Goal: Task Accomplishment & Management: Complete application form

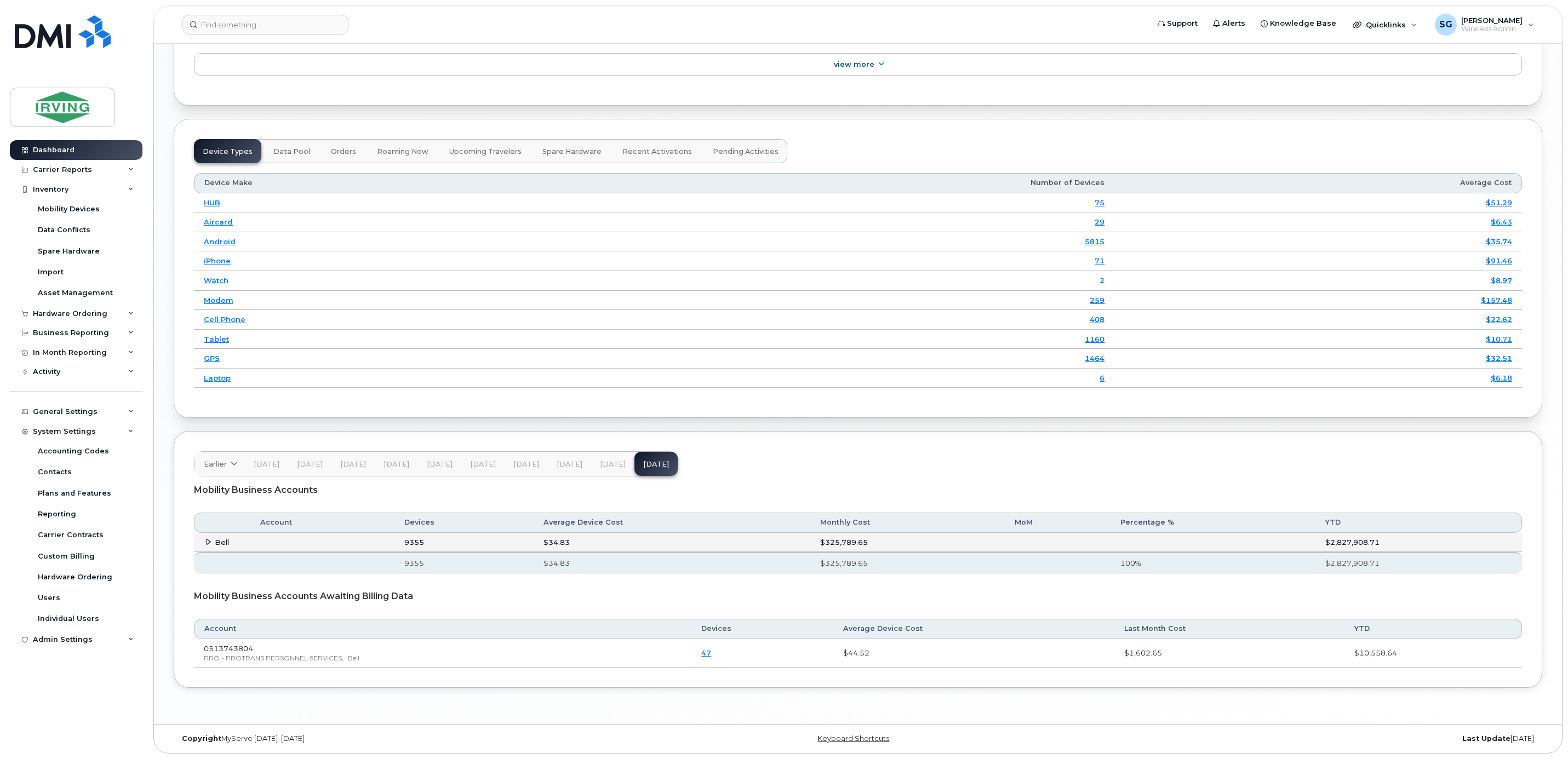
scroll to position [1511, 0]
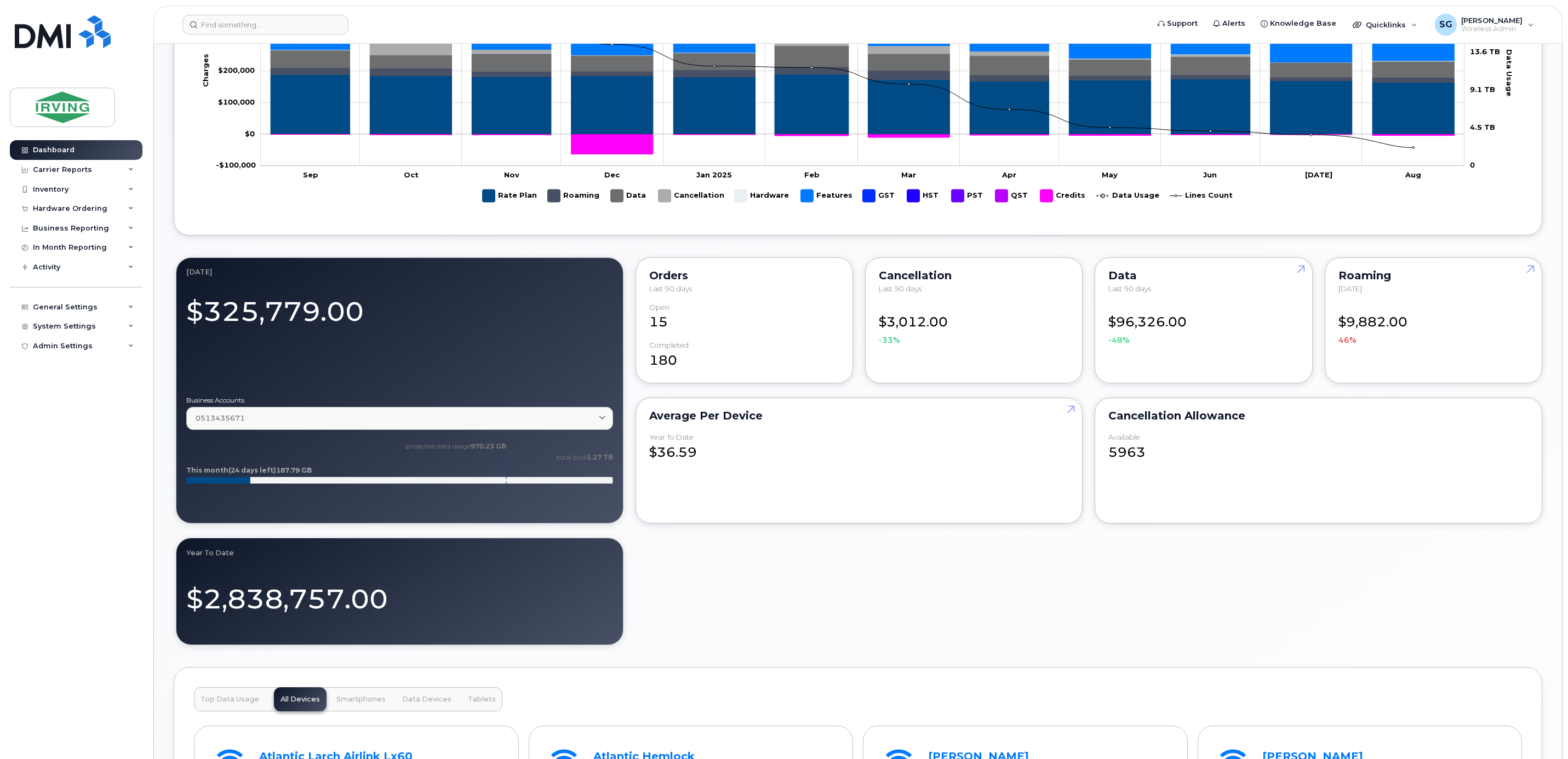
scroll to position [490, 0]
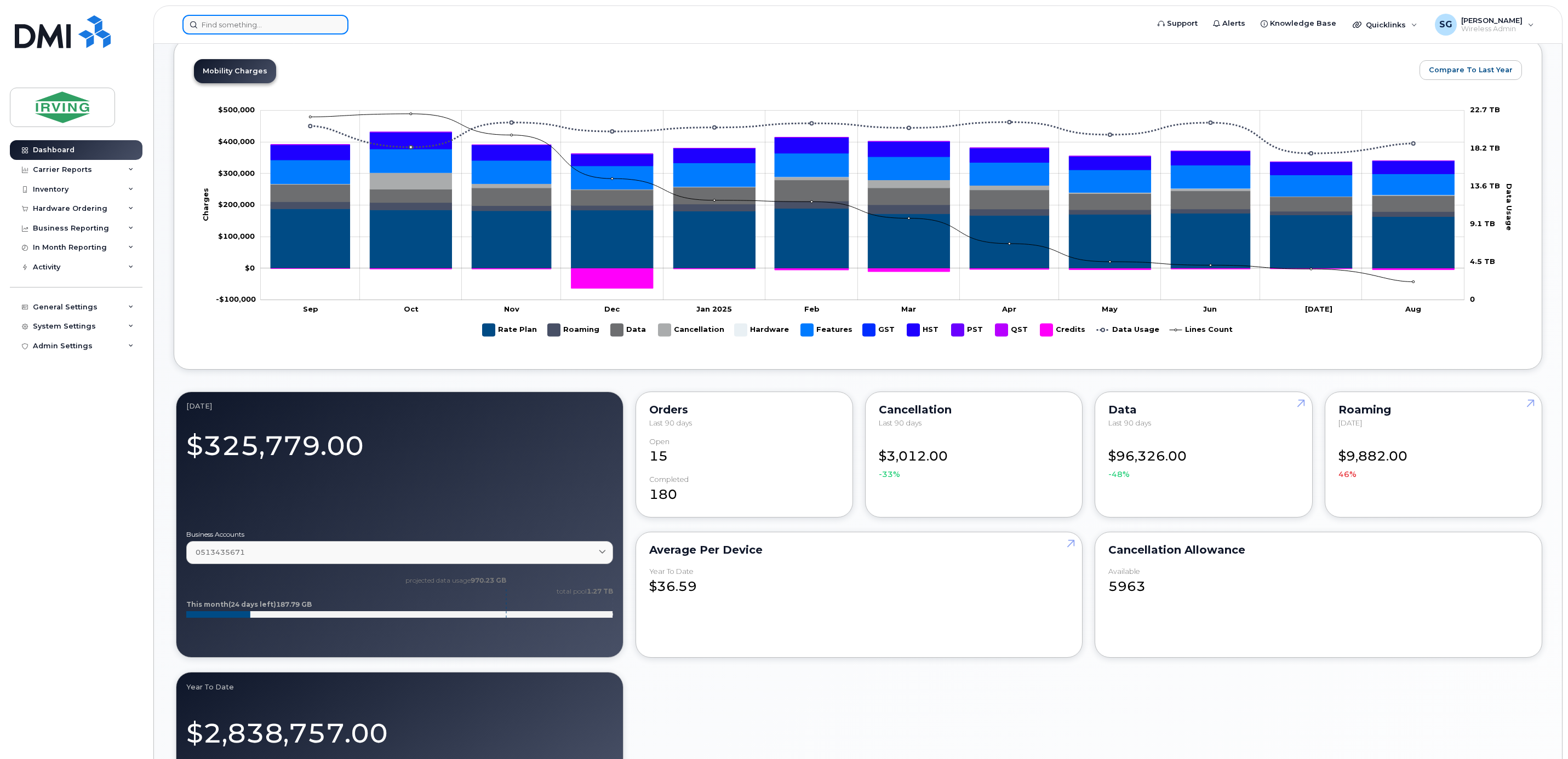
drag, startPoint x: 263, startPoint y: 18, endPoint x: 261, endPoint y: 26, distance: 8.2
click at [262, 24] on input at bounding box center [265, 24] width 166 height 20
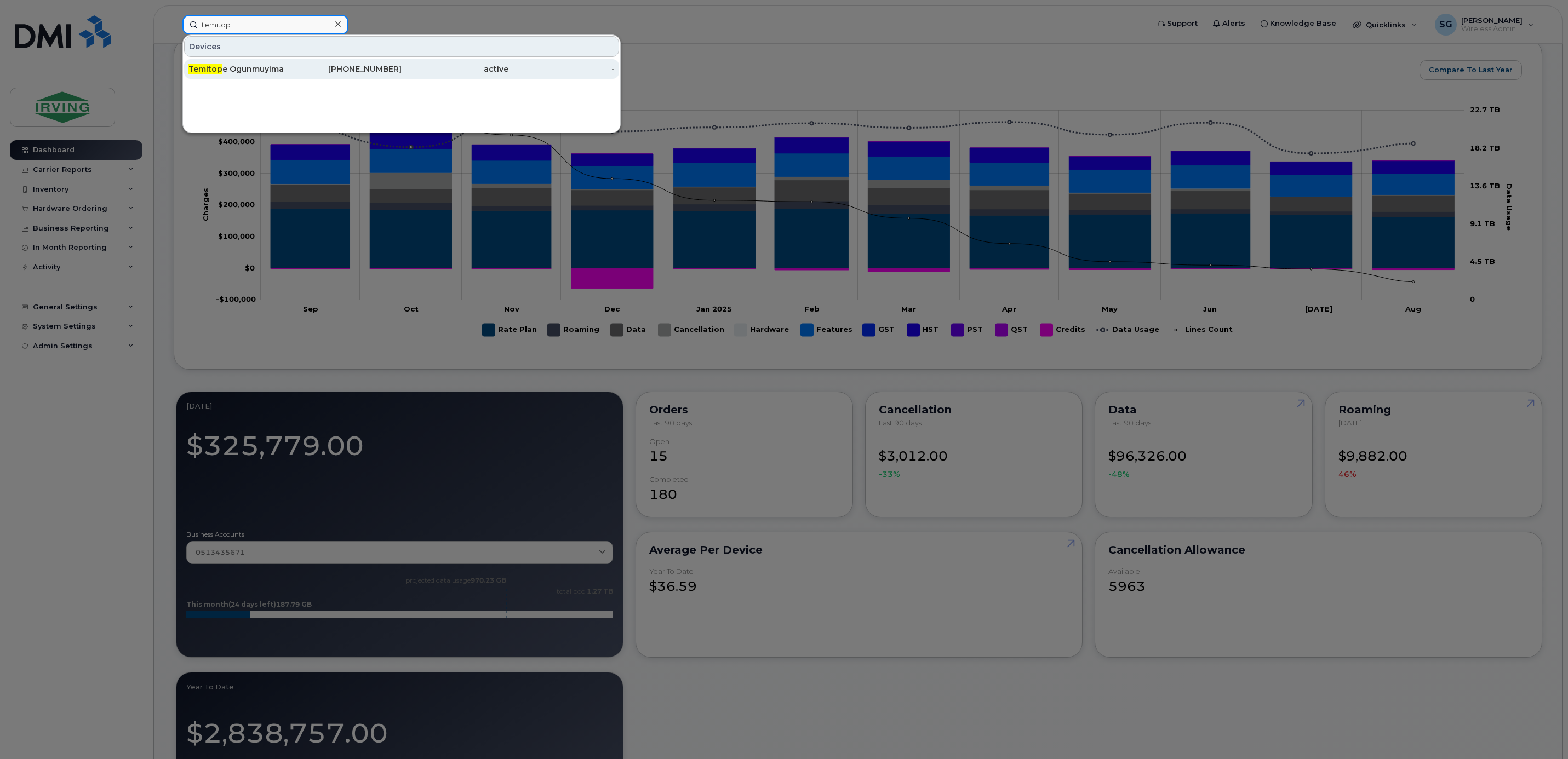
type input "temitop"
click at [247, 61] on div "Temitop e Ogunmuyima" at bounding box center [242, 69] width 107 height 20
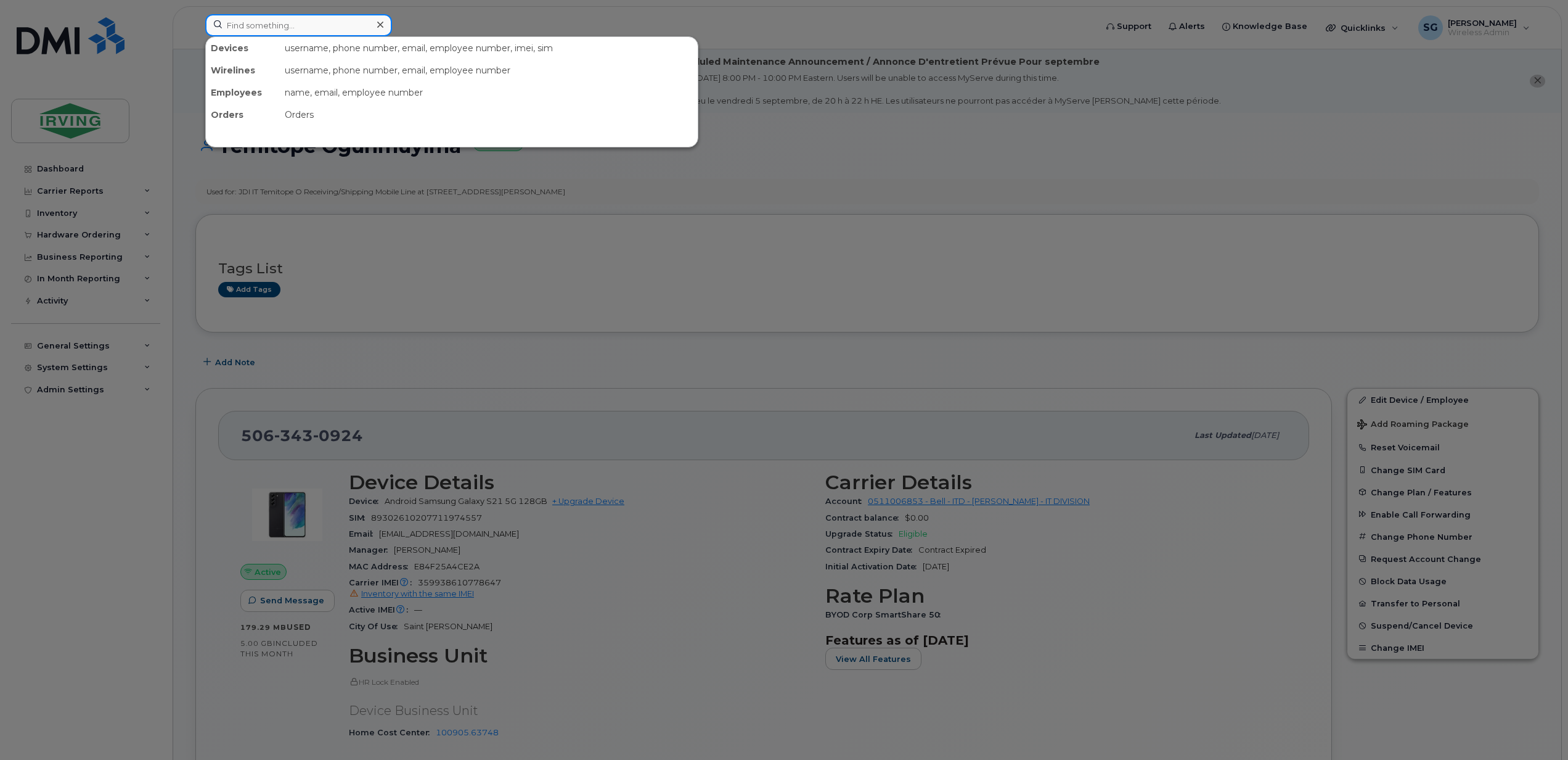
click at [274, 32] on input at bounding box center [299, 25] width 187 height 22
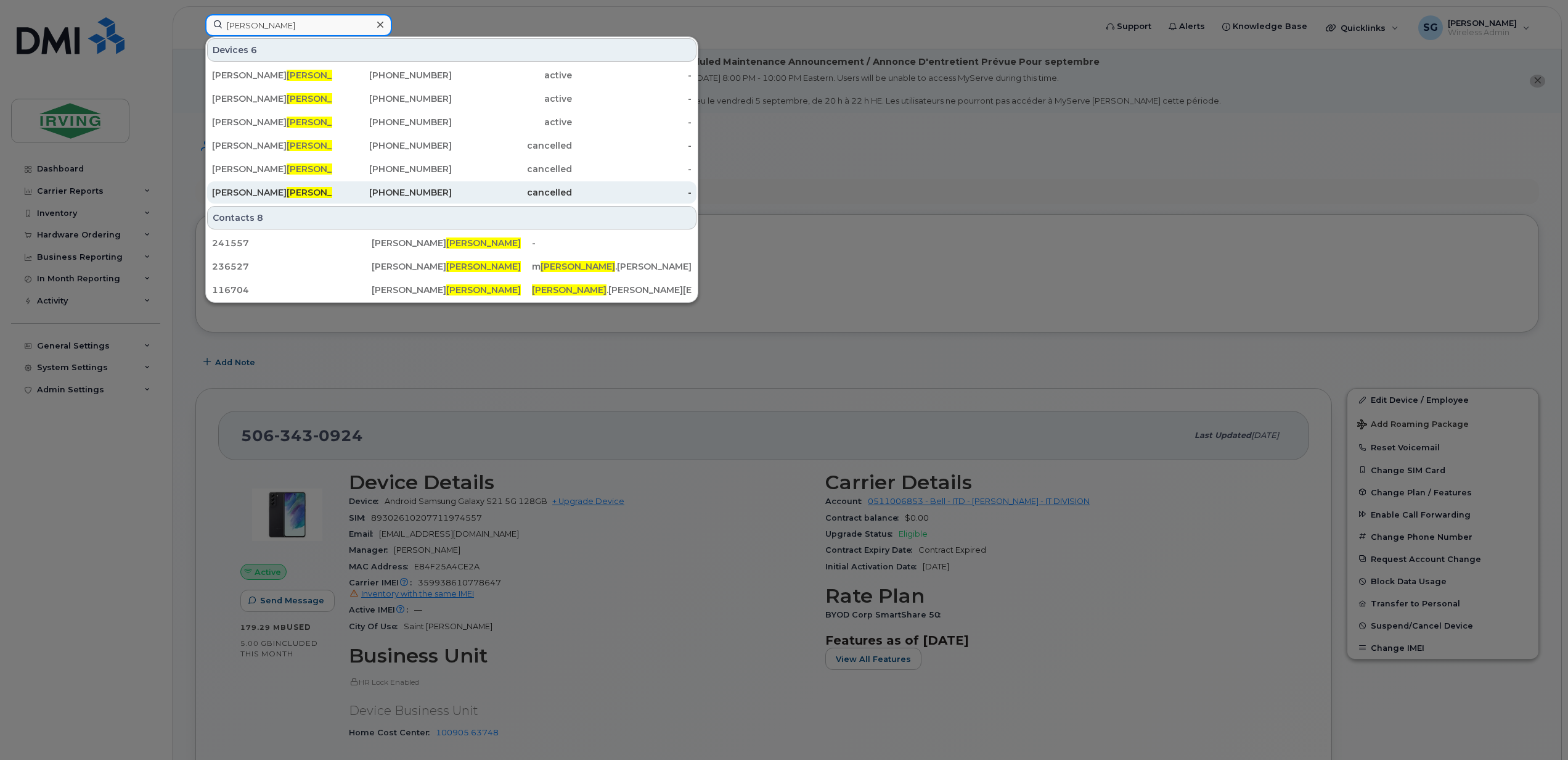
type input "eisner"
click at [252, 188] on div "Brett Eisner" at bounding box center [272, 192] width 120 height 12
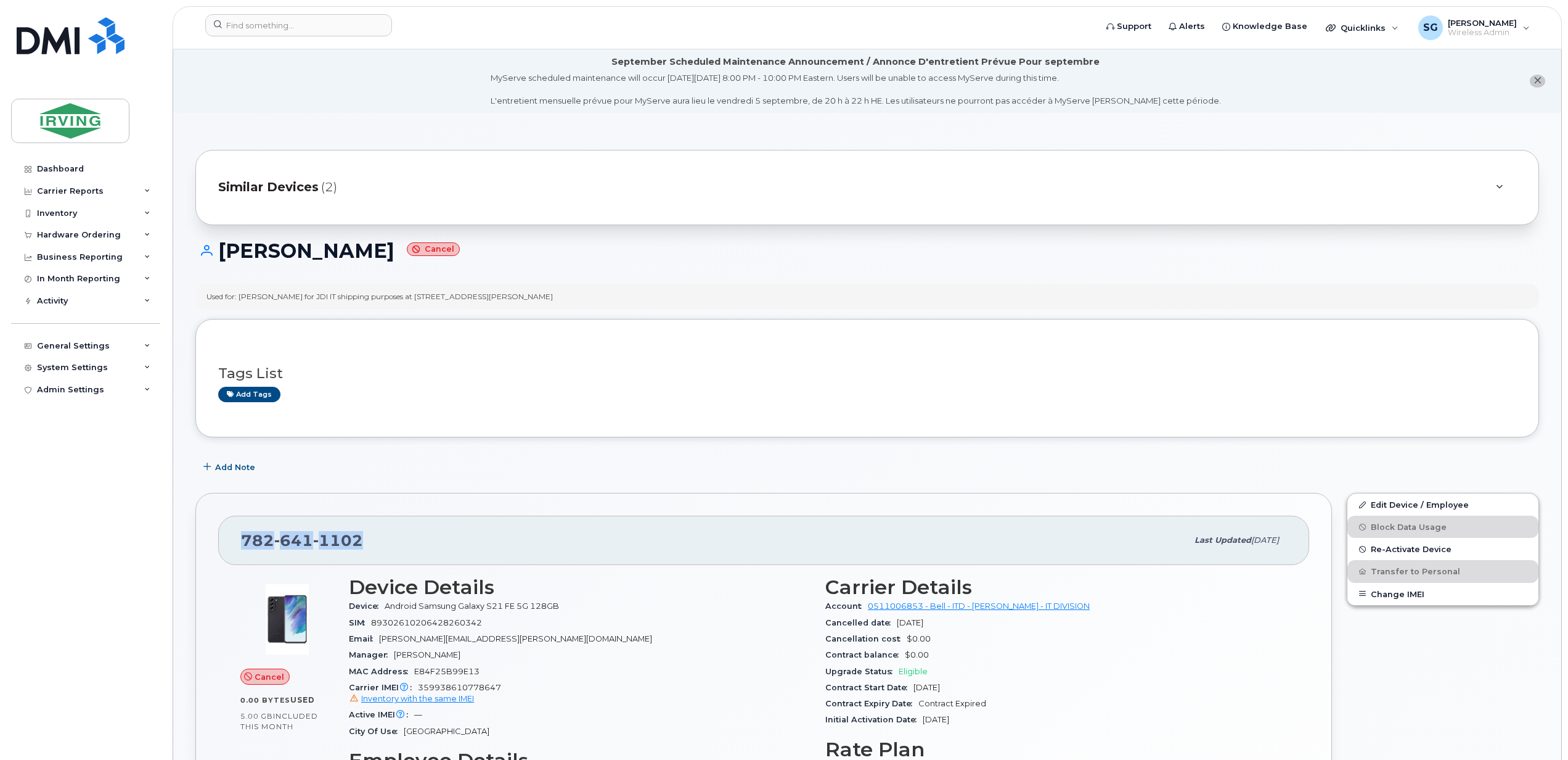
drag, startPoint x: 365, startPoint y: 541, endPoint x: 237, endPoint y: 539, distance: 128.0
click at [237, 539] on div "782 641 1102 Last updated Jun 16, 2025" at bounding box center [764, 540] width 1091 height 49
copy span "782 641 1102"
drag, startPoint x: 331, startPoint y: 297, endPoint x: 240, endPoint y: 303, distance: 91.2
click at [240, 303] on div "Used for: Temitope Ogunmuyiwa for JDI IT shipping purposes at 30 Thorne Avenue" at bounding box center [867, 296] width 1344 height 25
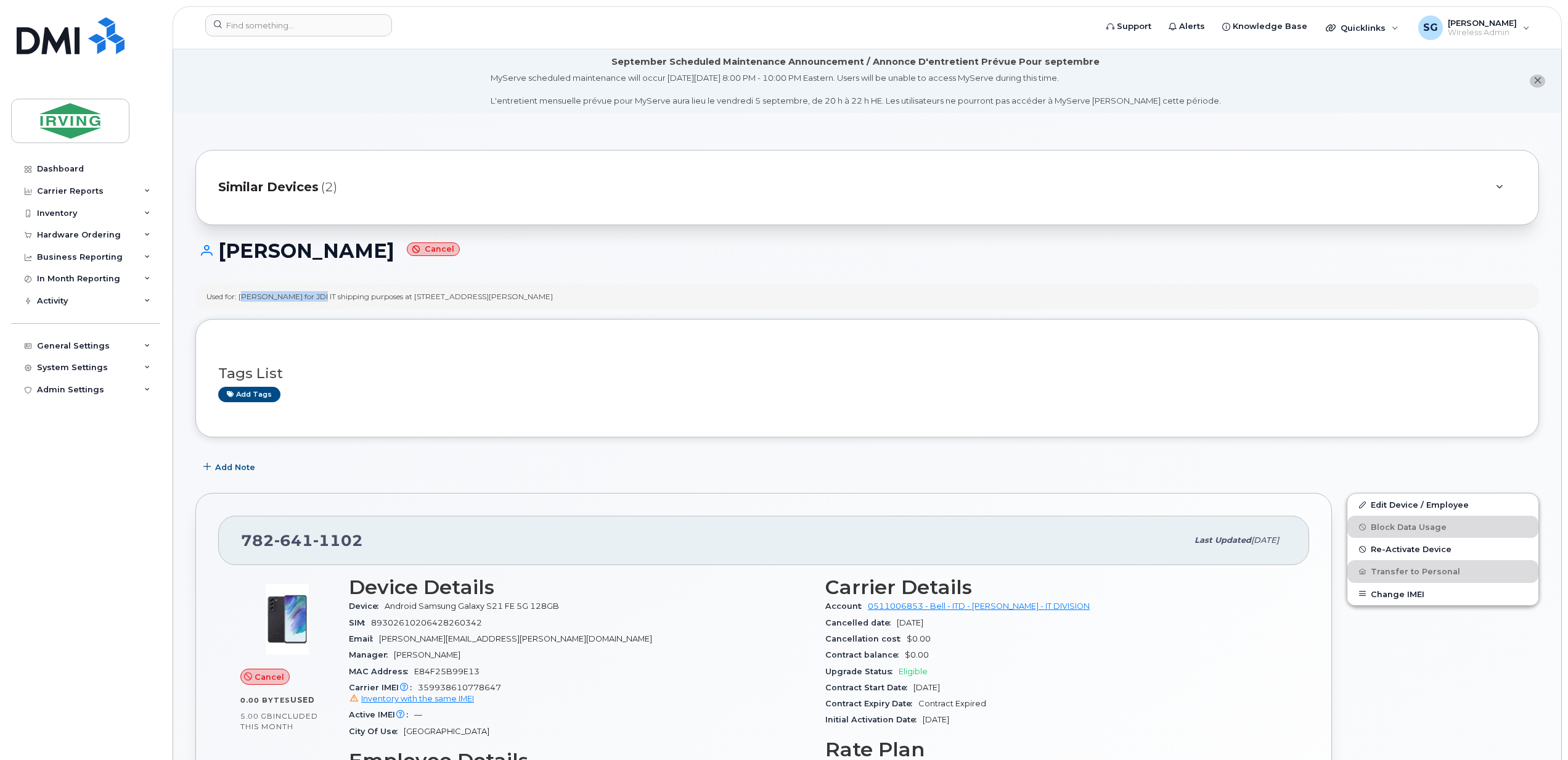
copy div "Temitope Ogunmuyiwa"
click at [233, 21] on input at bounding box center [299, 25] width 187 height 22
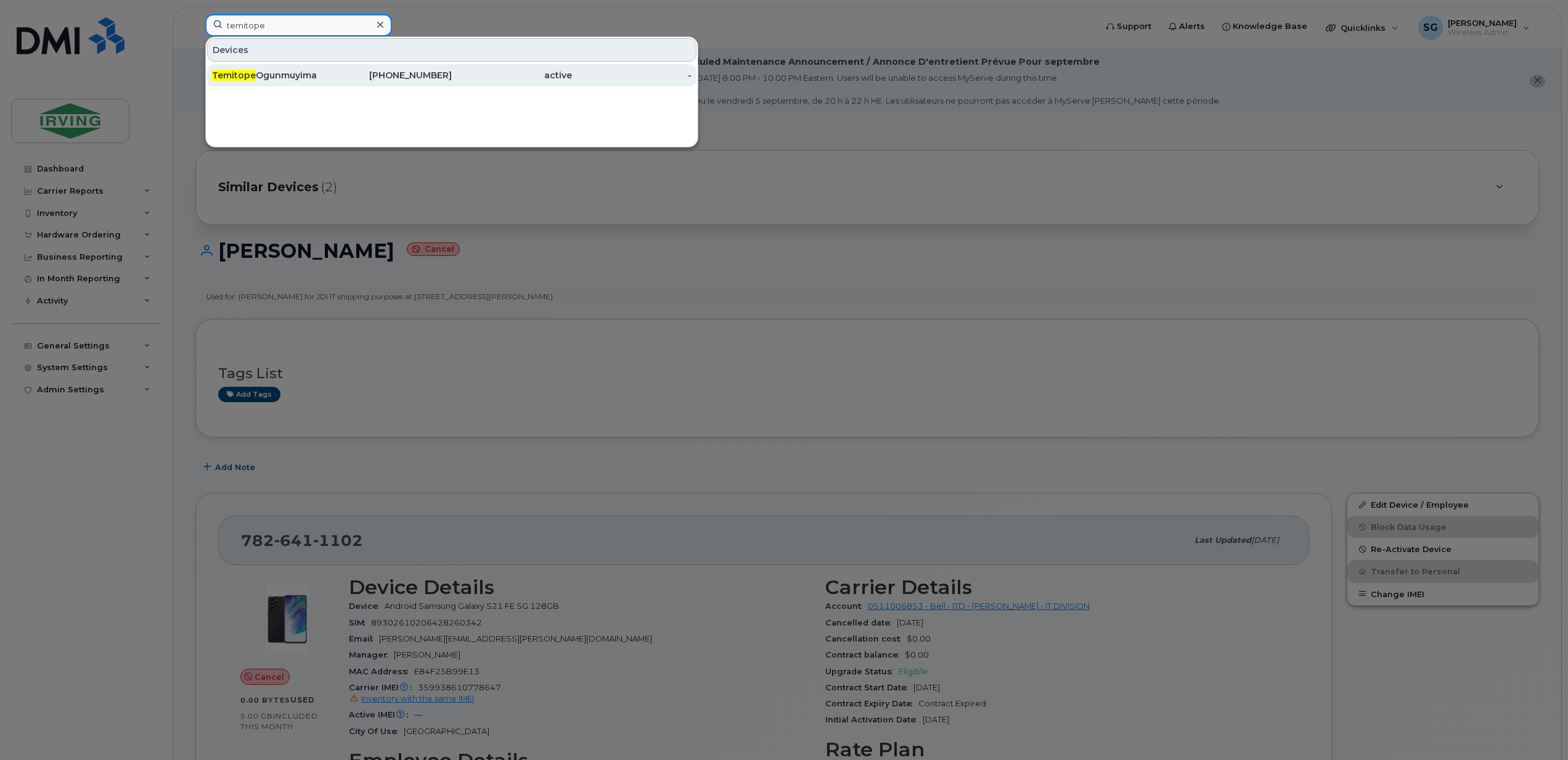
type input "temitope"
click at [248, 72] on span "Temitope" at bounding box center [234, 75] width 44 height 11
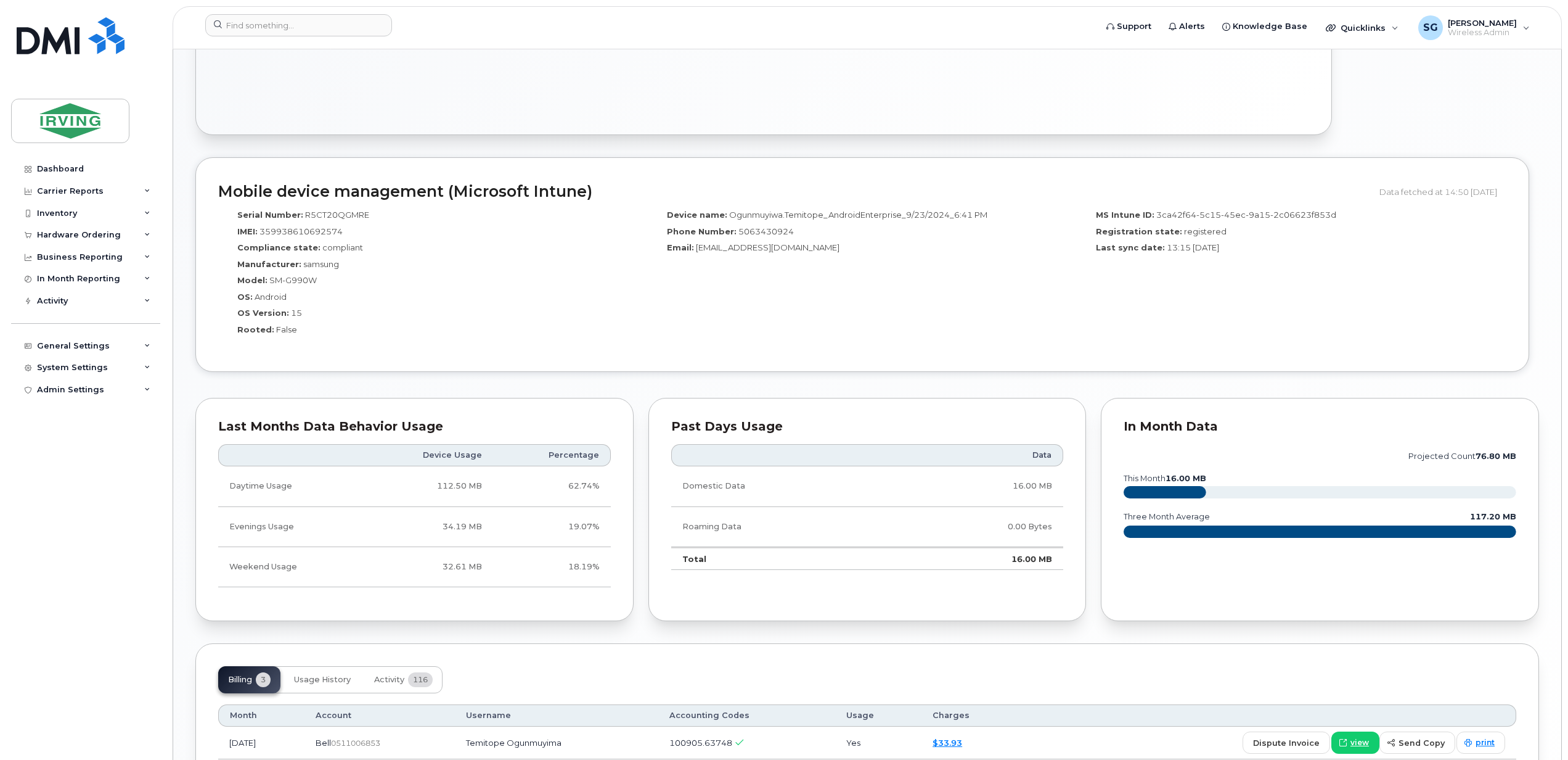
scroll to position [861, 0]
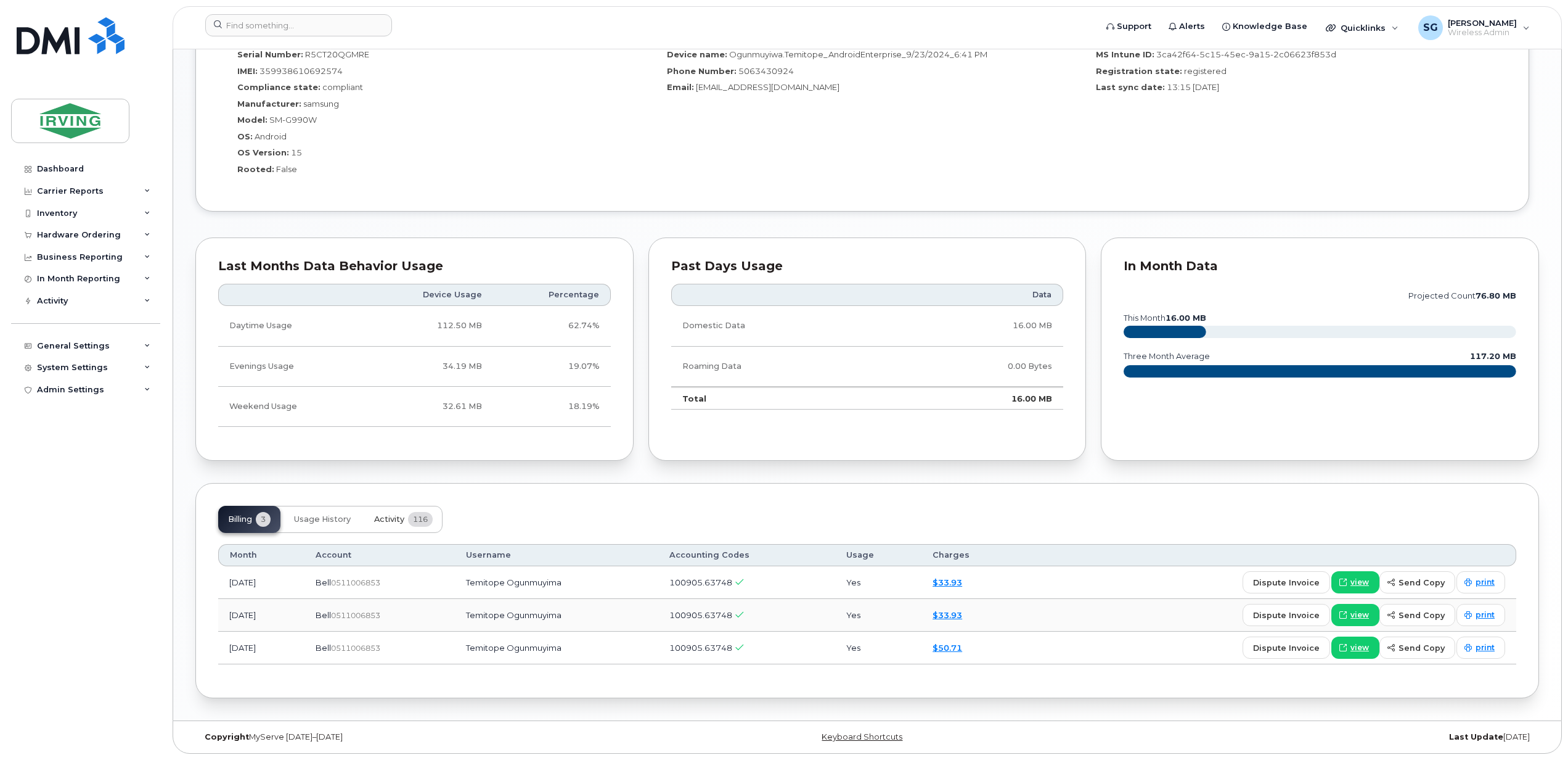
click at [390, 514] on span "Activity" at bounding box center [389, 519] width 30 height 10
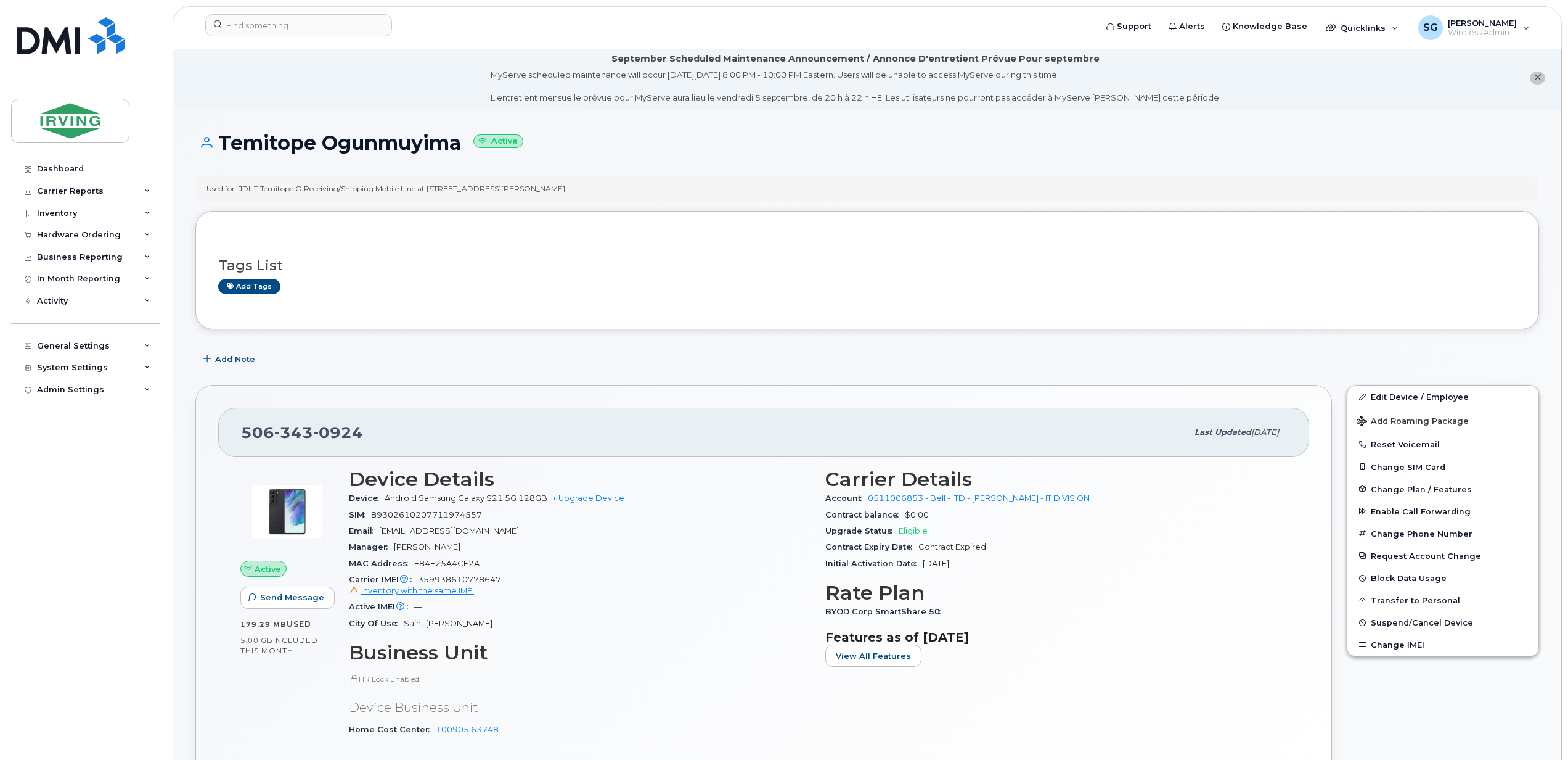
scroll to position [0, 0]
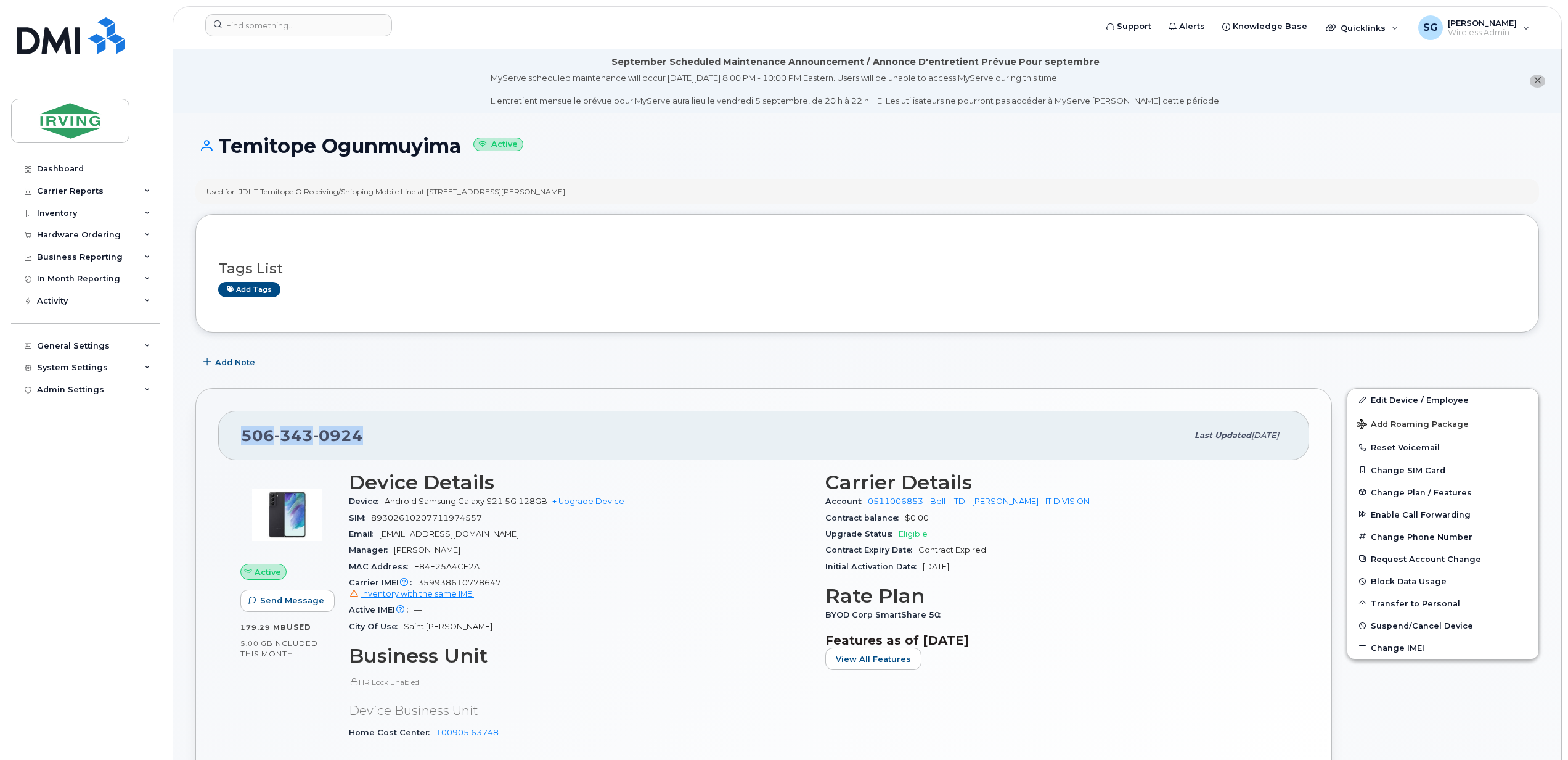
drag, startPoint x: 351, startPoint y: 438, endPoint x: 245, endPoint y: 439, distance: 106.0
click at [245, 439] on div "506 343 0924" at bounding box center [714, 435] width 946 height 26
copy span "506 343 0924"
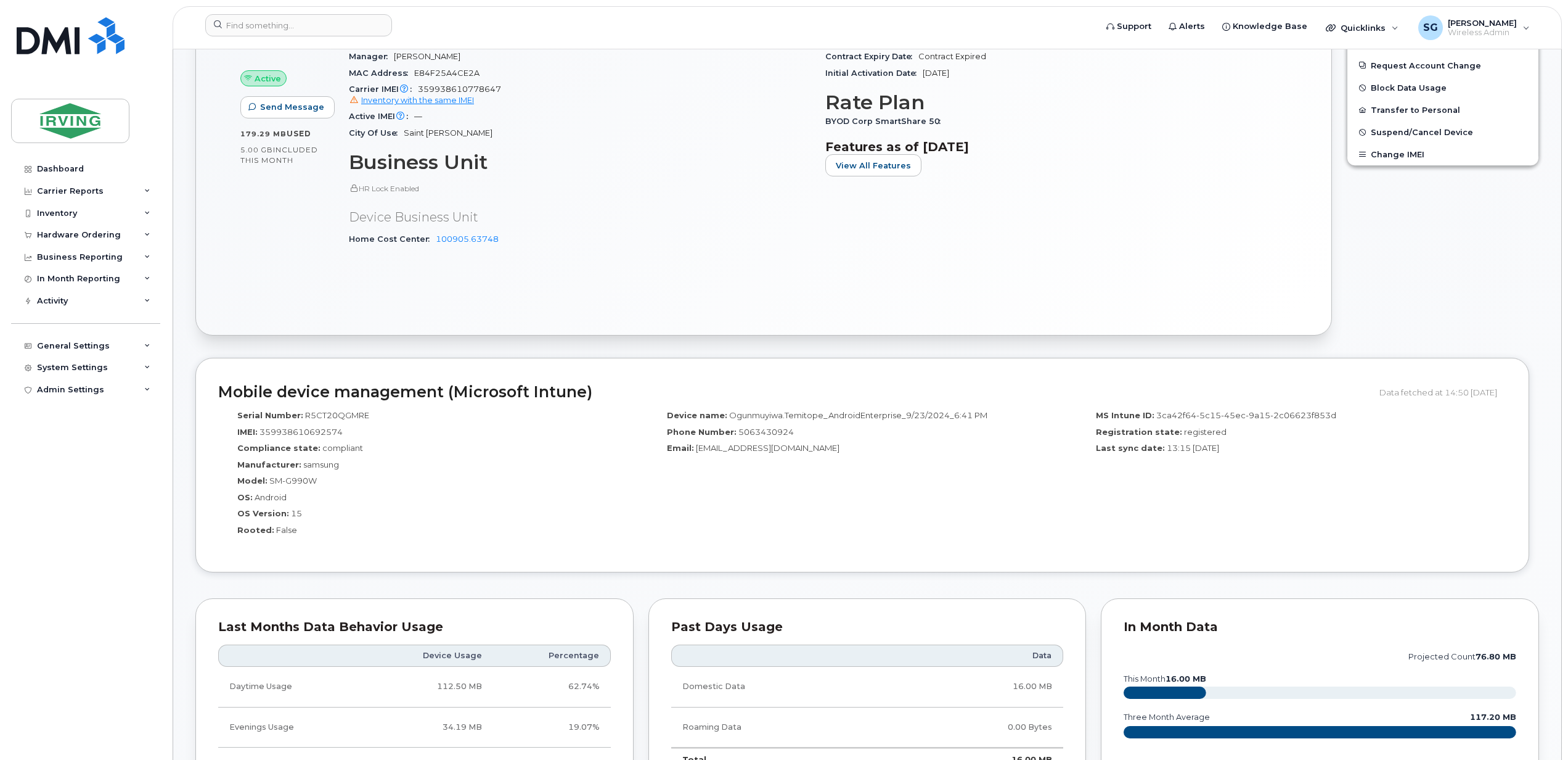
scroll to position [987, 0]
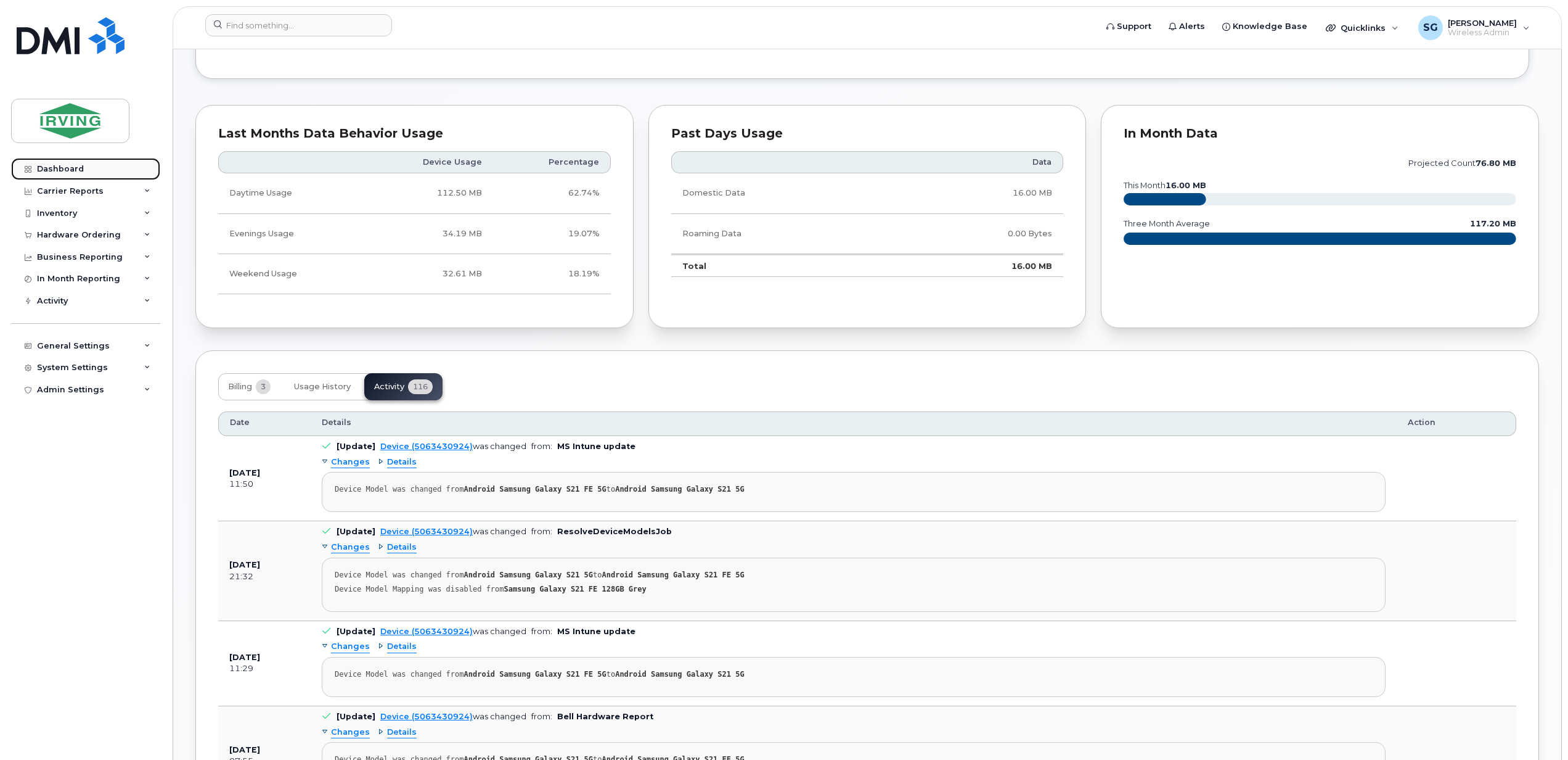
drag, startPoint x: 72, startPoint y: 172, endPoint x: 86, endPoint y: 170, distance: 14.1
click at [72, 172] on div "Dashboard" at bounding box center [60, 169] width 47 height 10
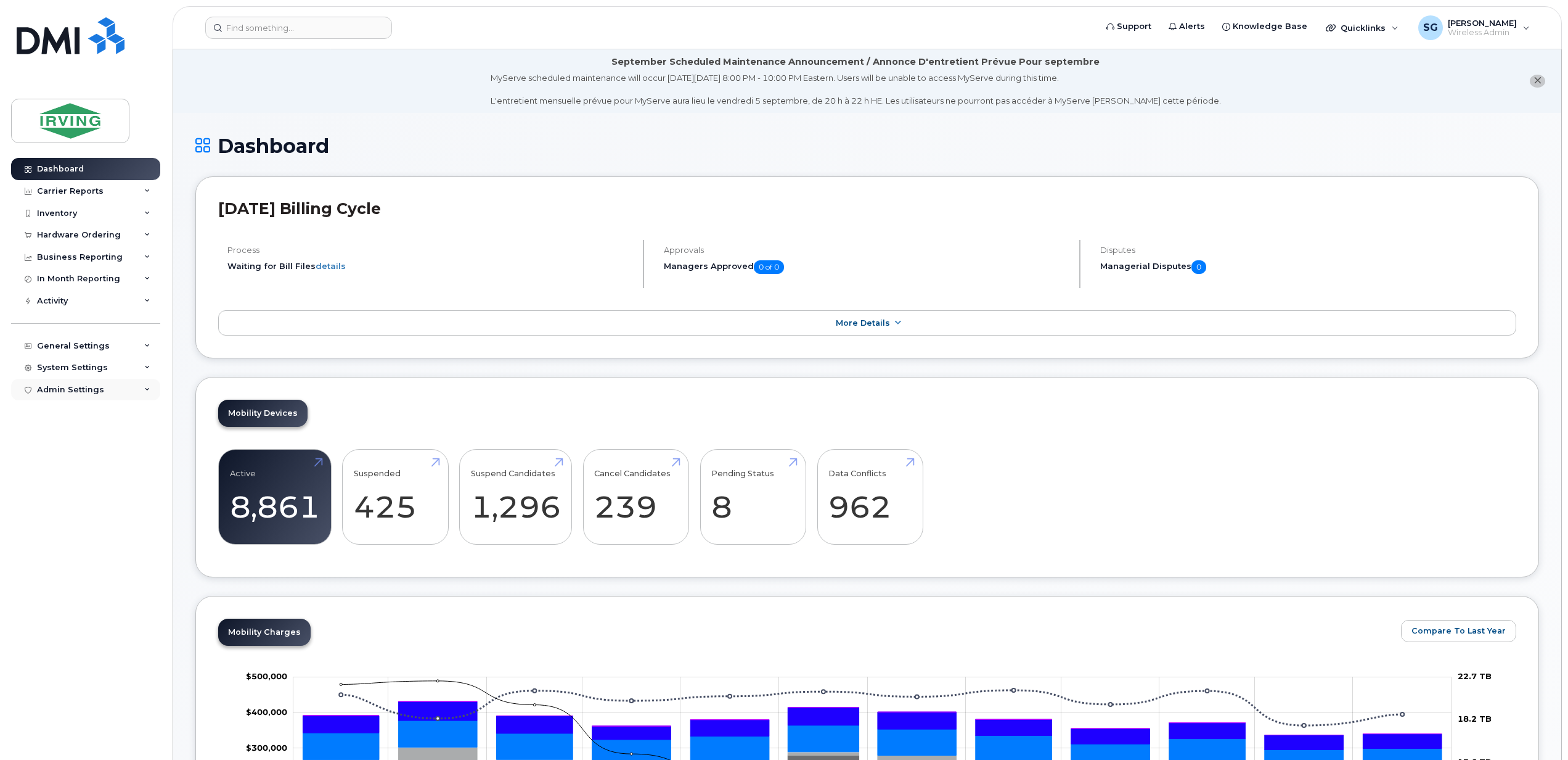
click at [105, 384] on div "Admin Settings" at bounding box center [85, 389] width 149 height 22
click at [108, 373] on div "System Settings" at bounding box center [85, 367] width 149 height 22
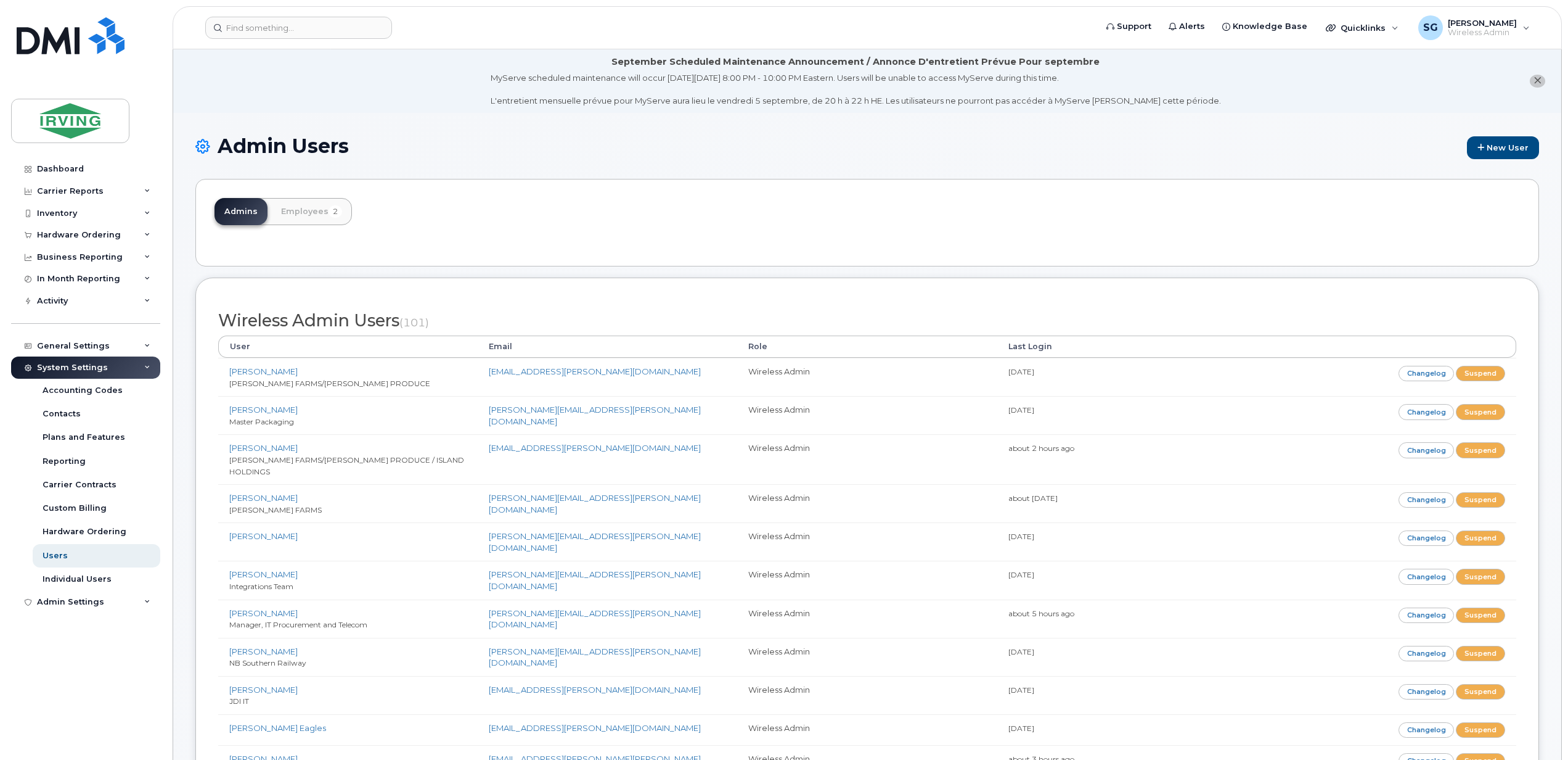
click at [599, 220] on div "Admins Employees 2" at bounding box center [867, 222] width 1344 height 88
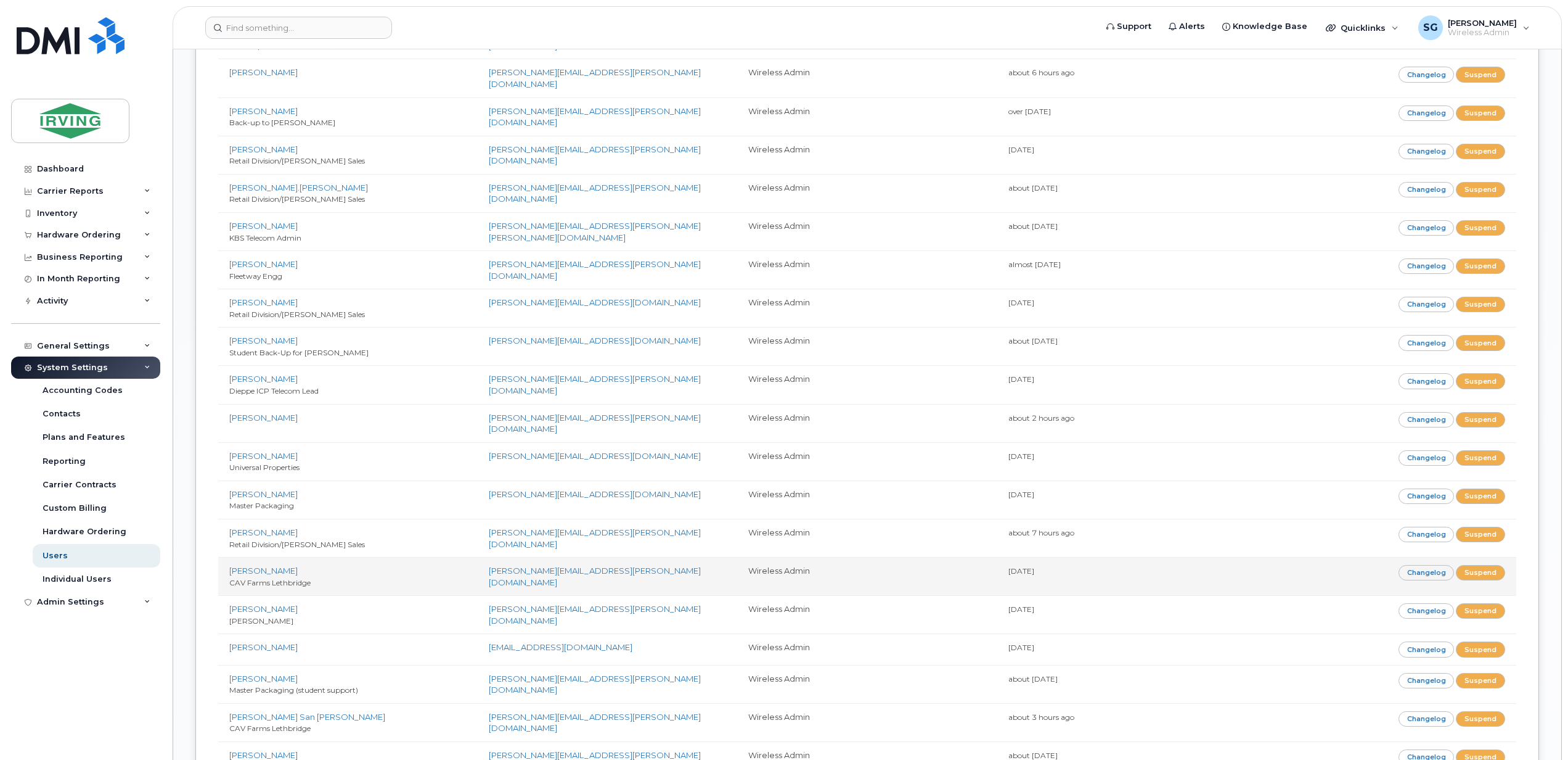
scroll to position [2713, 0]
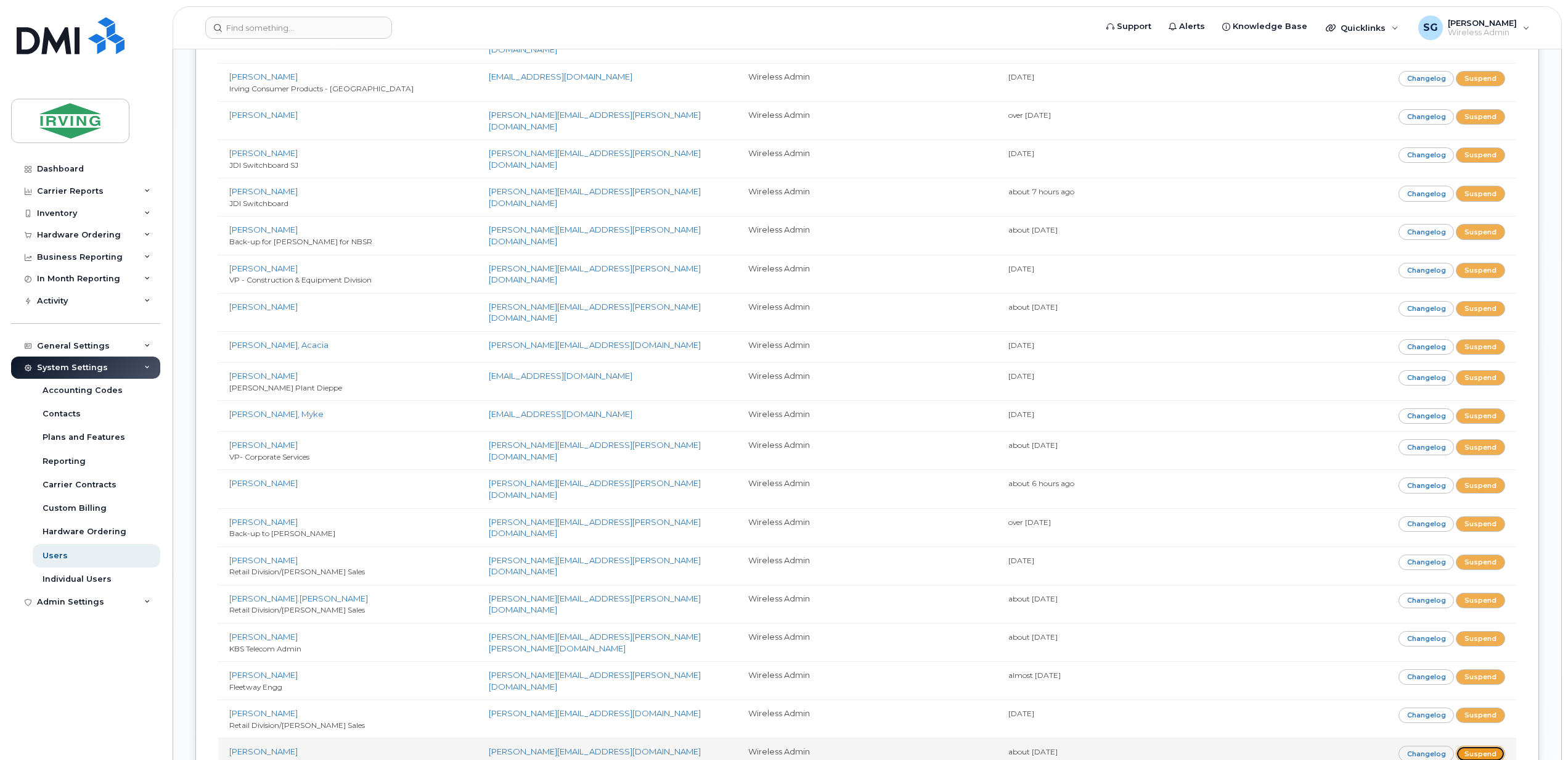
click at [1487, 746] on link "Suspend" at bounding box center [1481, 753] width 49 height 15
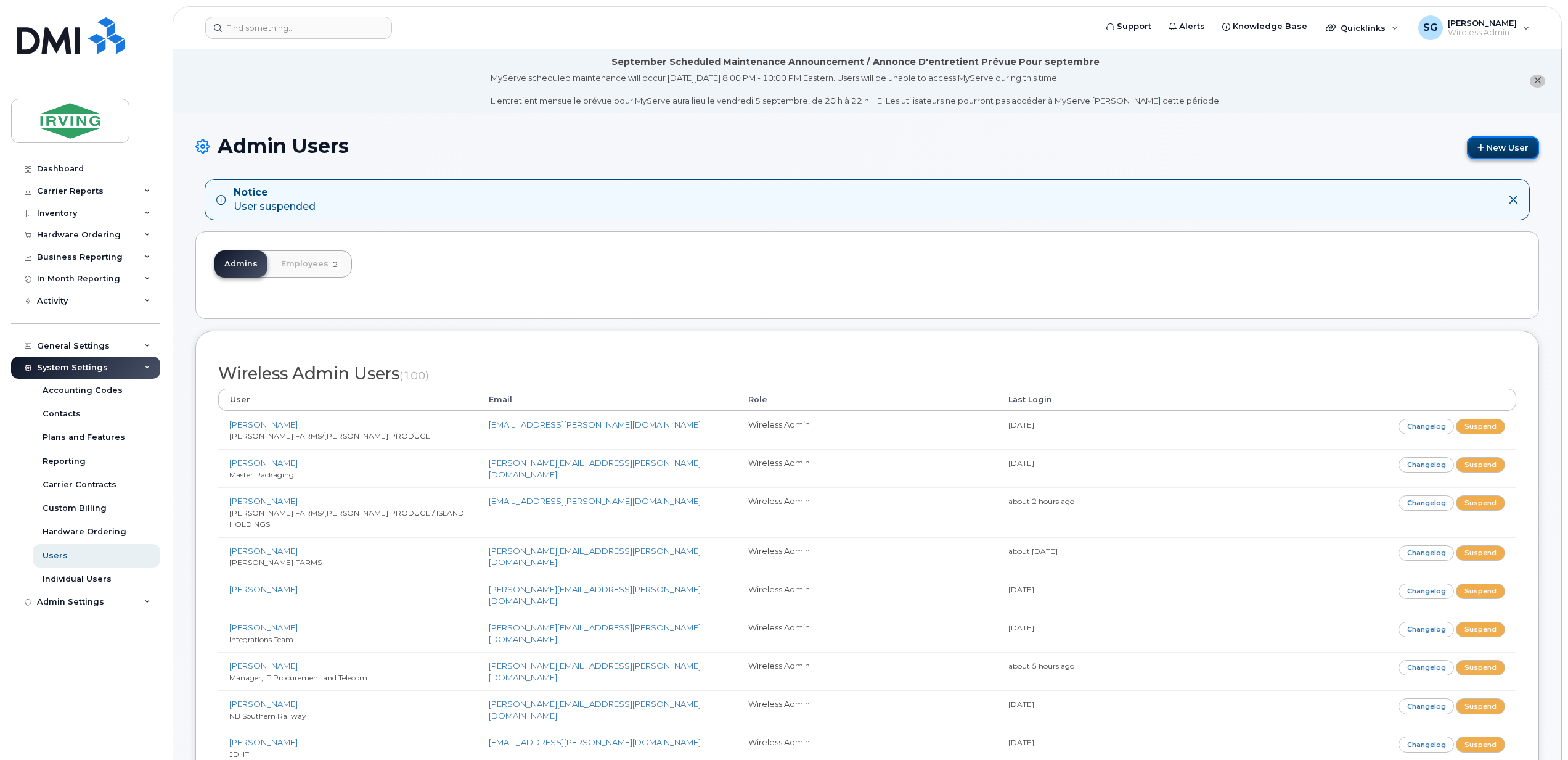
click at [1493, 148] on link "New User" at bounding box center [1503, 147] width 72 height 23
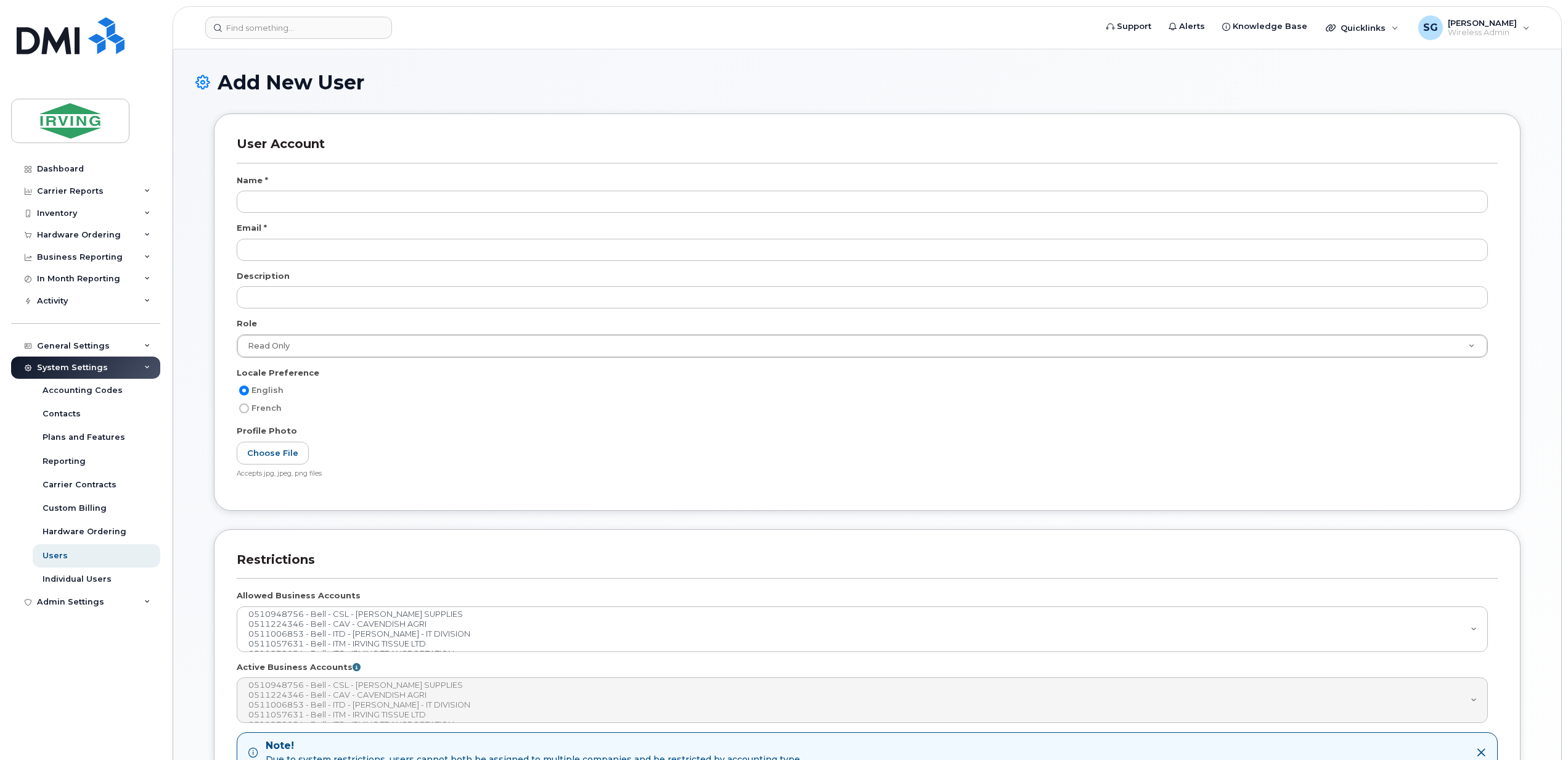
select select
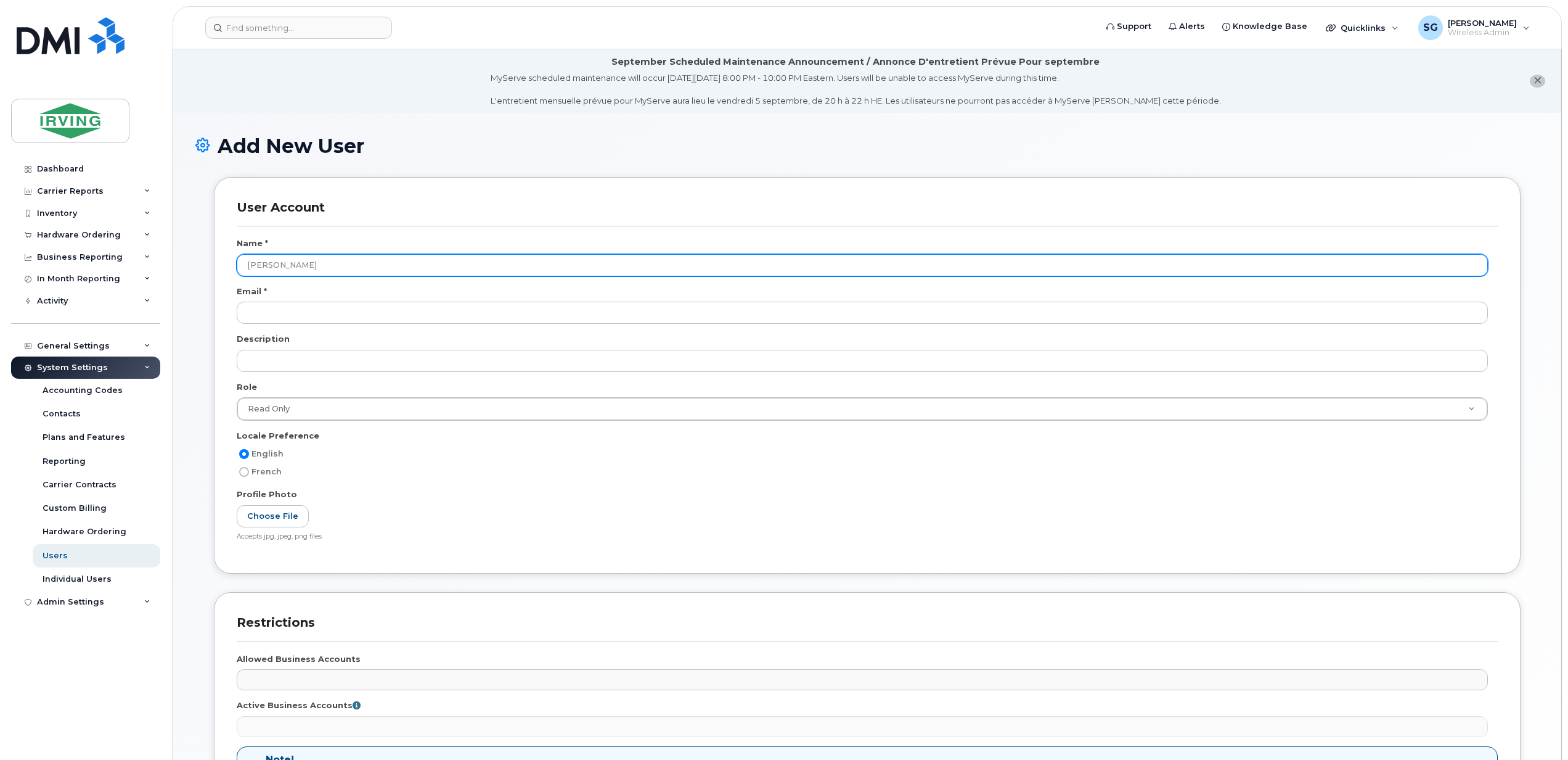
type input "[PERSON_NAME]"
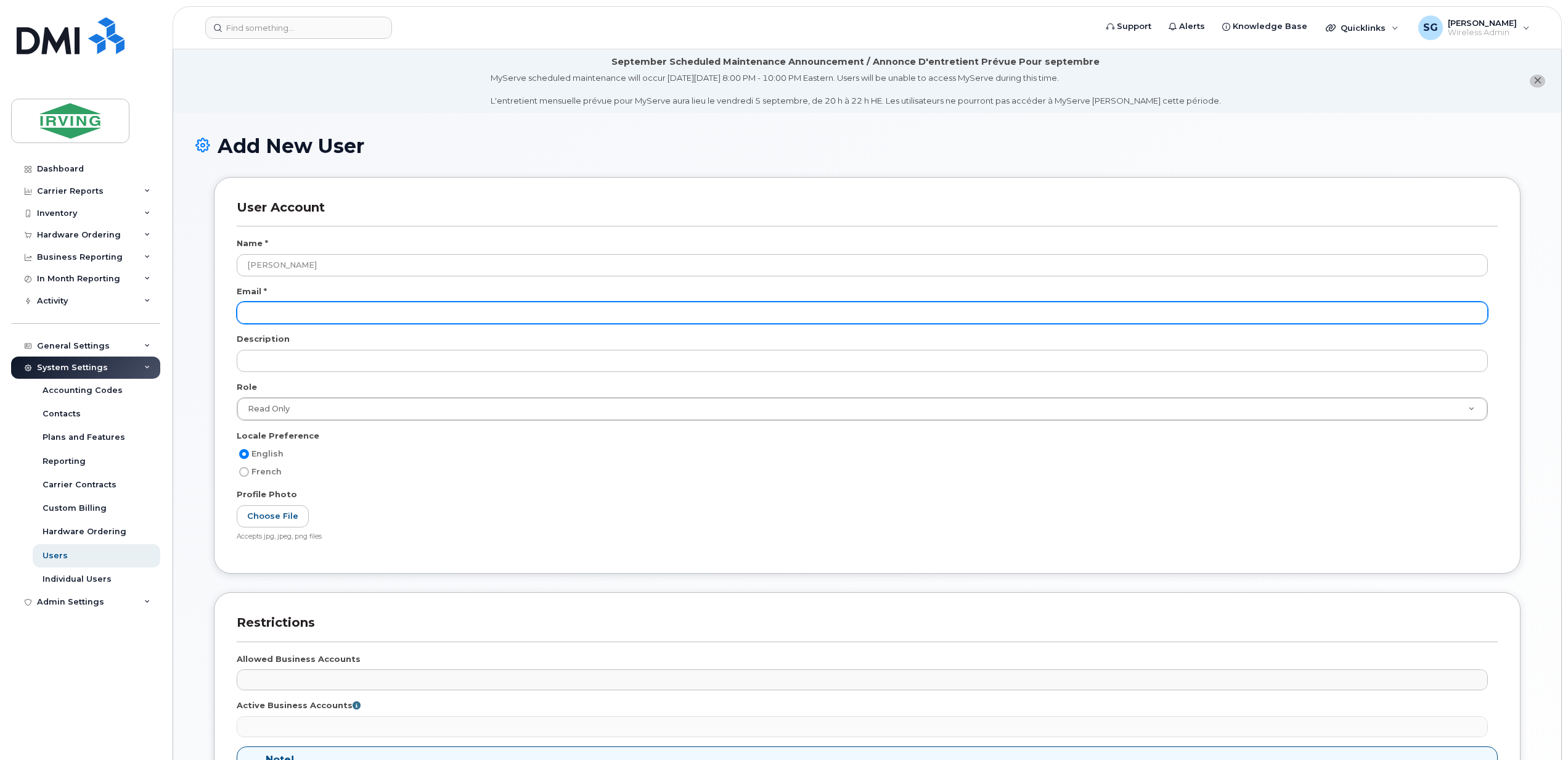
click at [271, 312] on input "email" at bounding box center [862, 312] width 1251 height 22
paste input "[EMAIL_ADDRESS][DOMAIN_NAME]"
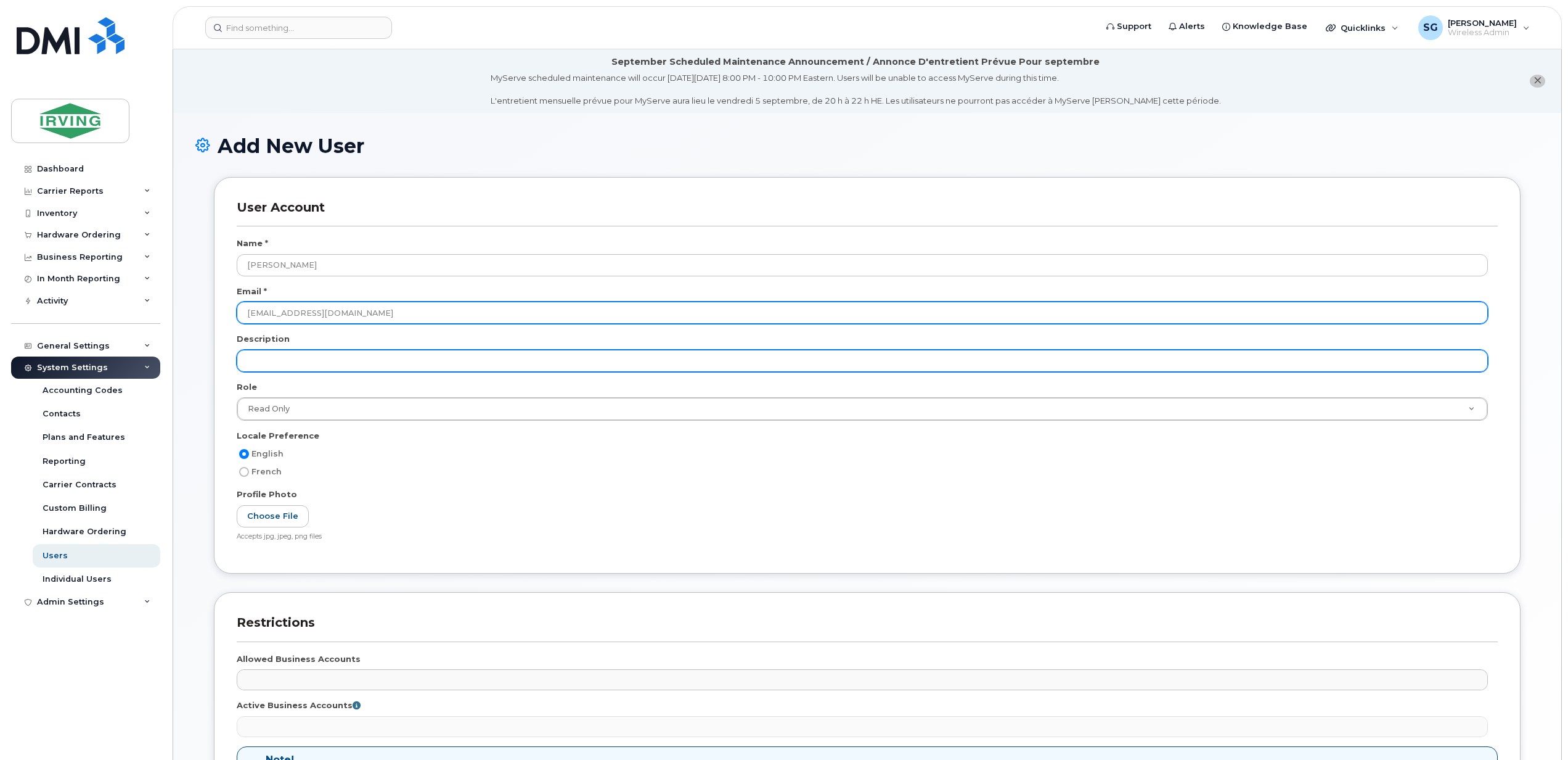
type input "[EMAIL_ADDRESS][DOMAIN_NAME]"
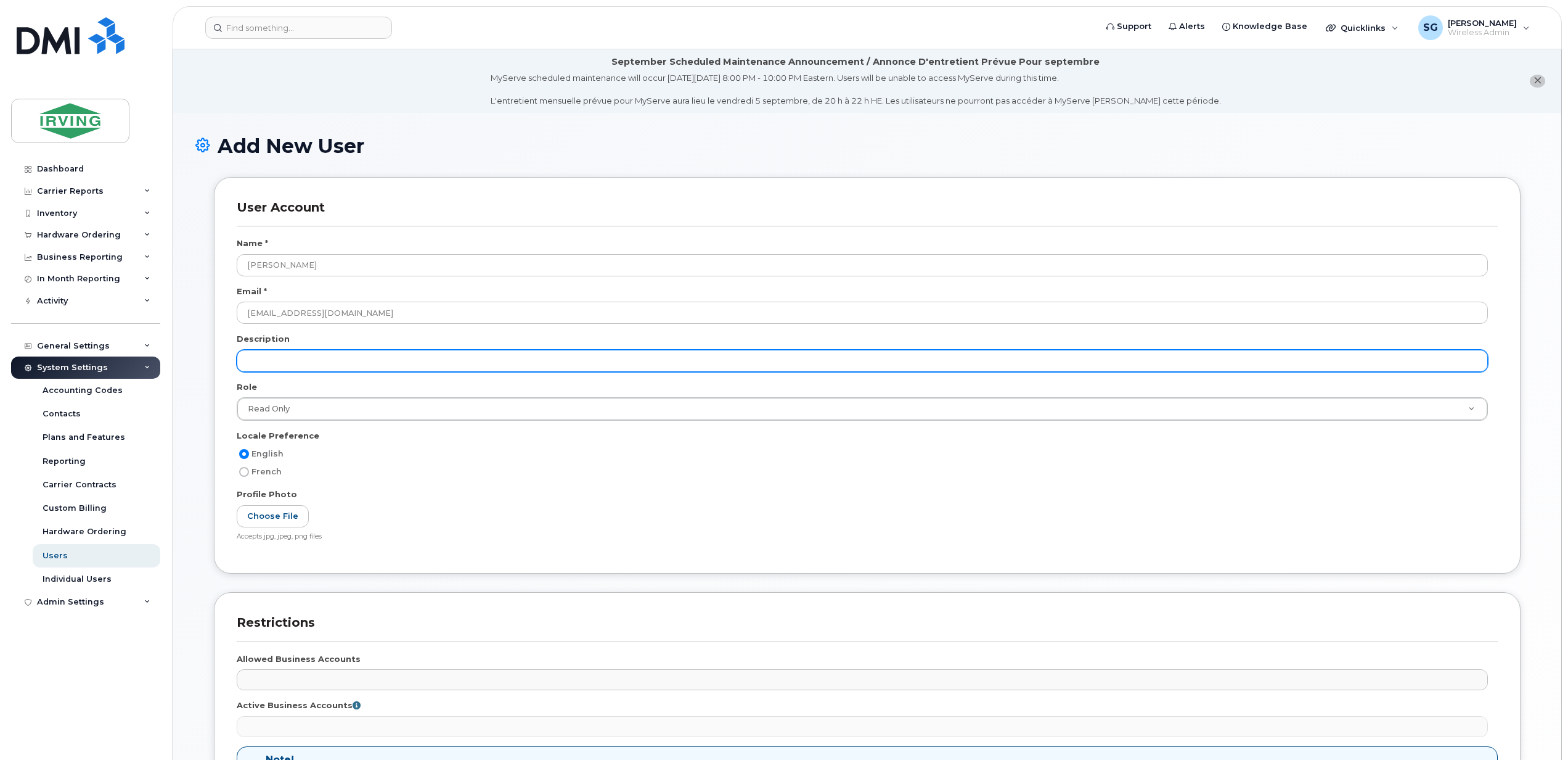
click at [257, 356] on input "text" at bounding box center [862, 360] width 1251 height 22
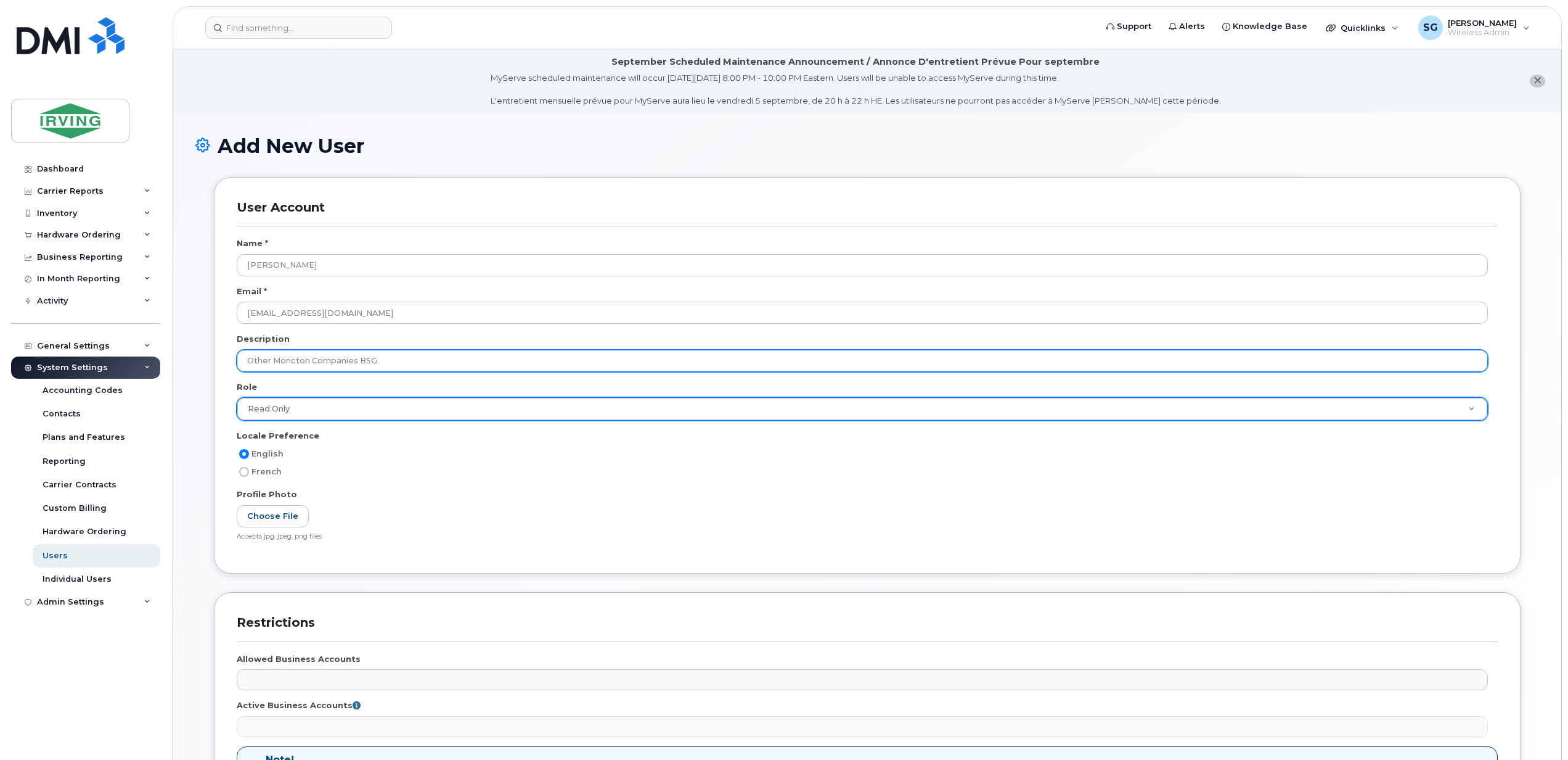
type input "Other Moncton Companies BSG"
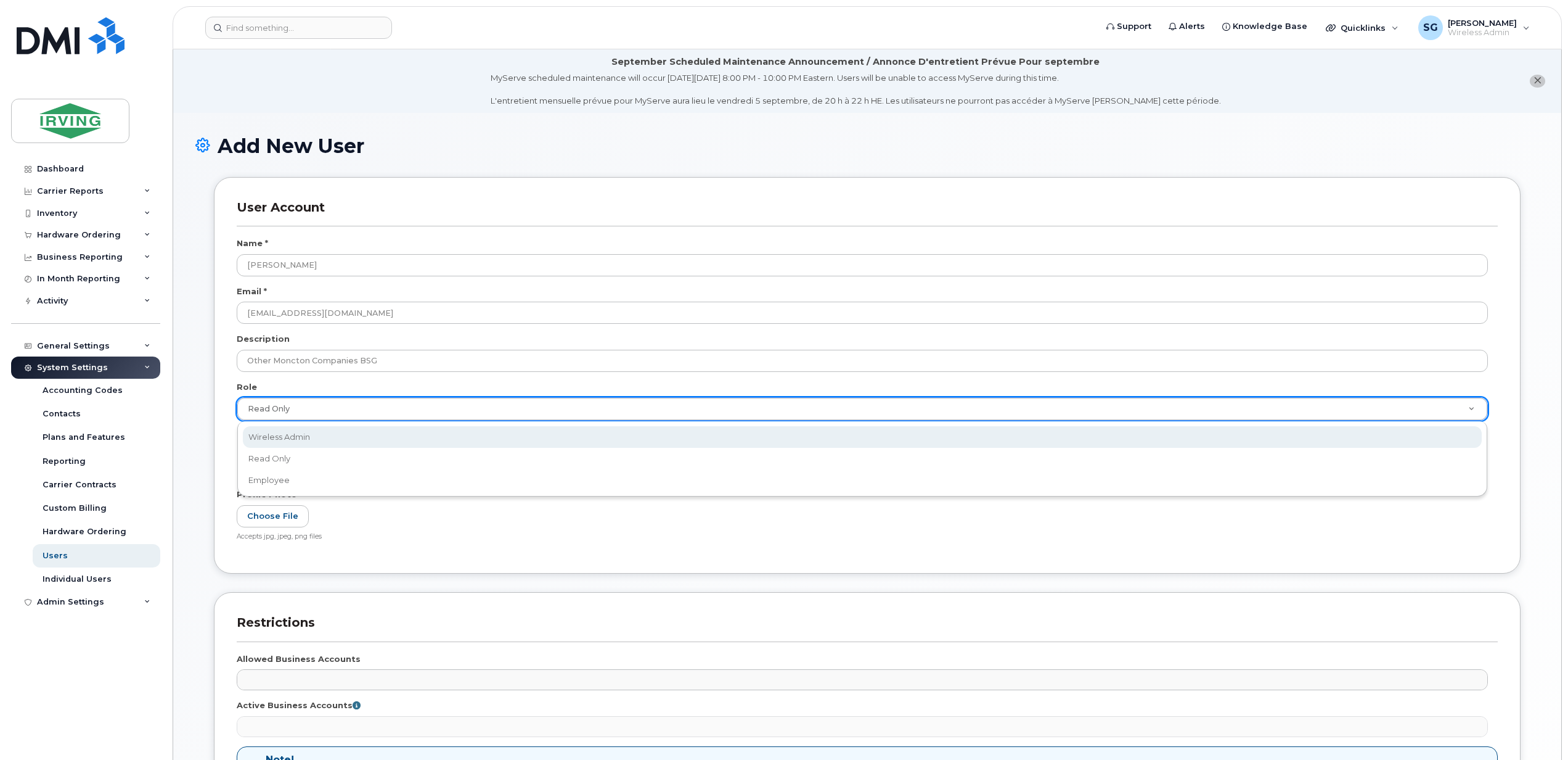
select select "wireless_admin"
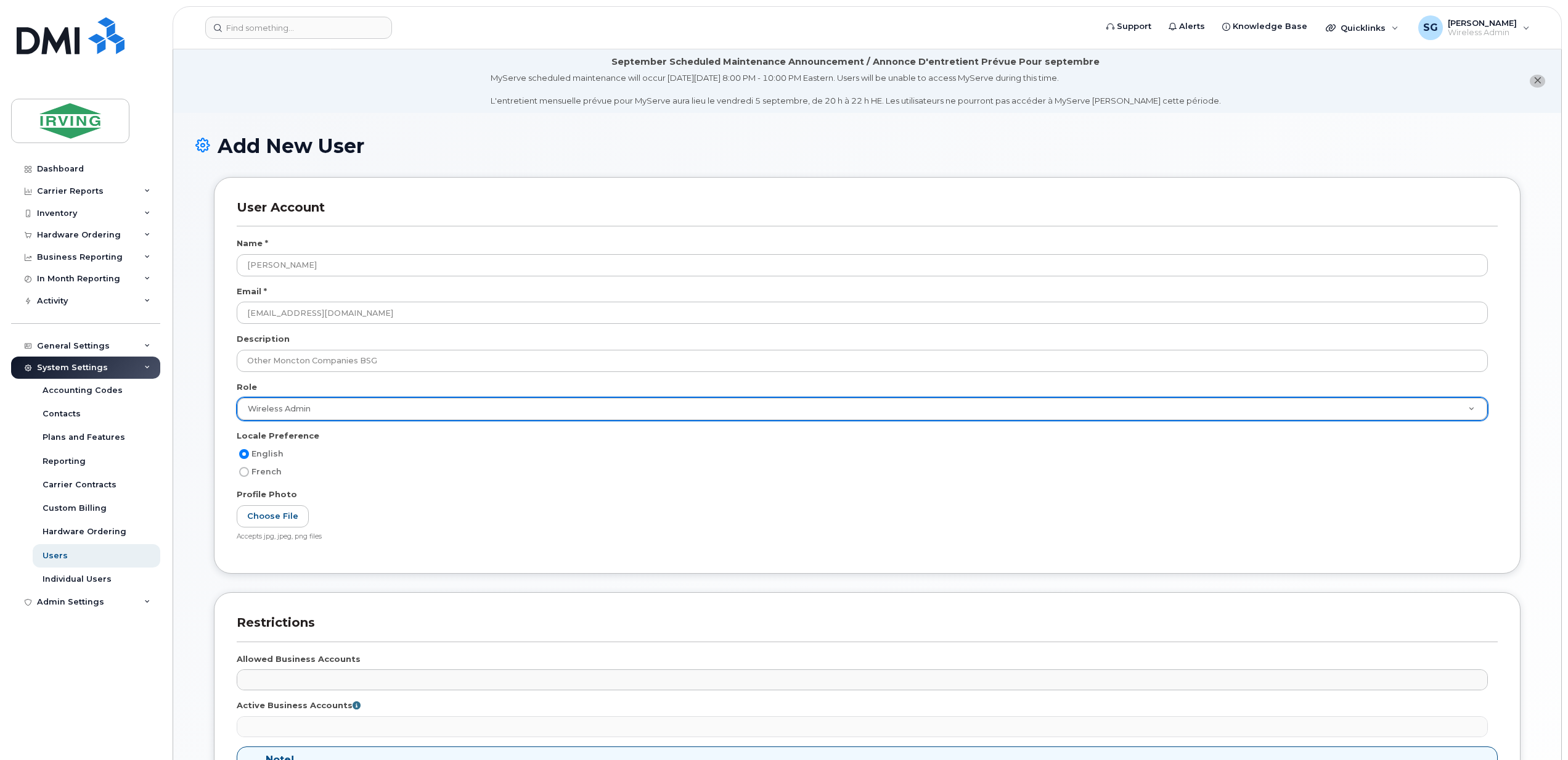
scroll to position [246, 0]
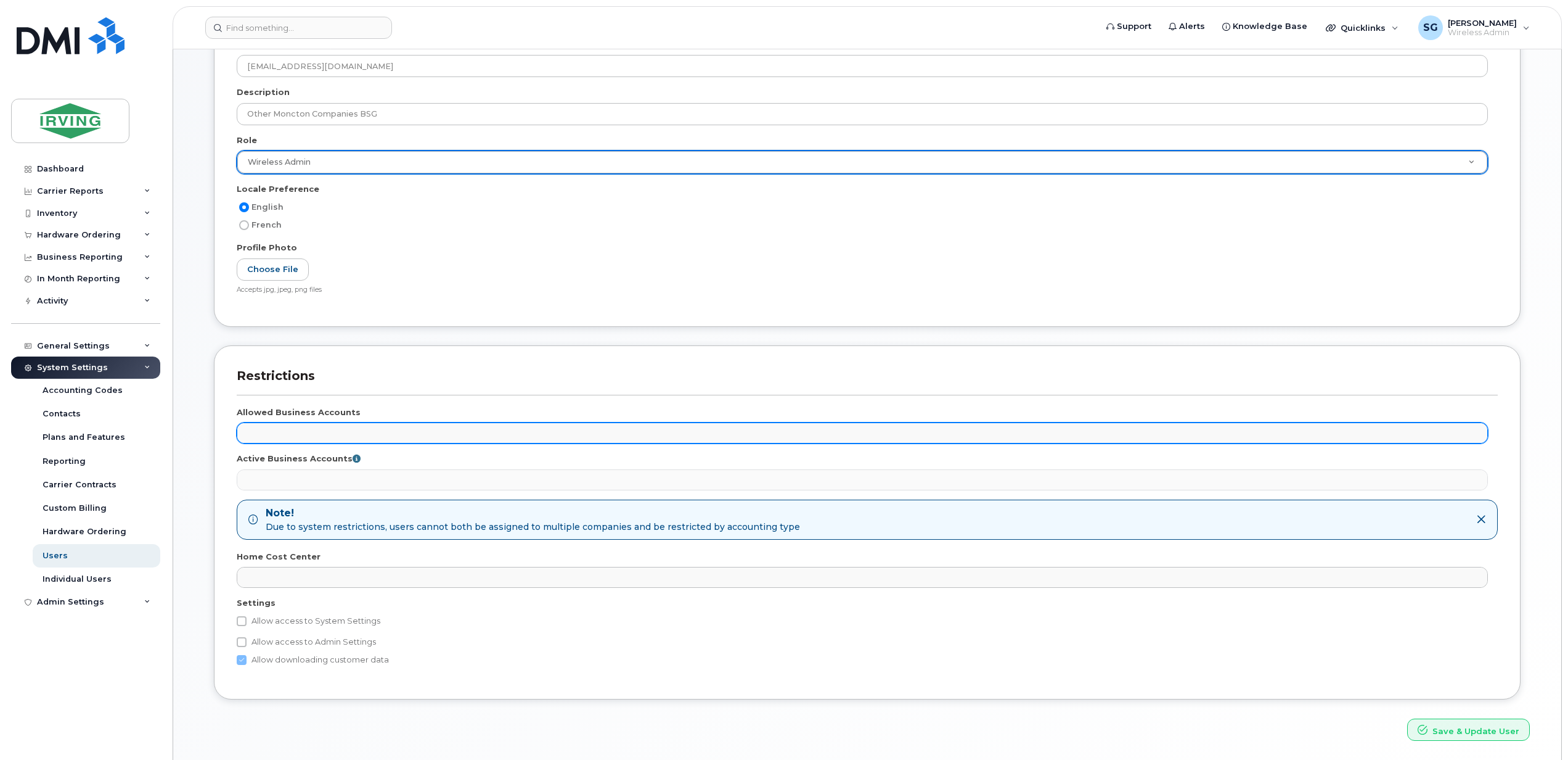
click at [329, 440] on ul at bounding box center [863, 433] width 1250 height 20
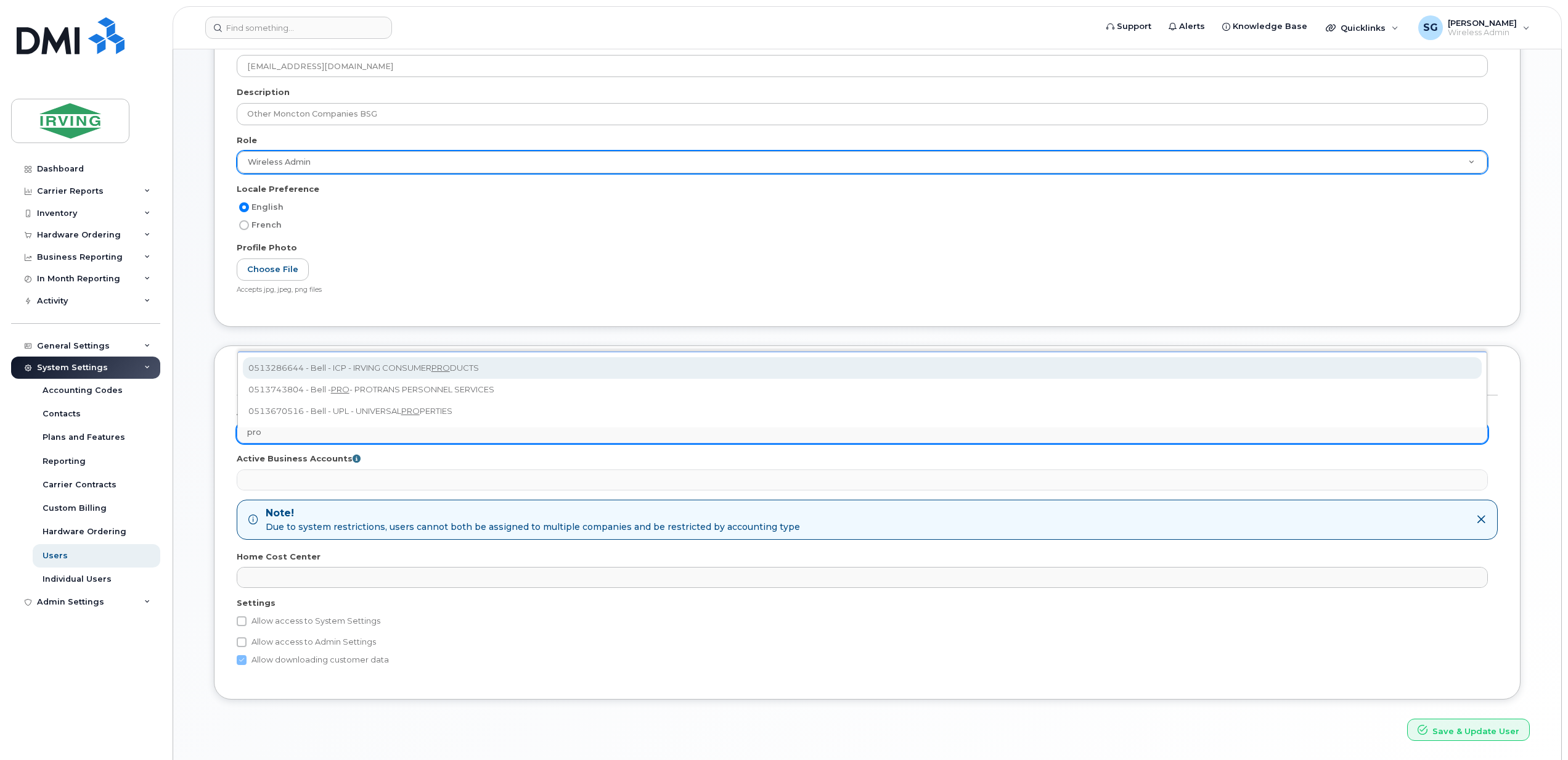
type input "prot"
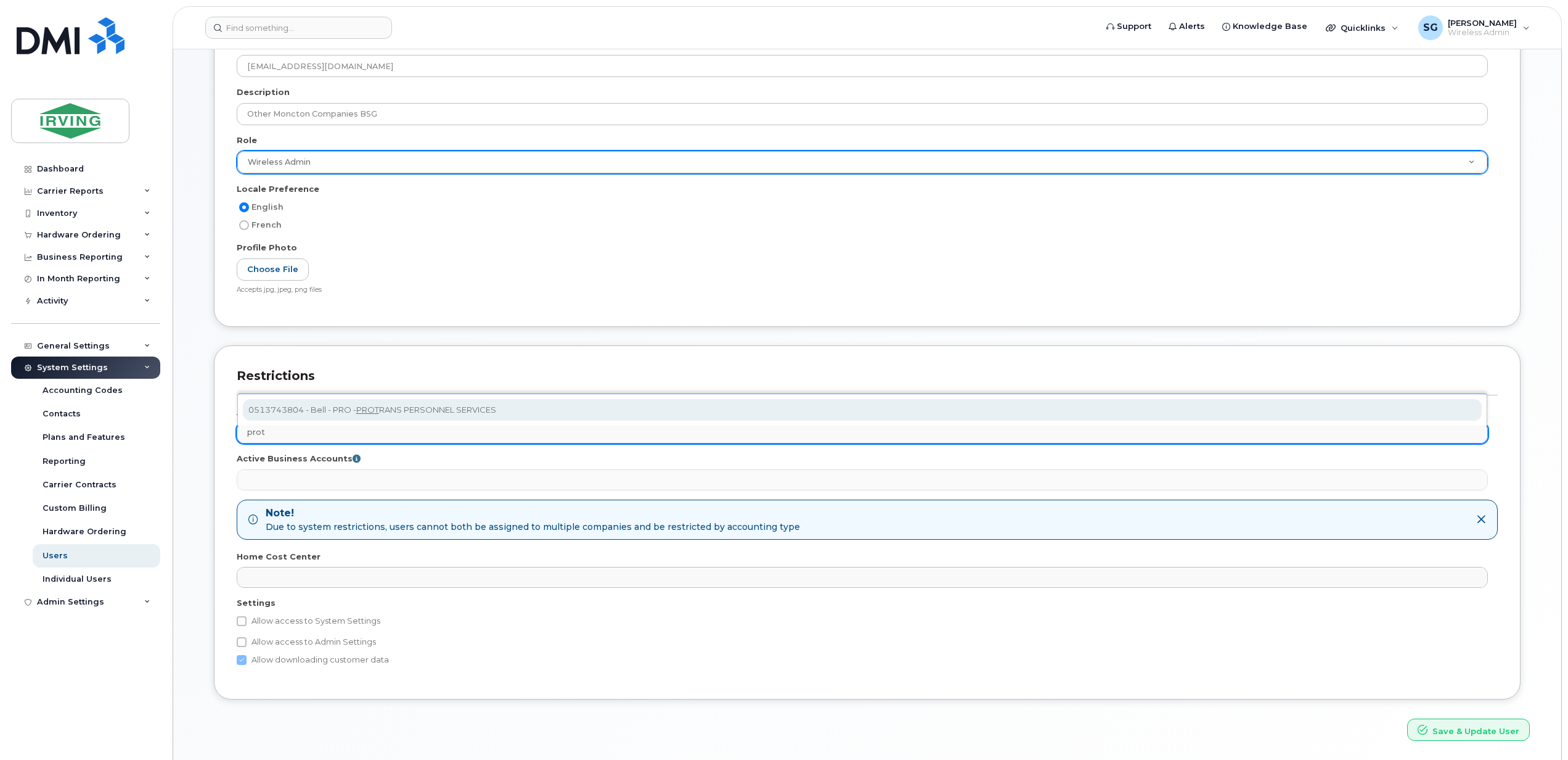
select select "11329"
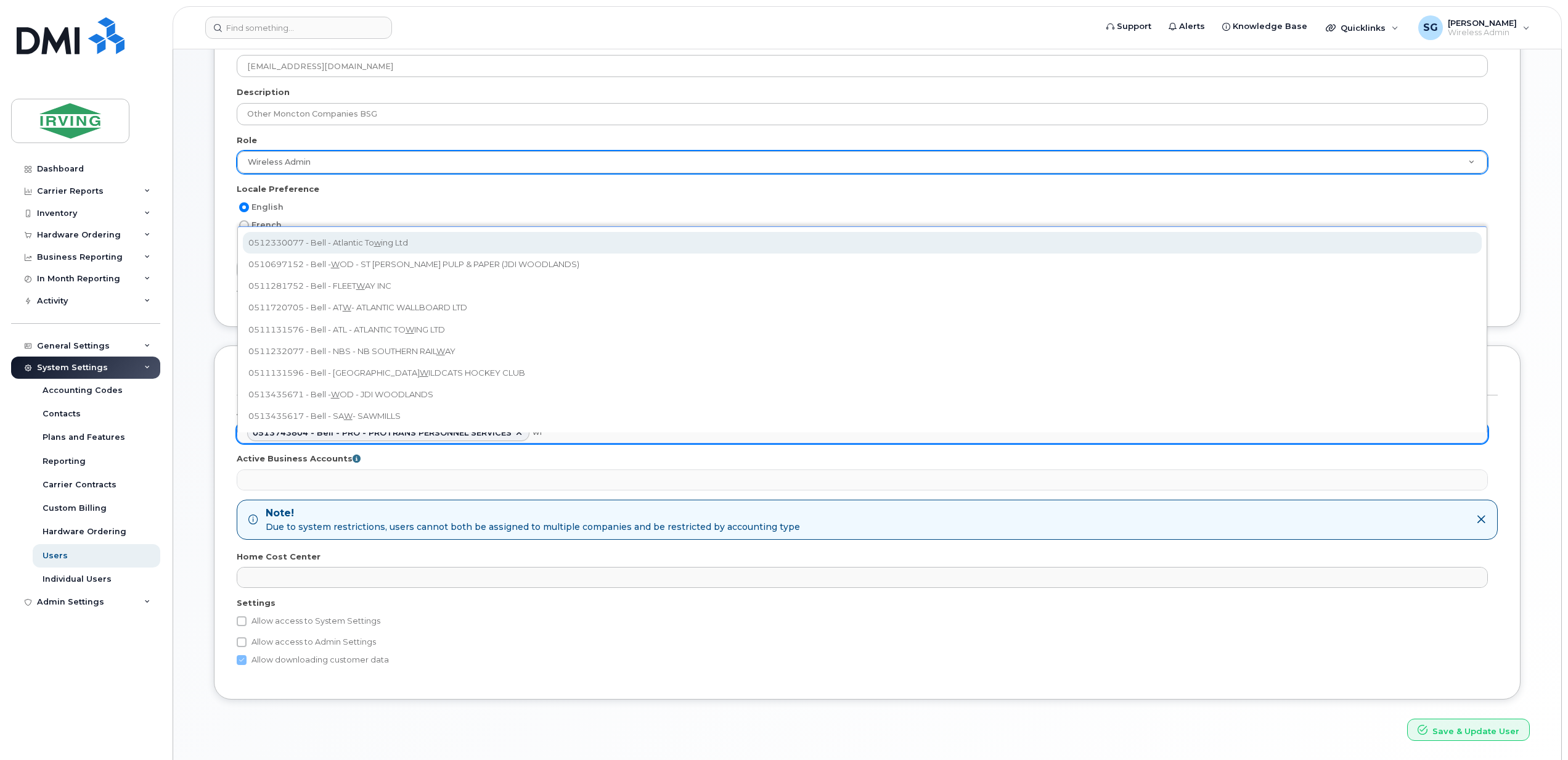
type input "wil"
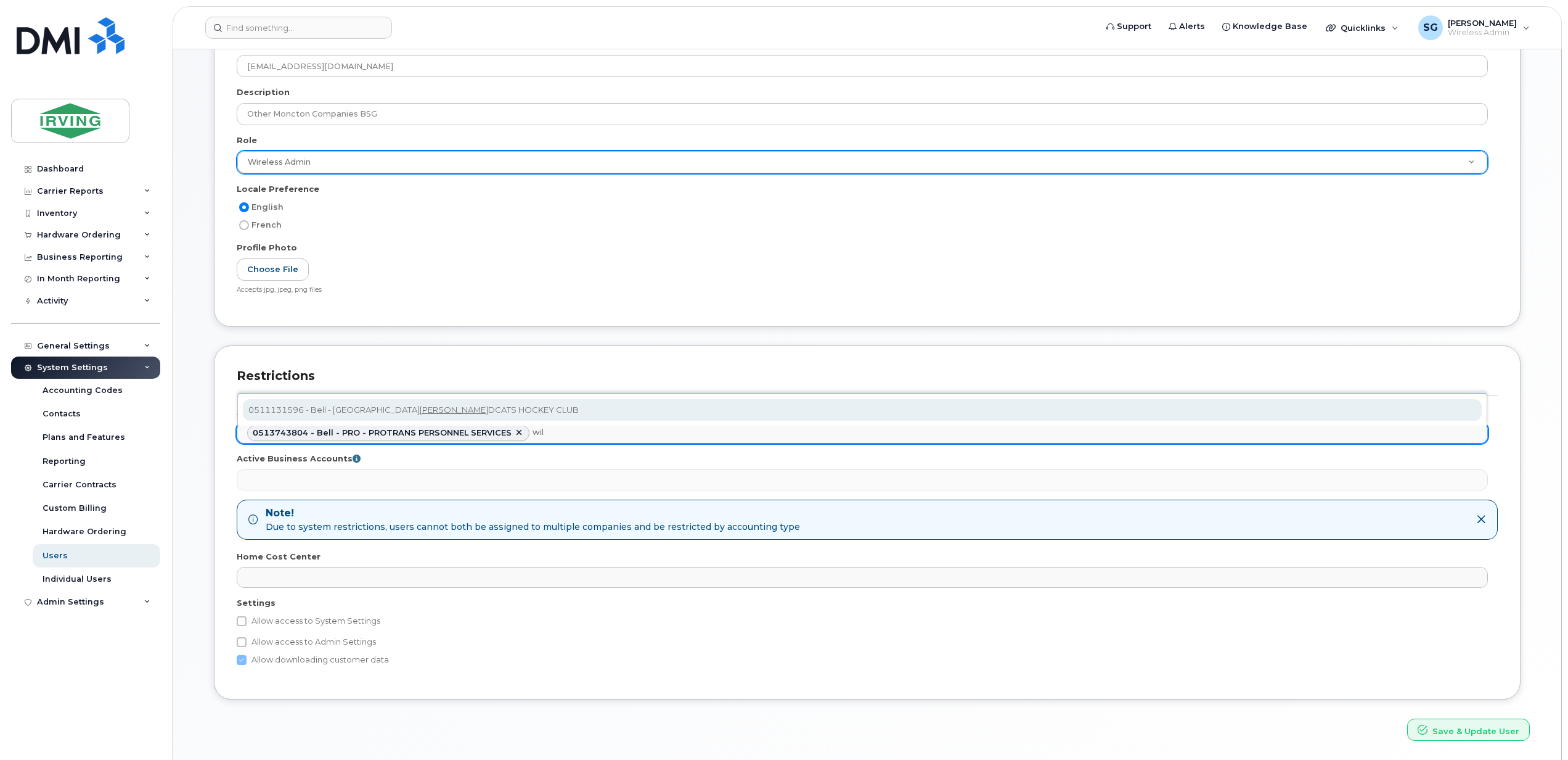
select select "11324"
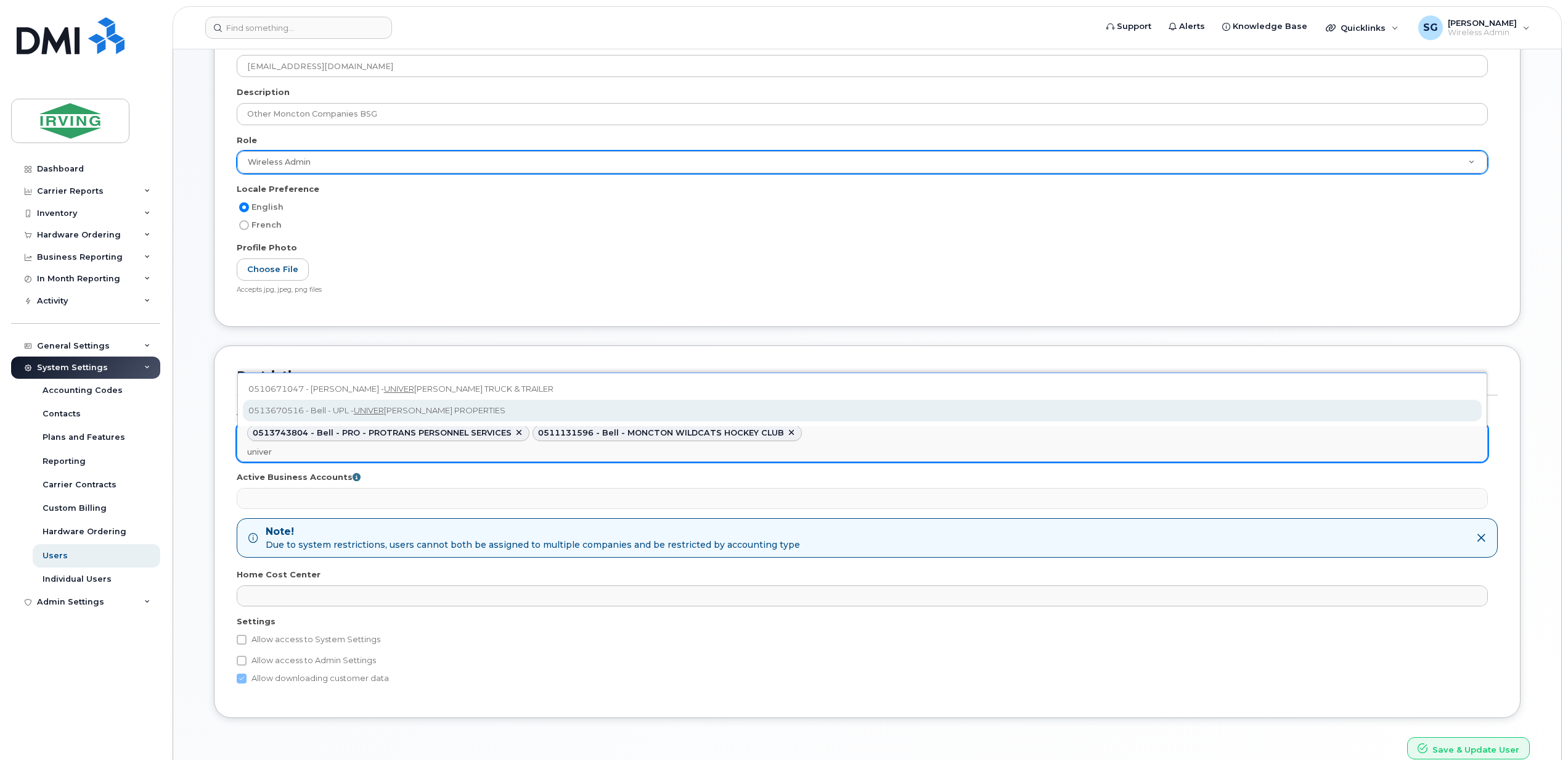
type input "univer"
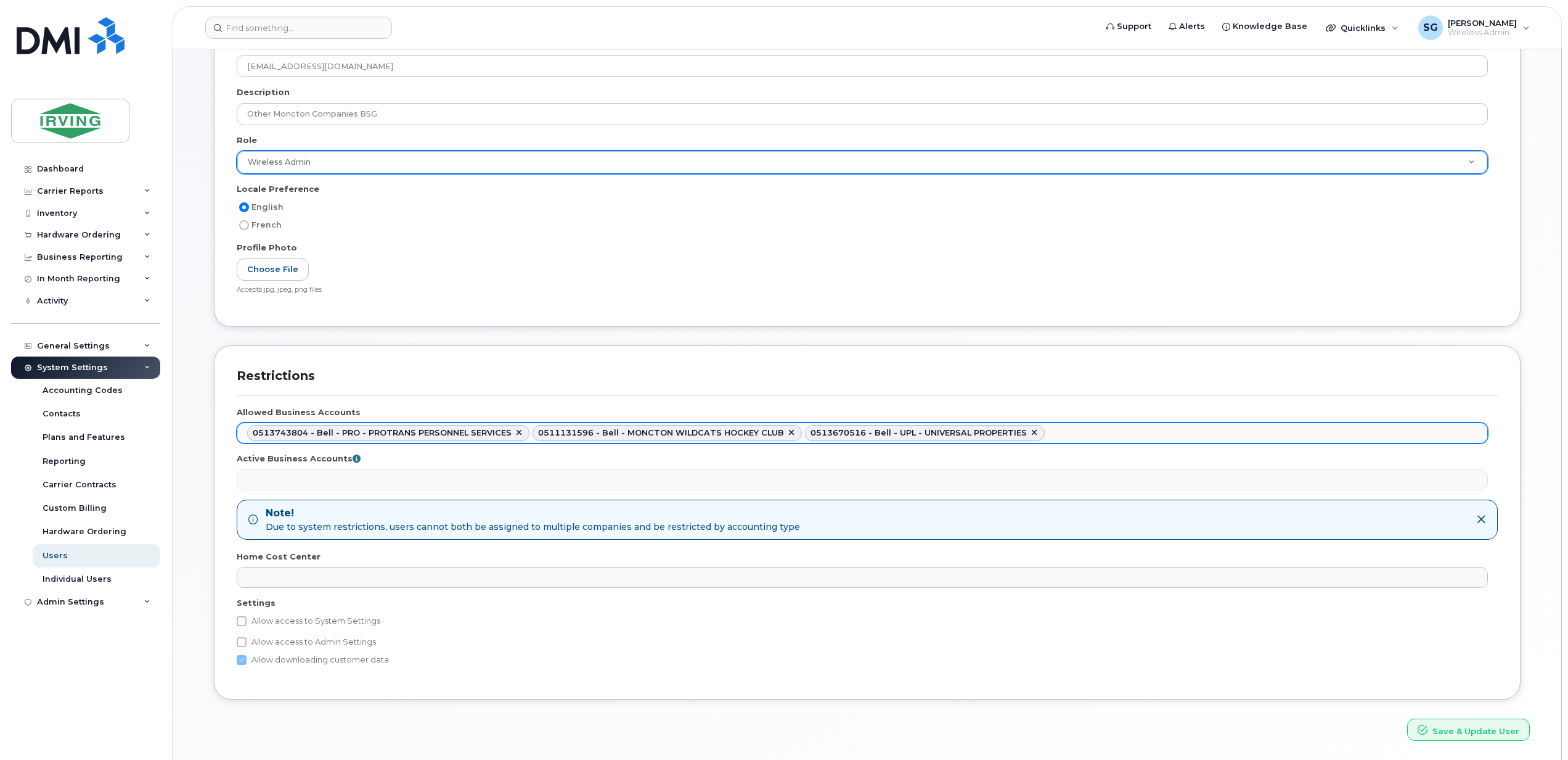
scroll to position [294, 0]
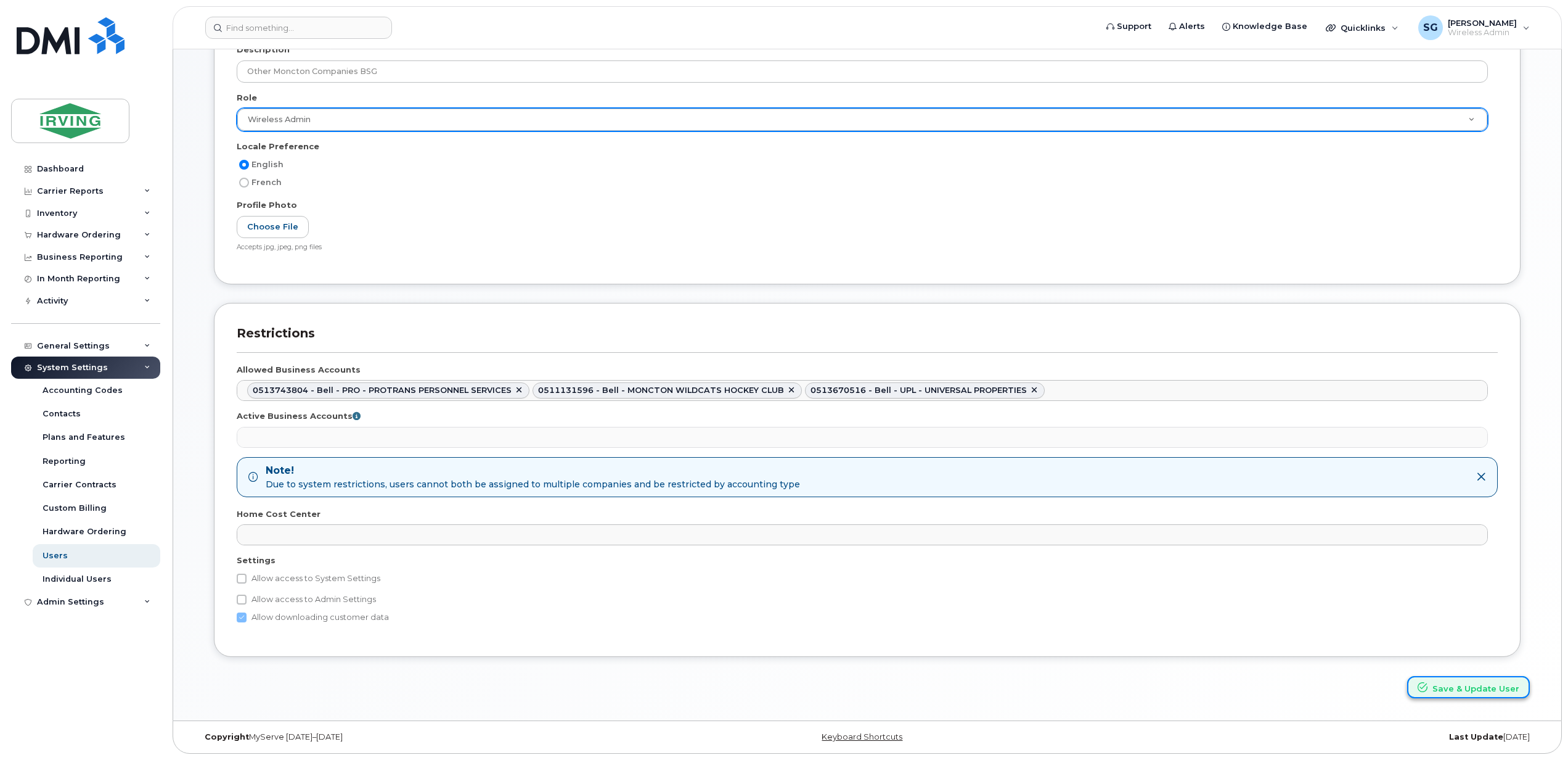
drag, startPoint x: 1490, startPoint y: 692, endPoint x: 1479, endPoint y: 691, distance: 11.0
click at [1490, 692] on button "Save & Update User" at bounding box center [1468, 687] width 123 height 23
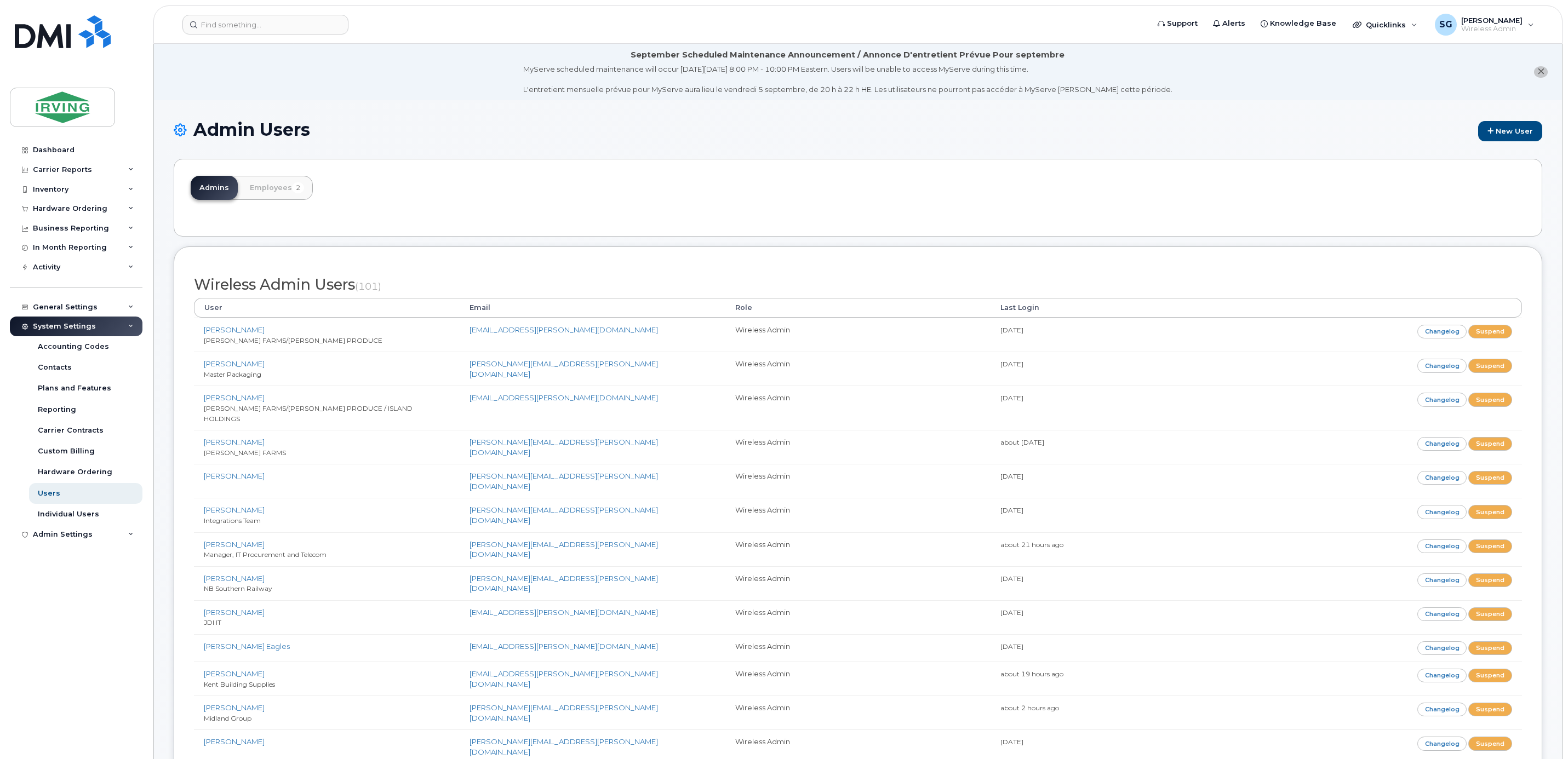
scroll to position [164, 0]
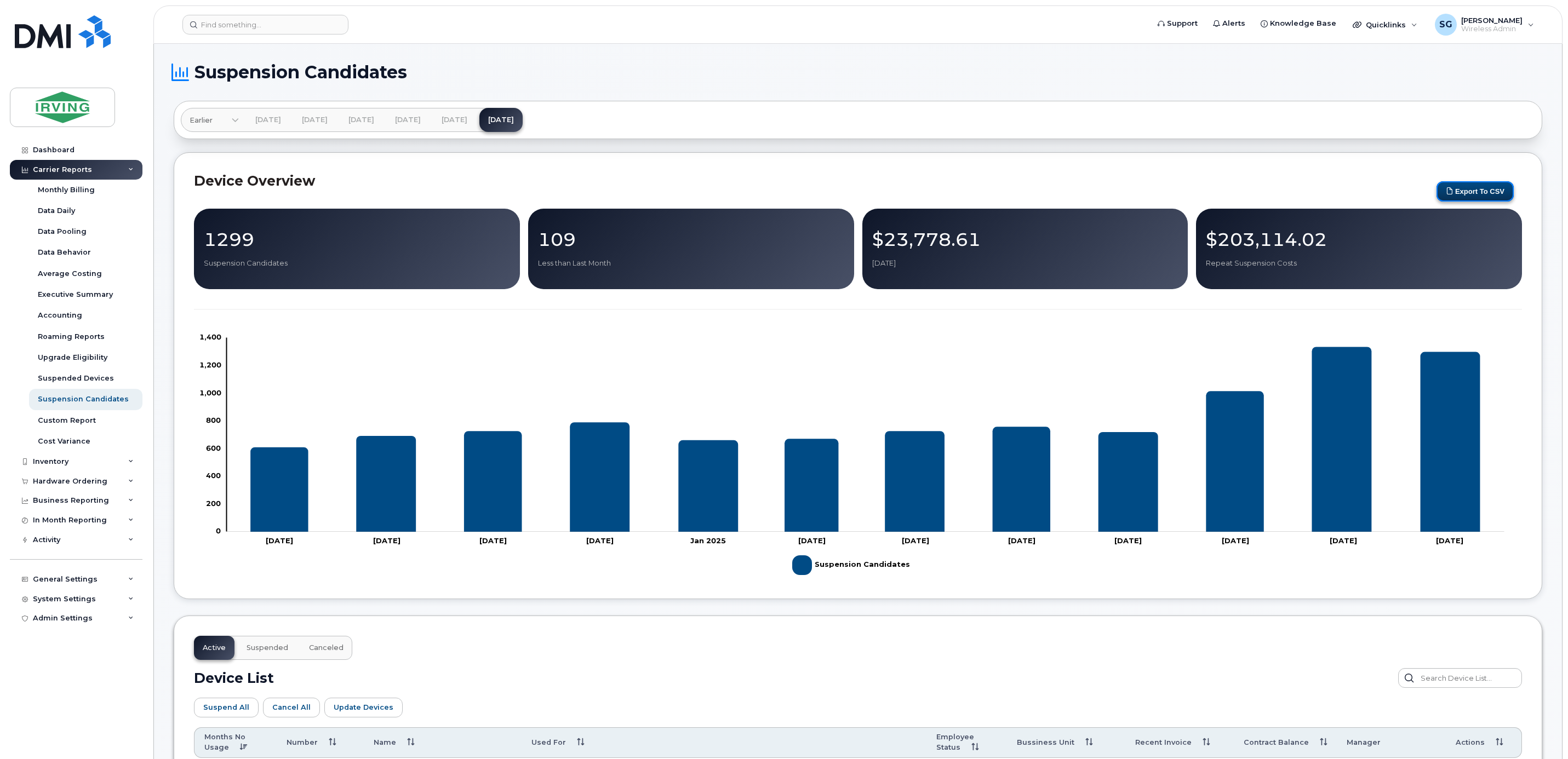
click at [1467, 192] on button "Export to CSV" at bounding box center [1475, 191] width 77 height 20
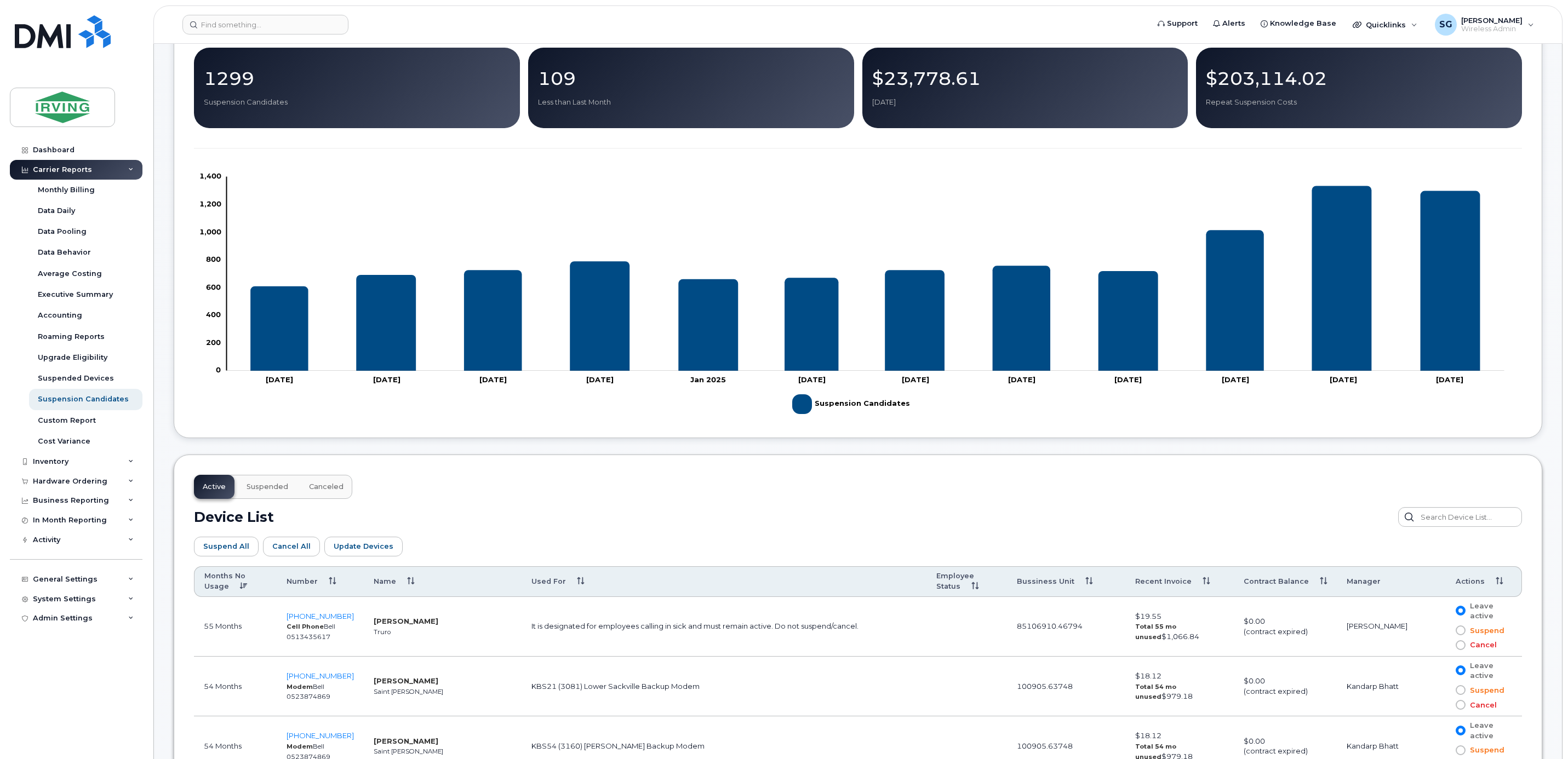
scroll to position [164, 0]
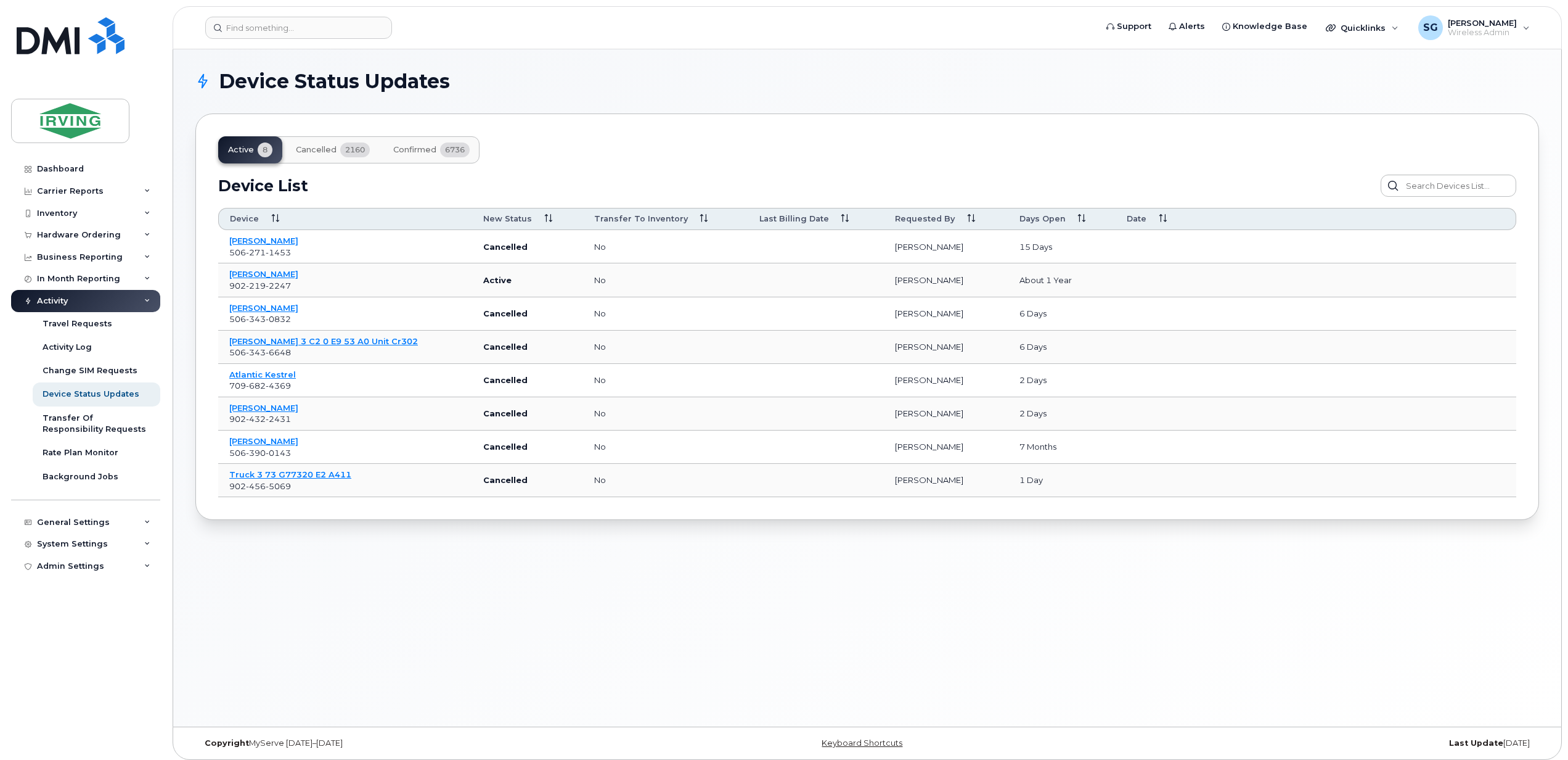
click at [695, 627] on div "Device Status Updates Active 8 Cancelled 2160 Confirmed 6736 Device List Confir…" at bounding box center [867, 388] width 1388 height 677
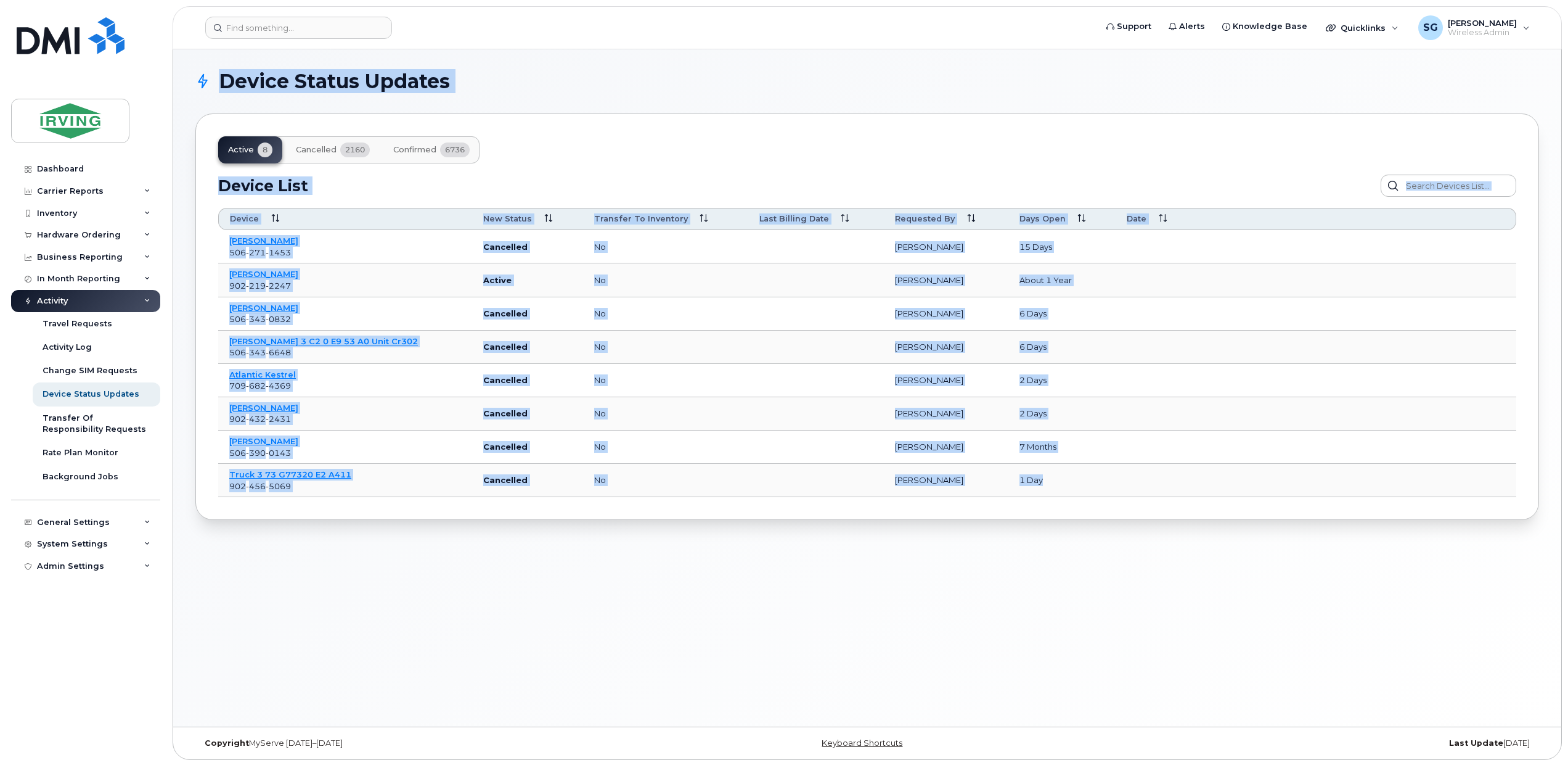
drag, startPoint x: 222, startPoint y: 88, endPoint x: 1374, endPoint y: 474, distance: 1214.9
click at [1374, 474] on section "Device Status Updates Active 8 Cancelled 2160 Confirmed 6736 Device List Confir…" at bounding box center [867, 295] width 1344 height 448
copy section "Device Status Updates Active 8 Cancelled 2160 Confirmed 6736 Device List Confir…"
drag, startPoint x: 985, startPoint y: 608, endPoint x: 989, endPoint y: 597, distance: 11.7
click at [985, 608] on div "Device Status Updates Active 8 Cancelled 2160 Confirmed 6736 Device List Confir…" at bounding box center [867, 388] width 1388 height 677
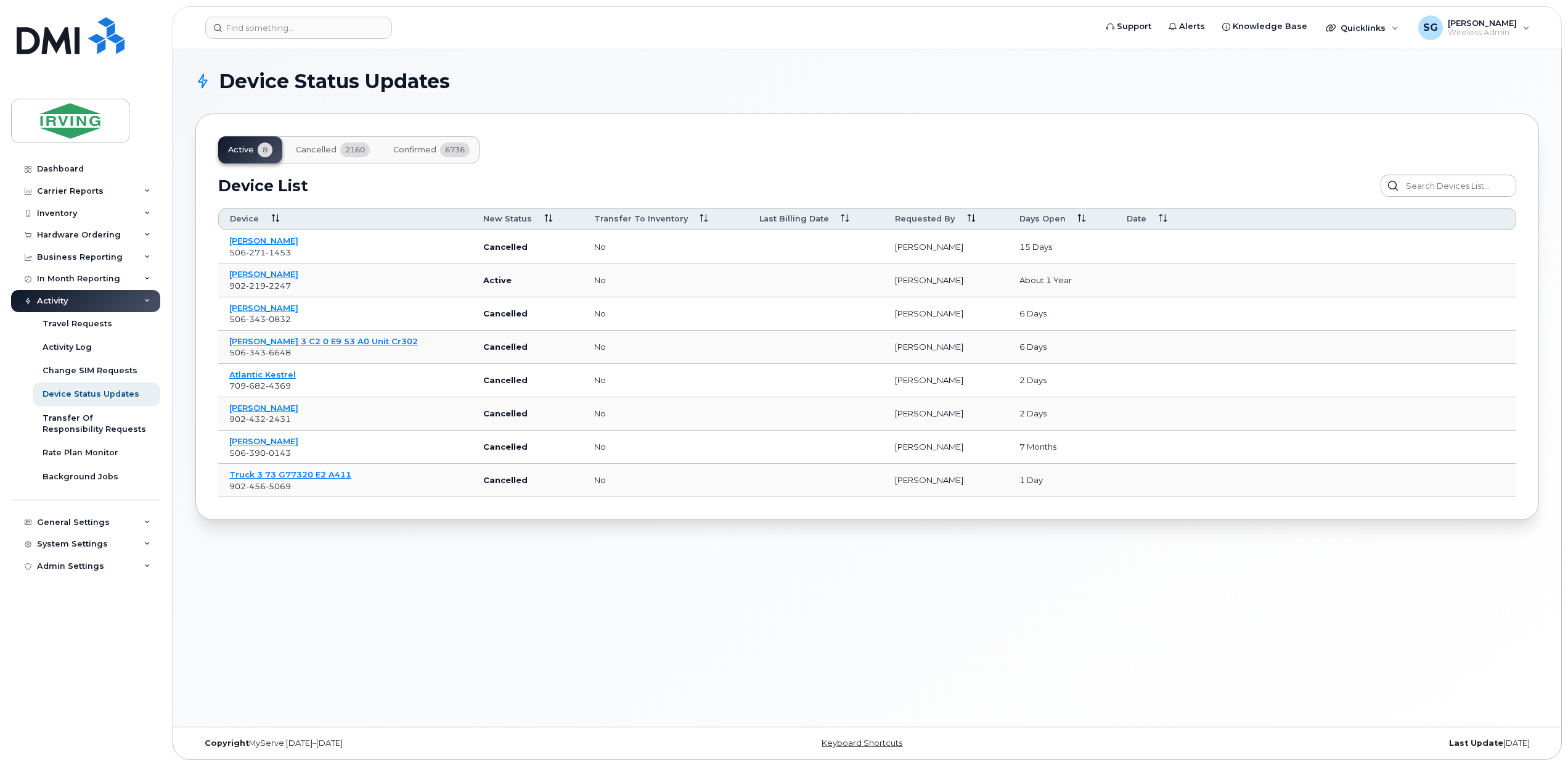
click at [425, 147] on span "Confirmed" at bounding box center [414, 150] width 43 height 10
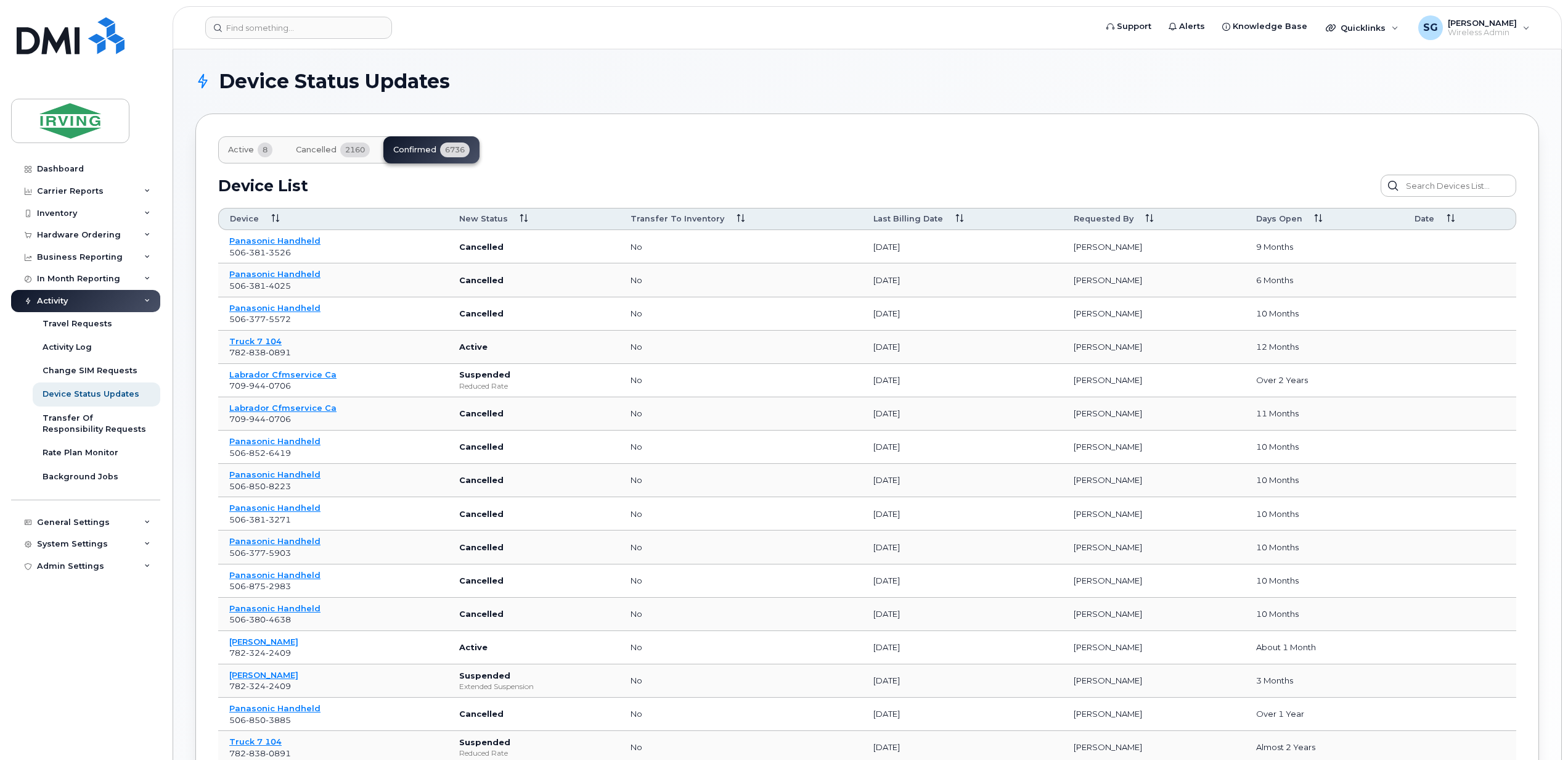
click at [1128, 222] on div "Requested By" at bounding box center [1154, 219] width 161 height 11
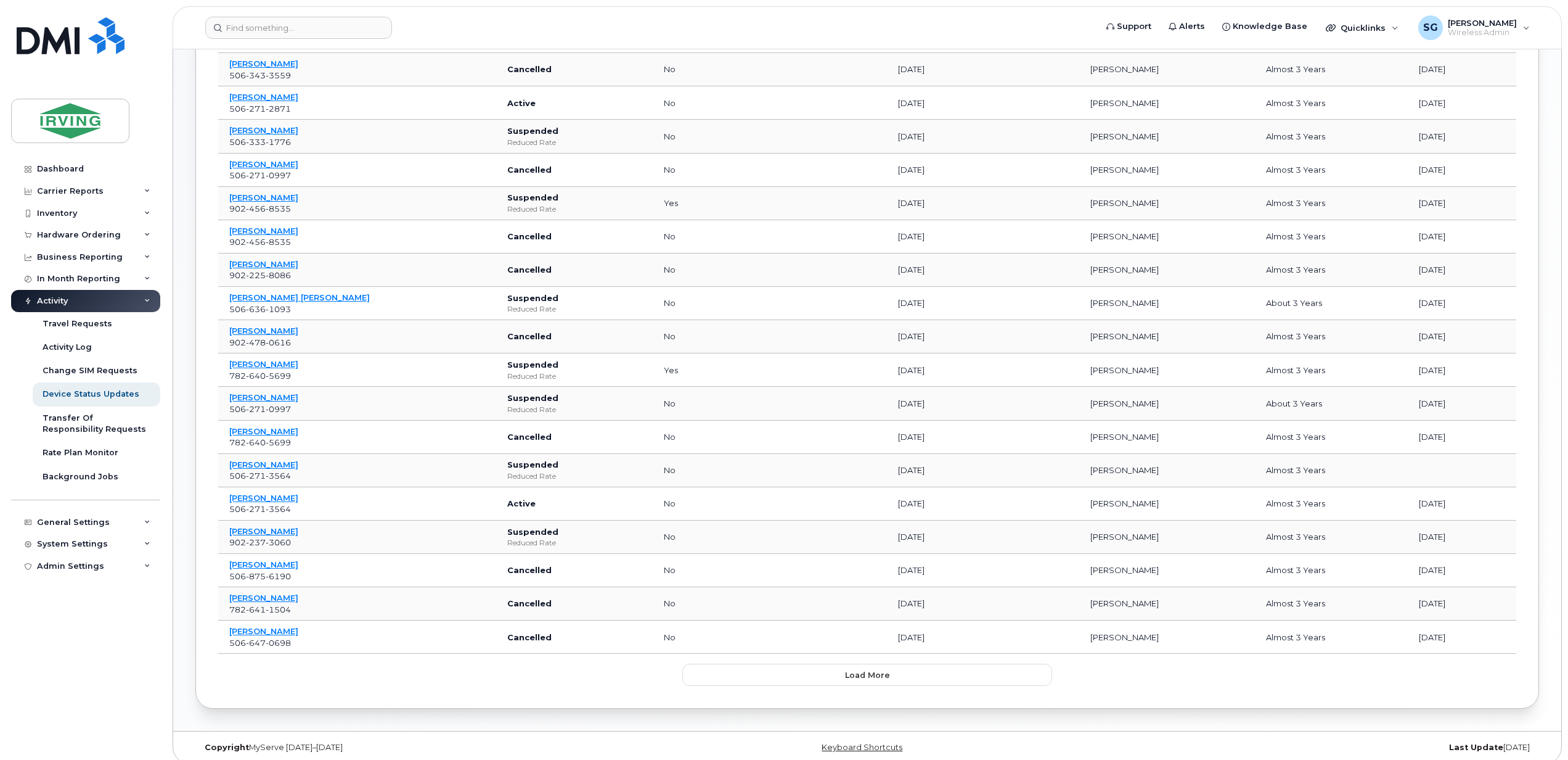
scroll to position [432, 0]
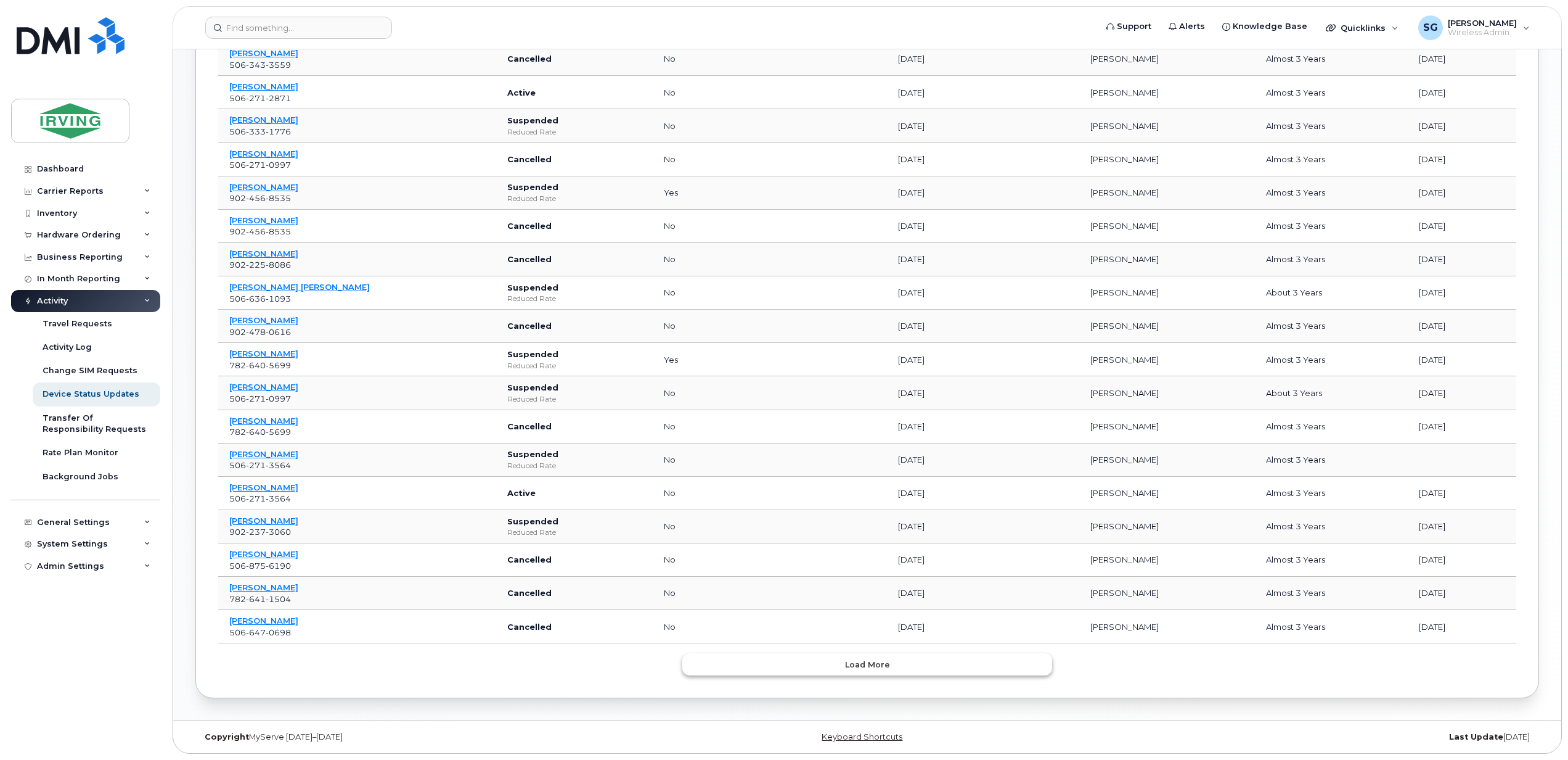
click at [848, 667] on span "Load more" at bounding box center [867, 664] width 45 height 12
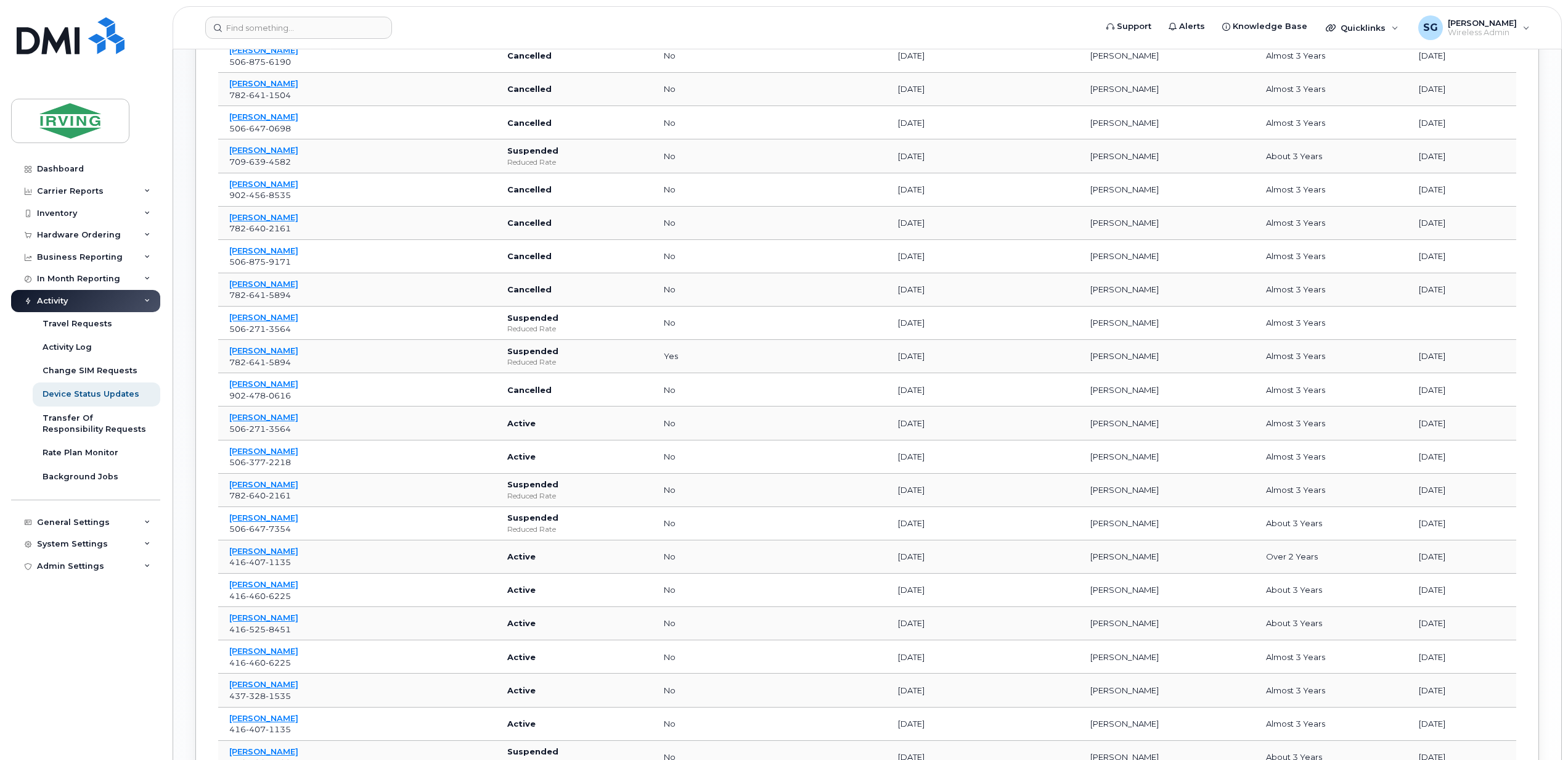
scroll to position [1271, 0]
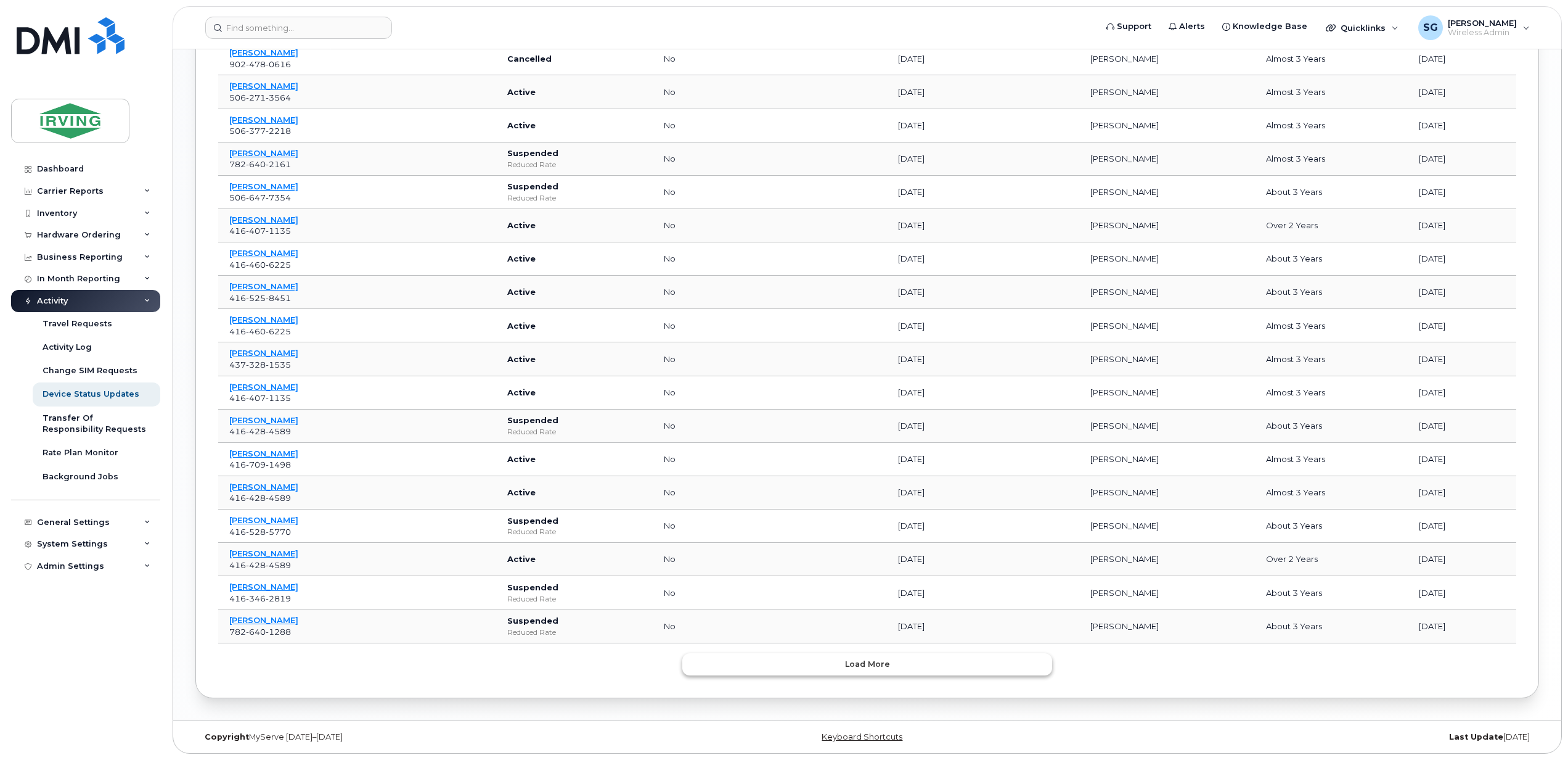
click at [848, 667] on span "Load more" at bounding box center [867, 663] width 45 height 12
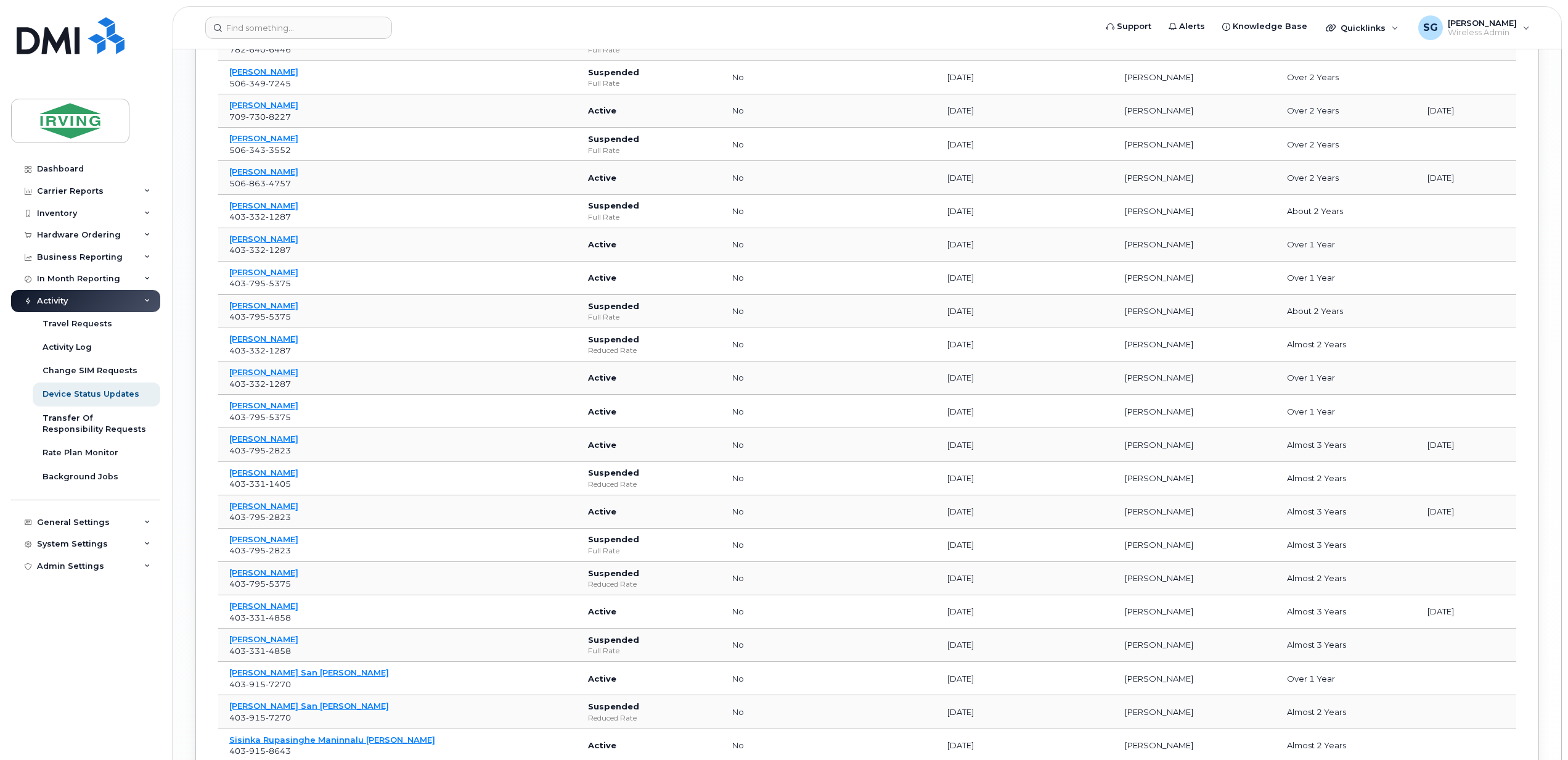
scroll to position [2110, 0]
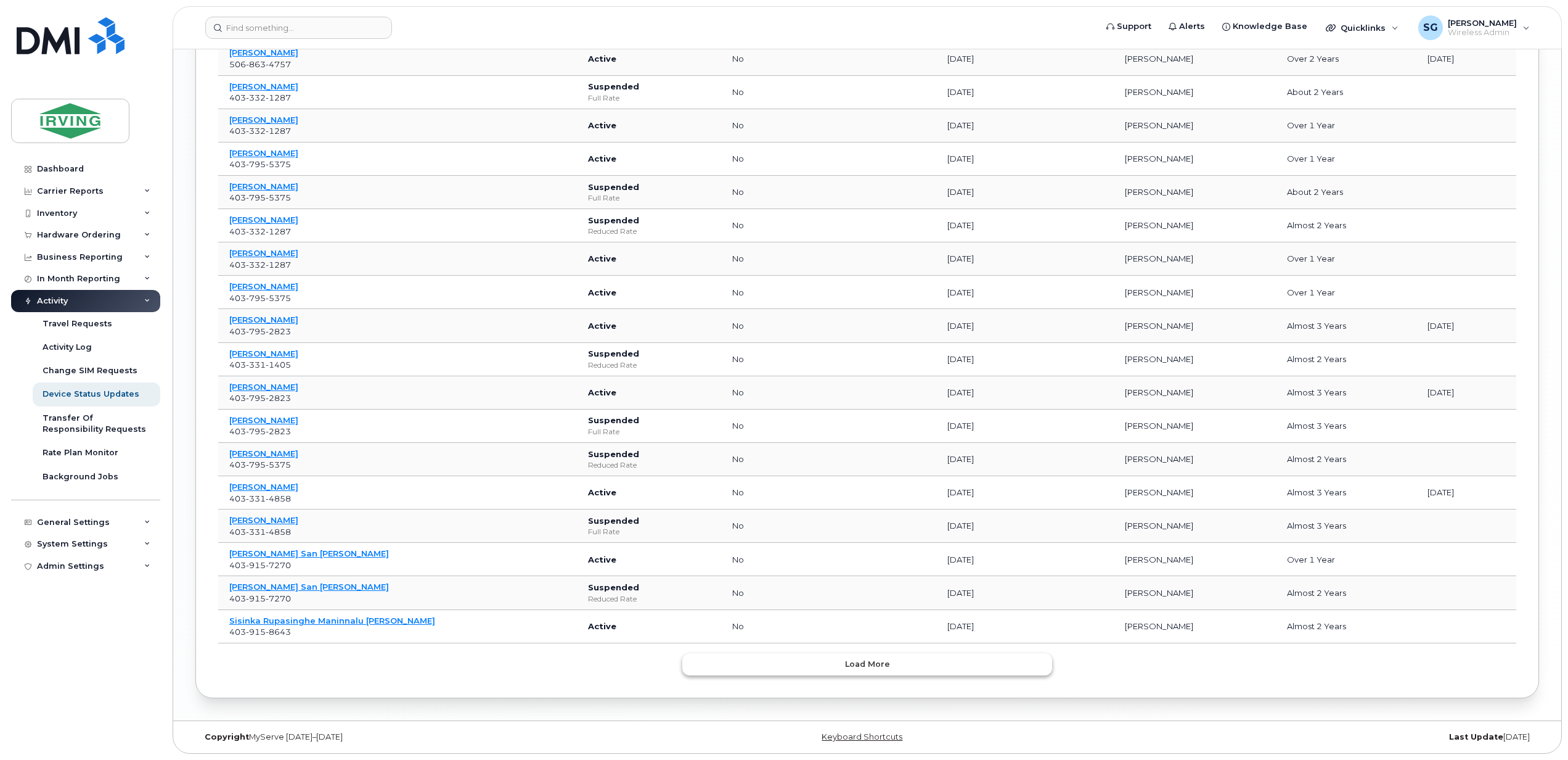
click at [856, 671] on button "Load more" at bounding box center [867, 664] width 370 height 22
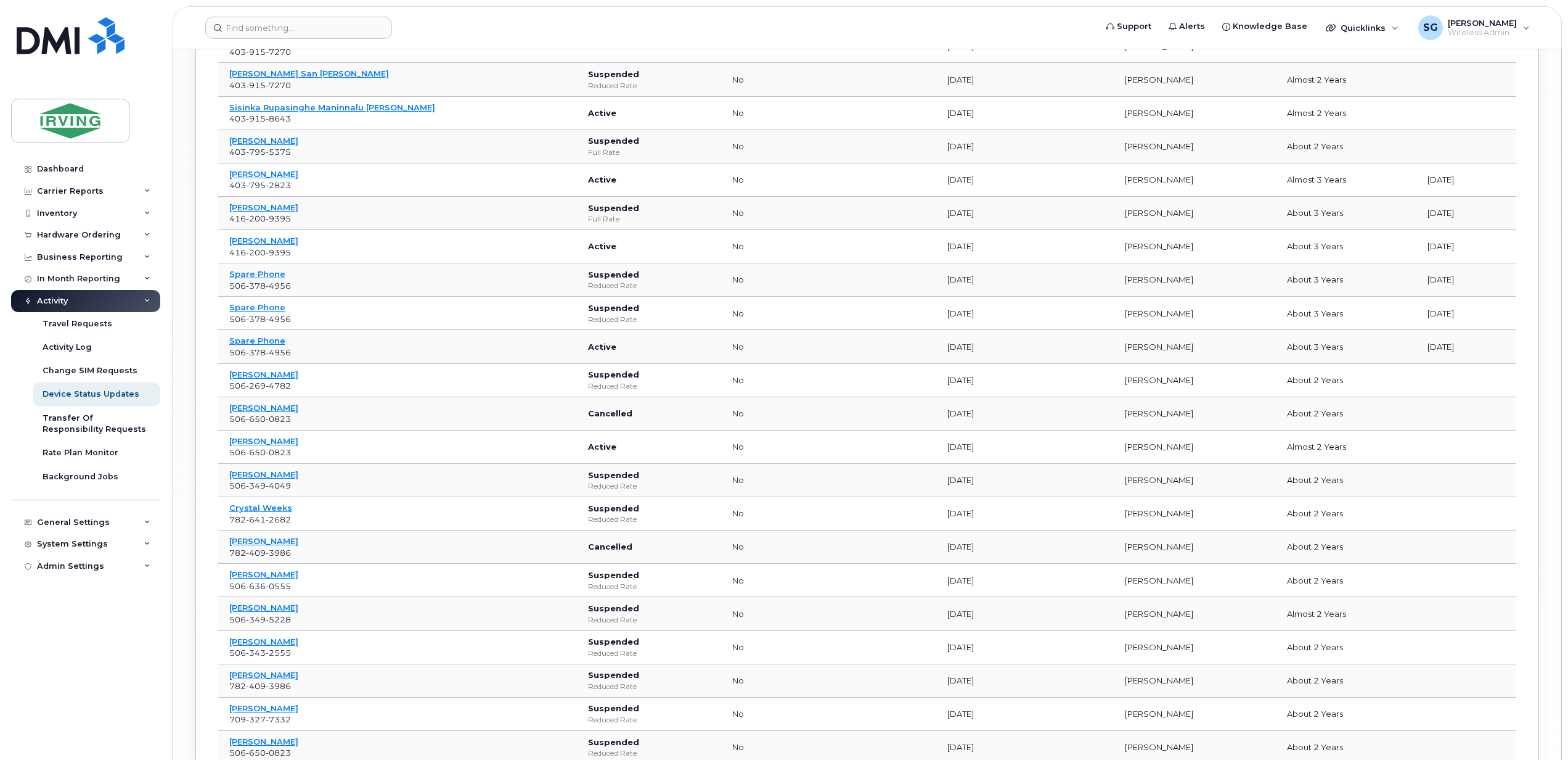
scroll to position [2950, 0]
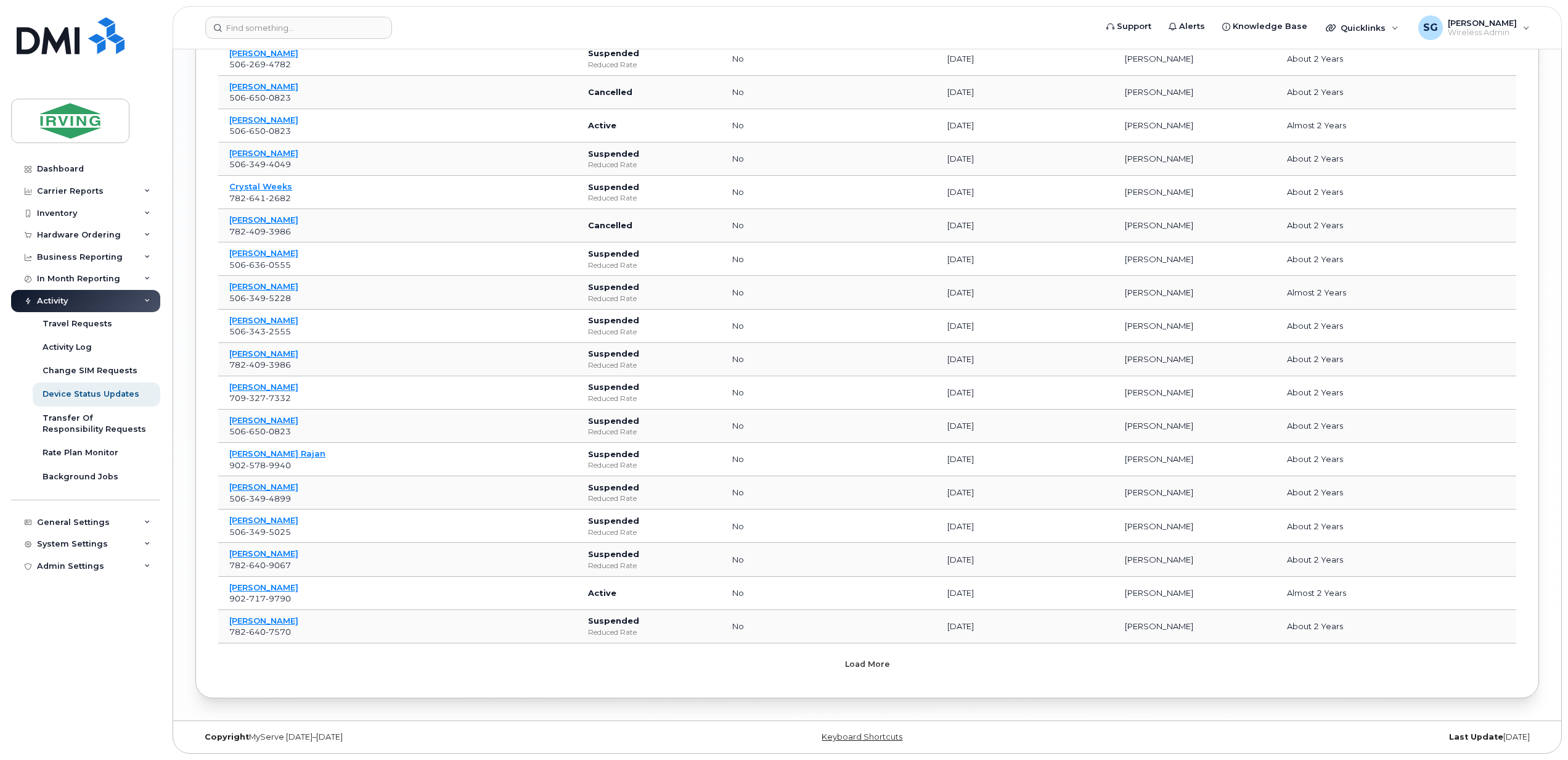
click at [856, 671] on button "Load more" at bounding box center [867, 664] width 370 height 22
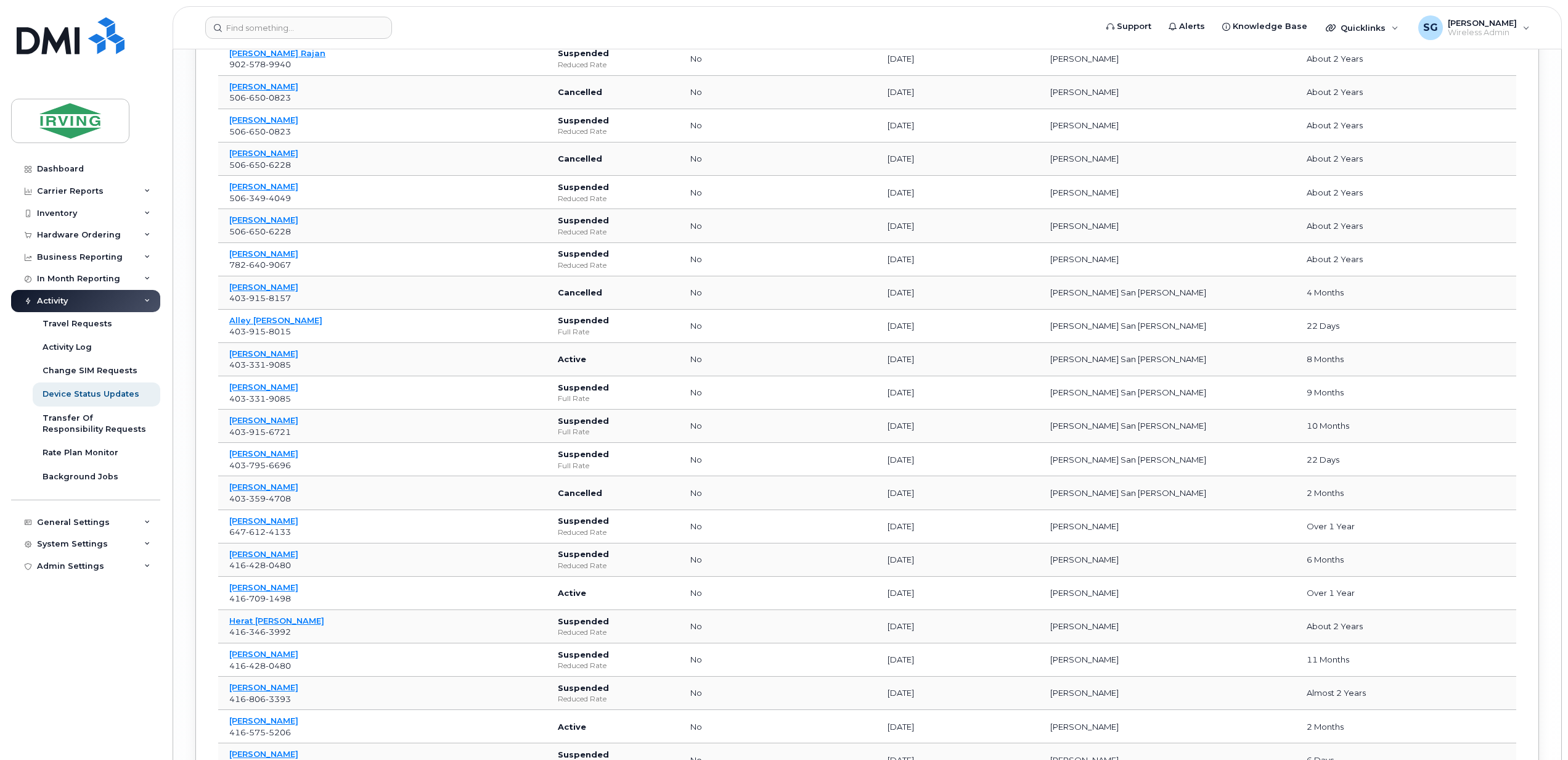
scroll to position [3789, 0]
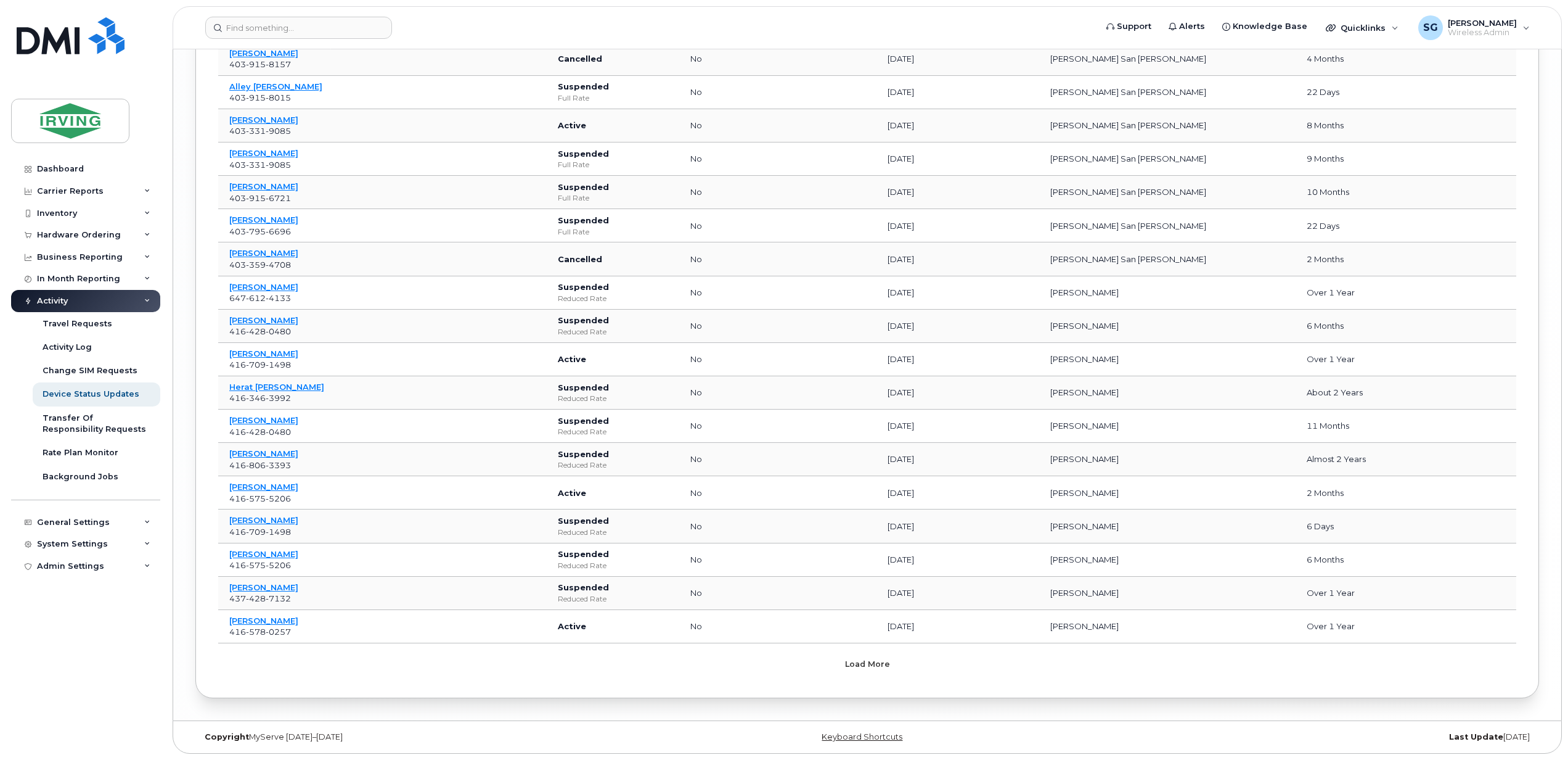
click at [856, 671] on button "Load more" at bounding box center [867, 664] width 370 height 22
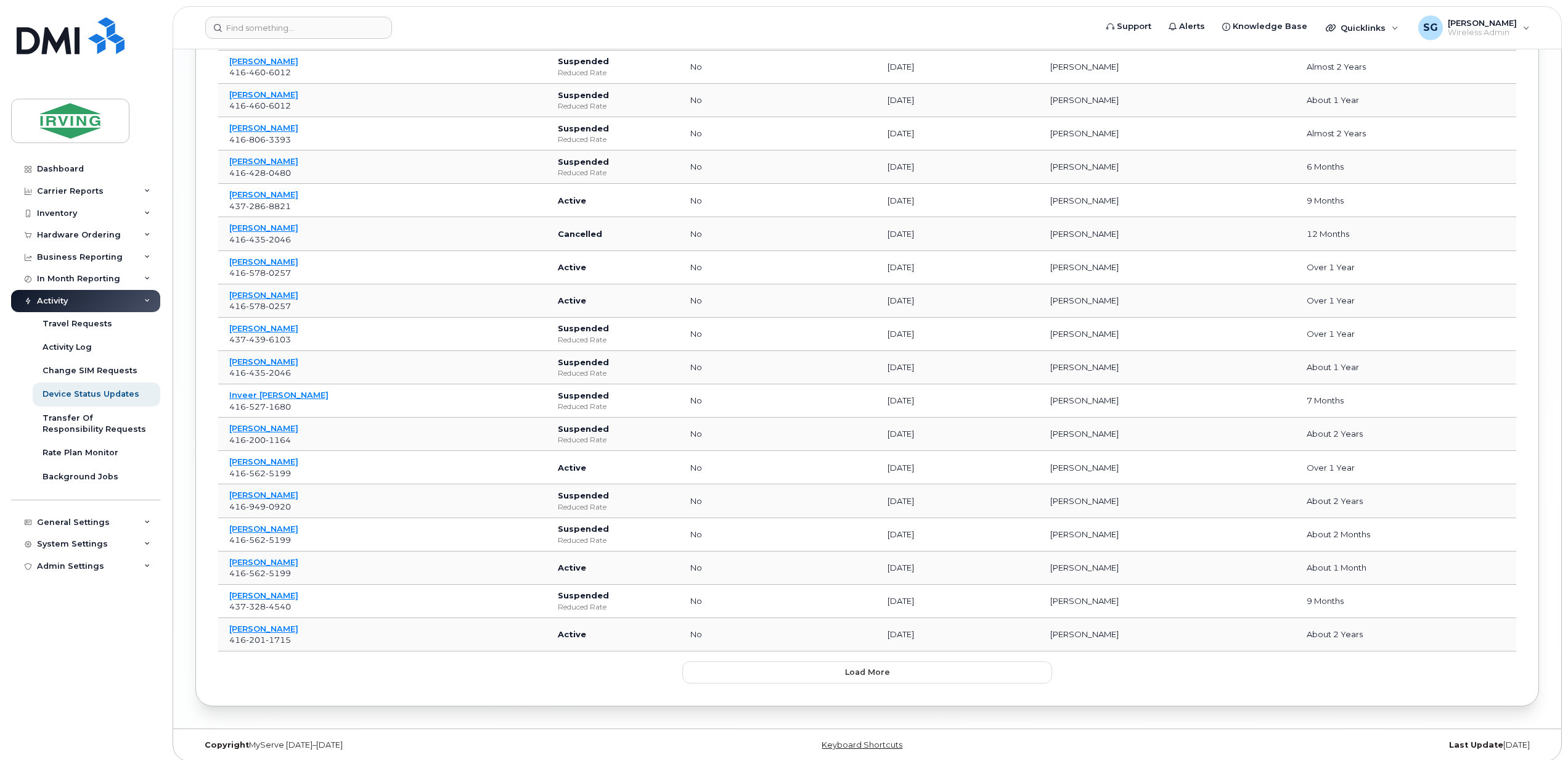
scroll to position [4629, 0]
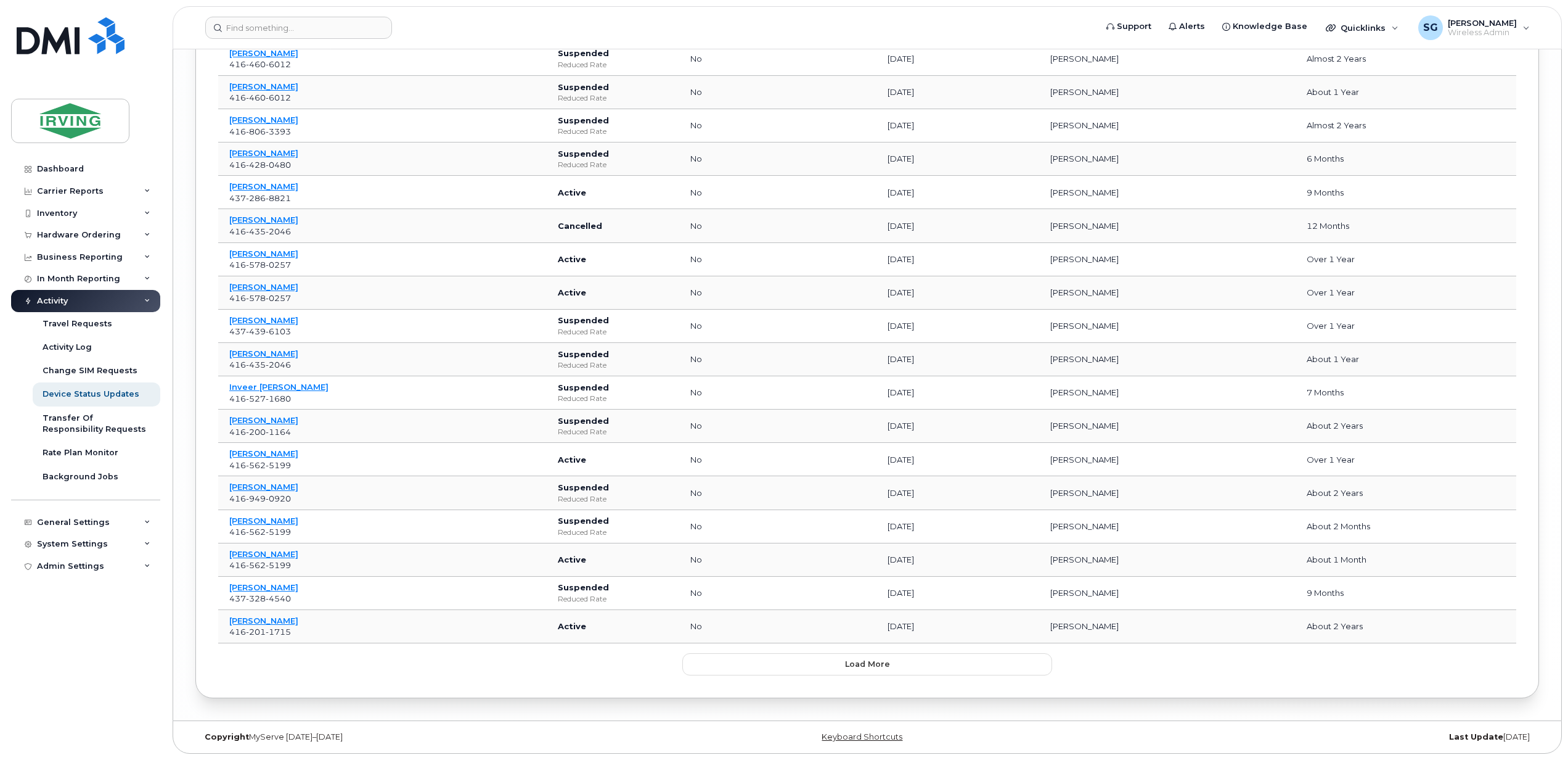
click at [760, 654] on button "Load more" at bounding box center [867, 664] width 370 height 22
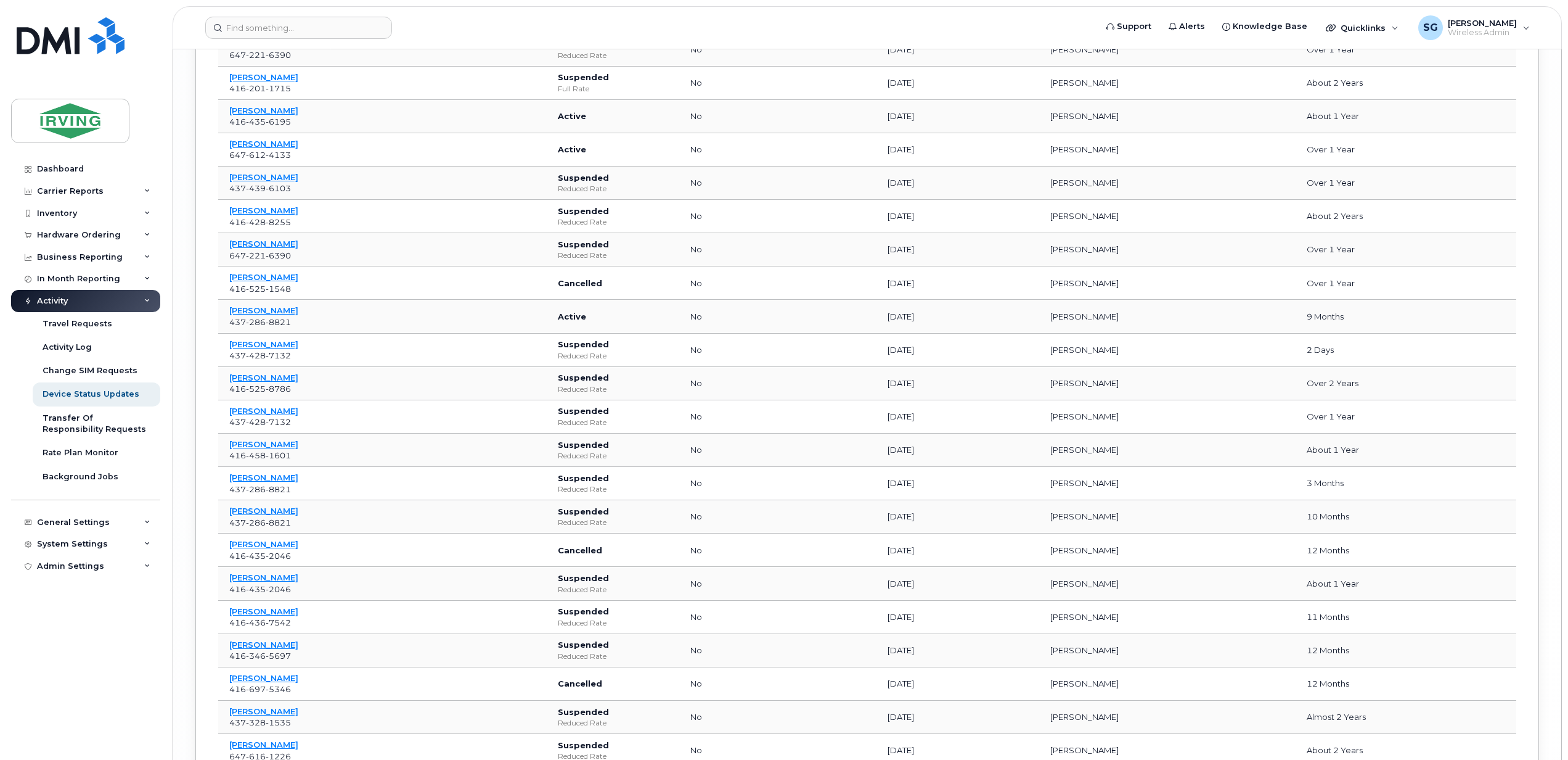
scroll to position [5468, 0]
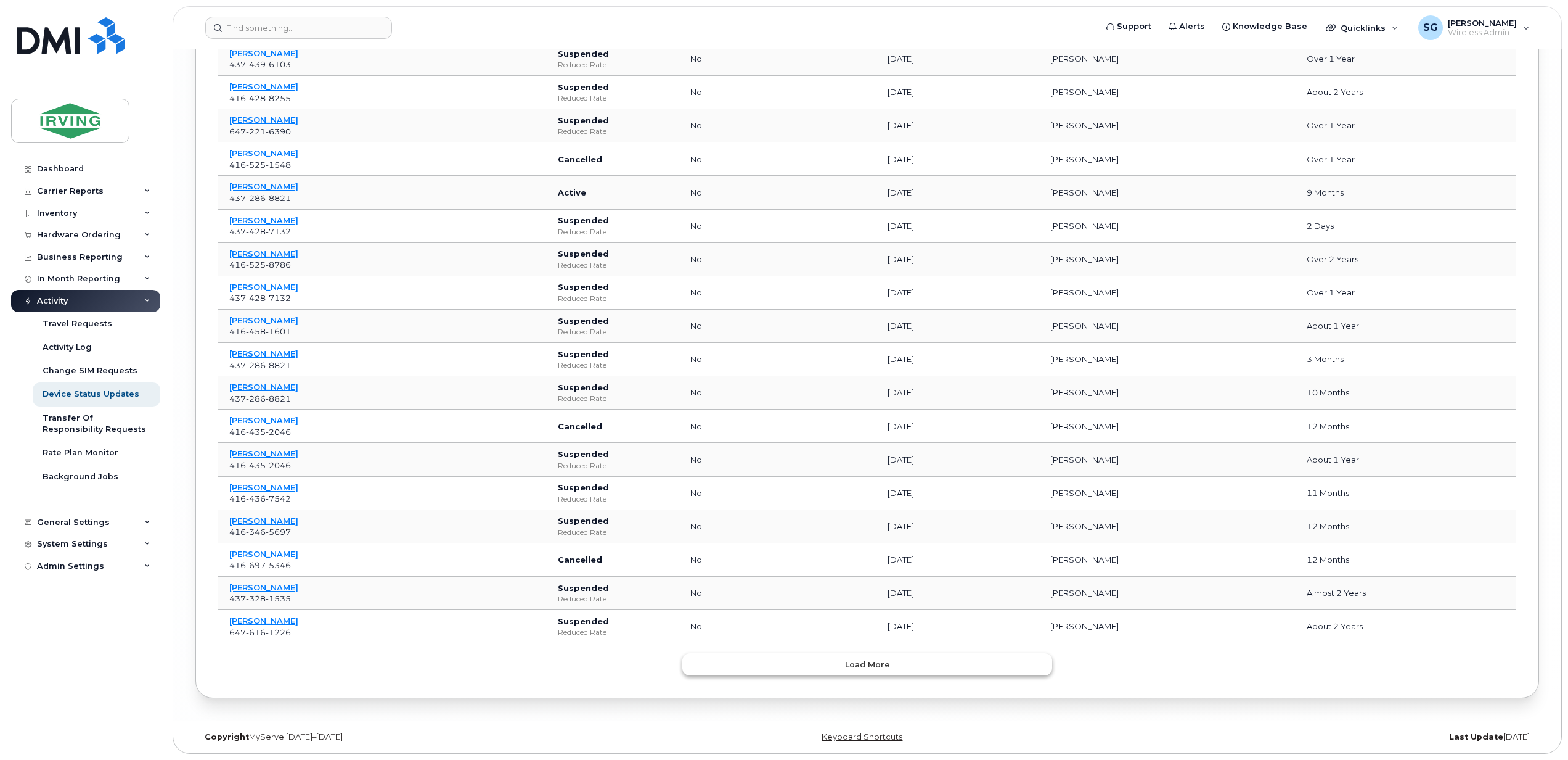
click at [772, 667] on button "Load more" at bounding box center [867, 664] width 370 height 22
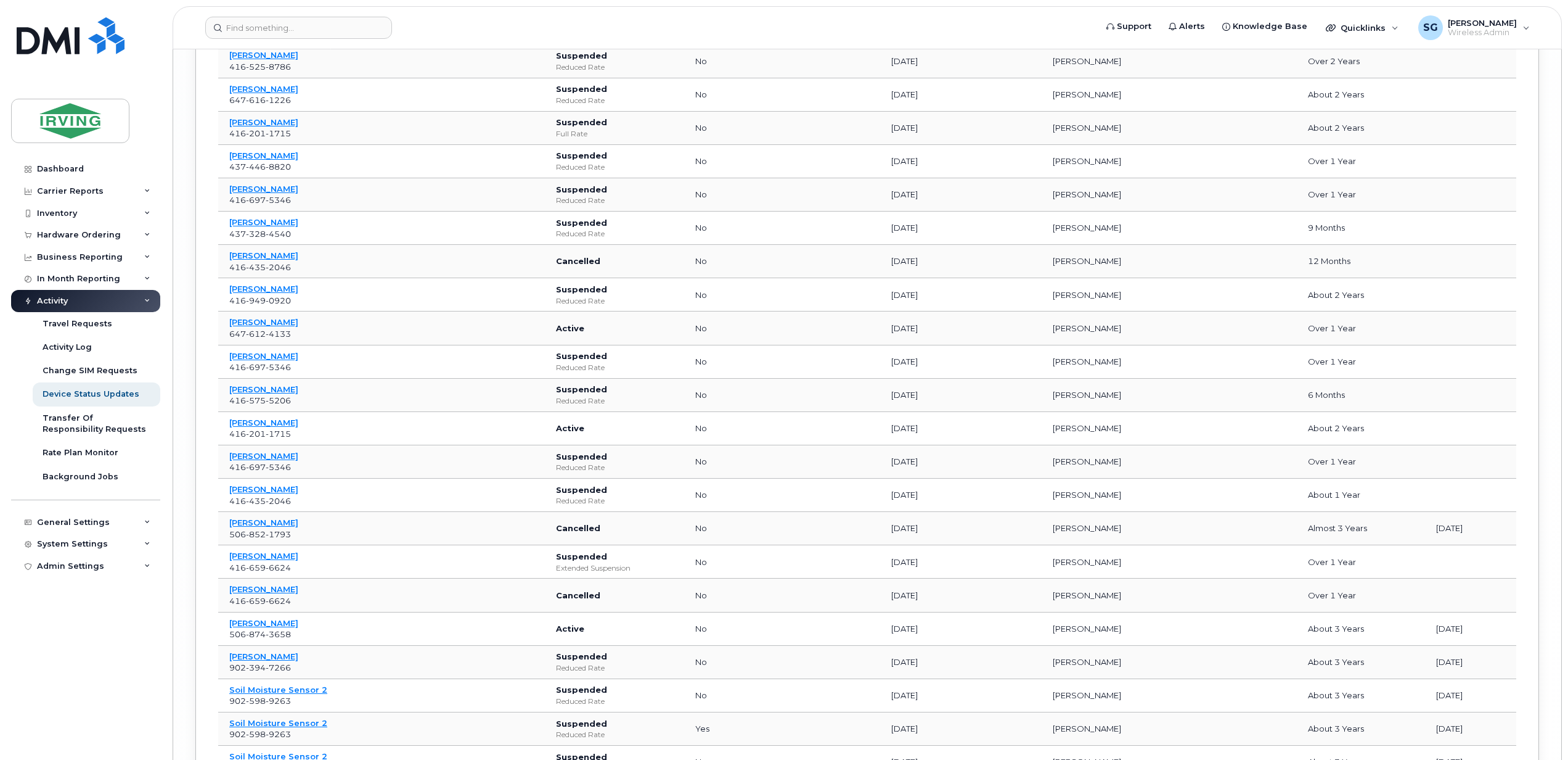
scroll to position [6290, 0]
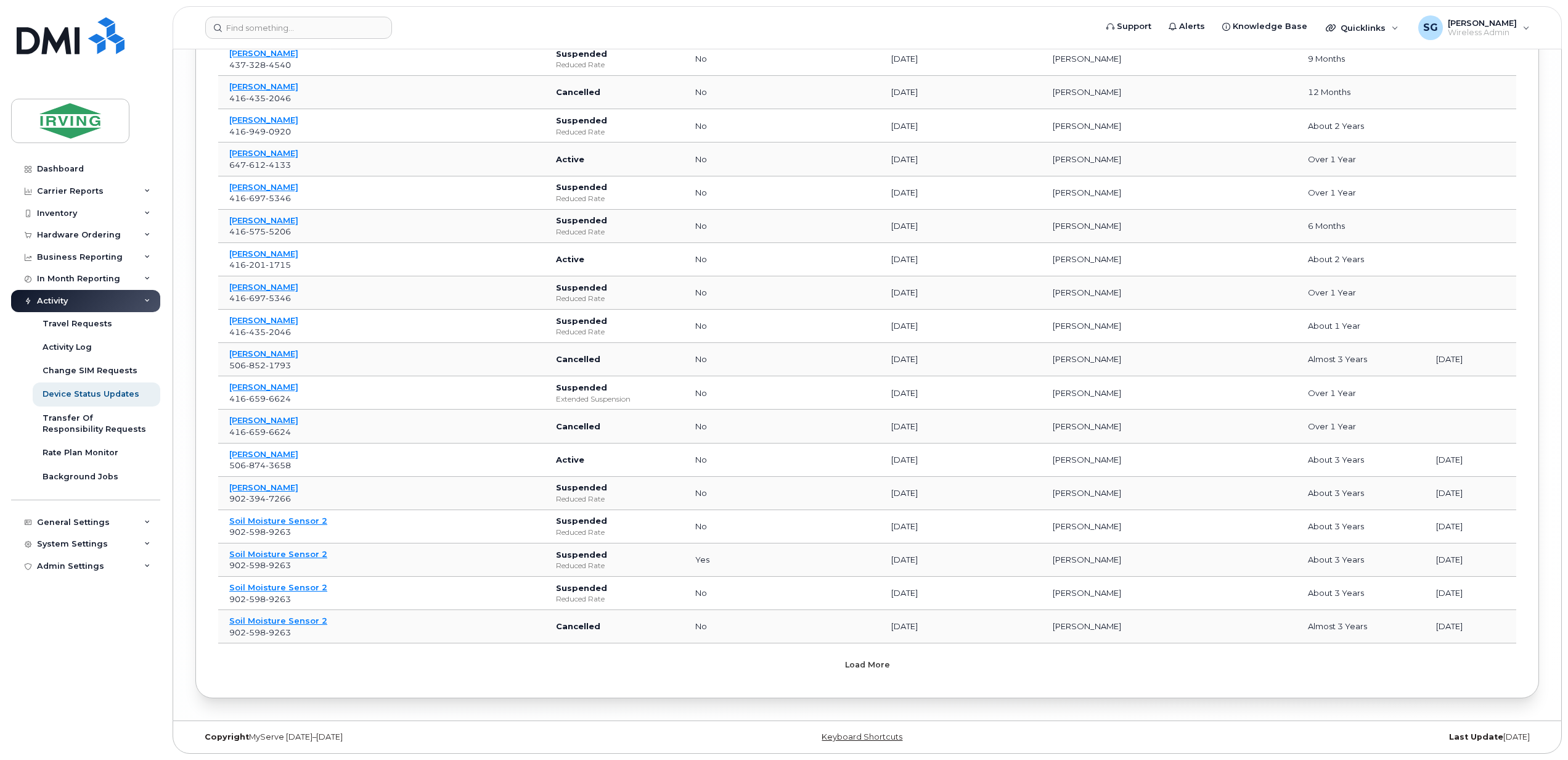
click at [772, 676] on button "Load more" at bounding box center [867, 664] width 370 height 22
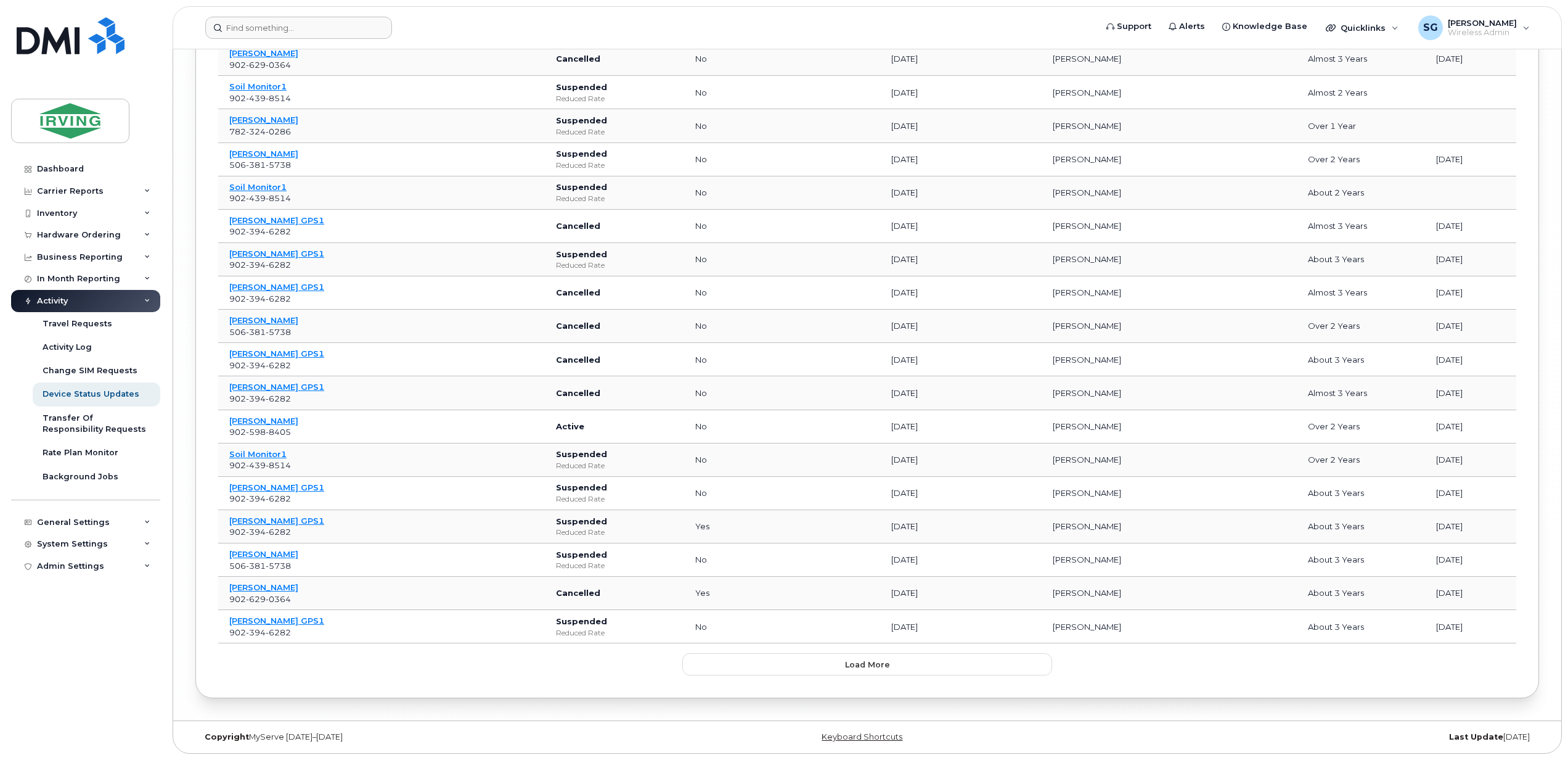
scroll to position [7148, 0]
click at [935, 671] on button "Load more" at bounding box center [867, 664] width 370 height 22
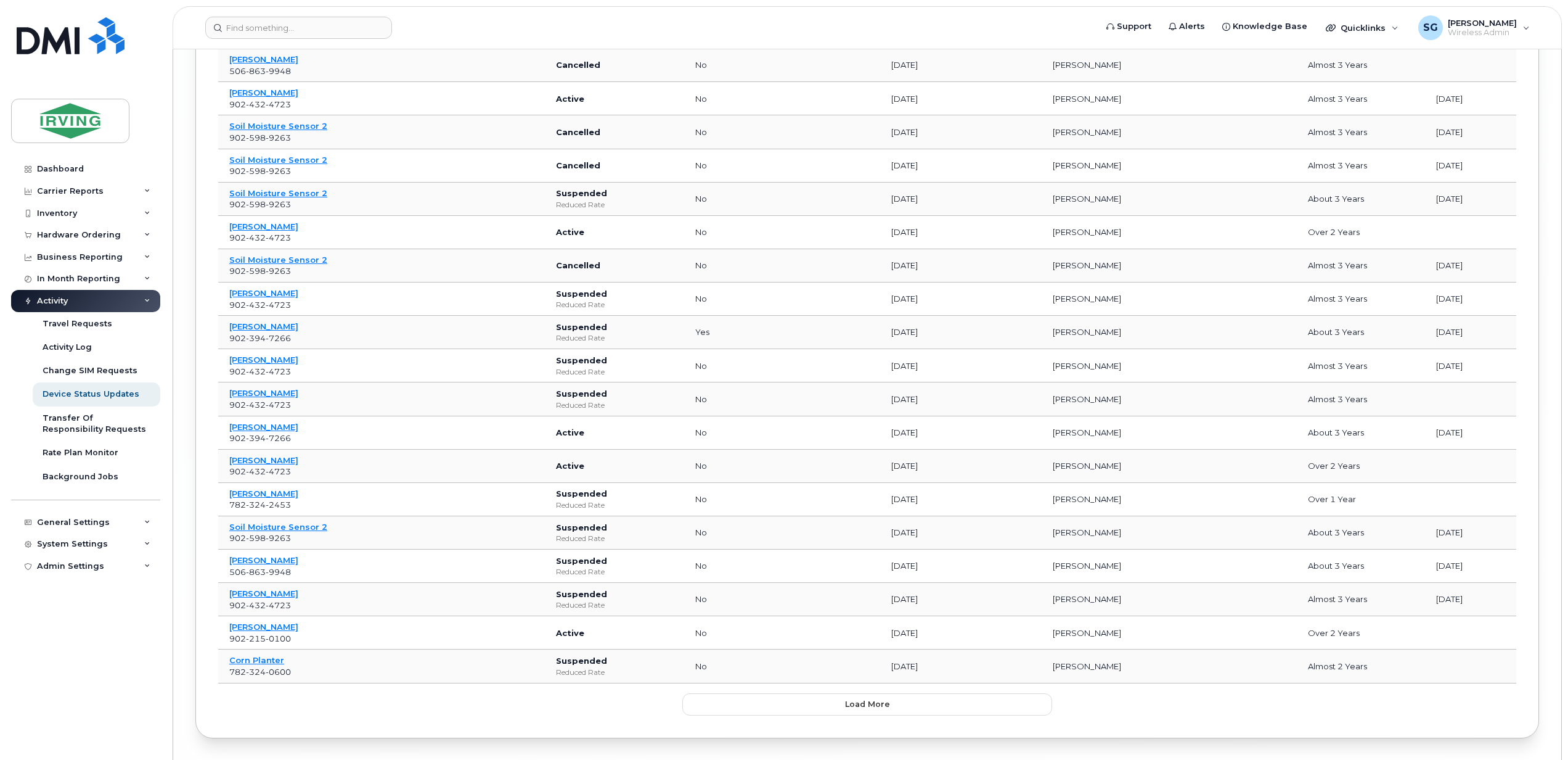
scroll to position [7987, 0]
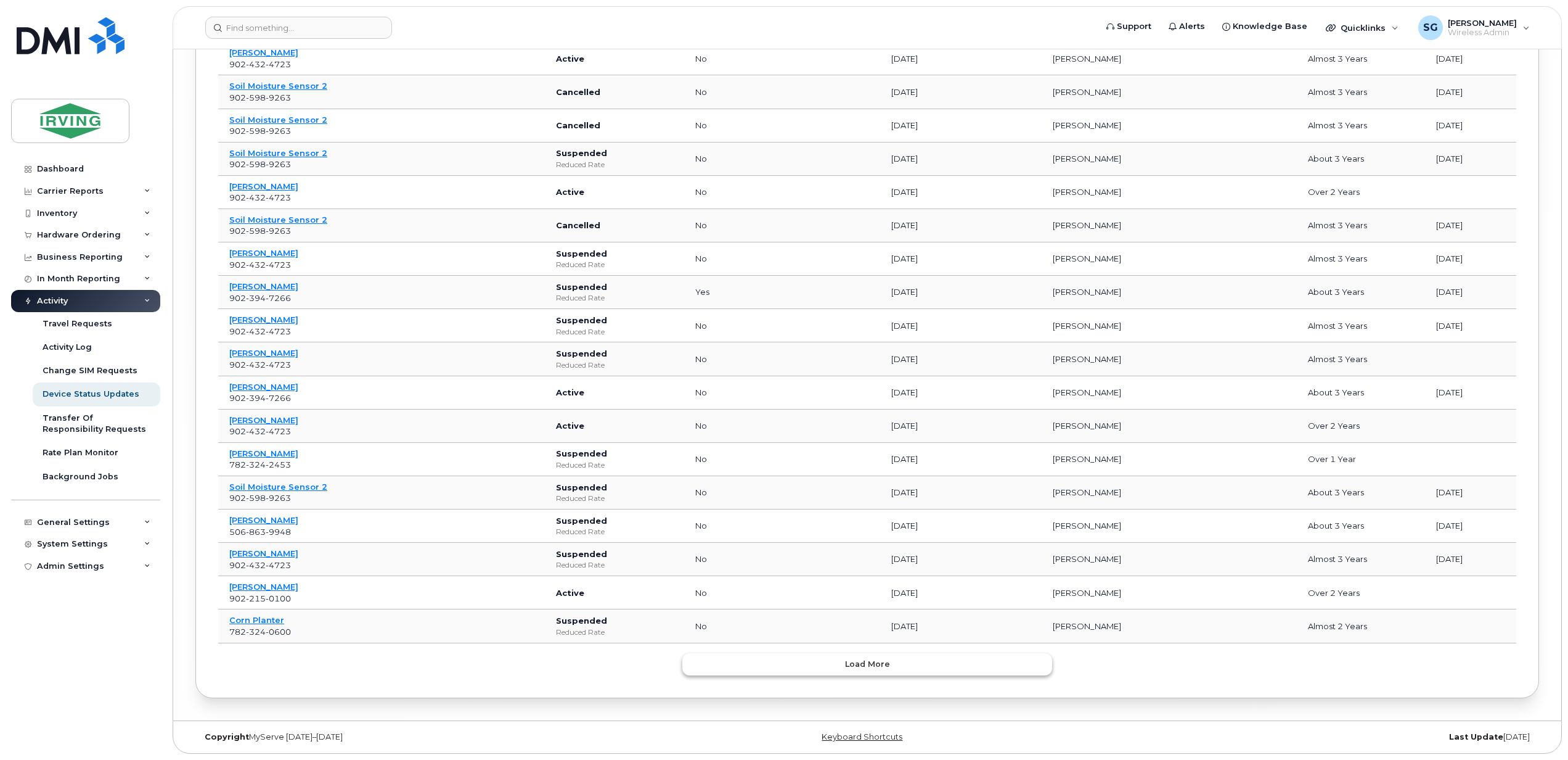
click at [884, 654] on button "Load more" at bounding box center [867, 664] width 370 height 22
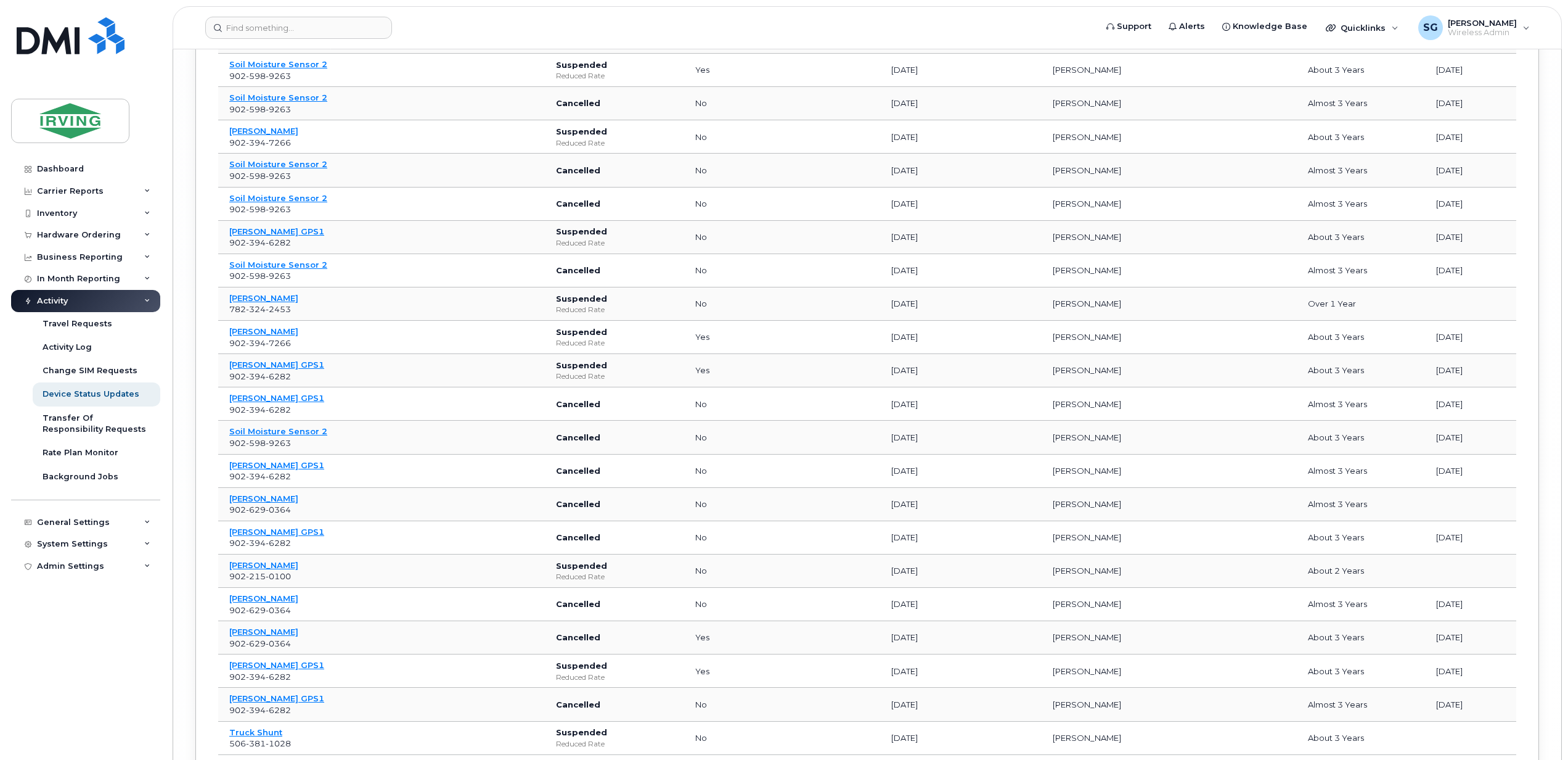
scroll to position [8827, 0]
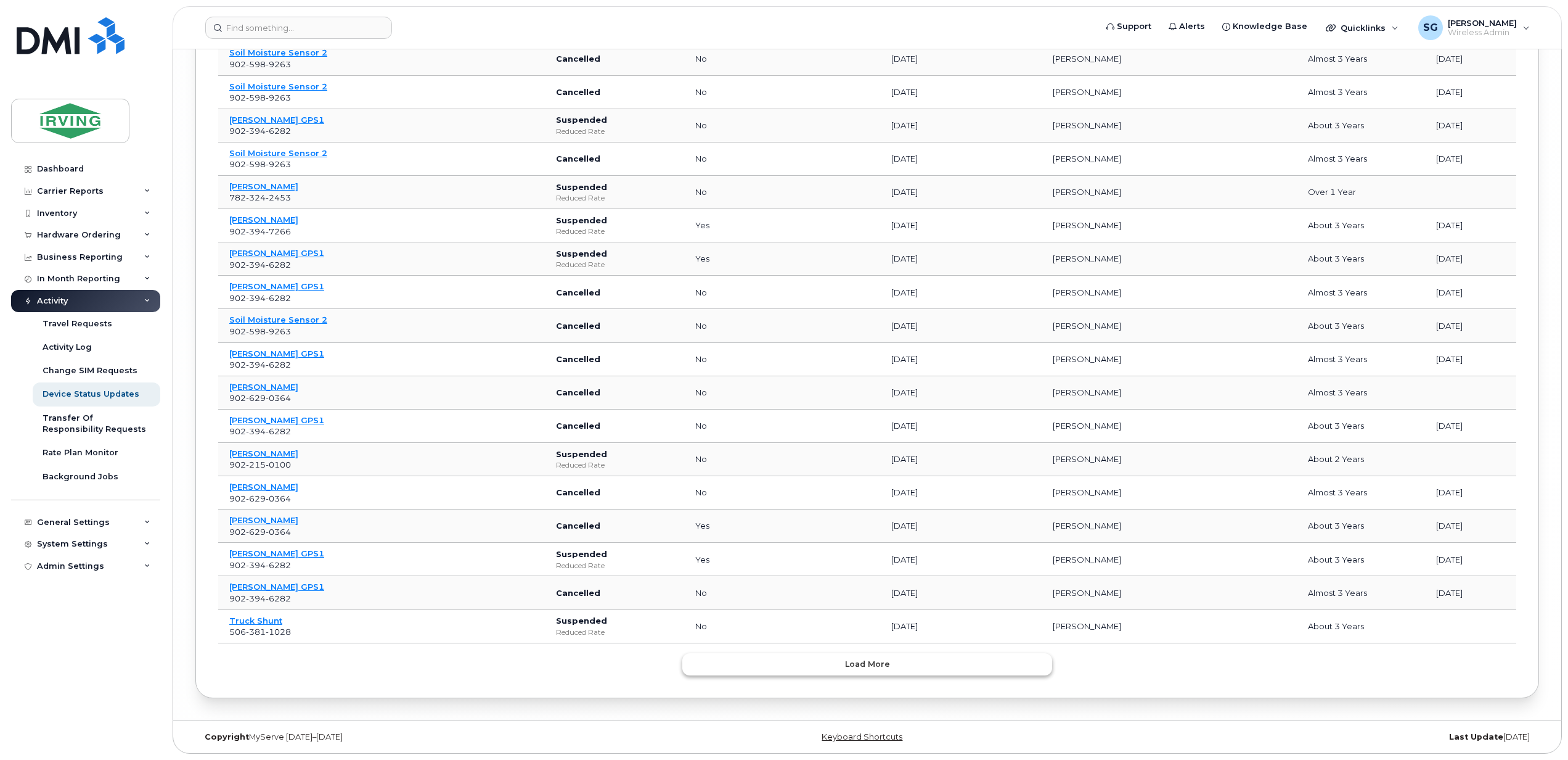
click at [869, 667] on span "Load more" at bounding box center [867, 663] width 45 height 12
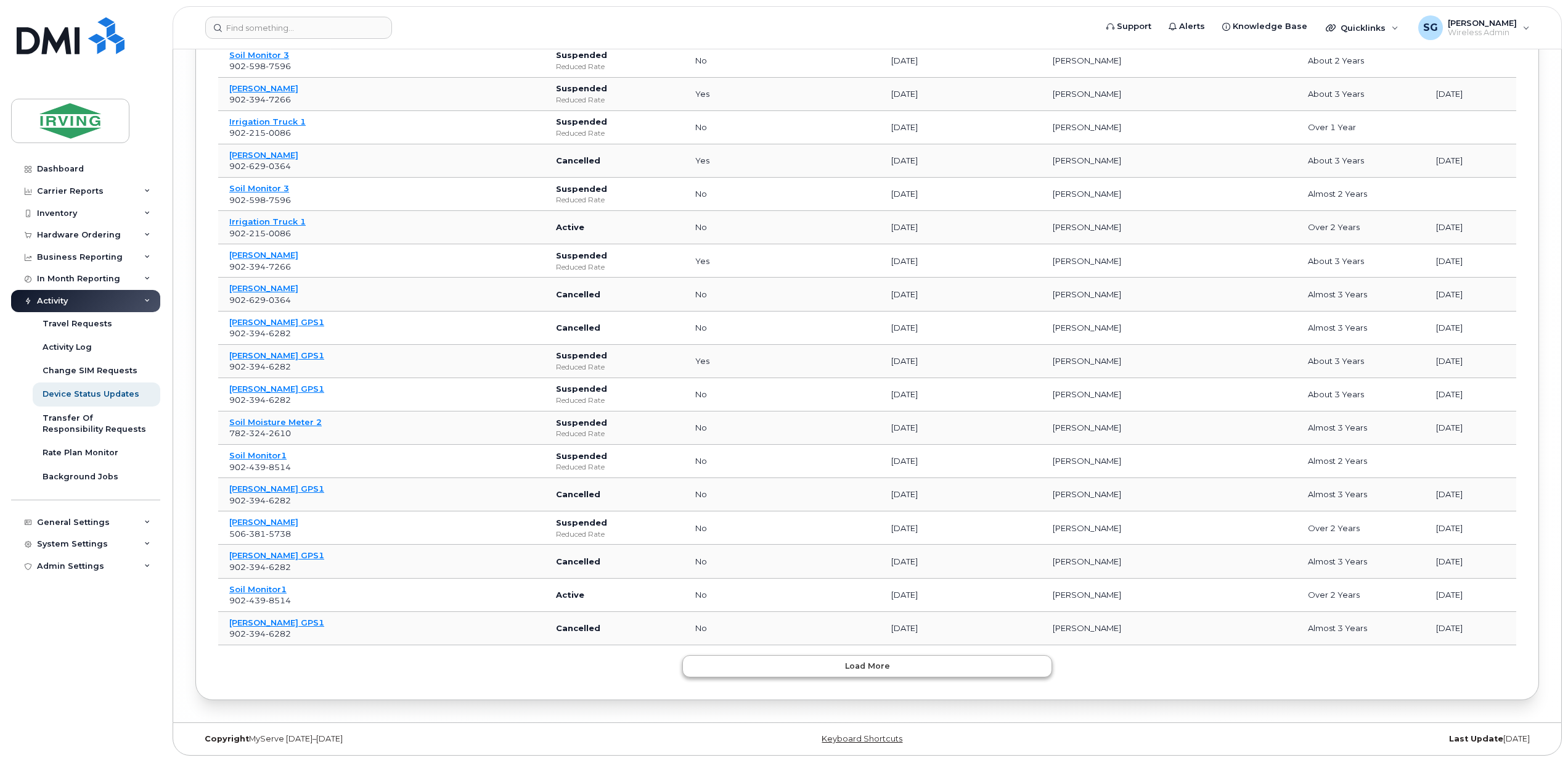
scroll to position [9666, 0]
click at [869, 667] on span "Load more" at bounding box center [867, 663] width 45 height 12
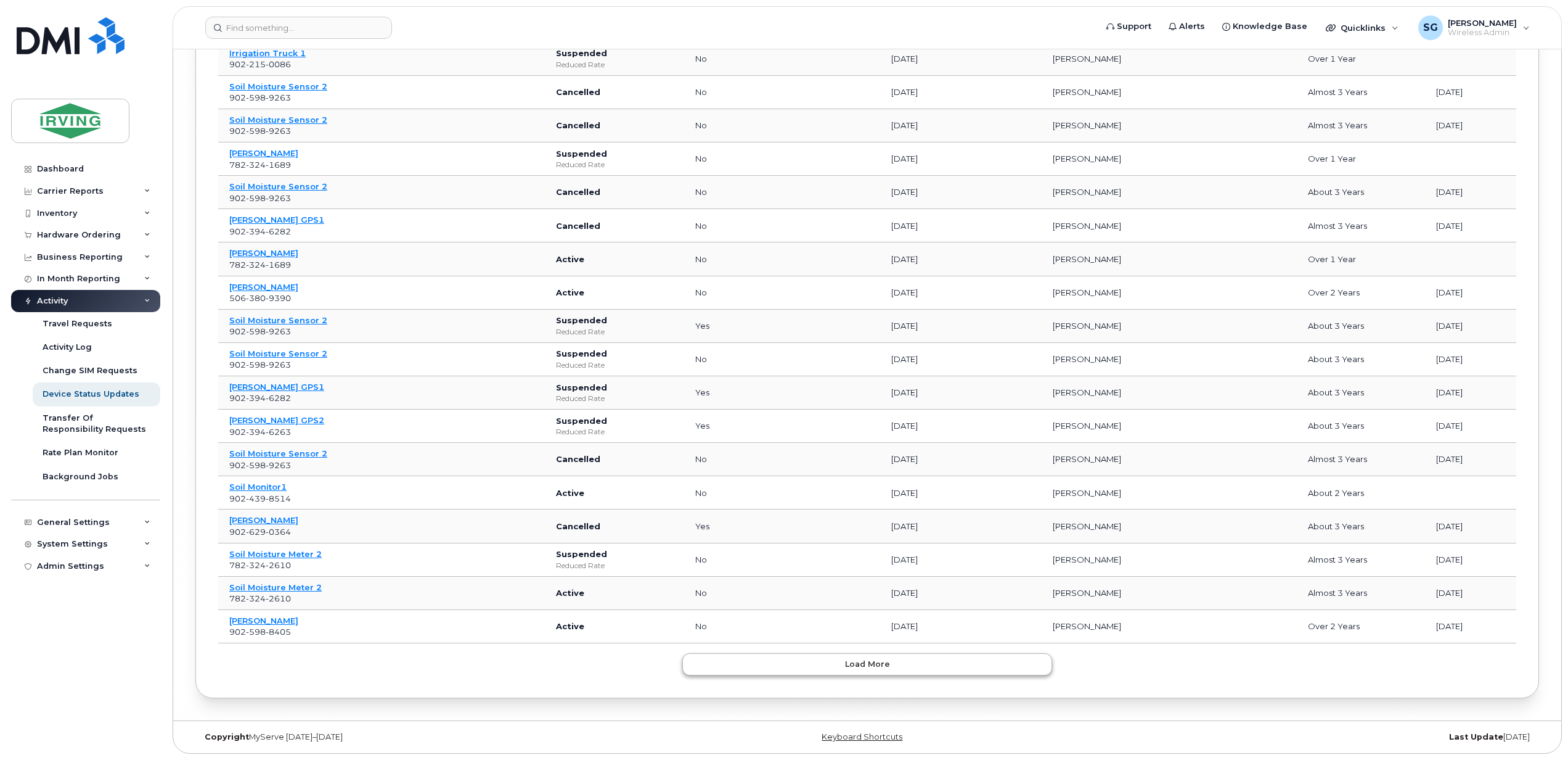
scroll to position [10505, 0]
click at [869, 667] on span "Load more" at bounding box center [867, 663] width 45 height 12
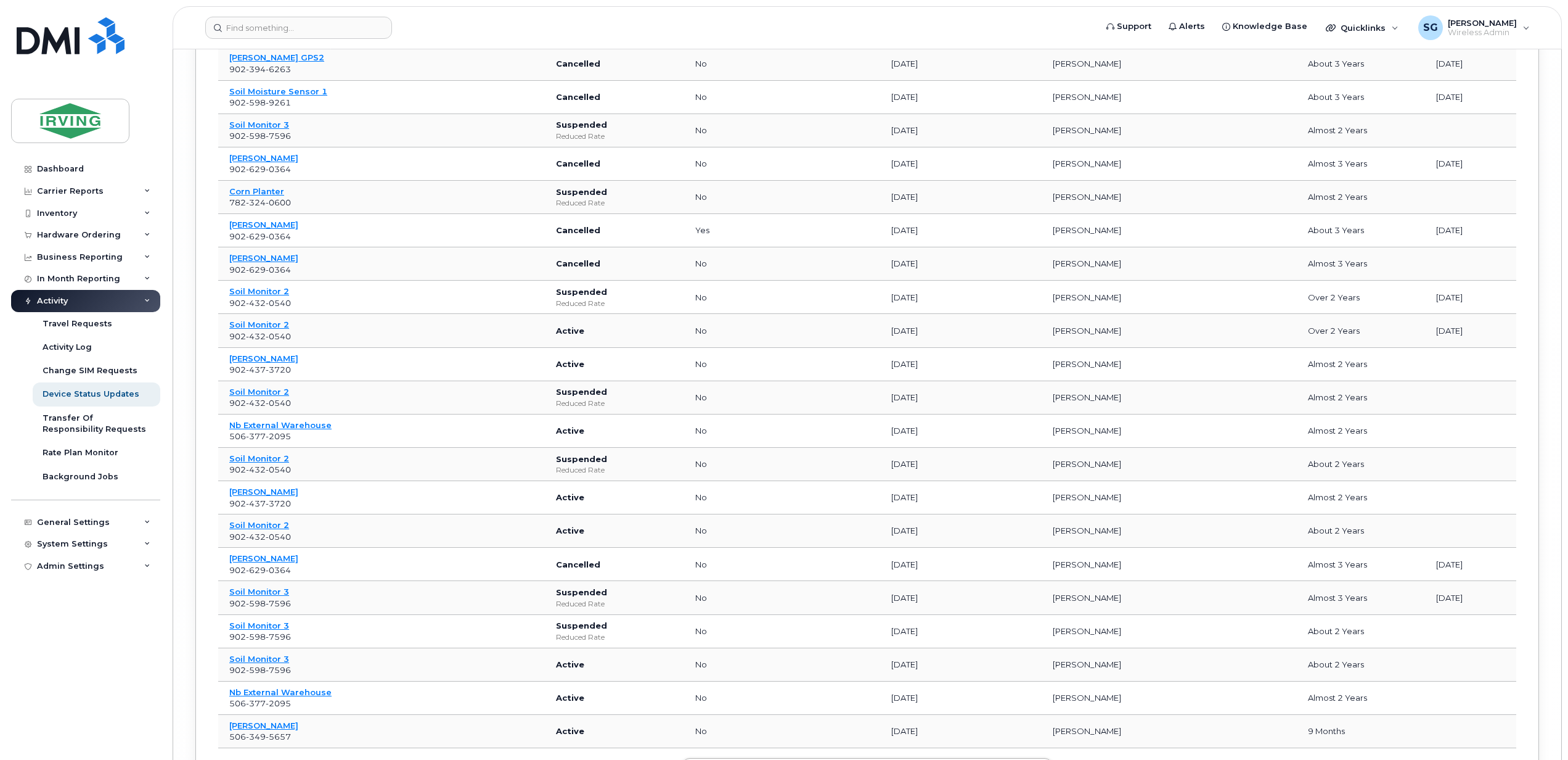
scroll to position [11345, 0]
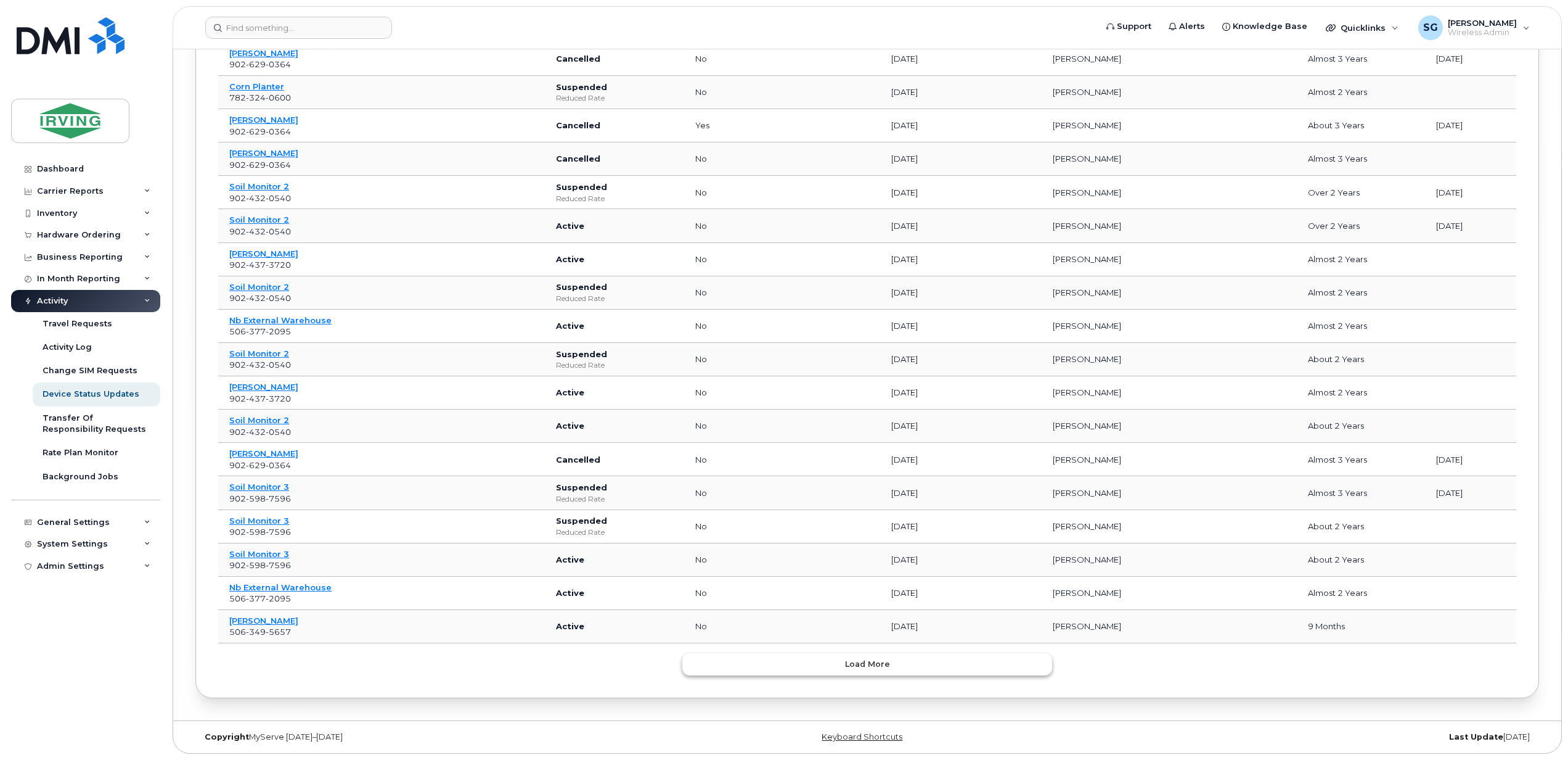
click at [869, 667] on span "Load more" at bounding box center [867, 663] width 45 height 12
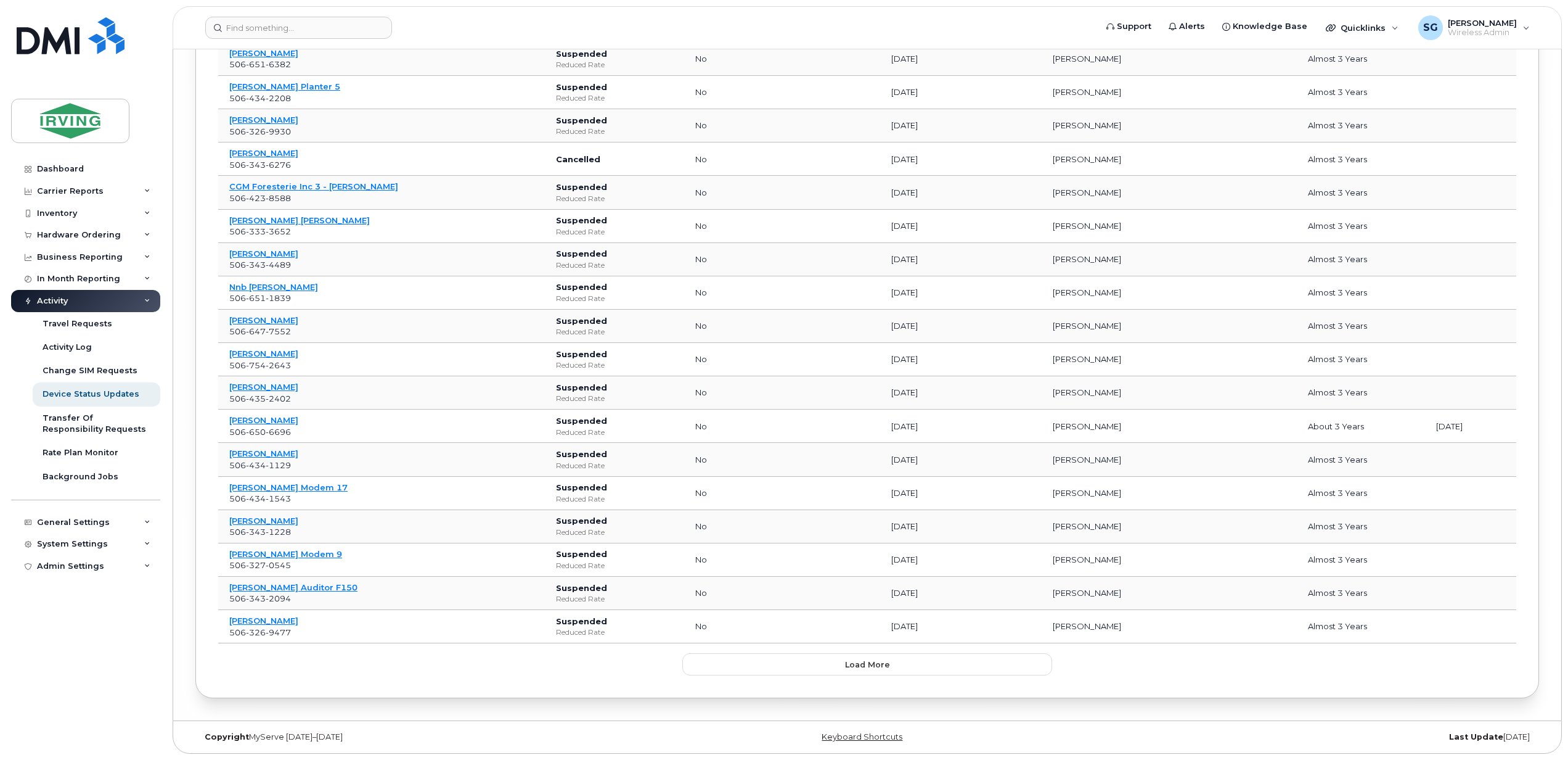
scroll to position [12185, 0]
click at [869, 671] on button "Load more" at bounding box center [867, 664] width 370 height 22
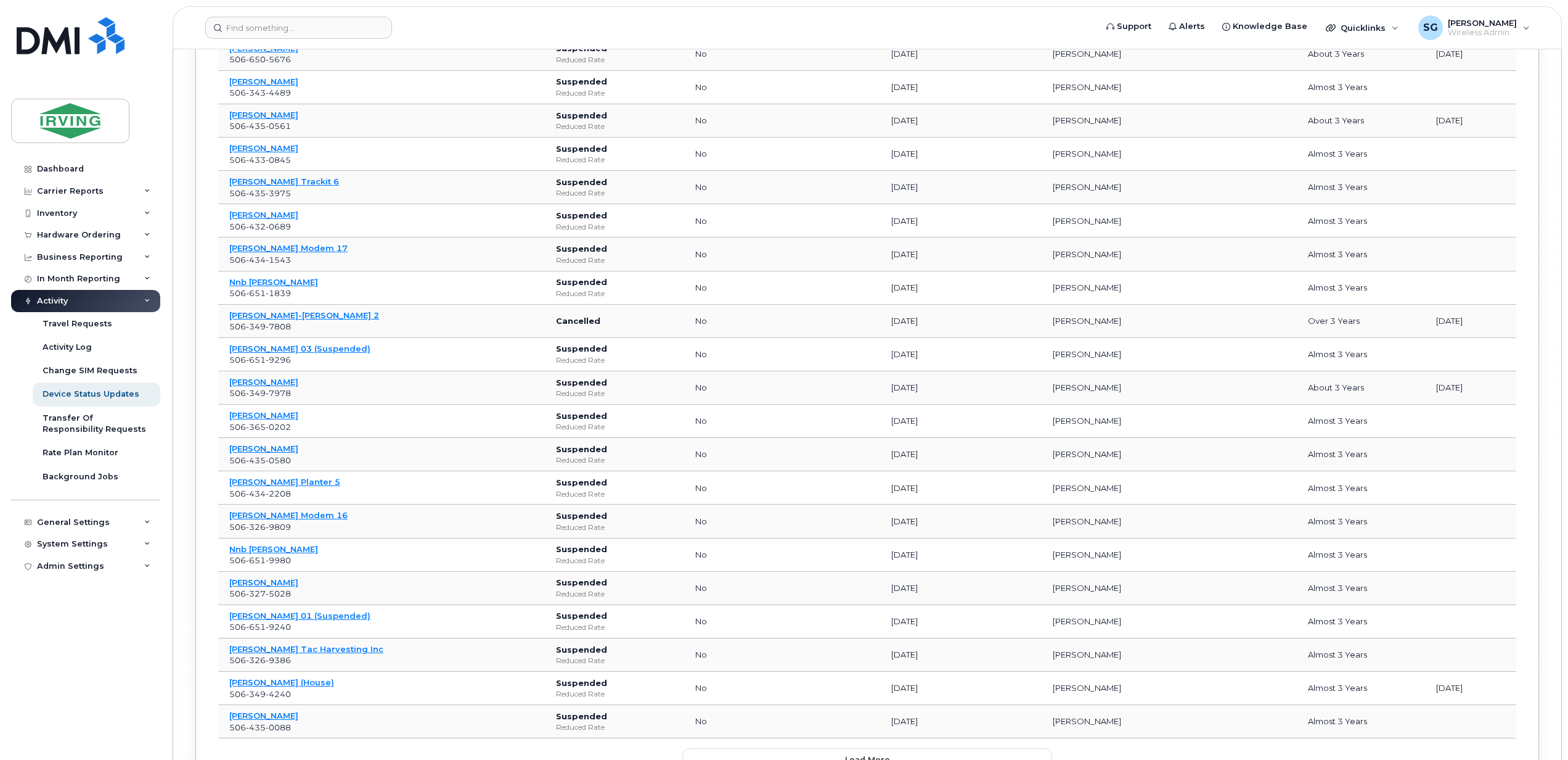
scroll to position [13024, 0]
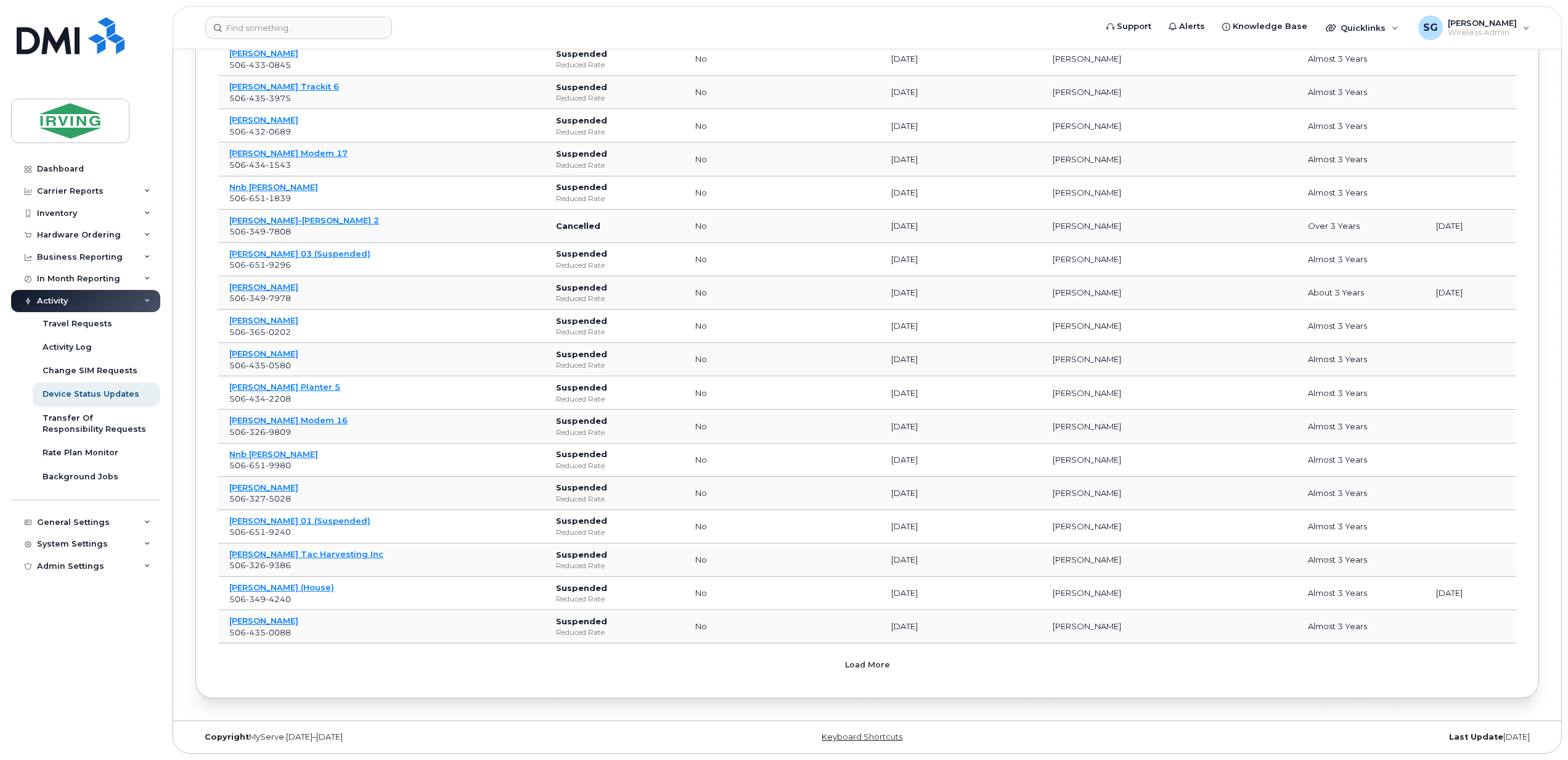
click at [869, 671] on button "Load more" at bounding box center [867, 664] width 370 height 22
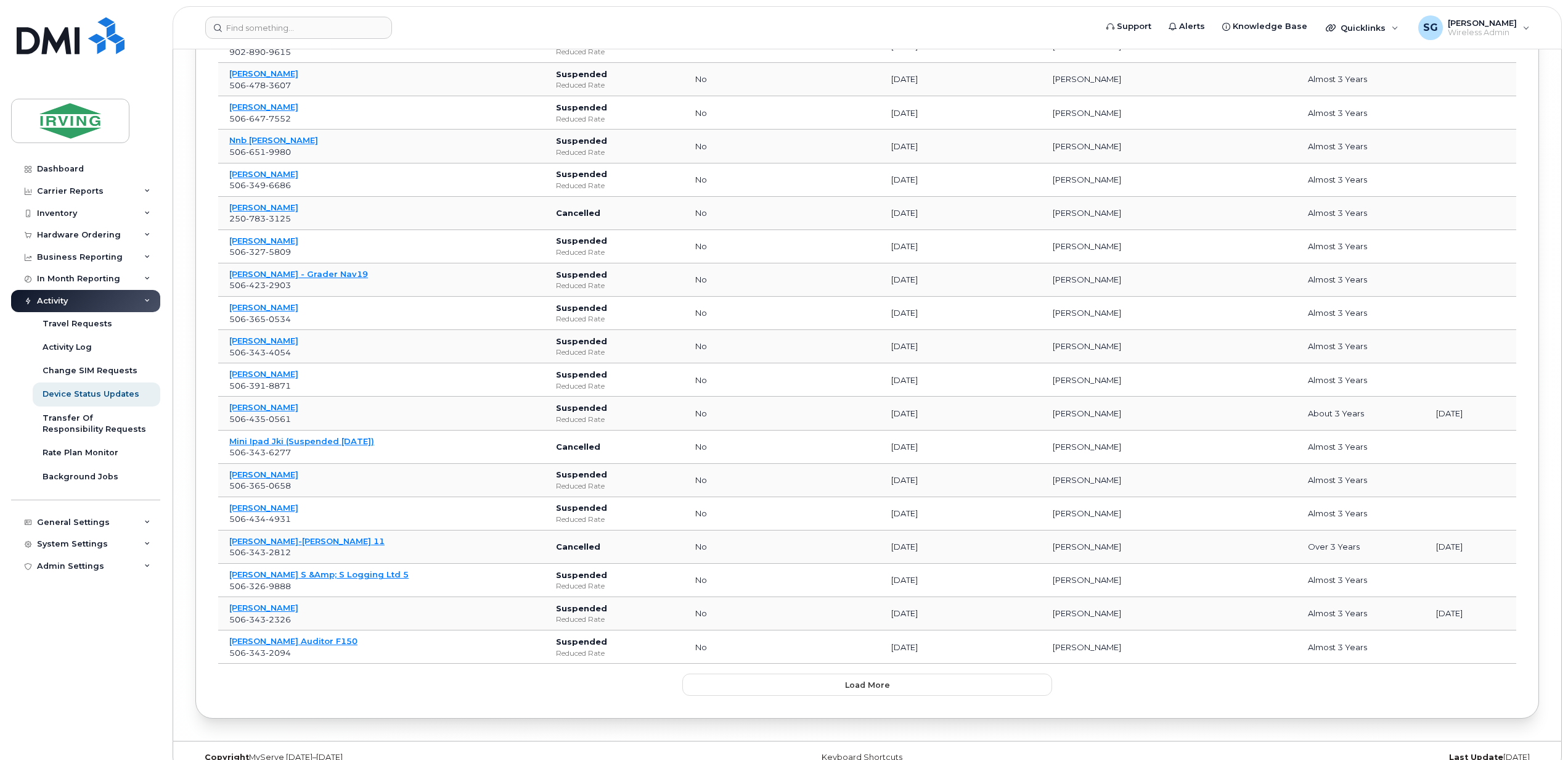
scroll to position [13863, 0]
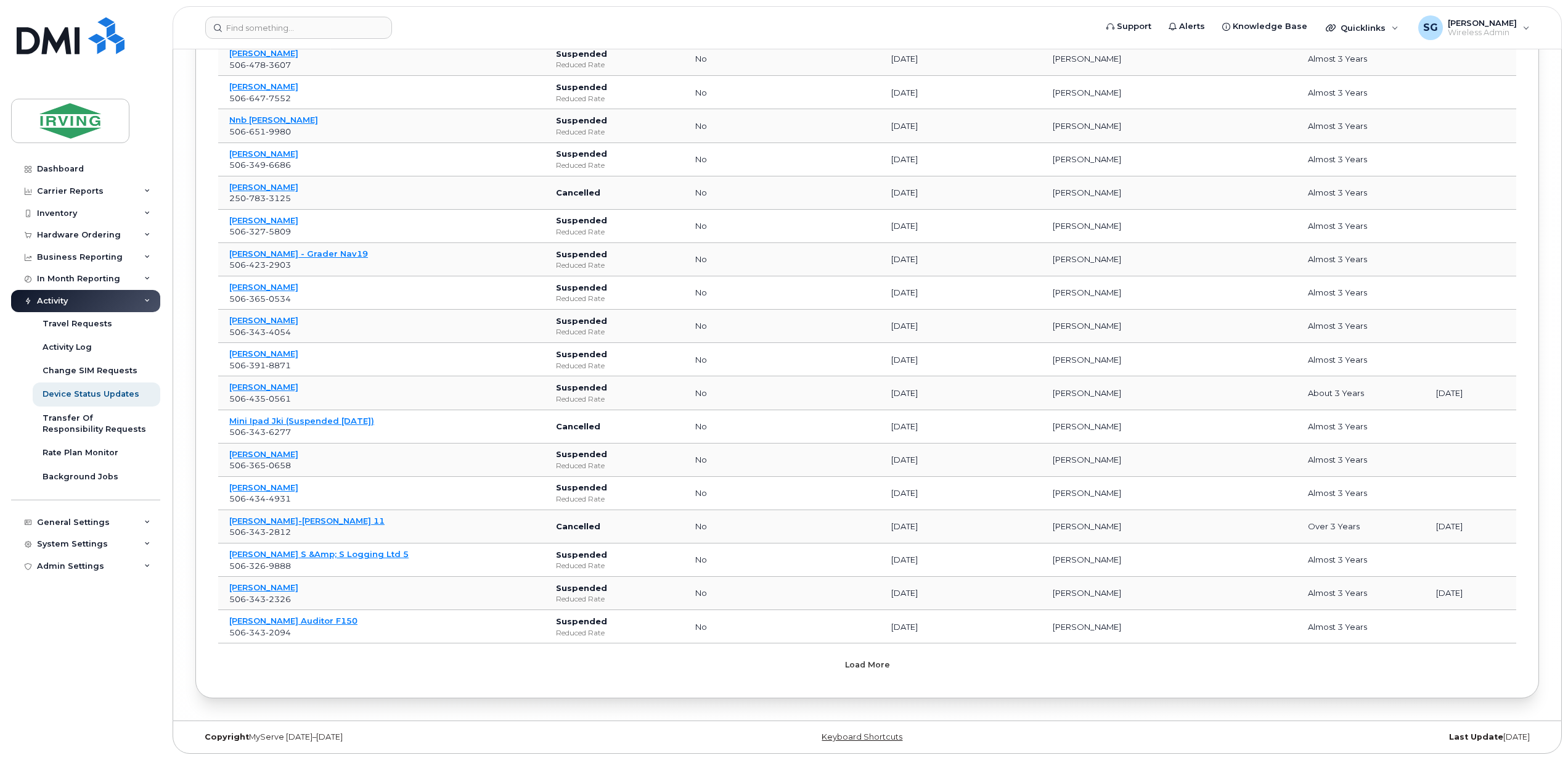
click at [869, 671] on button "Load more" at bounding box center [867, 664] width 370 height 22
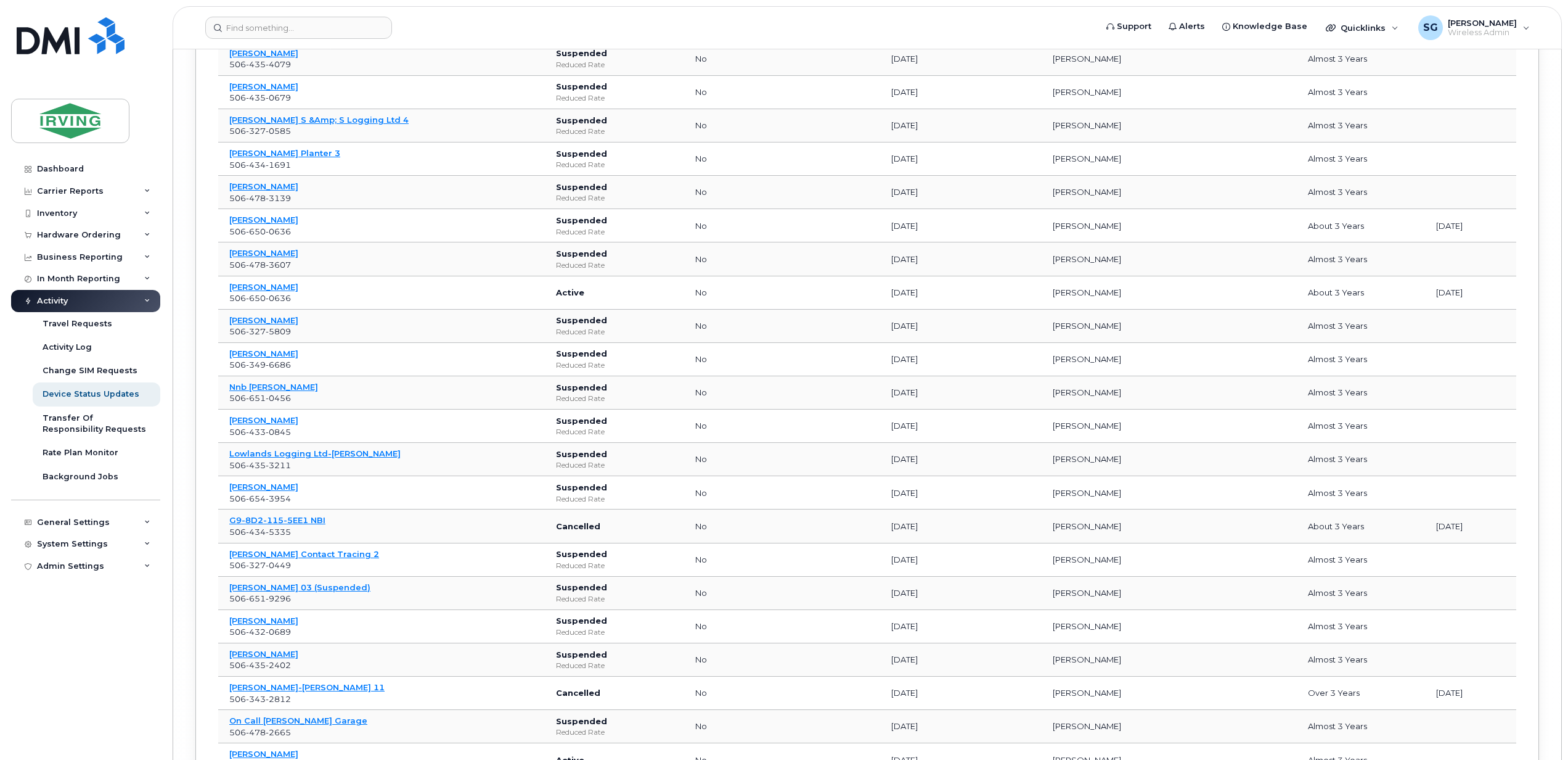
scroll to position [14703, 0]
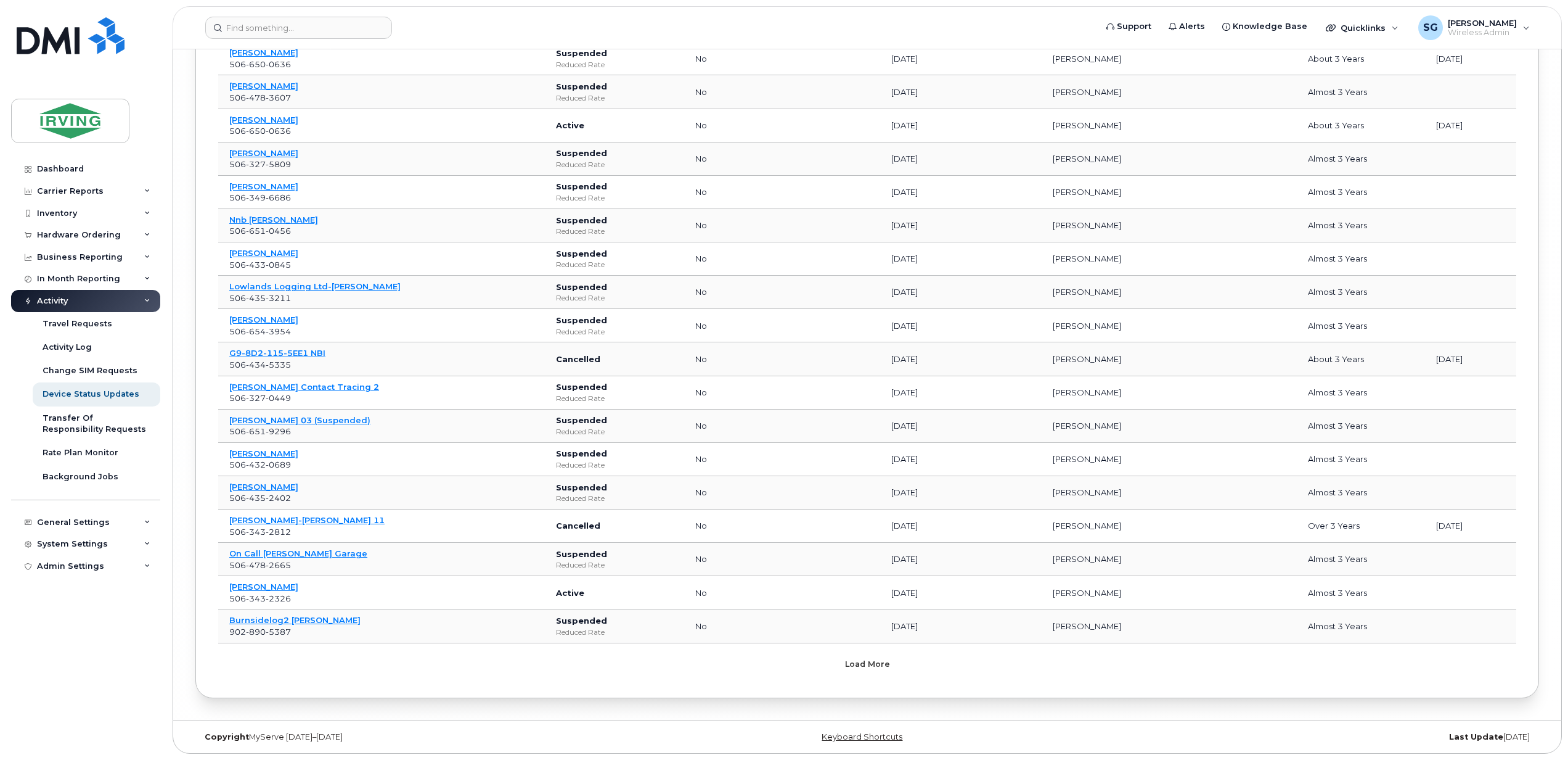
click at [870, 673] on button "Load more" at bounding box center [867, 664] width 370 height 22
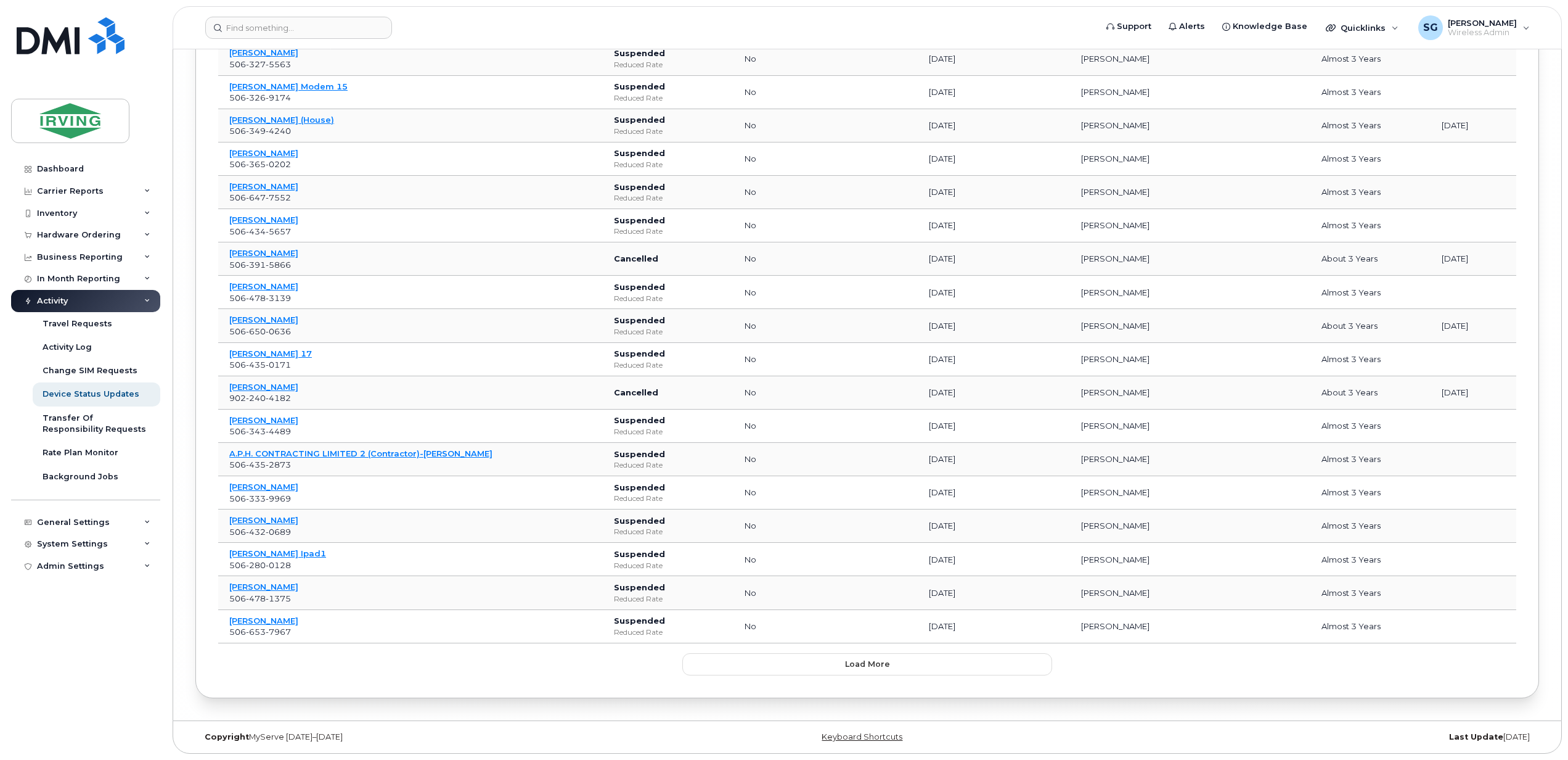
scroll to position [15543, 0]
click at [874, 663] on span "Load more" at bounding box center [867, 663] width 45 height 12
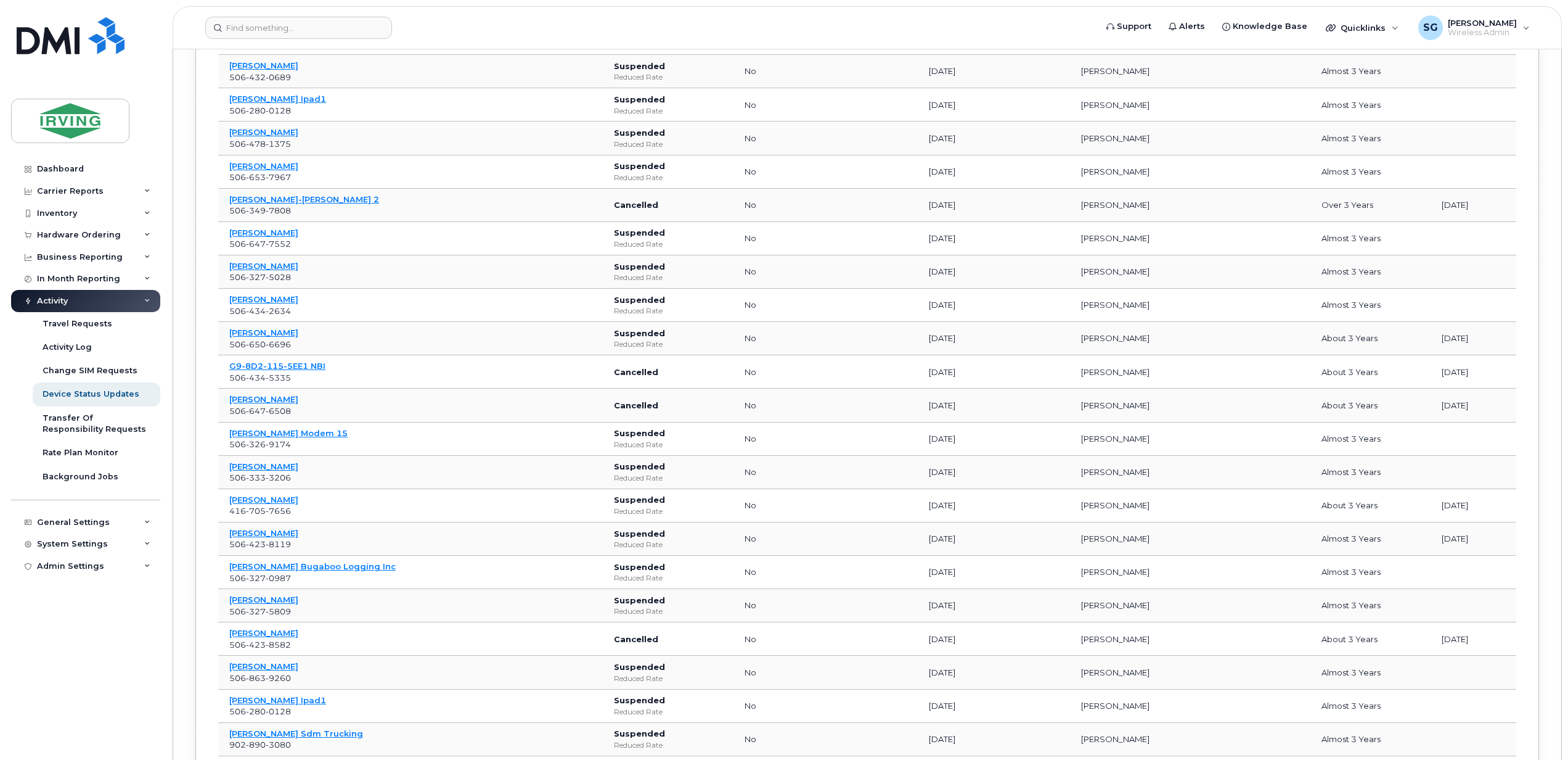
scroll to position [16364, 0]
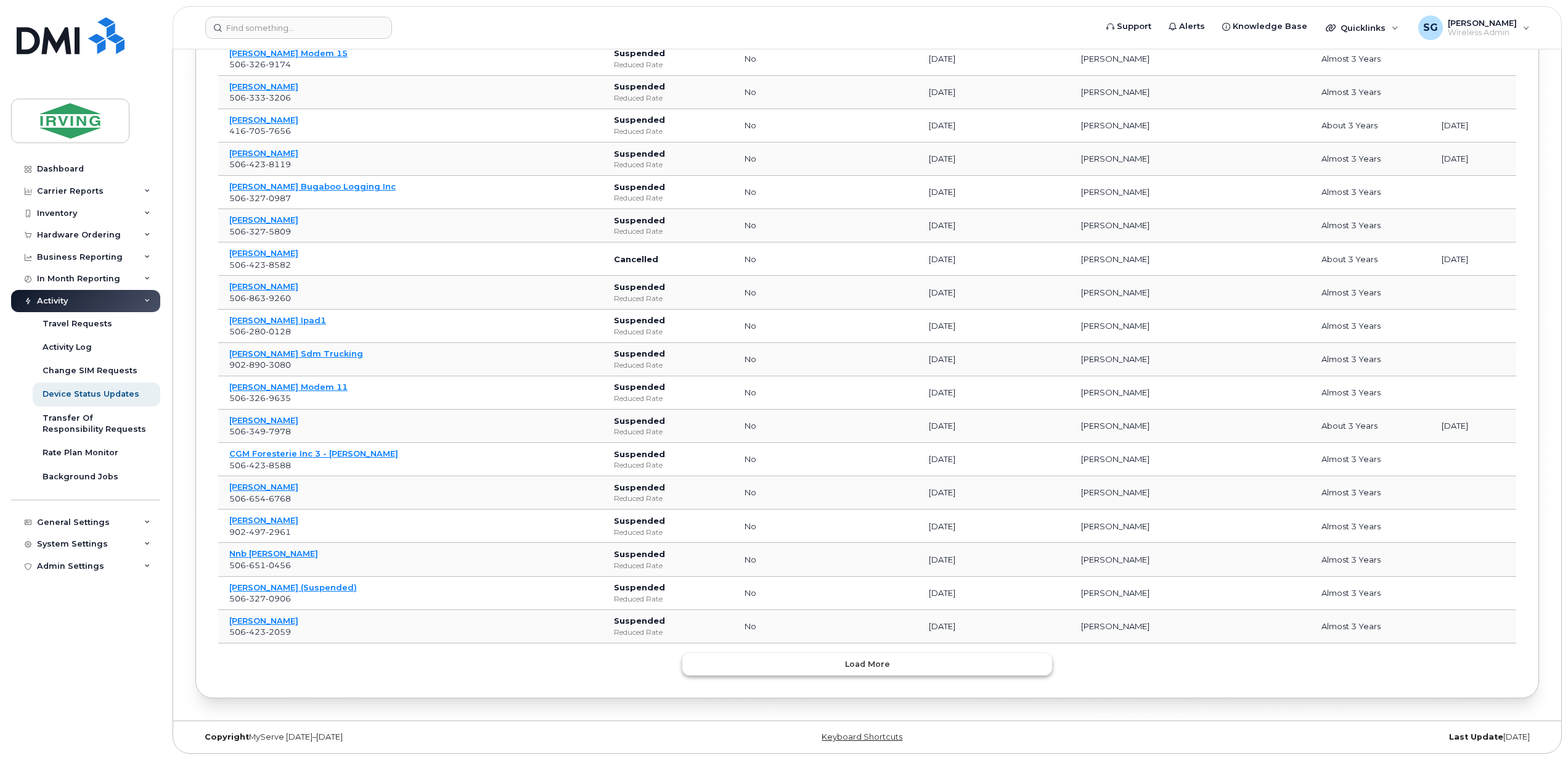
click at [875, 671] on button "Load more" at bounding box center [867, 664] width 370 height 22
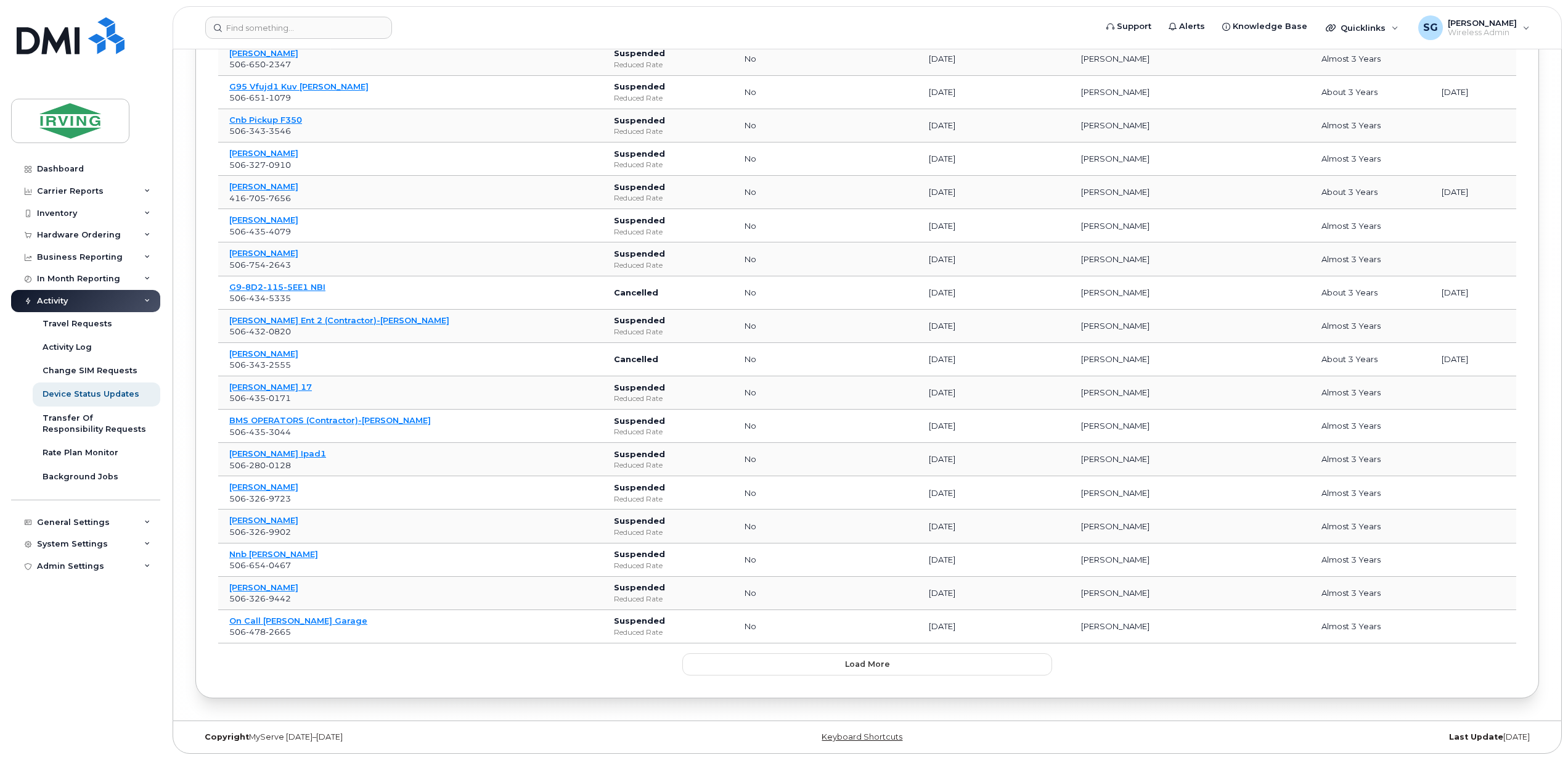
scroll to position [17222, 0]
click at [876, 674] on button "Load more" at bounding box center [867, 664] width 370 height 22
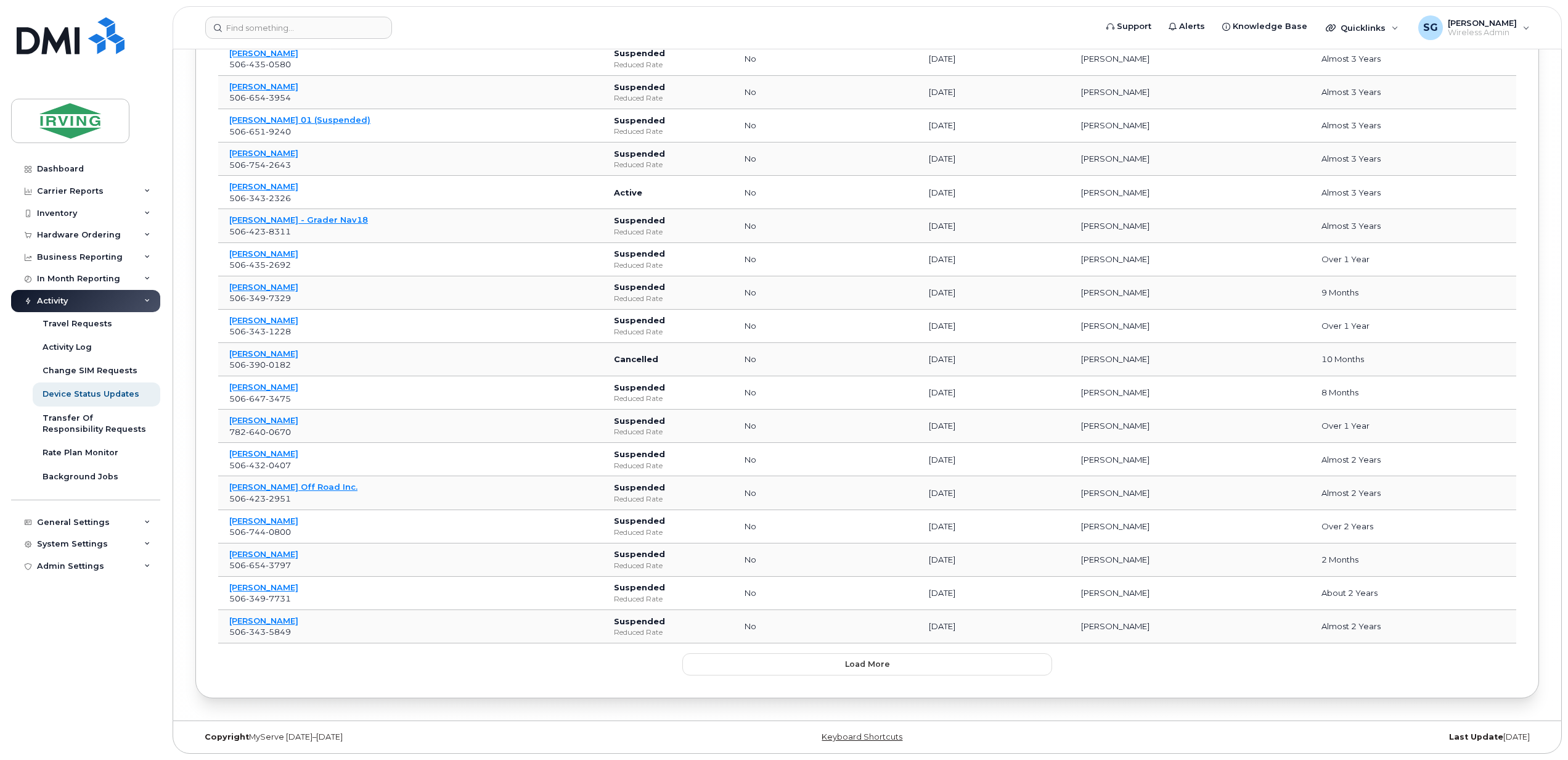
scroll to position [18061, 0]
click at [878, 667] on span "Load more" at bounding box center [867, 663] width 45 height 12
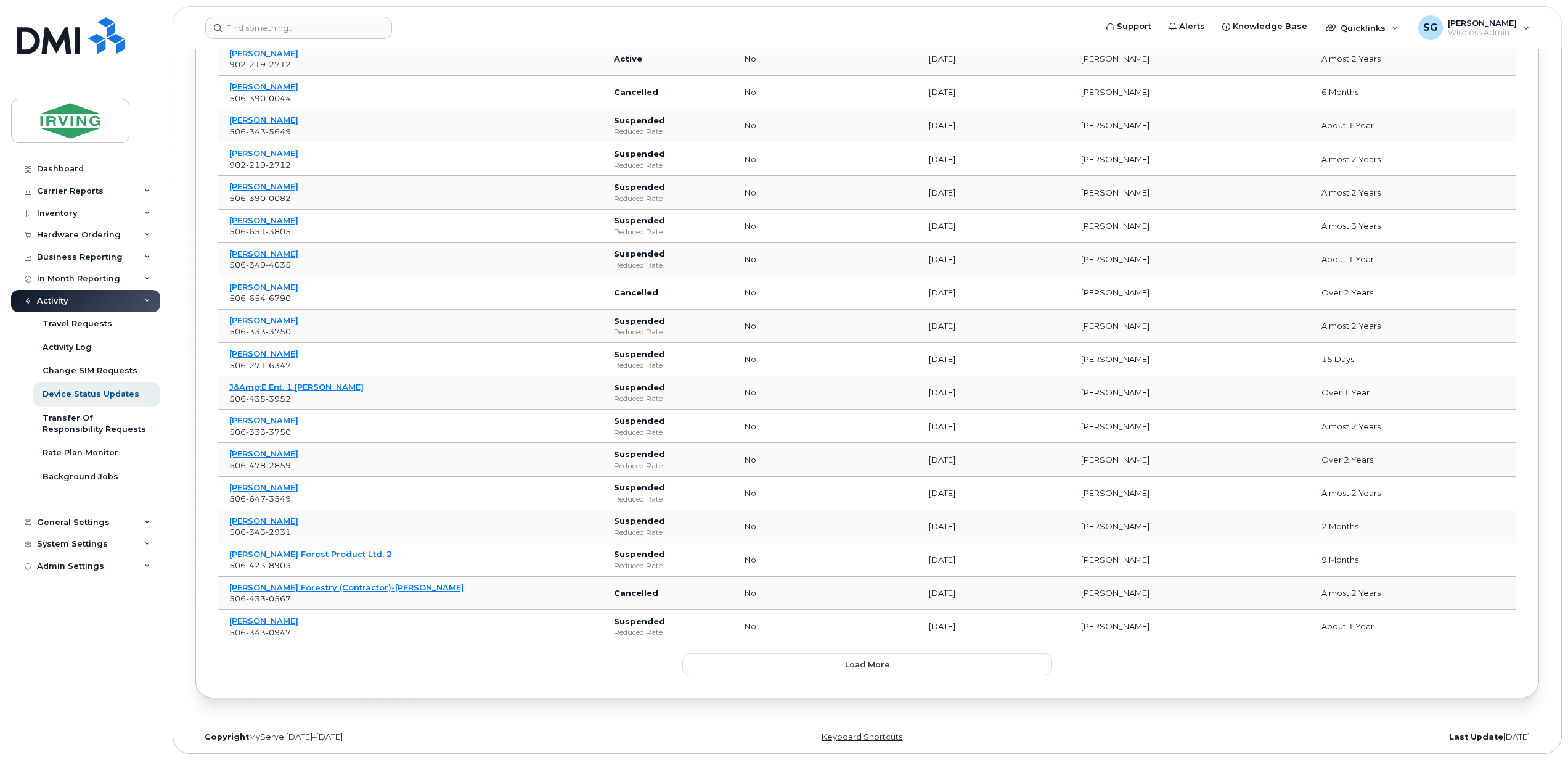
scroll to position [18901, 0]
click at [878, 671] on button "Load more" at bounding box center [867, 664] width 370 height 22
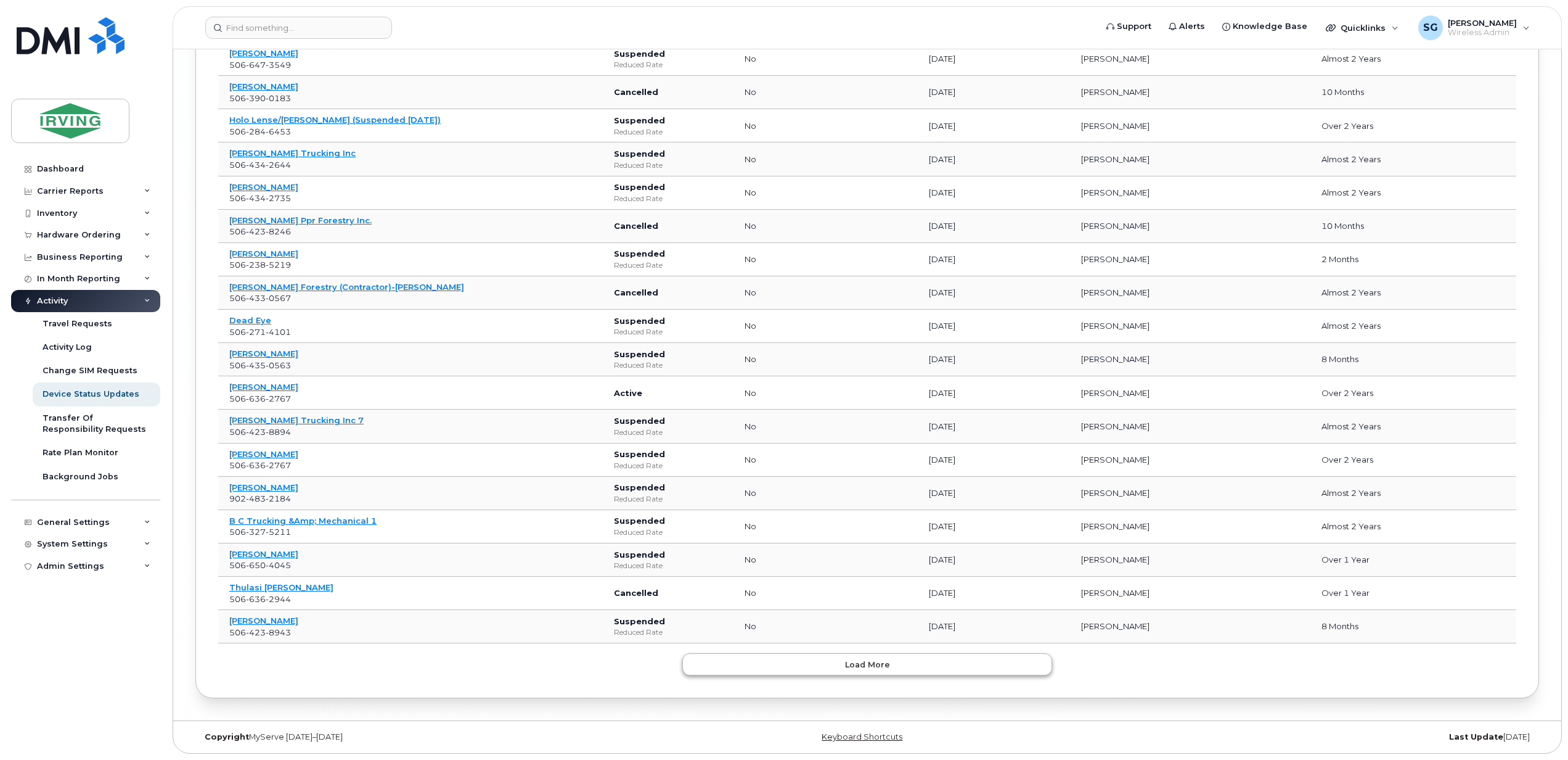
scroll to position [19741, 0]
click at [880, 674] on button "Load more" at bounding box center [867, 664] width 370 height 22
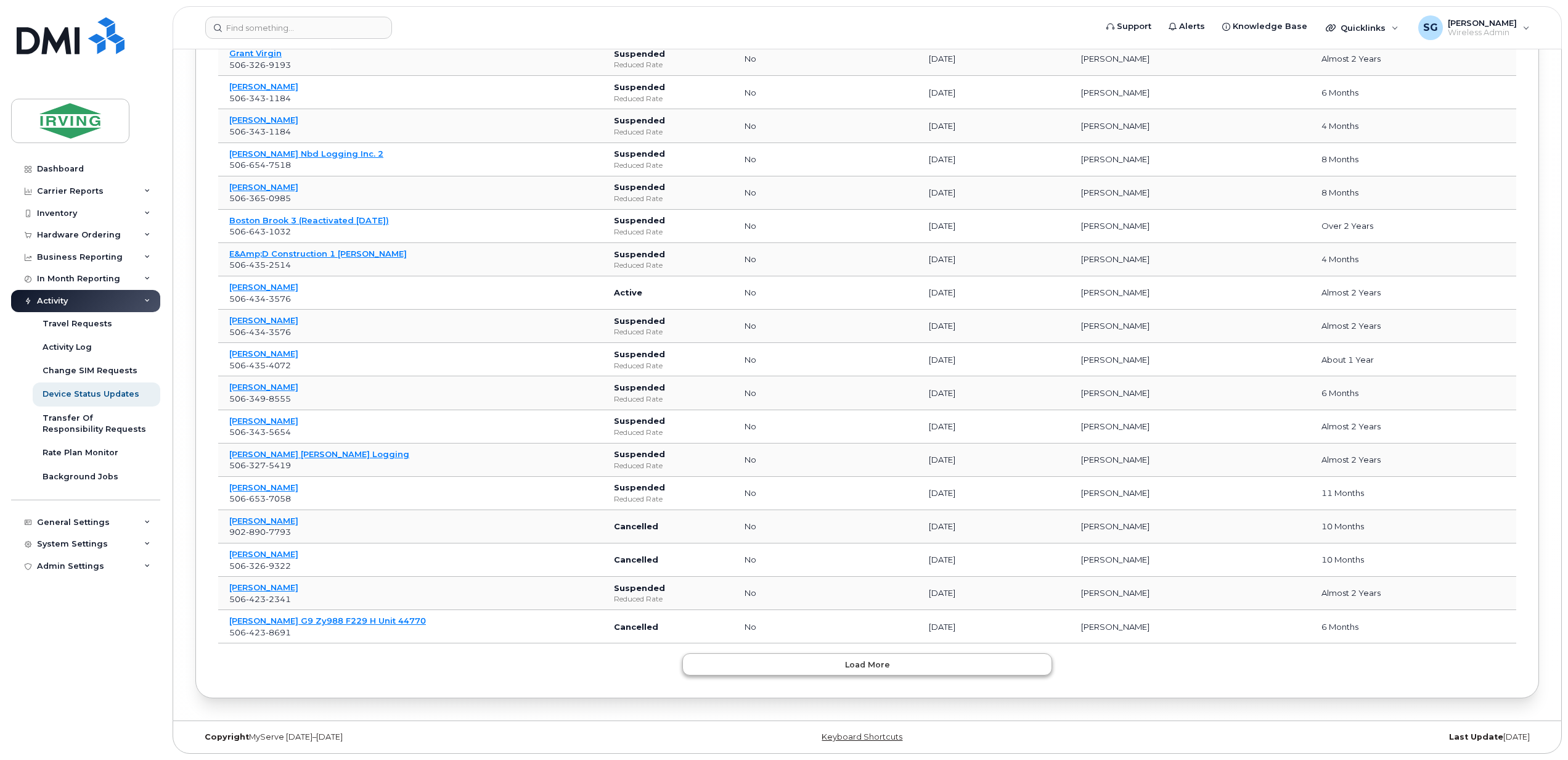
scroll to position [20580, 0]
click at [880, 674] on button "Load more" at bounding box center [867, 664] width 370 height 22
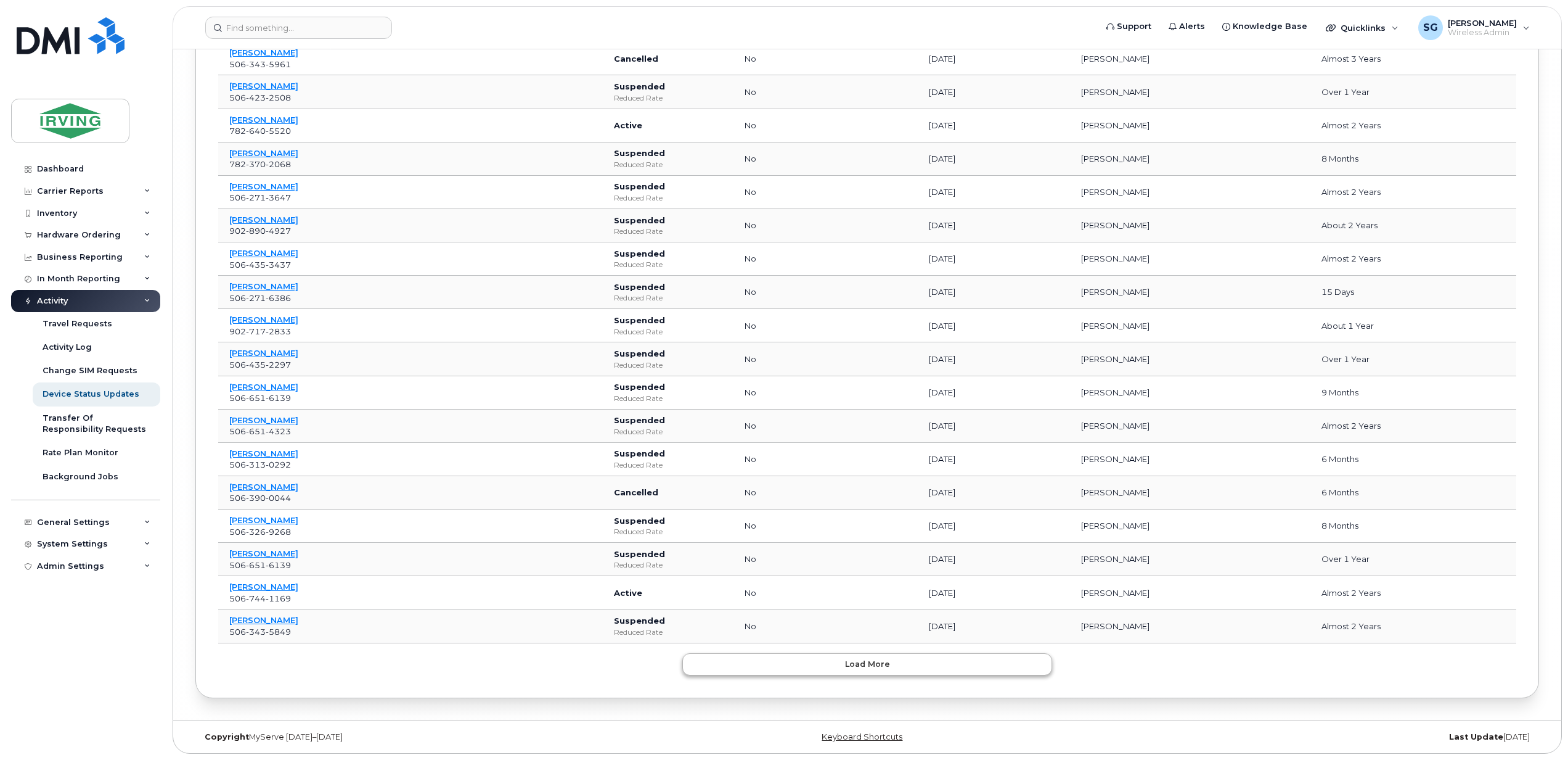
scroll to position [21419, 0]
click at [880, 674] on button "Load more" at bounding box center [867, 664] width 370 height 22
click at [880, 673] on button "Load more" at bounding box center [867, 664] width 370 height 22
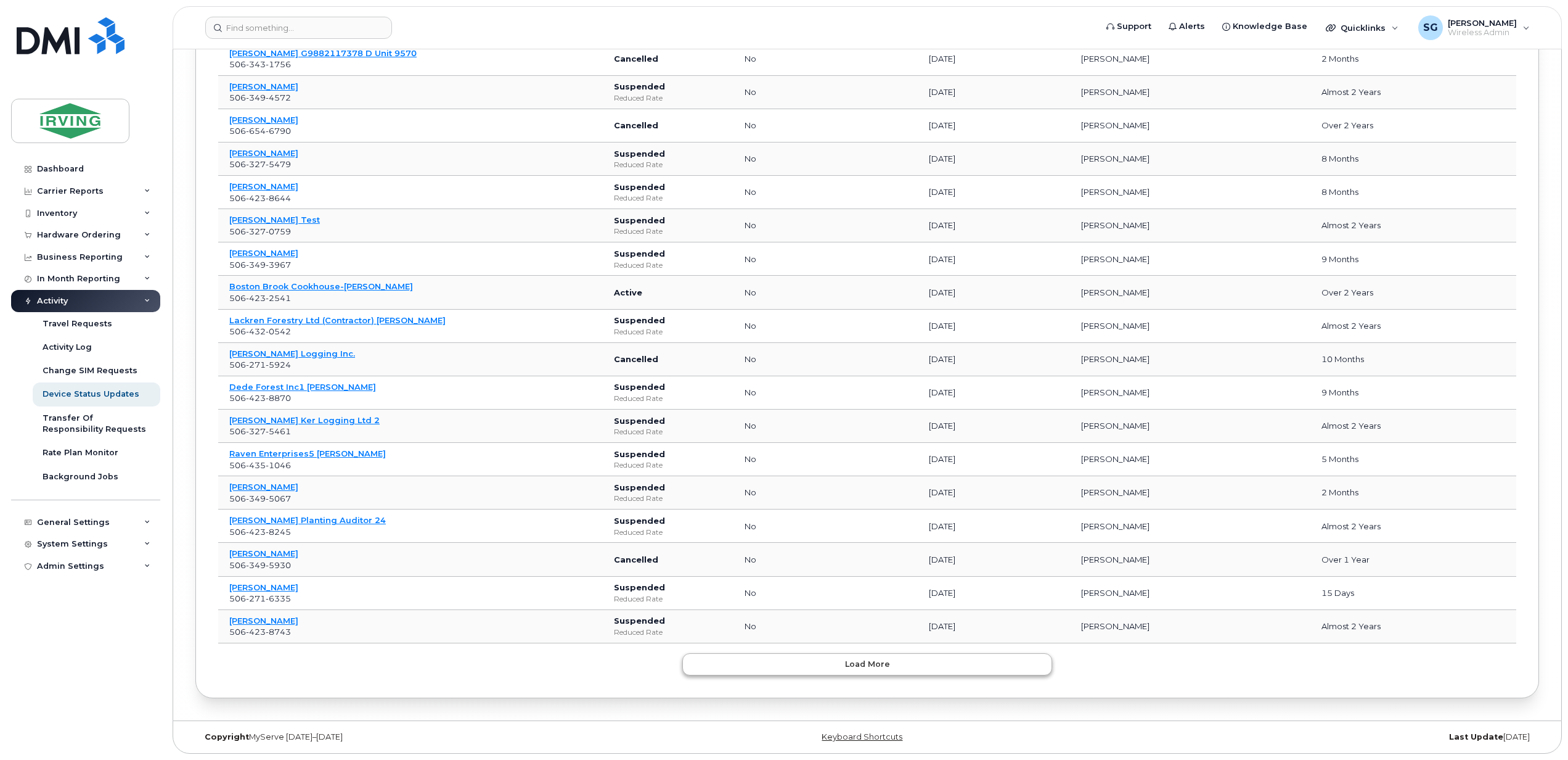
scroll to position [23098, 0]
click at [880, 673] on button "Load more" at bounding box center [867, 664] width 370 height 22
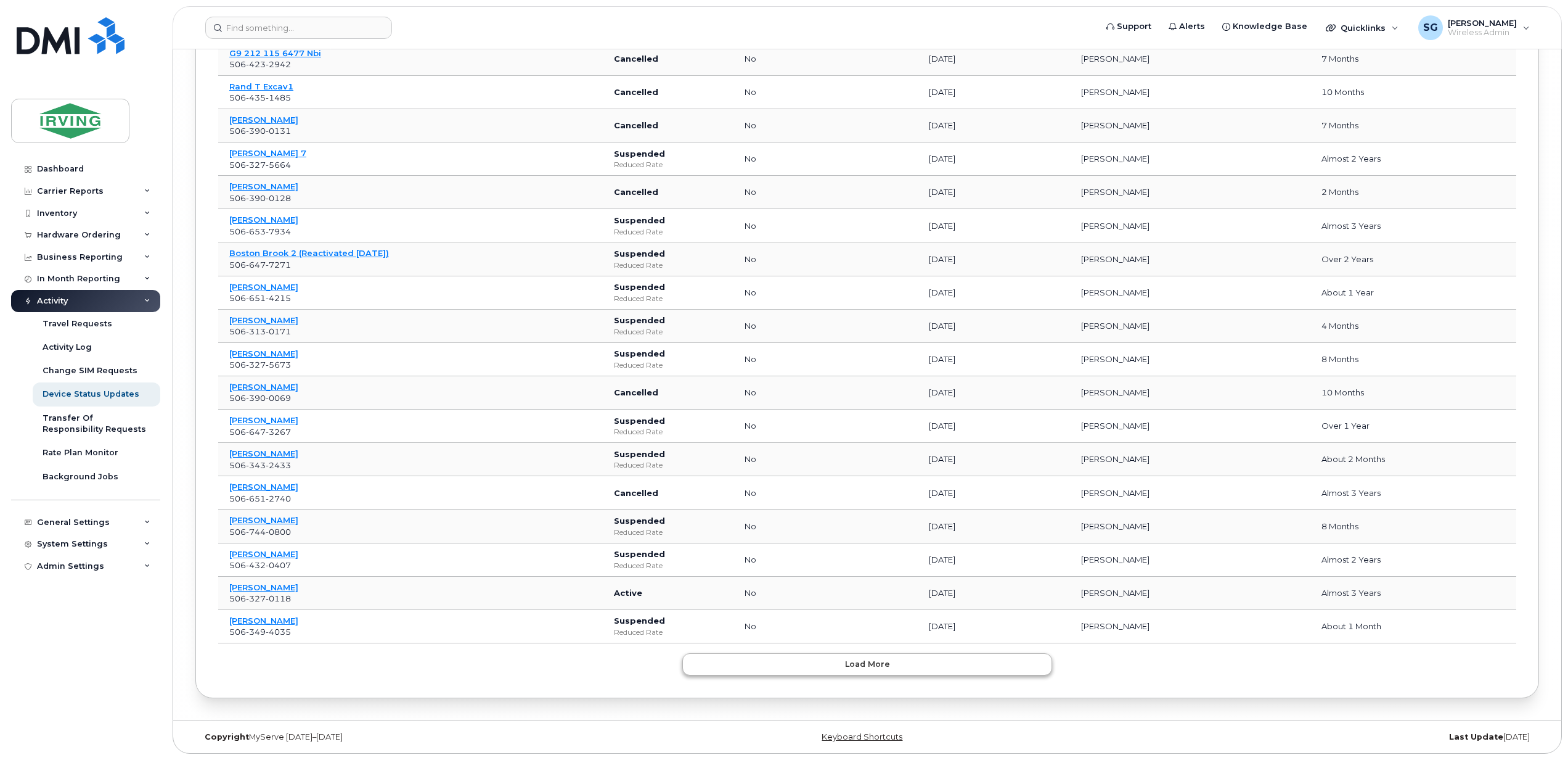
scroll to position [23938, 0]
click at [880, 673] on button "Load more" at bounding box center [867, 664] width 370 height 22
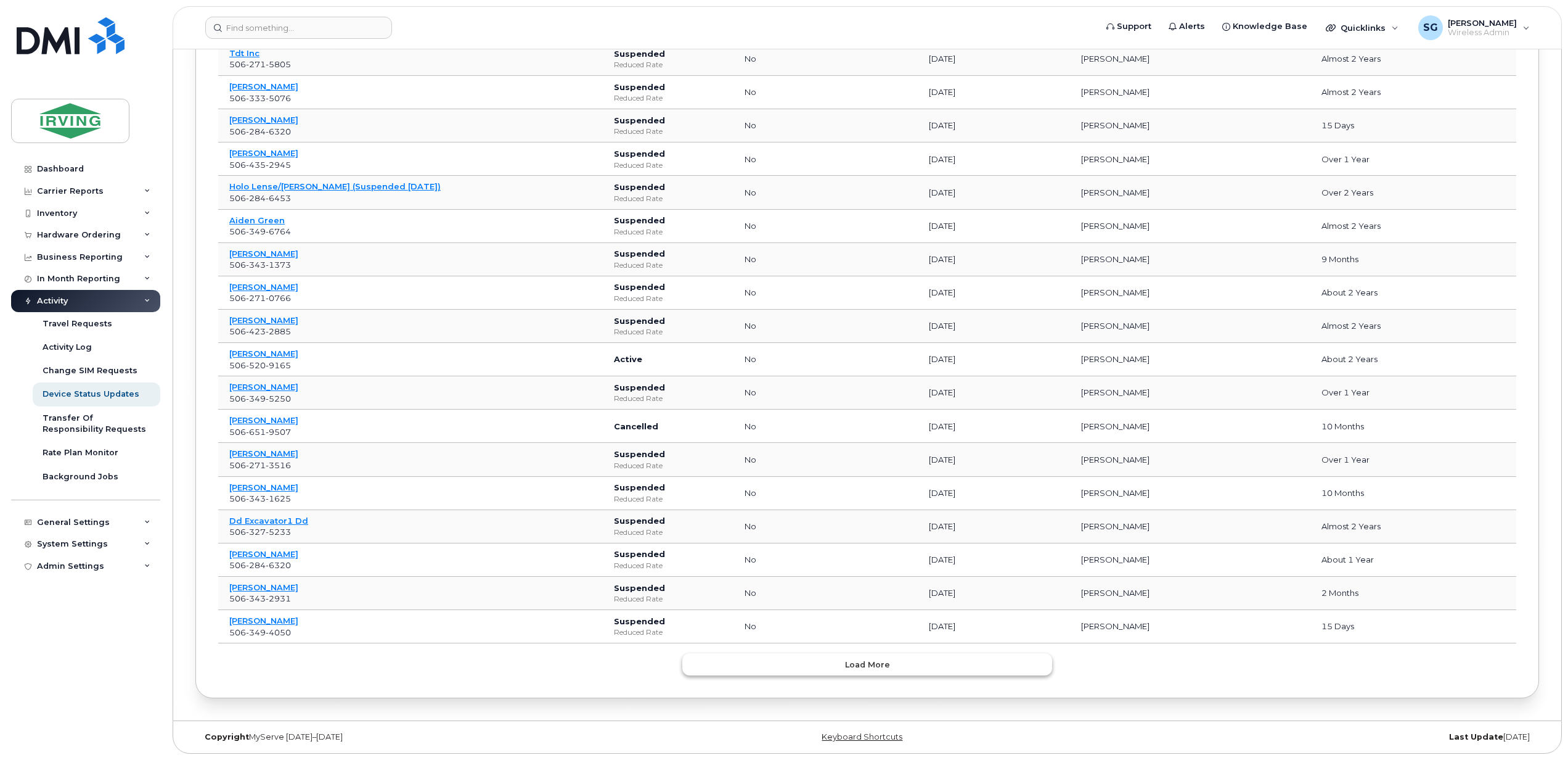
click at [880, 673] on button "Load more" at bounding box center [867, 664] width 370 height 22
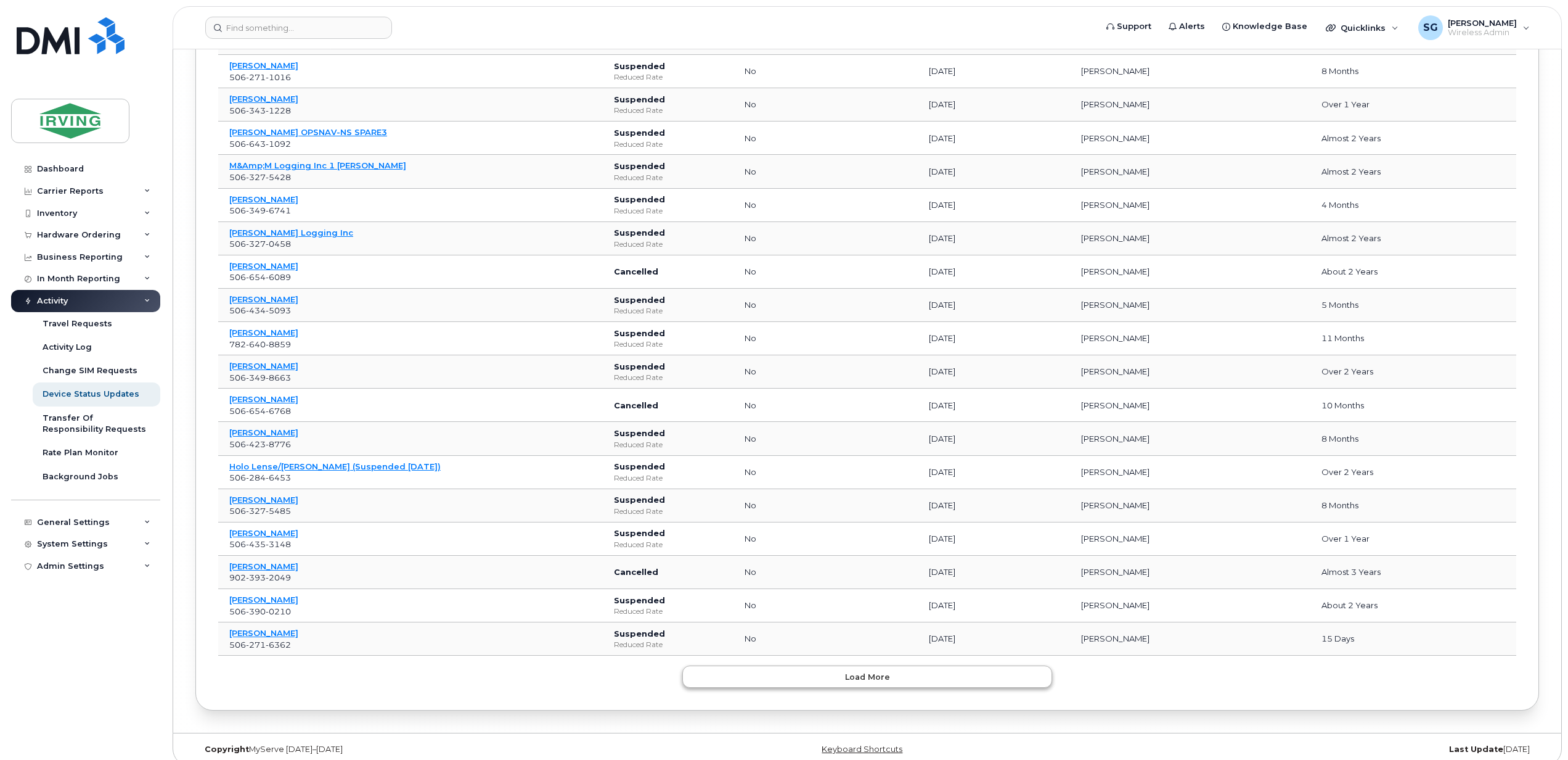
scroll to position [26457, 0]
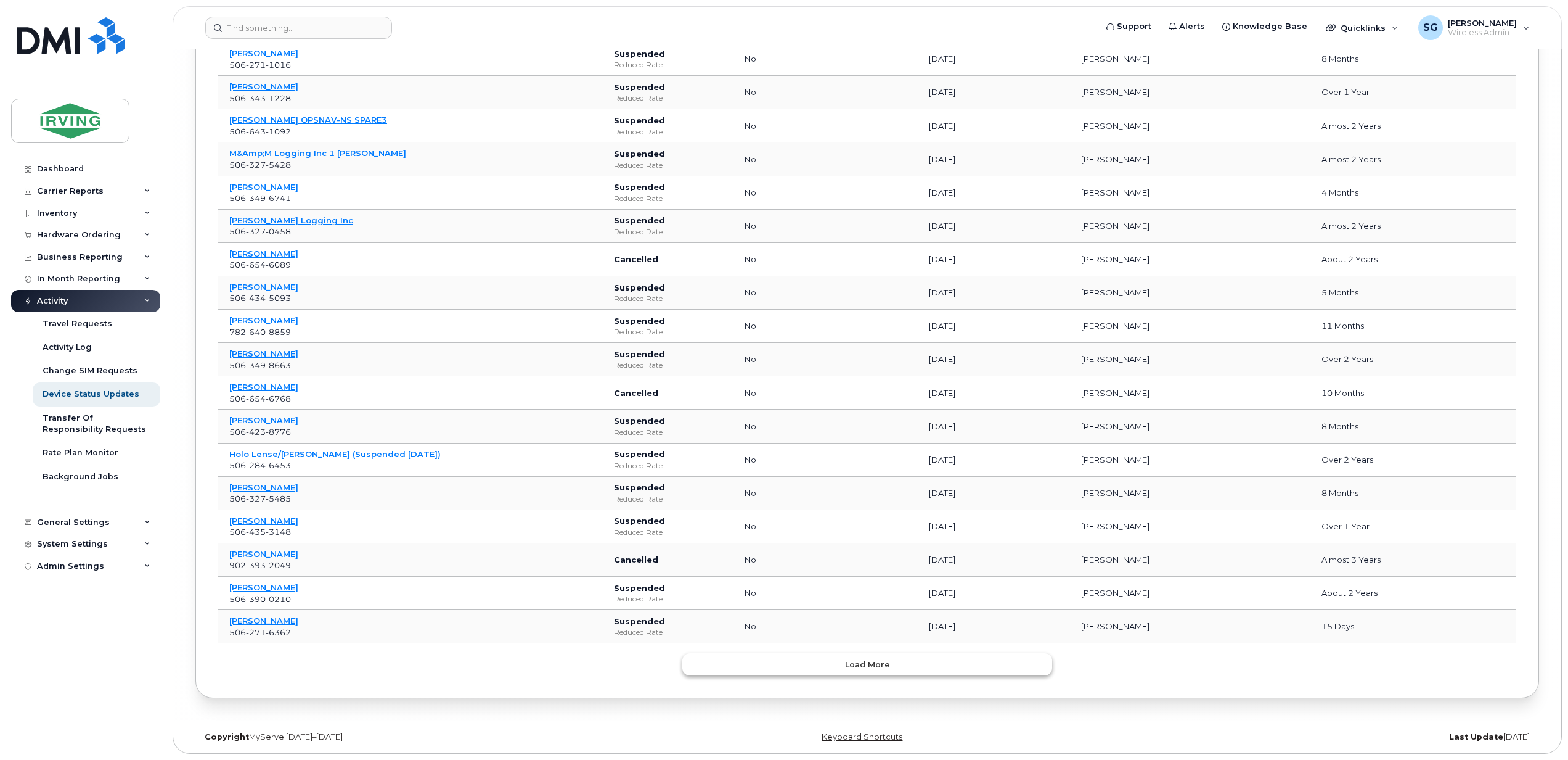
click at [880, 673] on button "Load more" at bounding box center [867, 664] width 370 height 22
click at [880, 672] on button "Load more" at bounding box center [867, 664] width 370 height 22
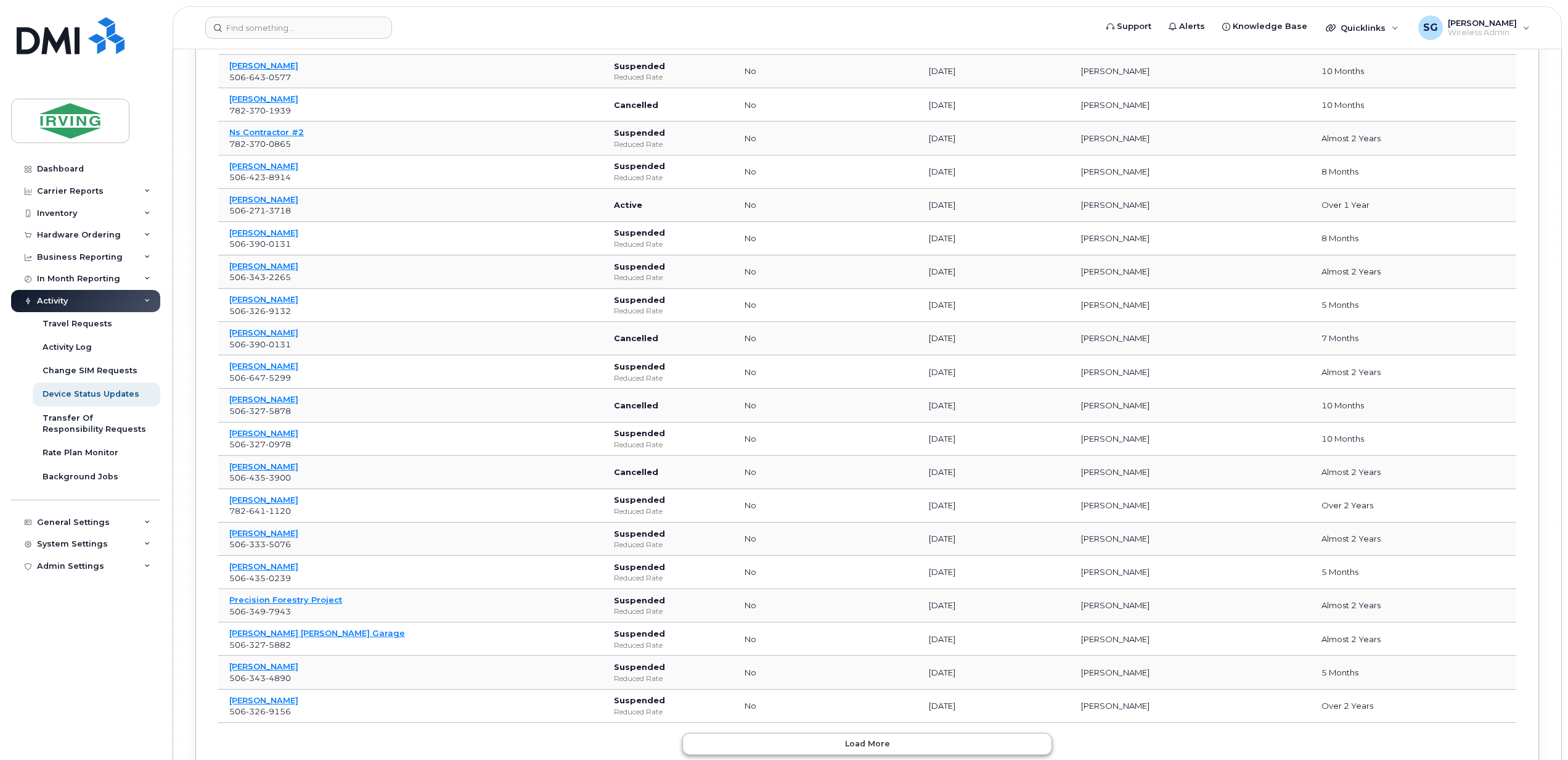
scroll to position [28975, 0]
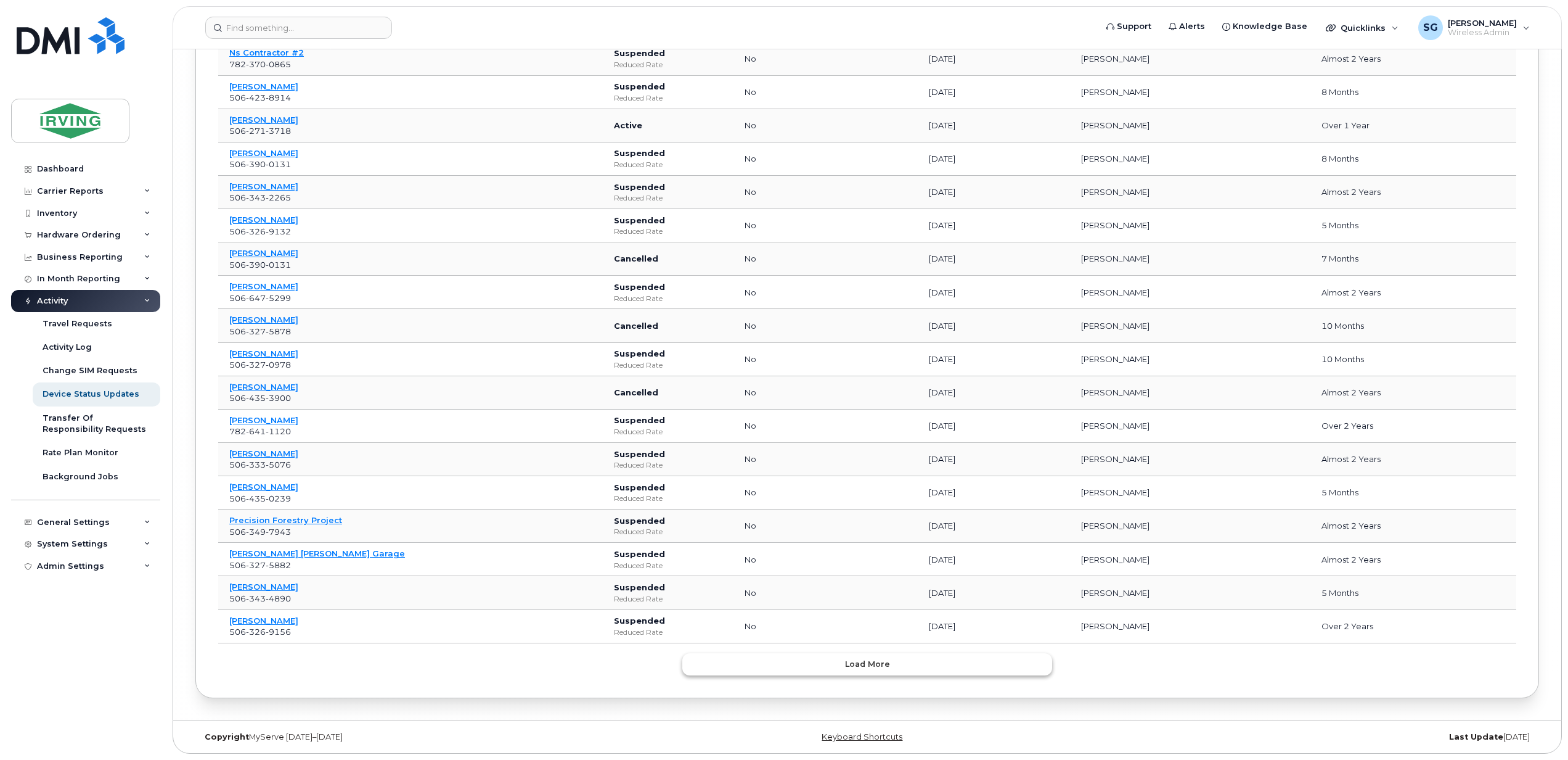
click at [880, 672] on button "Load more" at bounding box center [867, 664] width 370 height 22
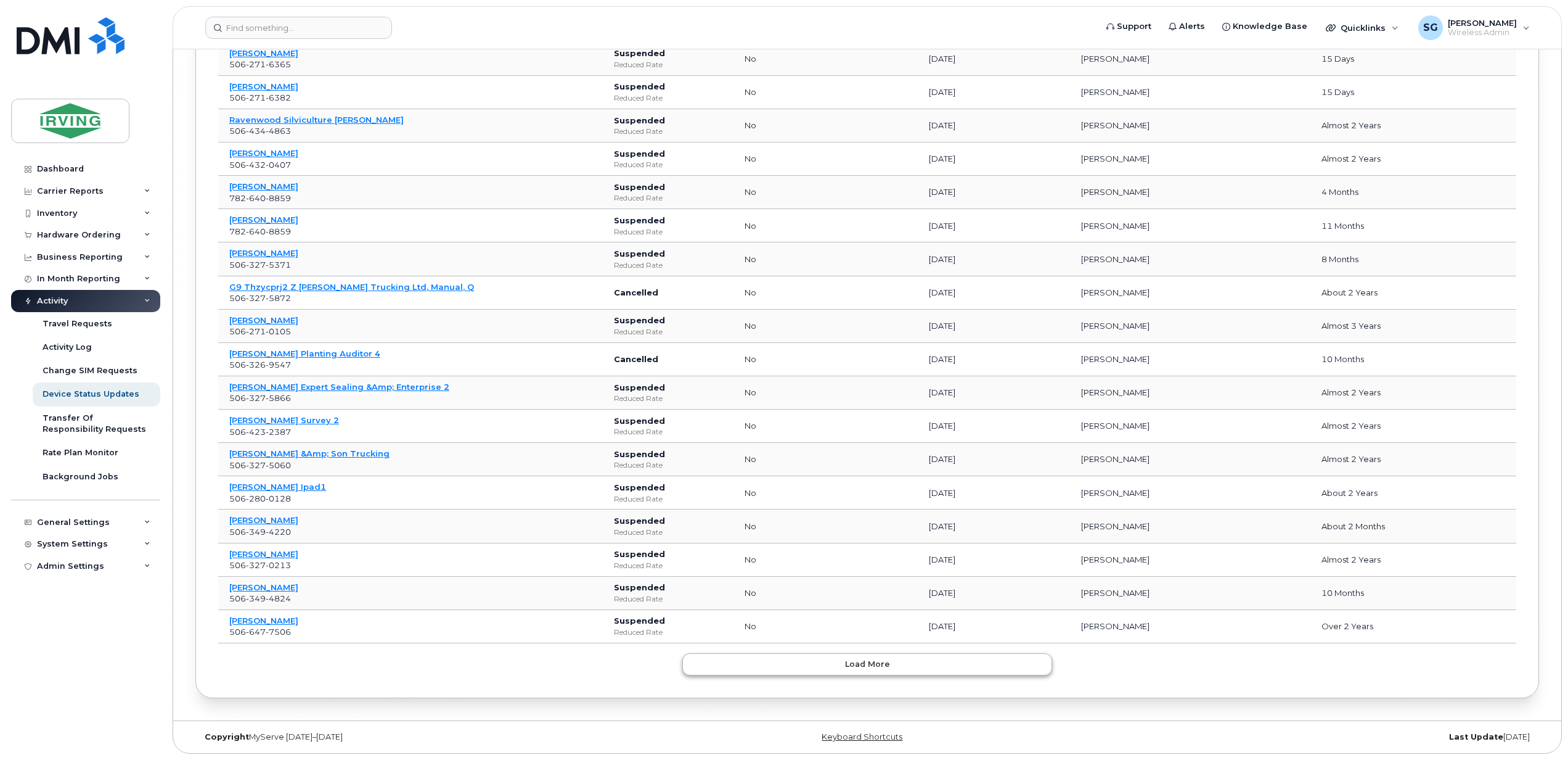
scroll to position [30655, 0]
click at [880, 672] on button "Load more" at bounding box center [867, 664] width 370 height 22
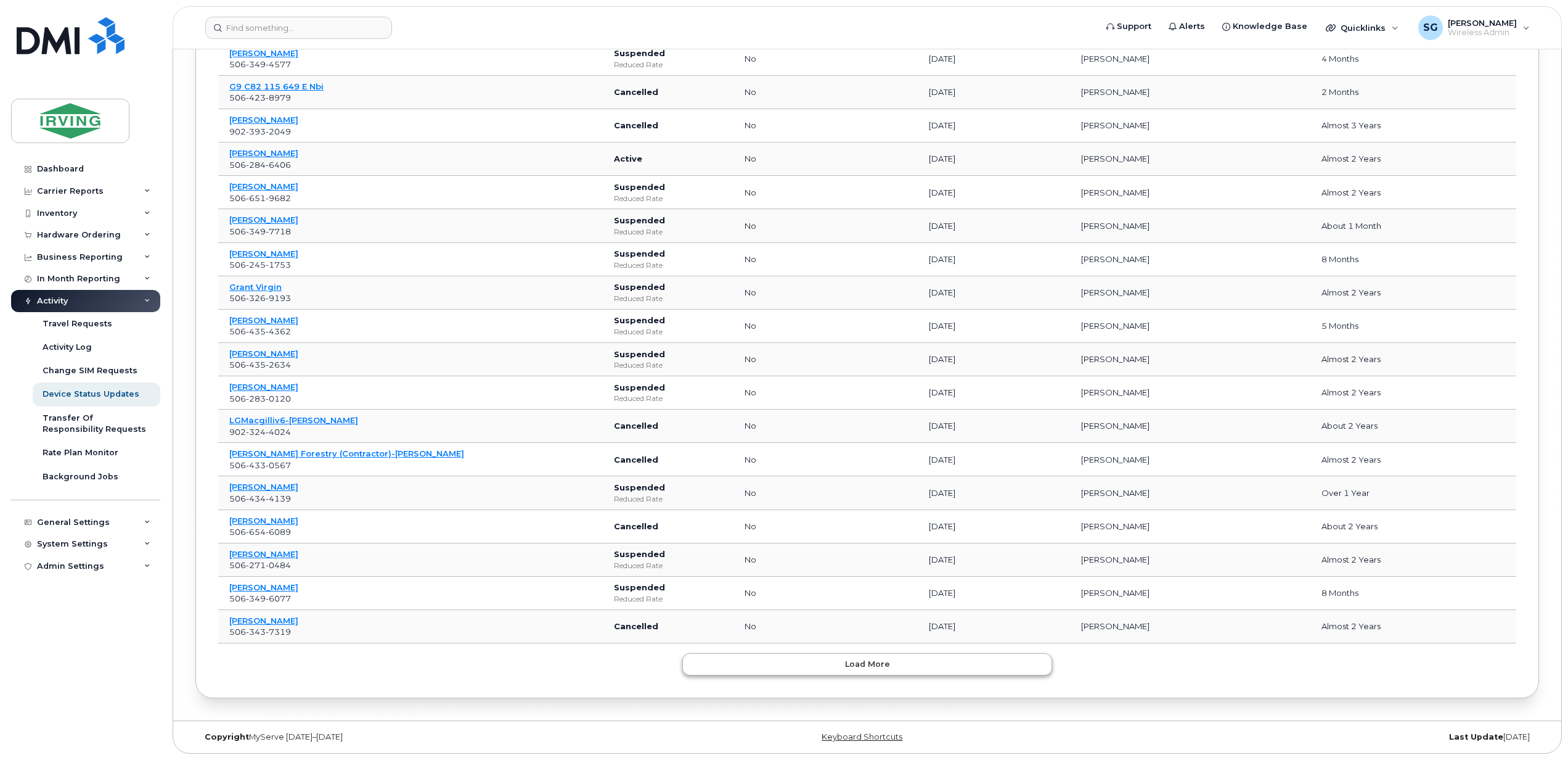
scroll to position [31494, 0]
click at [880, 672] on button "Load more" at bounding box center [867, 664] width 370 height 22
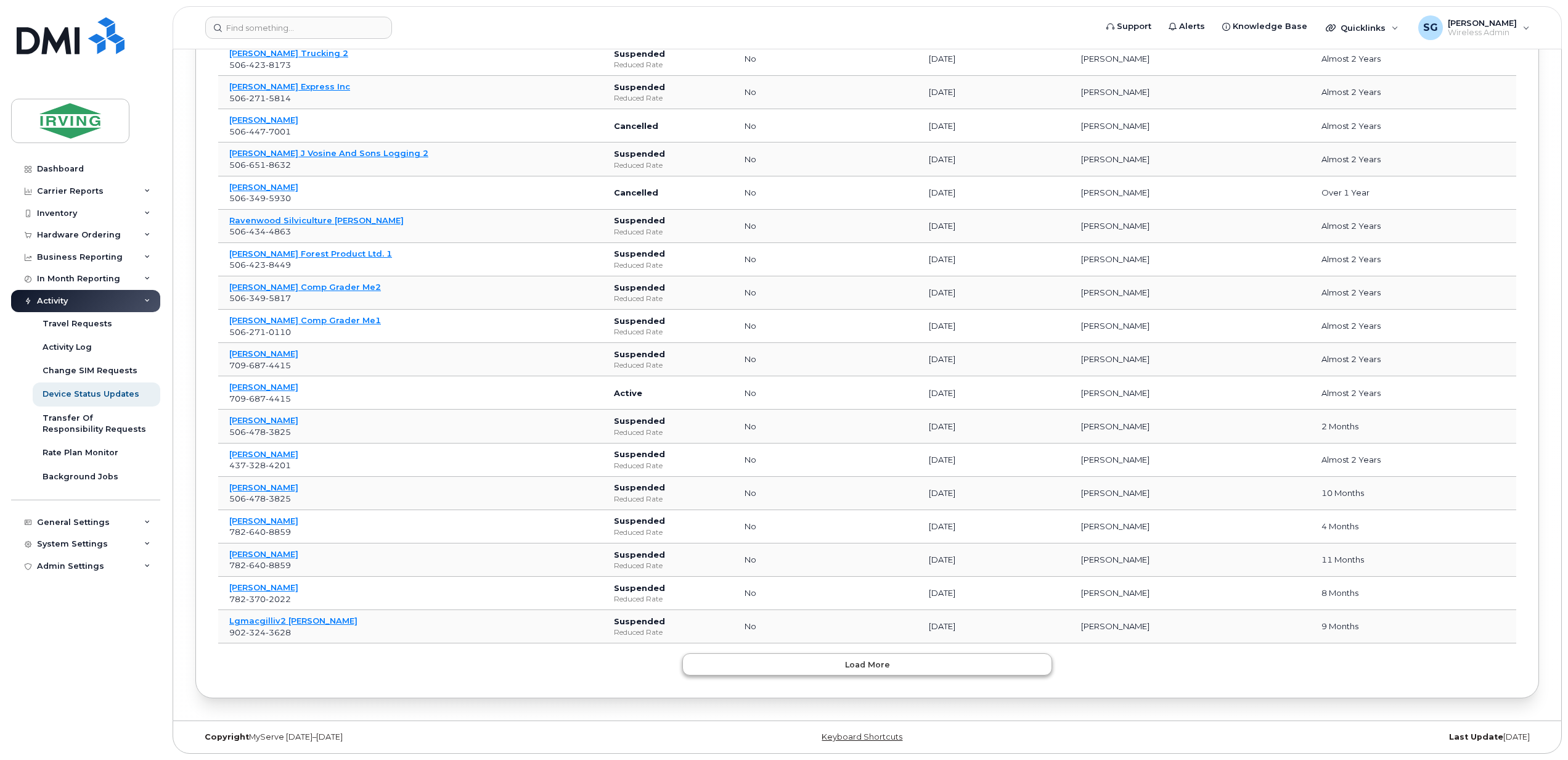
scroll to position [33173, 0]
click at [880, 672] on button "Load more" at bounding box center [867, 664] width 370 height 22
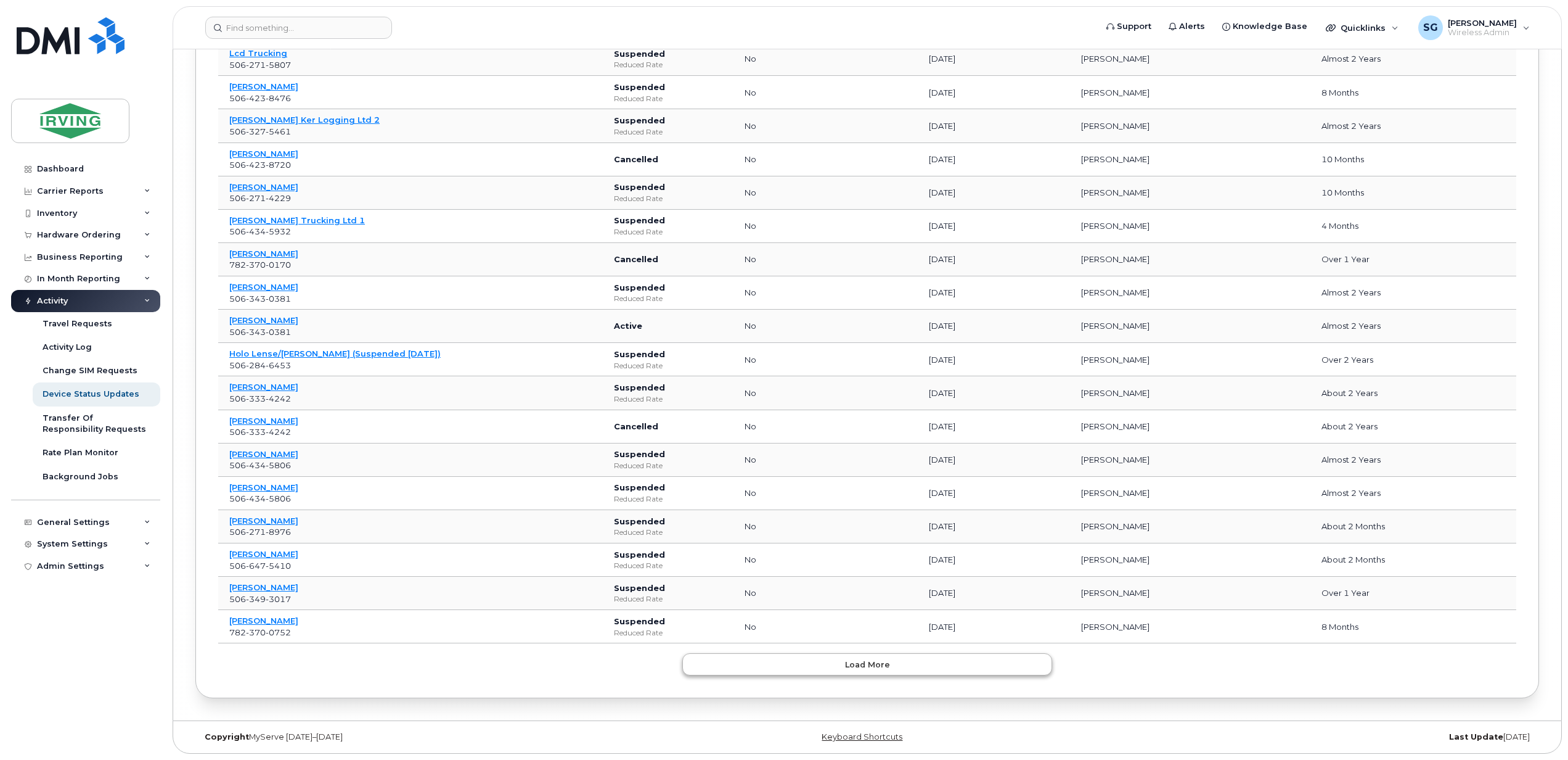
scroll to position [33995, 0]
click at [880, 672] on button "Load more" at bounding box center [867, 664] width 370 height 22
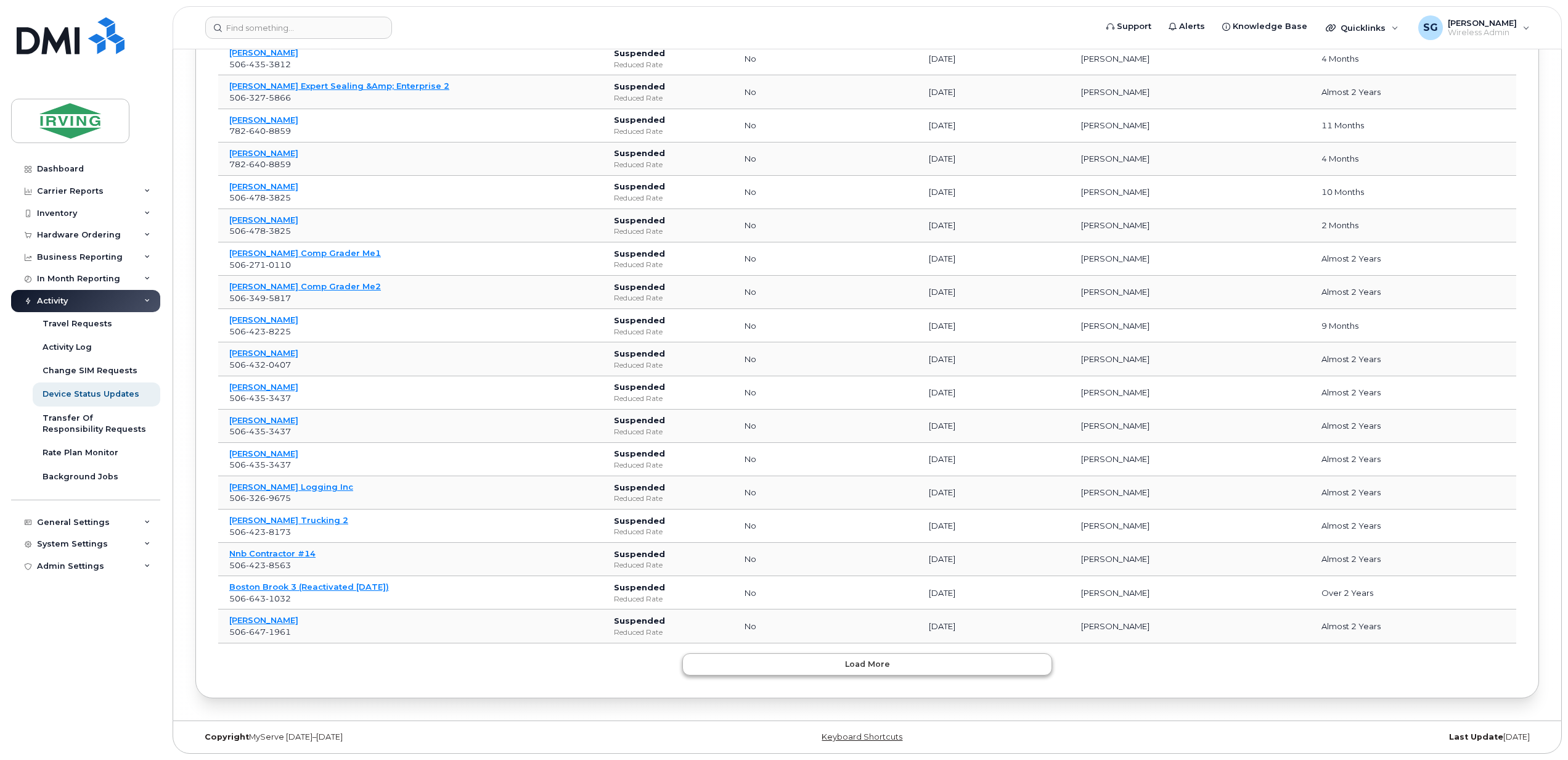
scroll to position [34853, 0]
click at [880, 672] on button "Load more" at bounding box center [867, 664] width 370 height 22
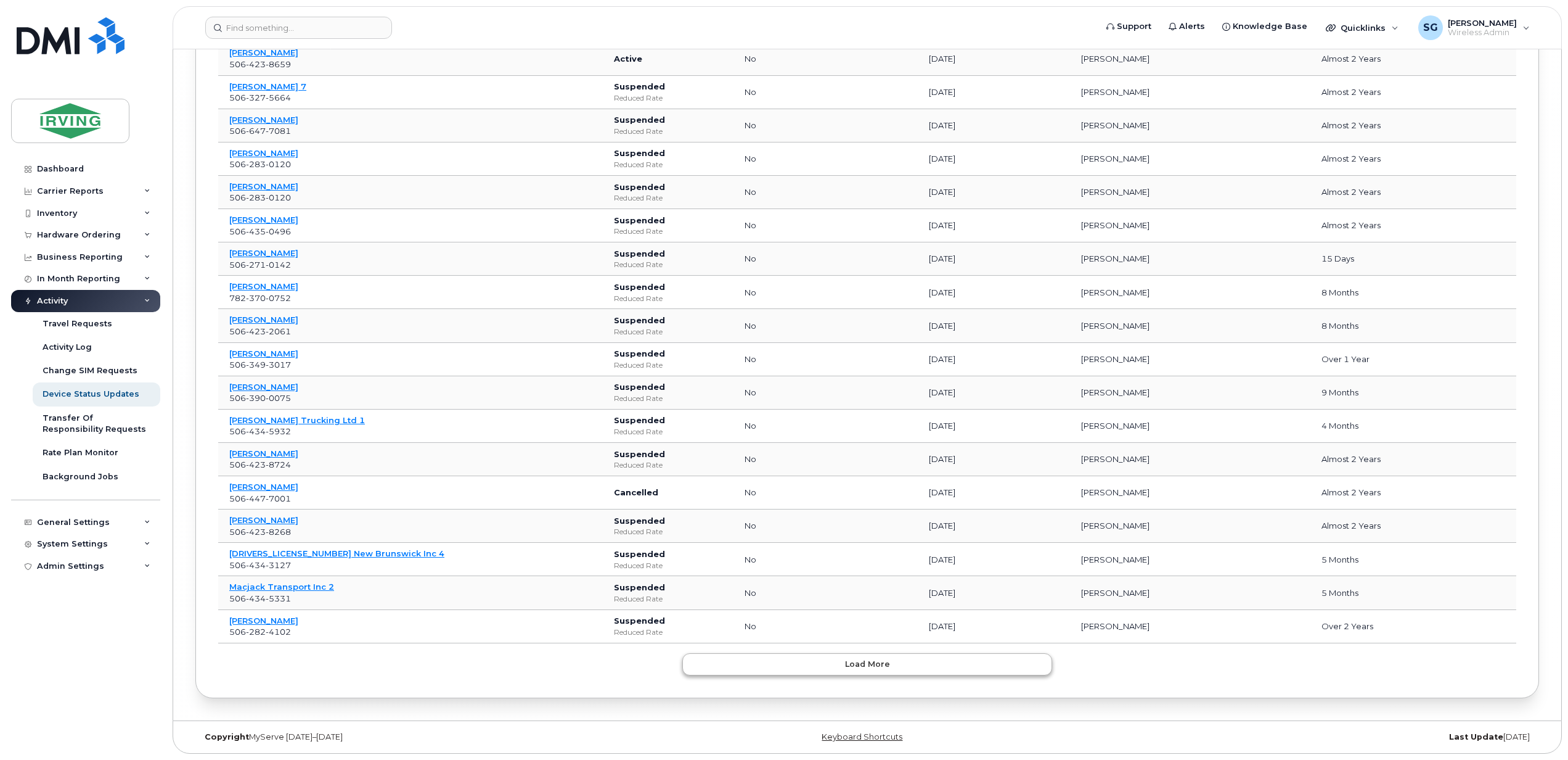
scroll to position [35692, 0]
click at [880, 672] on button "Load more" at bounding box center [867, 664] width 370 height 22
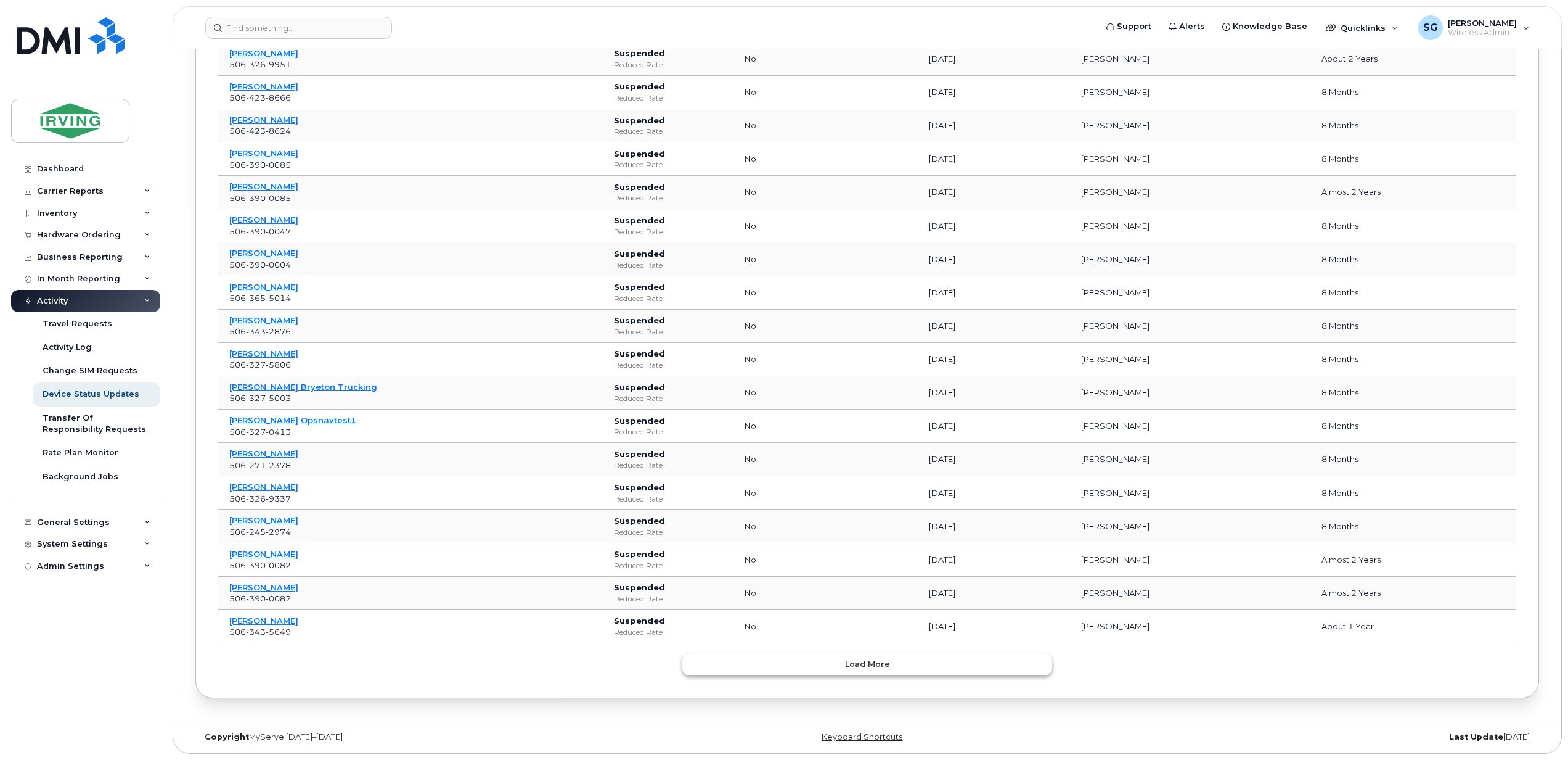
click at [880, 672] on button "Load more" at bounding box center [867, 664] width 370 height 22
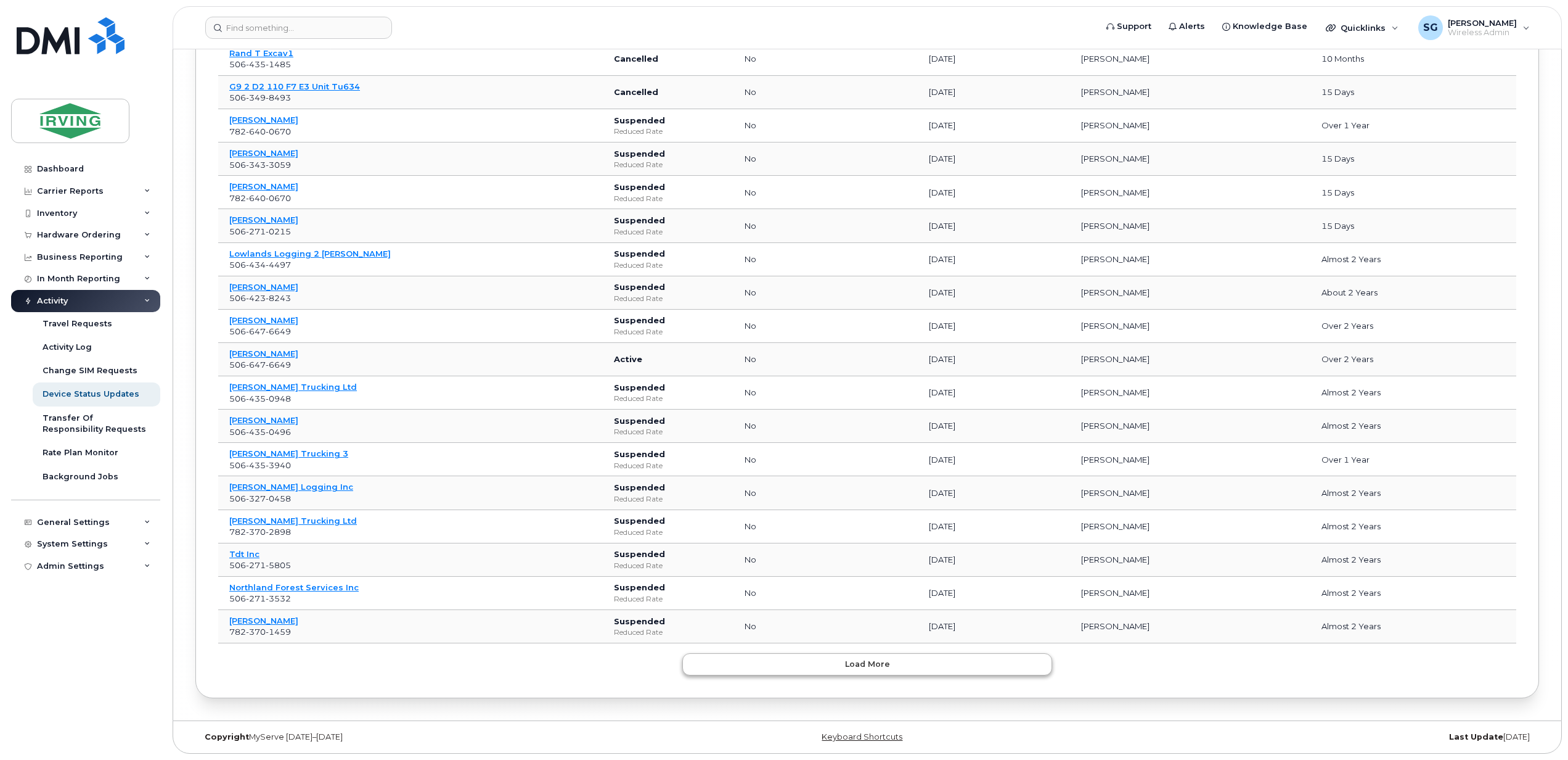
scroll to position [38210, 0]
click at [880, 672] on button "Load more" at bounding box center [867, 664] width 370 height 22
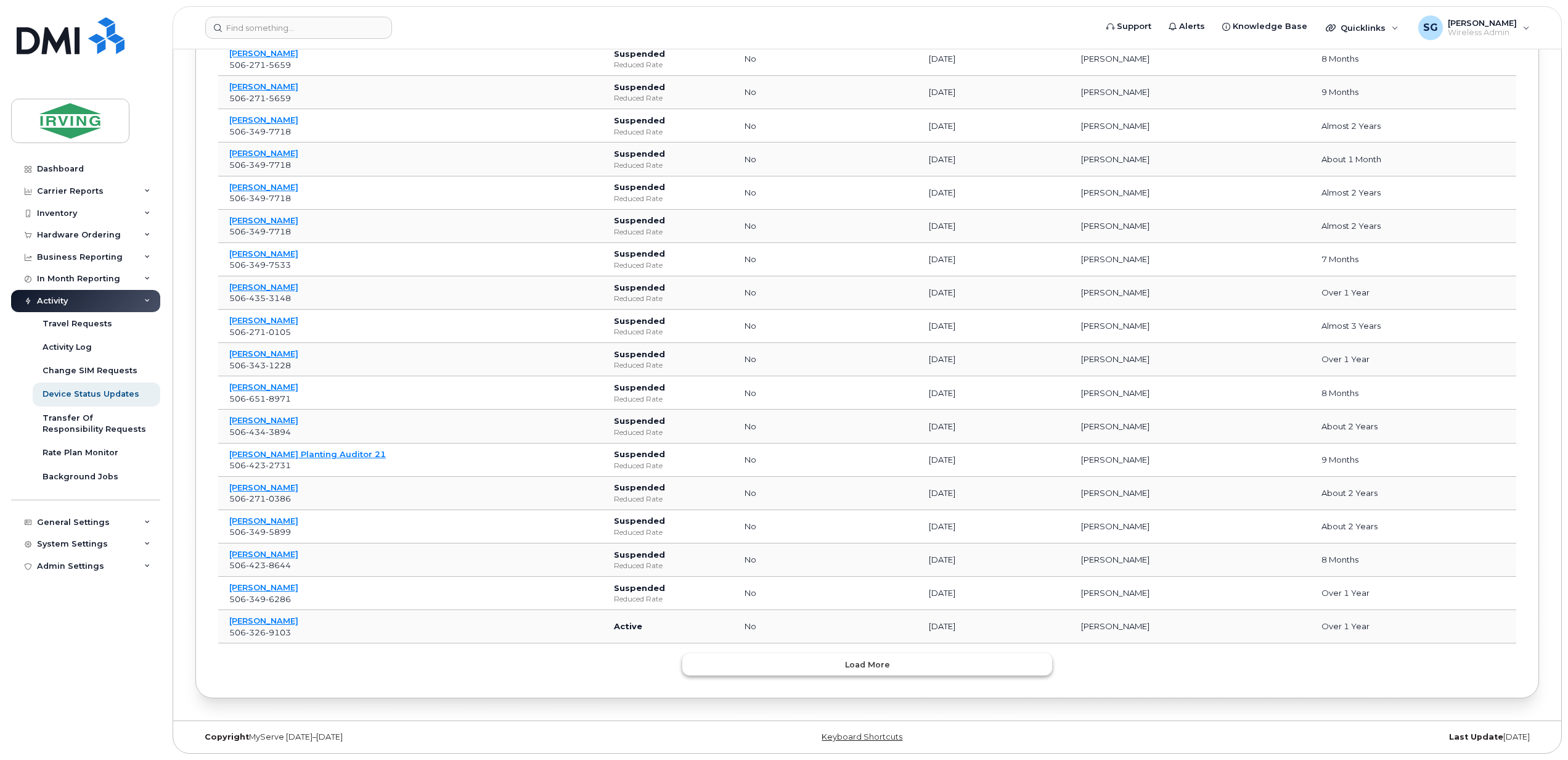
click at [880, 672] on button "Load more" at bounding box center [867, 664] width 370 height 22
click at [879, 658] on span "Load more" at bounding box center [867, 664] width 45 height 12
click at [879, 658] on span "Load more" at bounding box center [867, 663] width 45 height 12
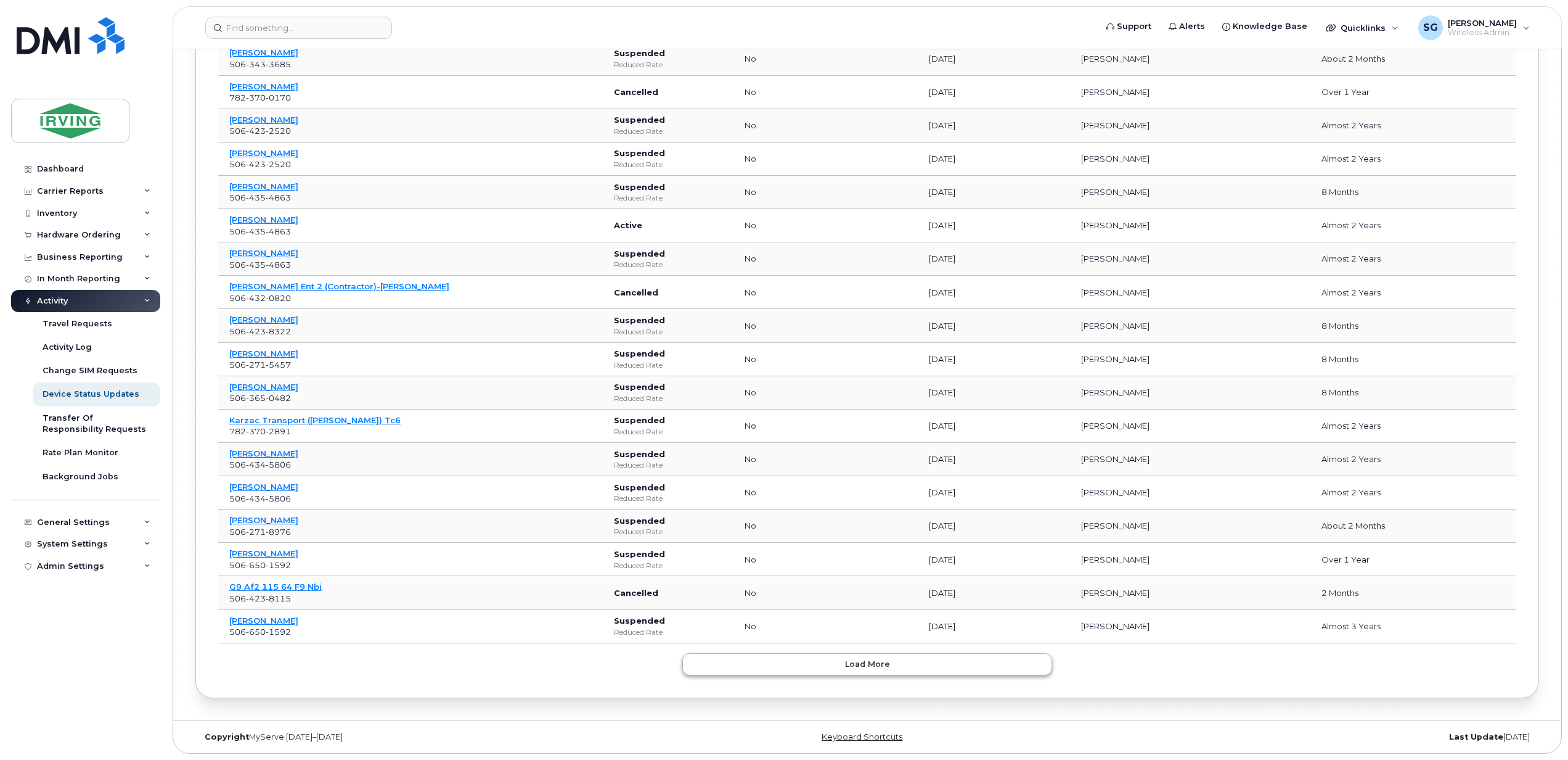
scroll to position [42408, 0]
click at [879, 658] on span "Load more" at bounding box center [867, 663] width 45 height 12
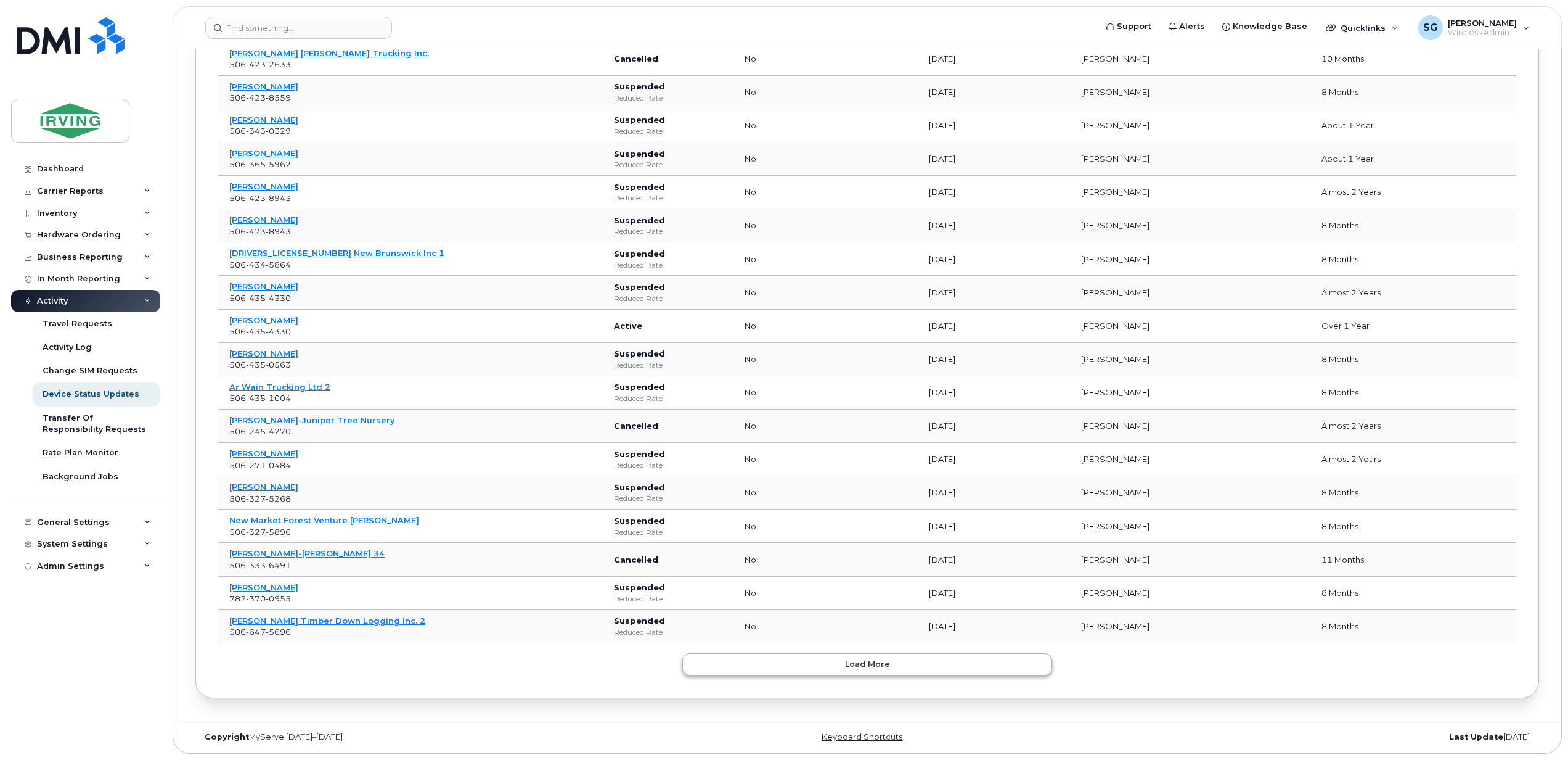
scroll to position [43247, 0]
click at [879, 658] on span "Load more" at bounding box center [867, 663] width 45 height 12
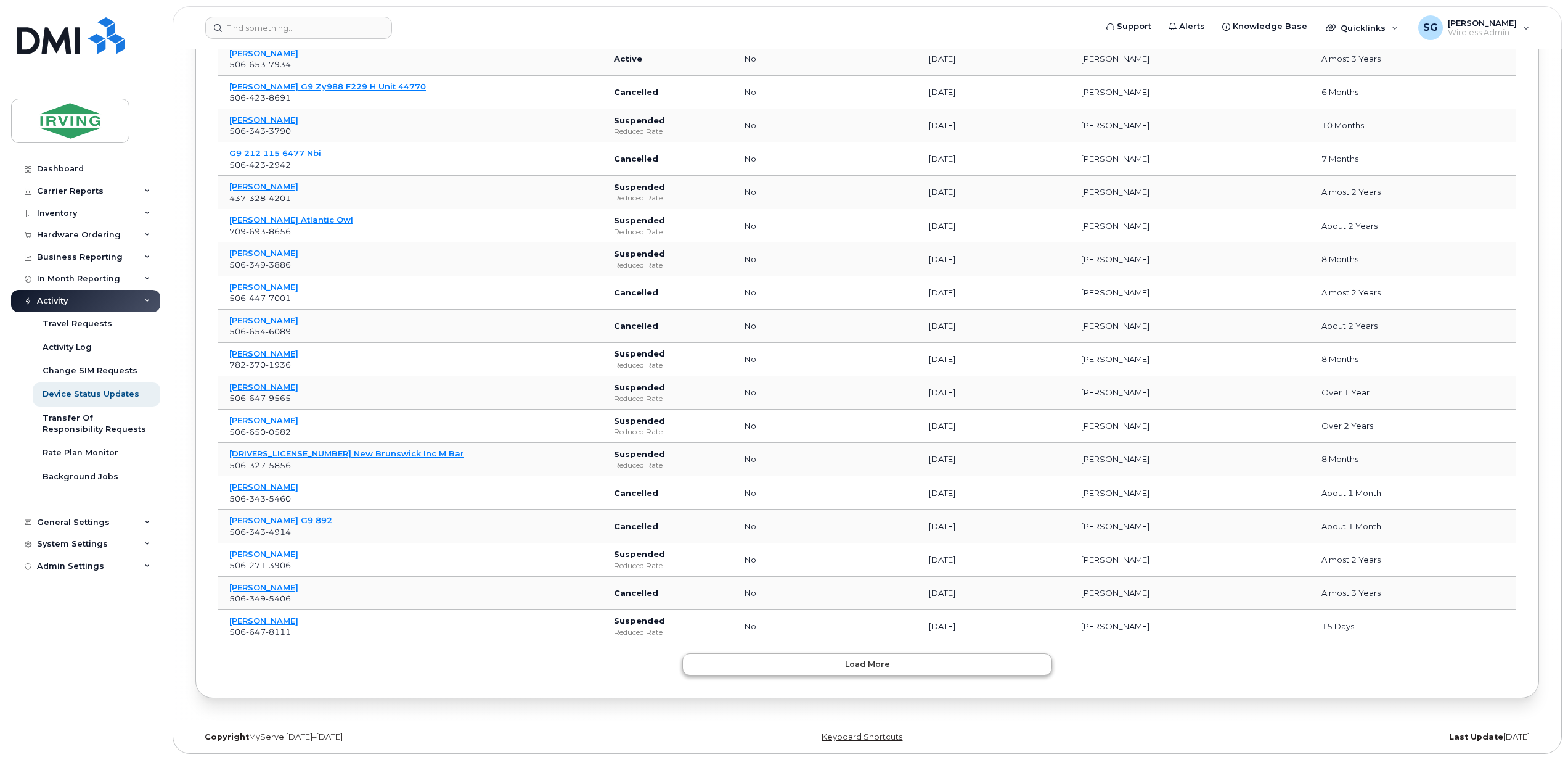
scroll to position [44088, 0]
click at [879, 658] on span "Load more" at bounding box center [867, 663] width 45 height 12
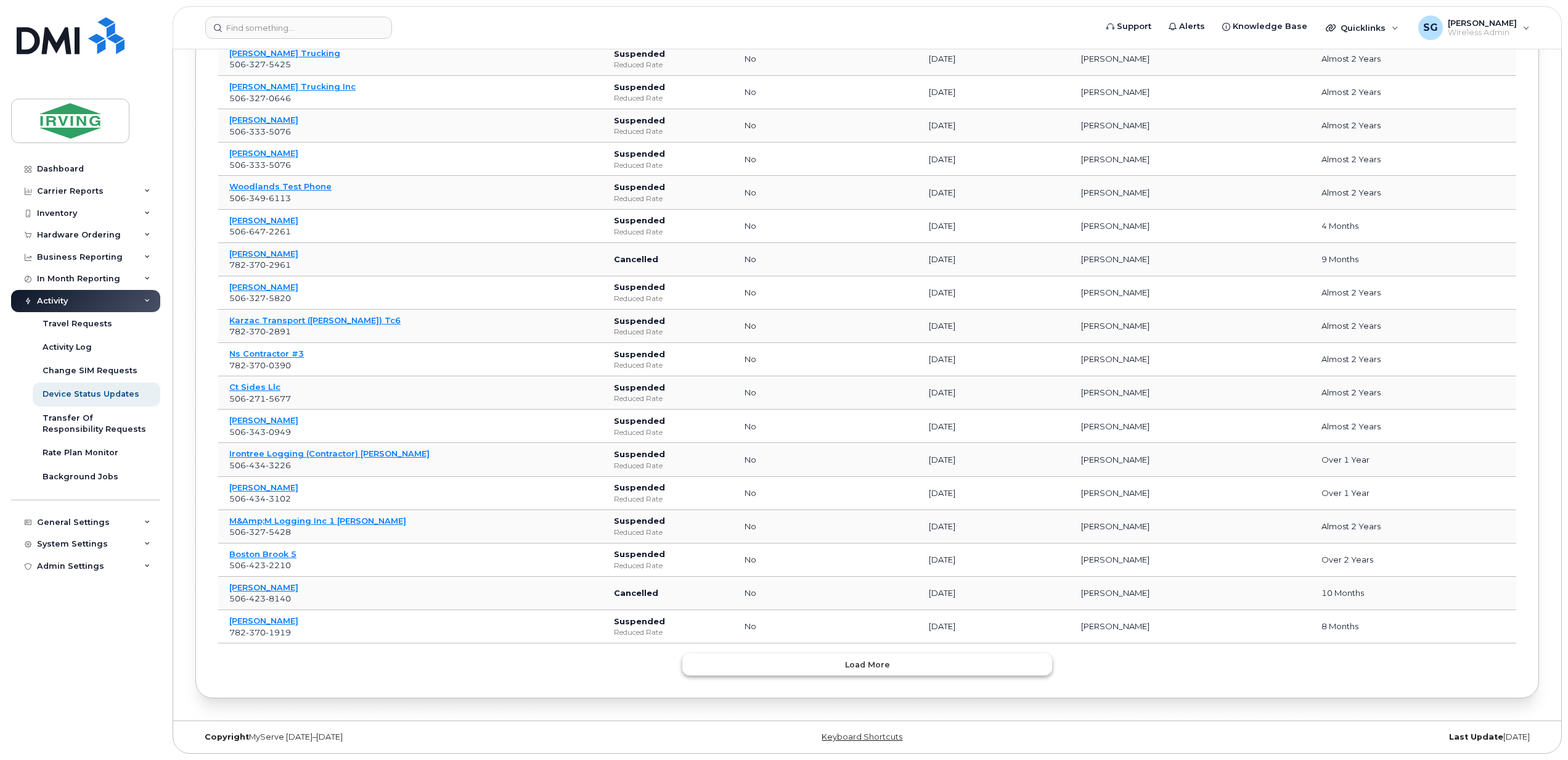
click at [879, 658] on span "Load more" at bounding box center [867, 664] width 45 height 12
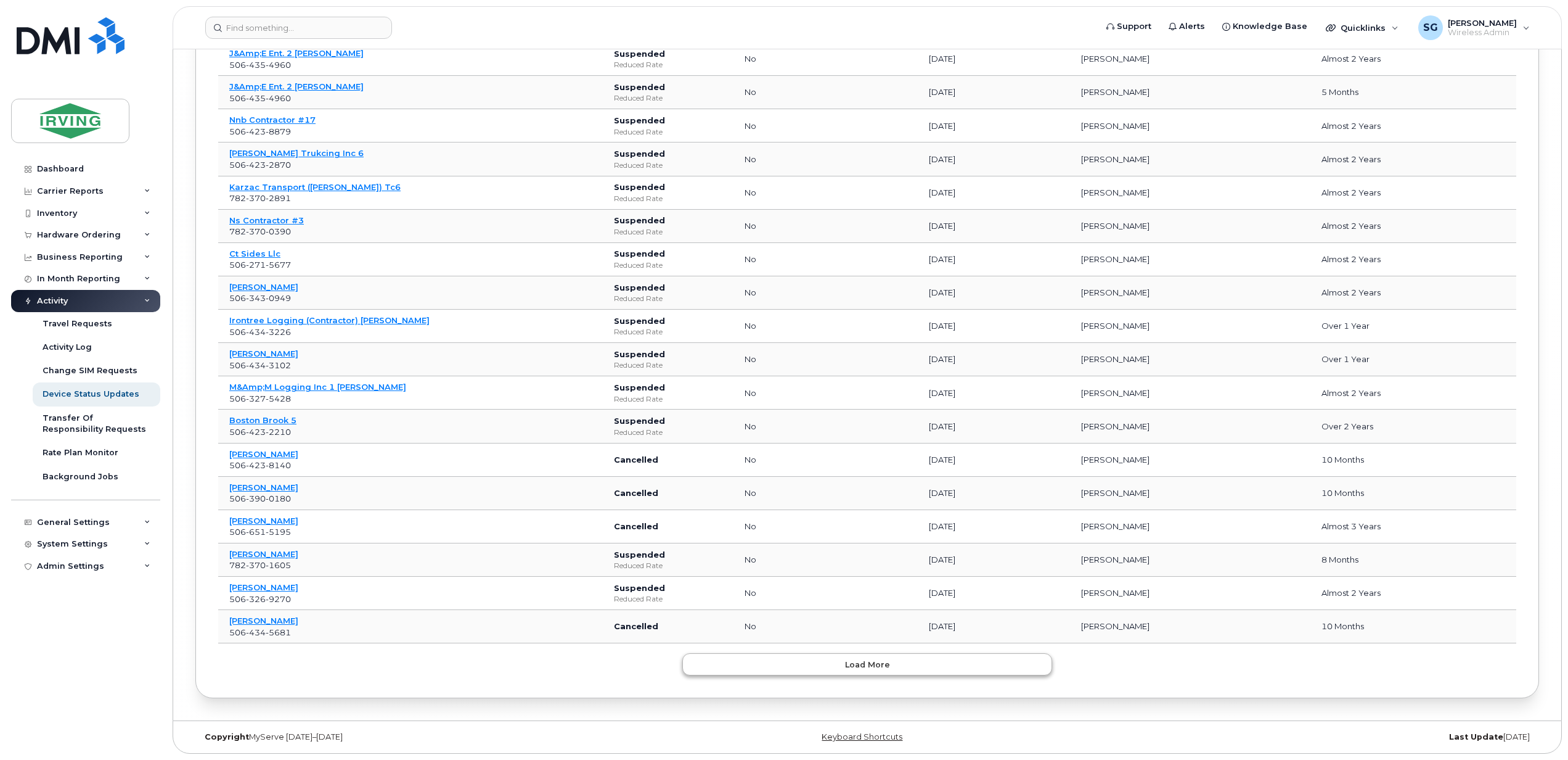
scroll to position [46606, 0]
click at [879, 658] on span "Load more" at bounding box center [867, 664] width 45 height 12
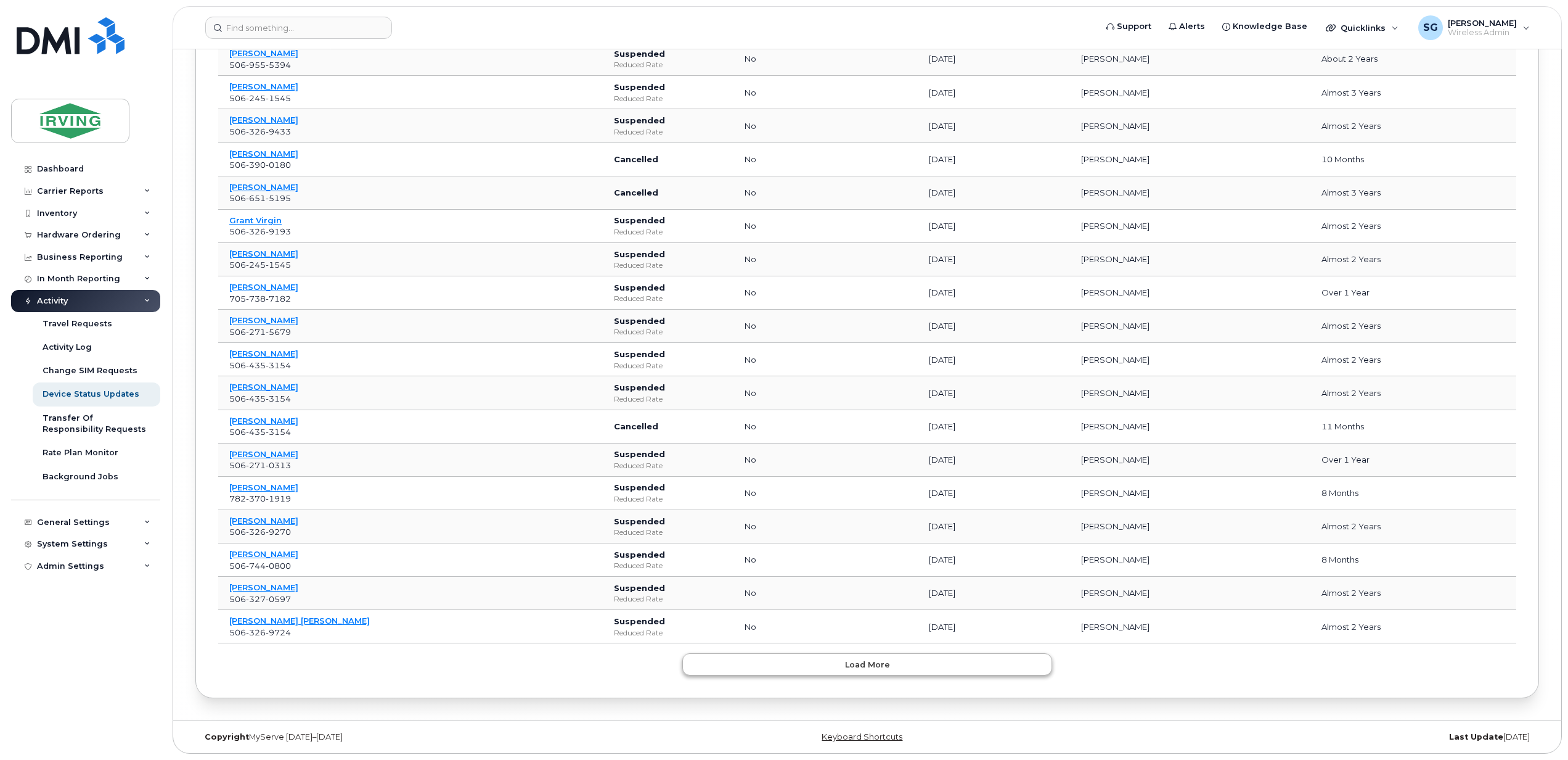
scroll to position [47445, 0]
click at [879, 658] on span "Load more" at bounding box center [867, 664] width 45 height 12
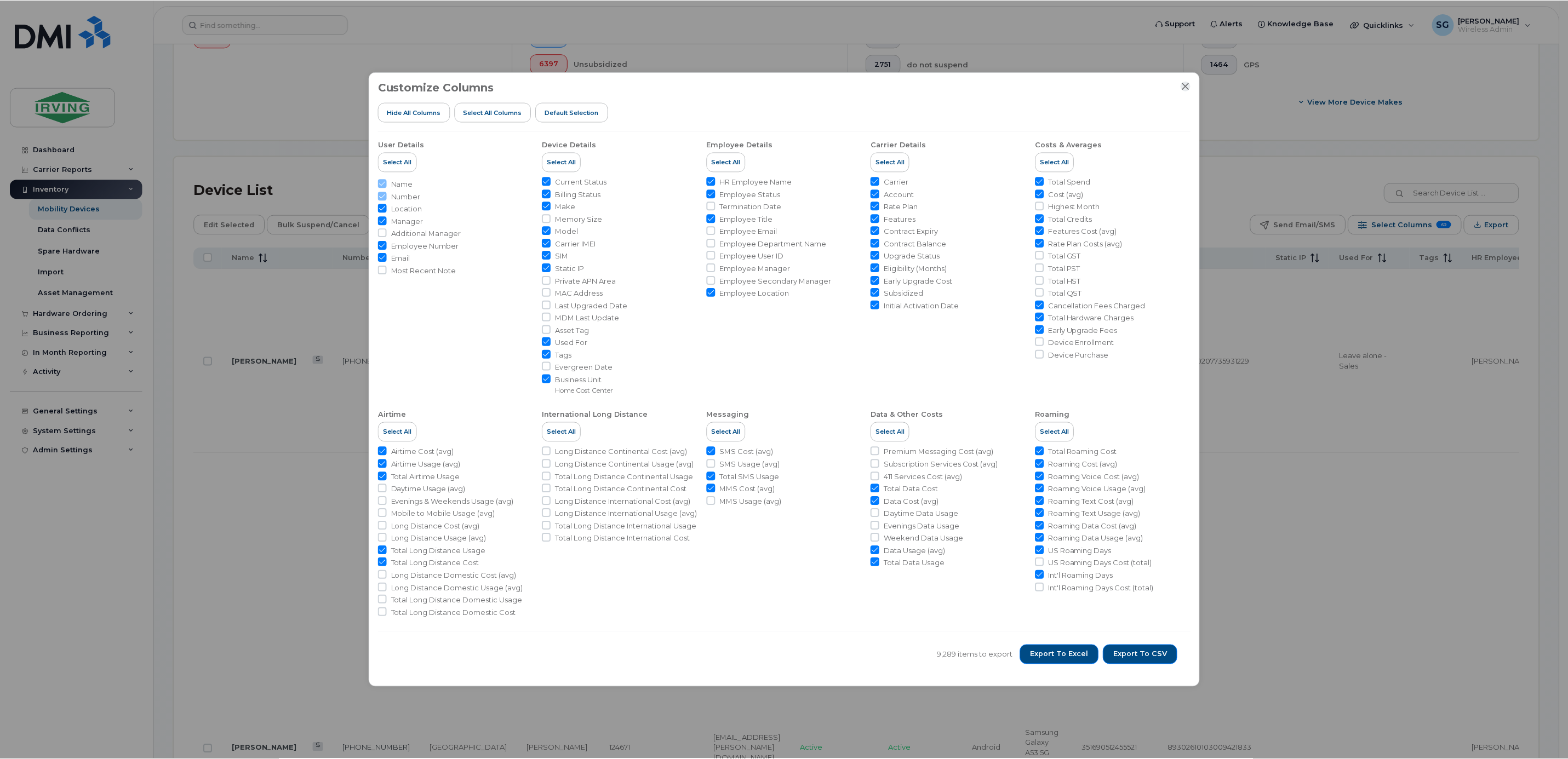
scroll to position [411, 0]
click at [1185, 82] on icon "Close" at bounding box center [1187, 86] width 9 height 9
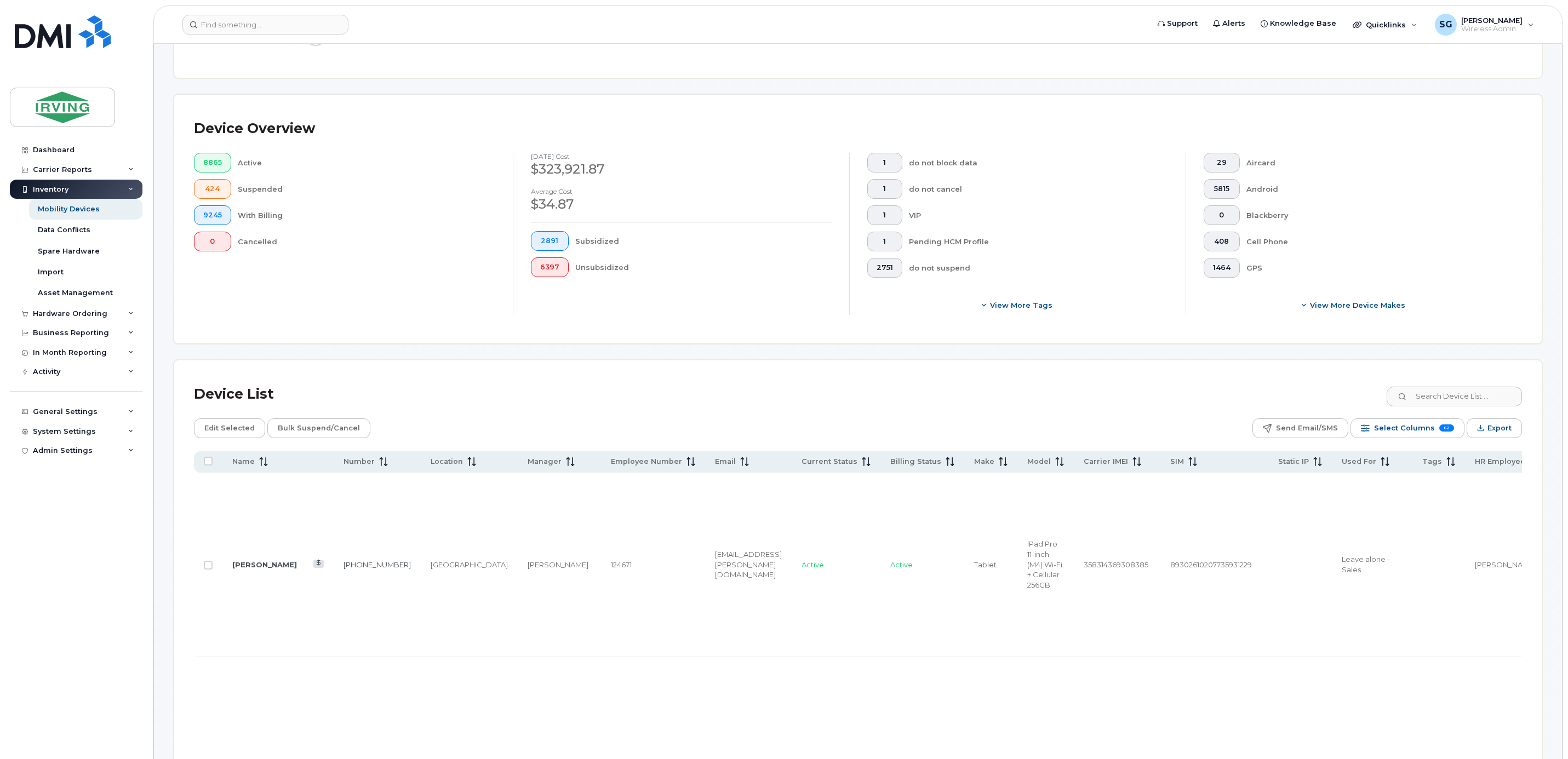
scroll to position [0, 0]
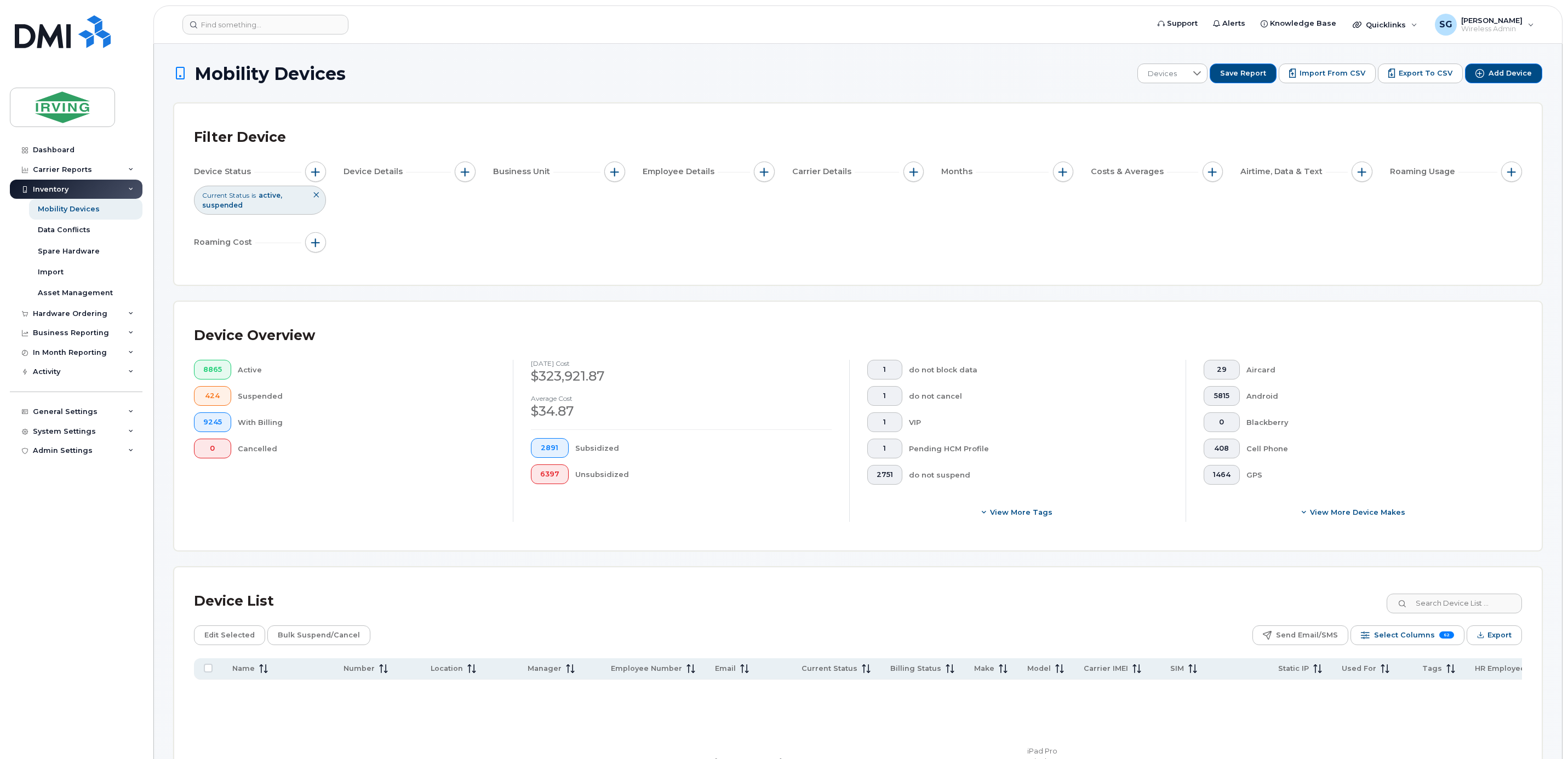
click at [281, 198] on span "active" at bounding box center [270, 194] width 24 height 8
click at [316, 171] on span "button" at bounding box center [315, 172] width 9 height 9
click at [467, 225] on icon at bounding box center [468, 227] width 9 height 9
click at [342, 289] on input "Cancelled" at bounding box center [343, 290] width 9 height 9
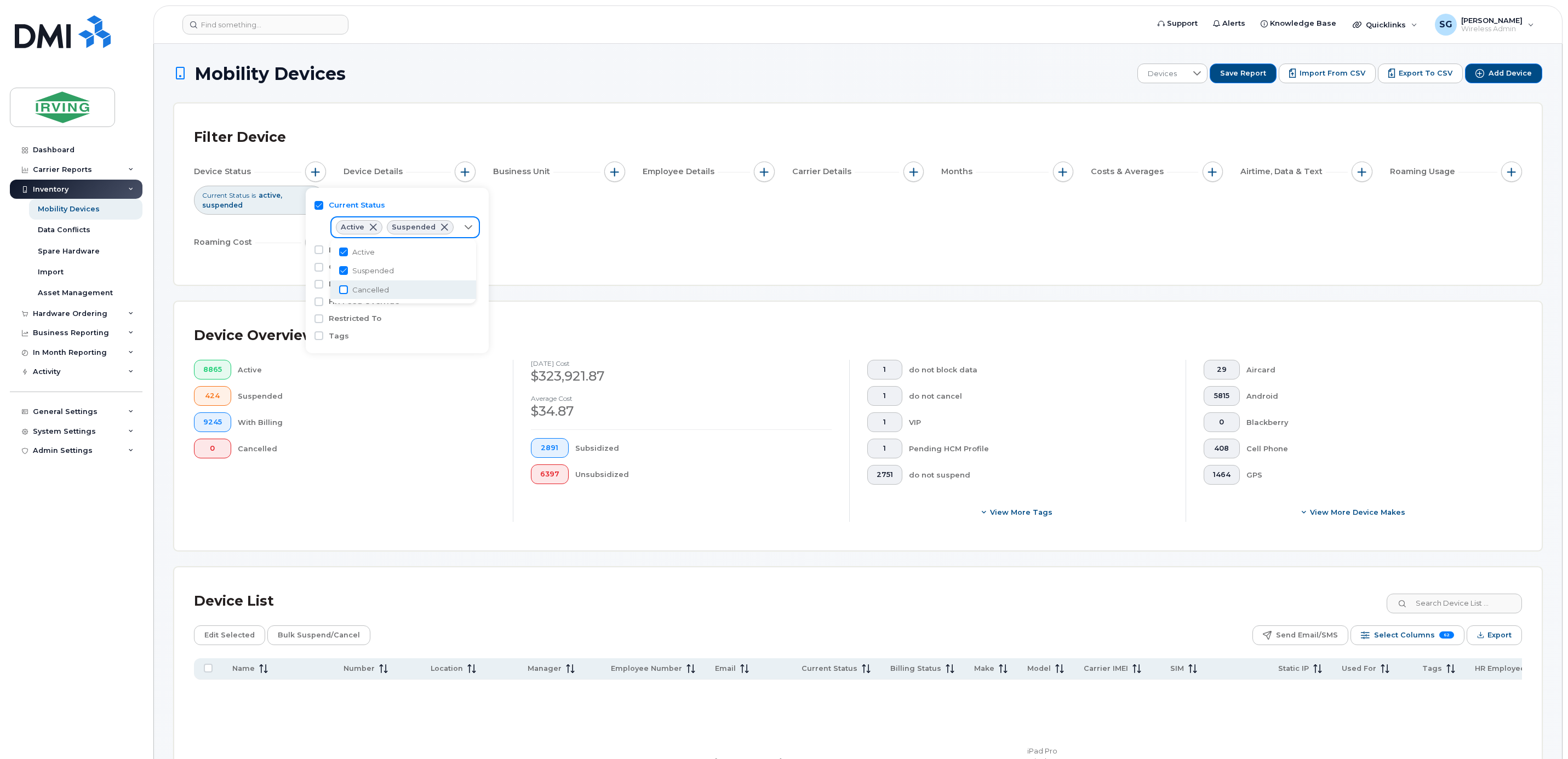
checkbox input "true"
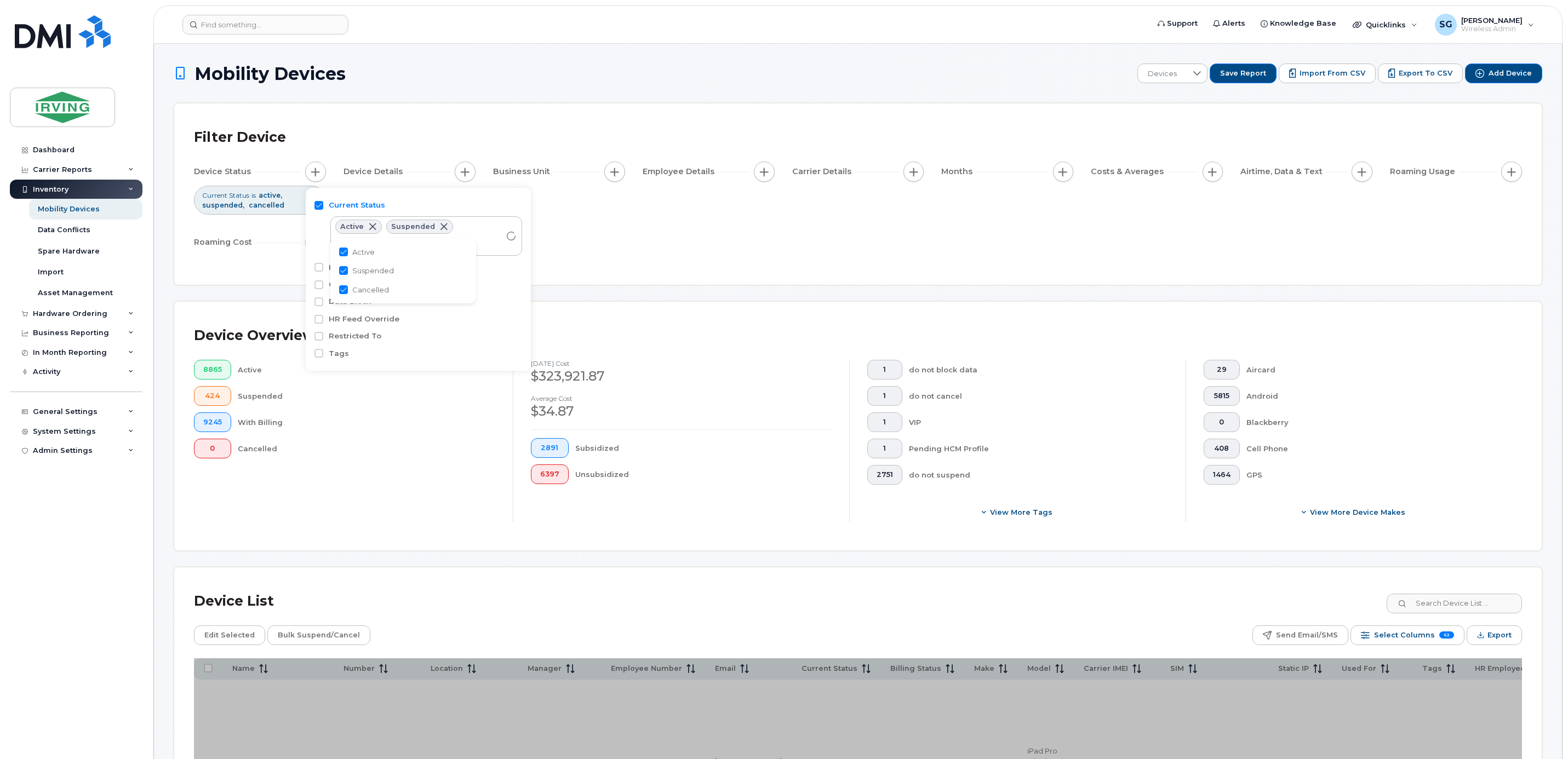
click at [642, 257] on div "Device Status Current Status is active suspended cancelled Device Details Busin…" at bounding box center [857, 209] width 1328 height 95
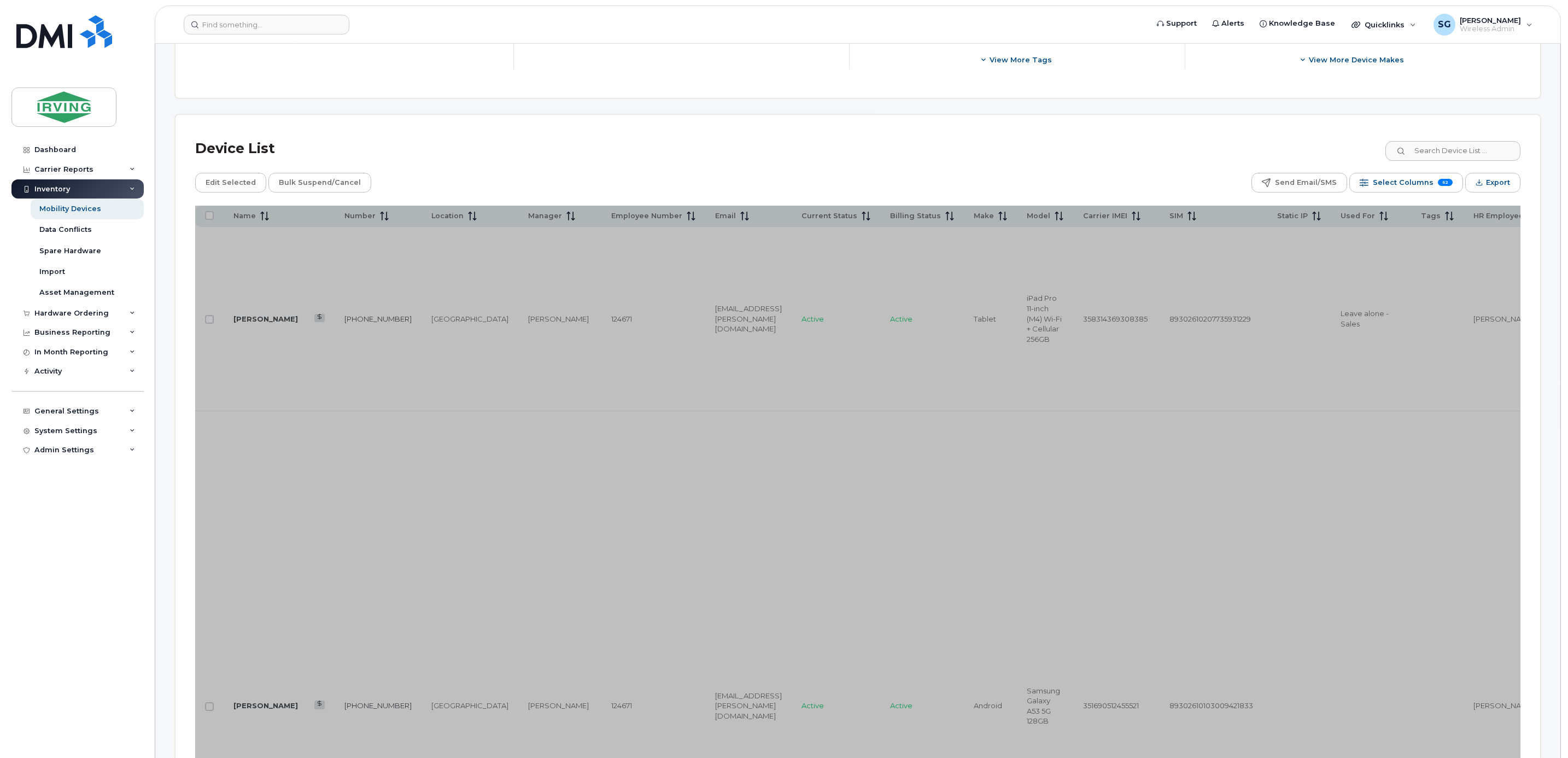
scroll to position [574, 0]
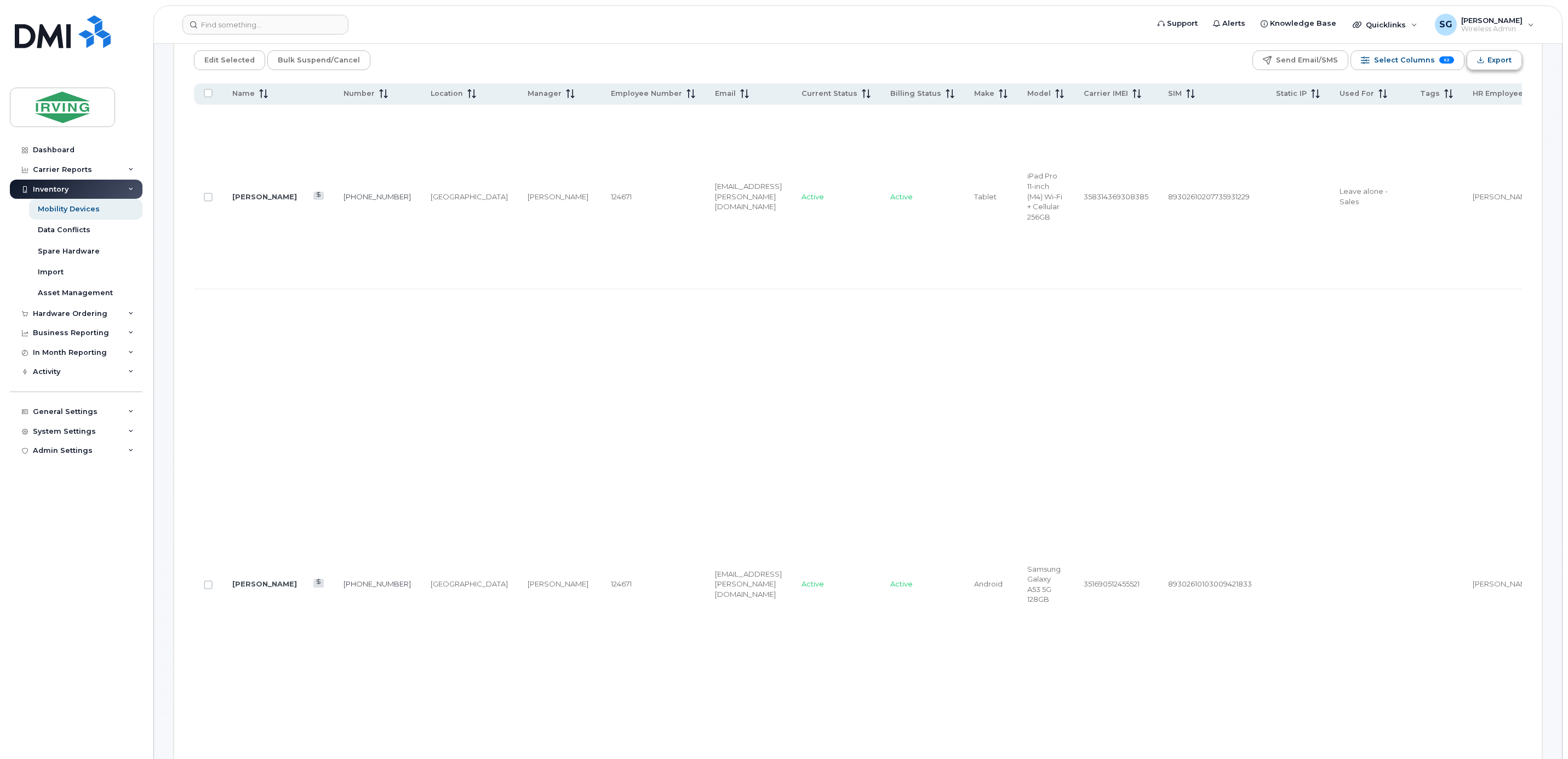
click at [1471, 54] on button "Export" at bounding box center [1494, 60] width 55 height 20
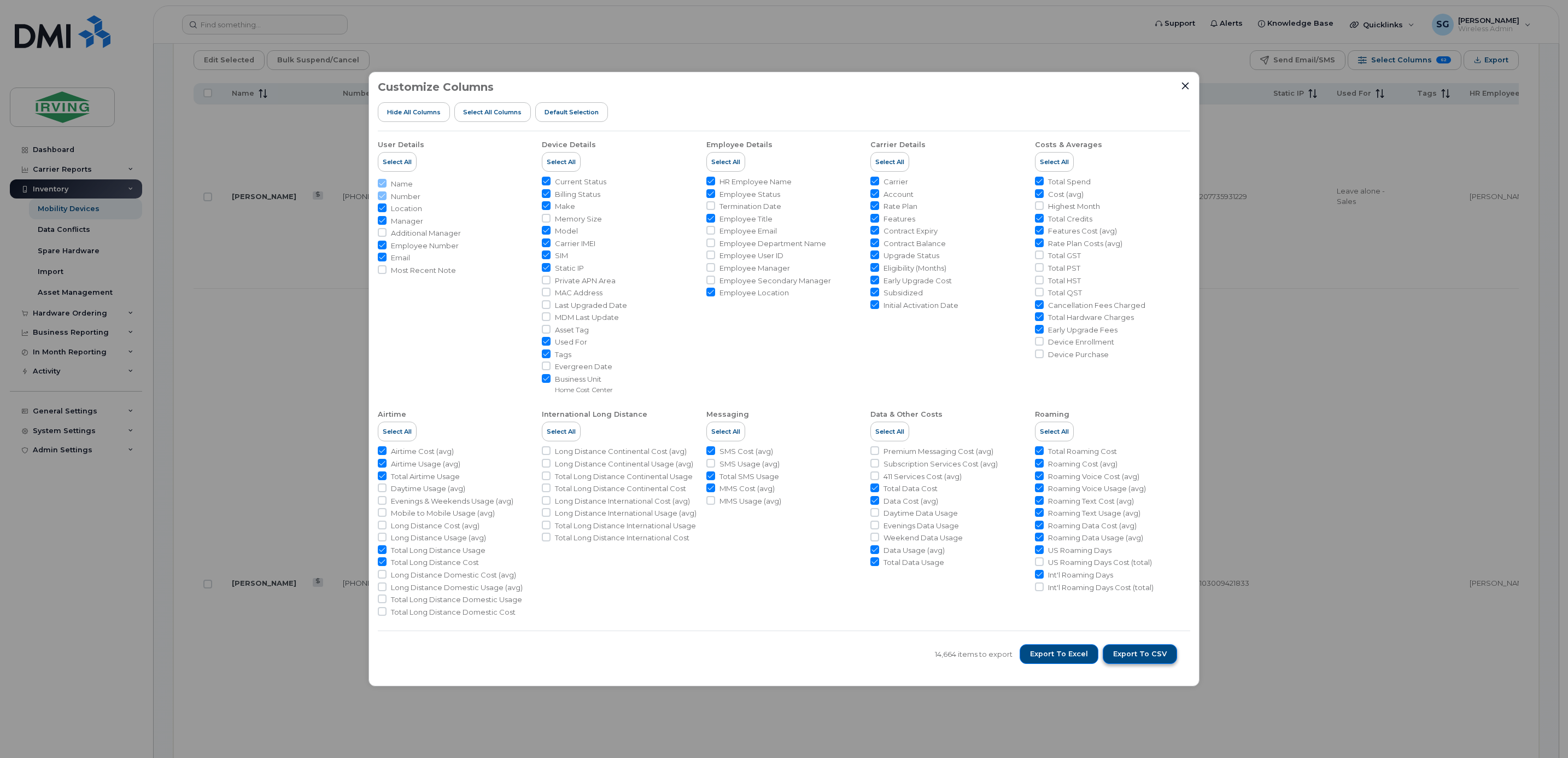
click at [1135, 652] on span "Export to CSV" at bounding box center [1140, 654] width 54 height 10
click at [1129, 657] on span "Export to CSV" at bounding box center [1140, 654] width 54 height 10
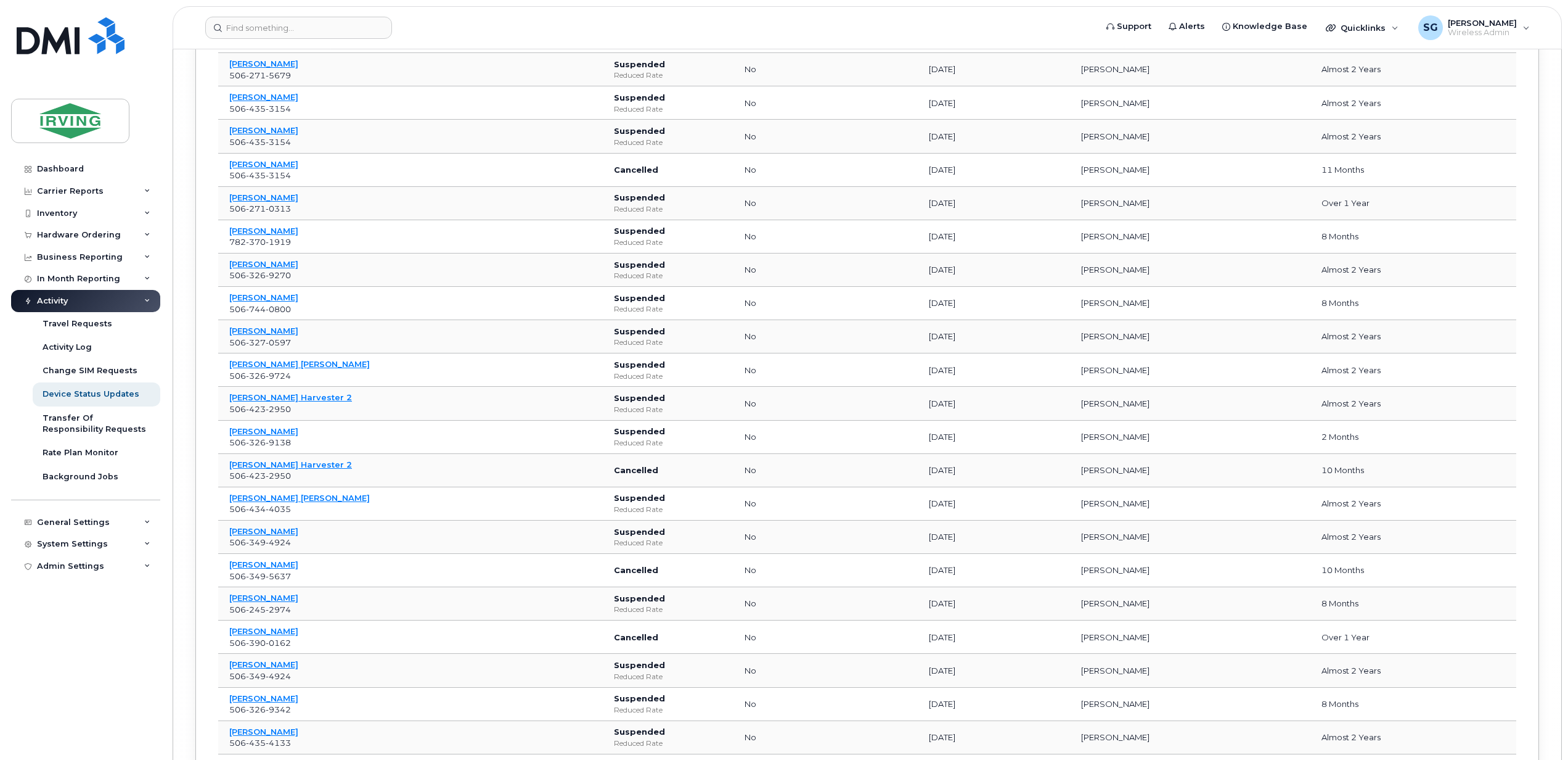
scroll to position [47075, 0]
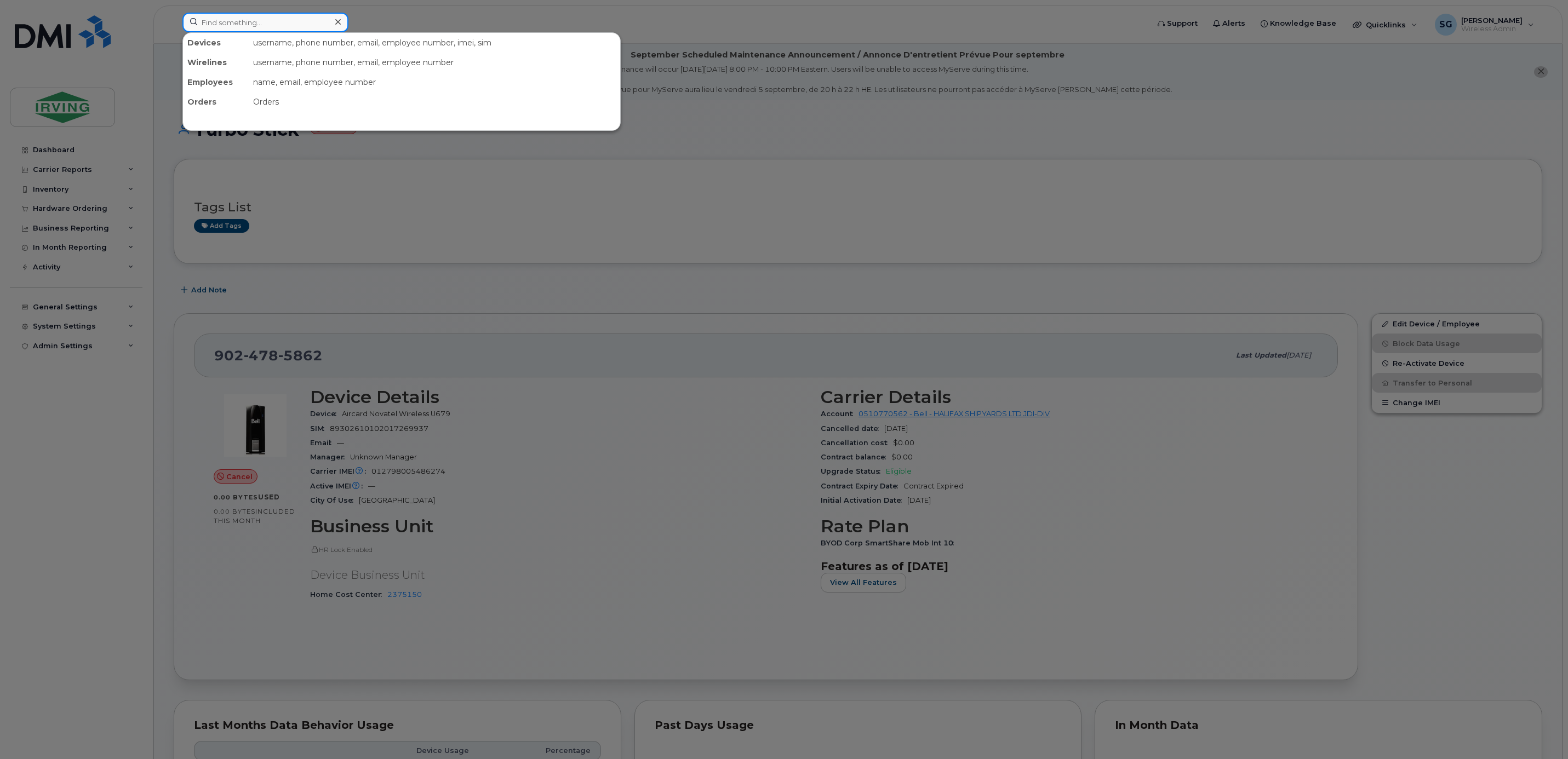
click at [309, 30] on input at bounding box center [265, 23] width 166 height 20
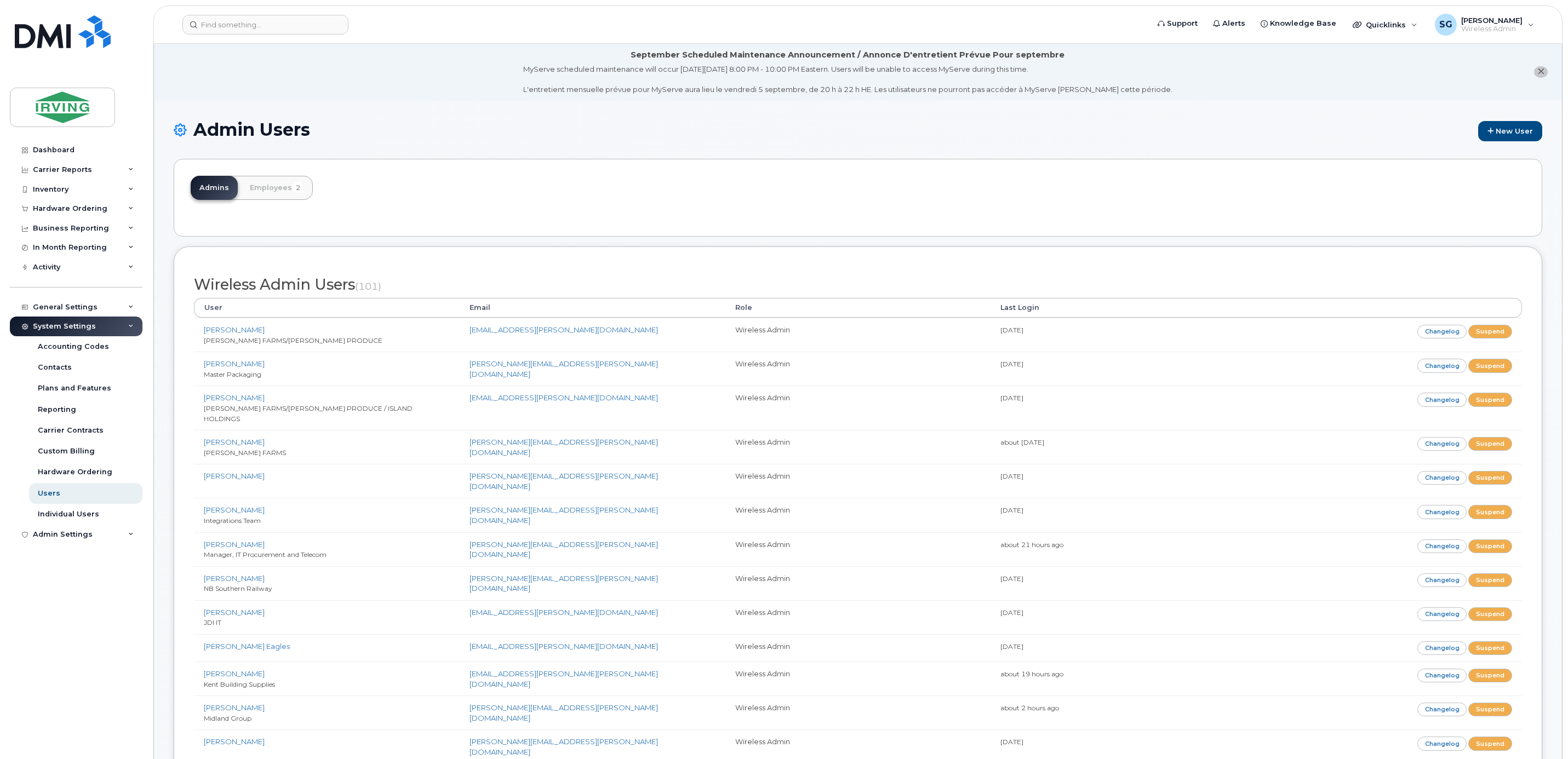
scroll to position [164, 0]
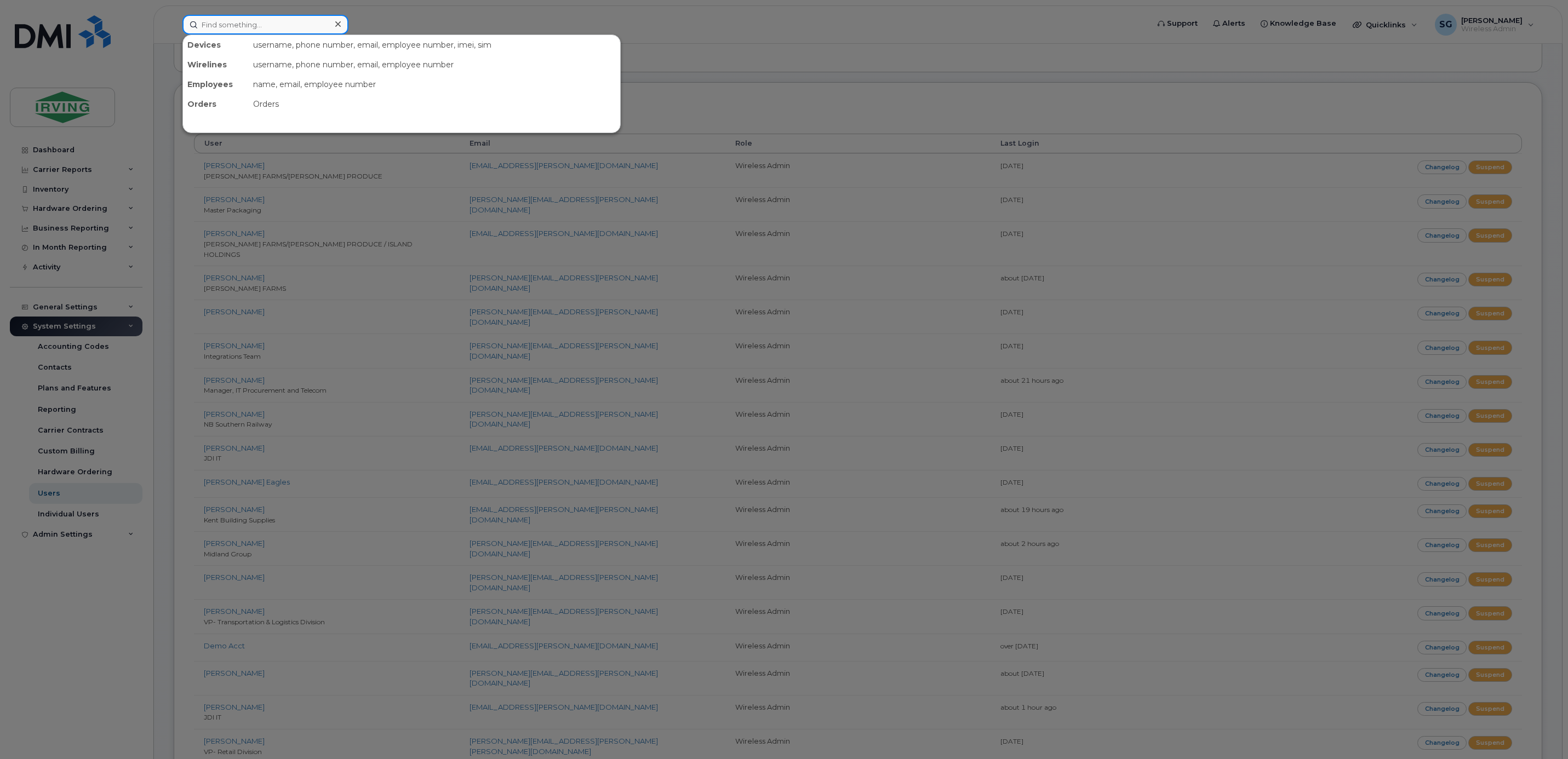
click at [290, 24] on input at bounding box center [265, 24] width 166 height 20
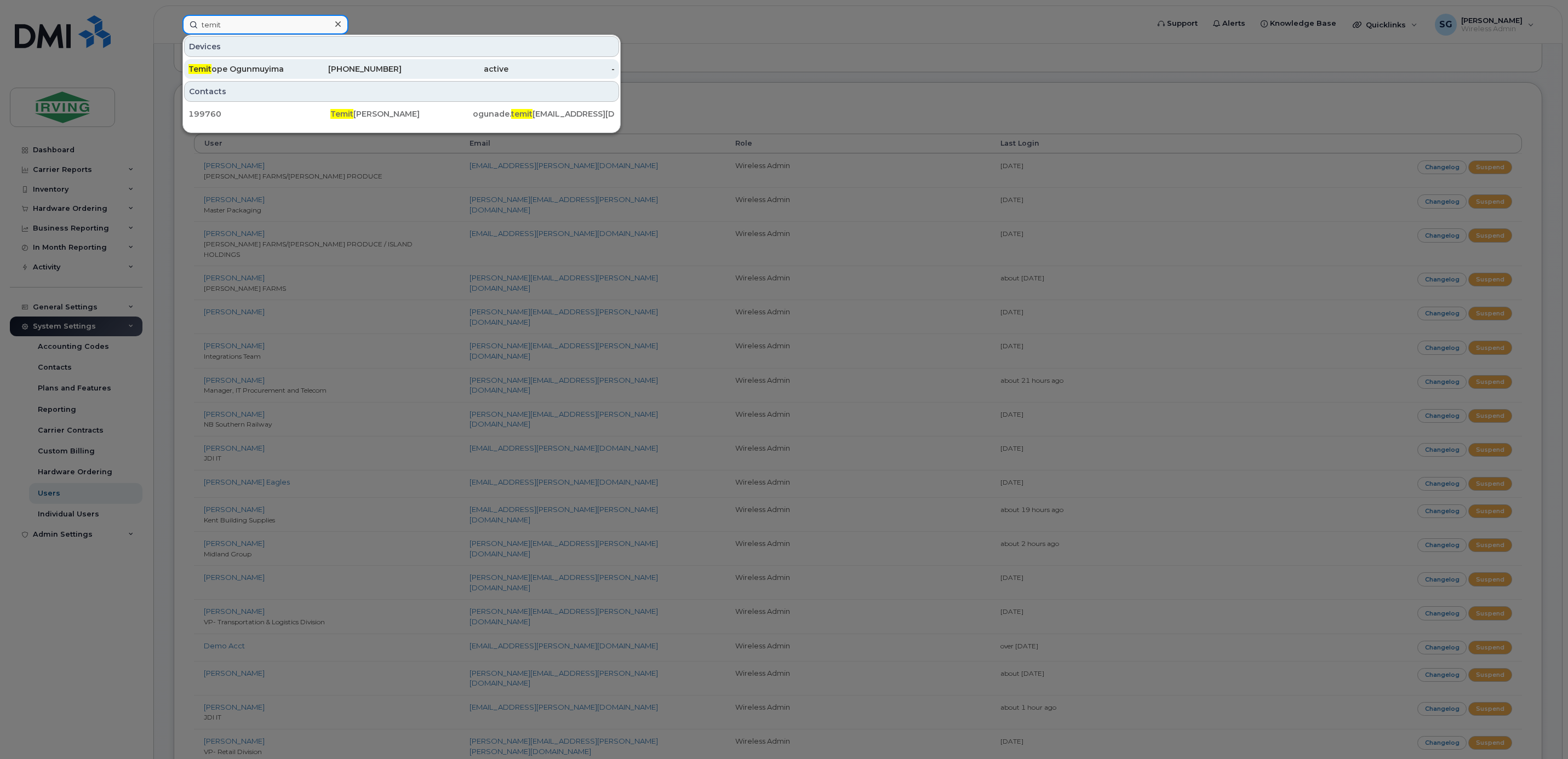
type input "temit"
click at [253, 68] on div "Temit ope Ogunmuyima" at bounding box center [242, 69] width 107 height 11
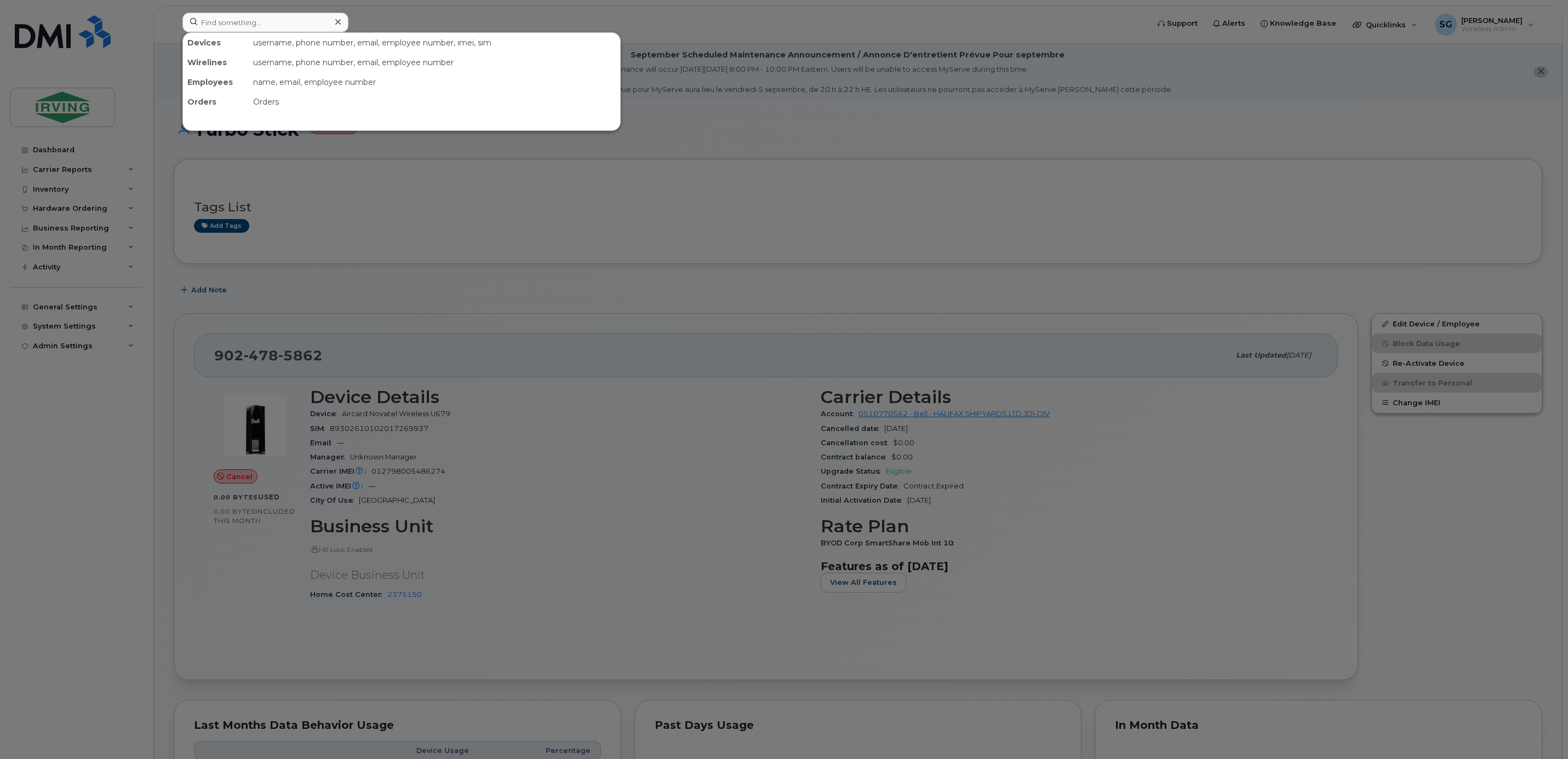
click at [317, 294] on div at bounding box center [784, 379] width 1568 height 759
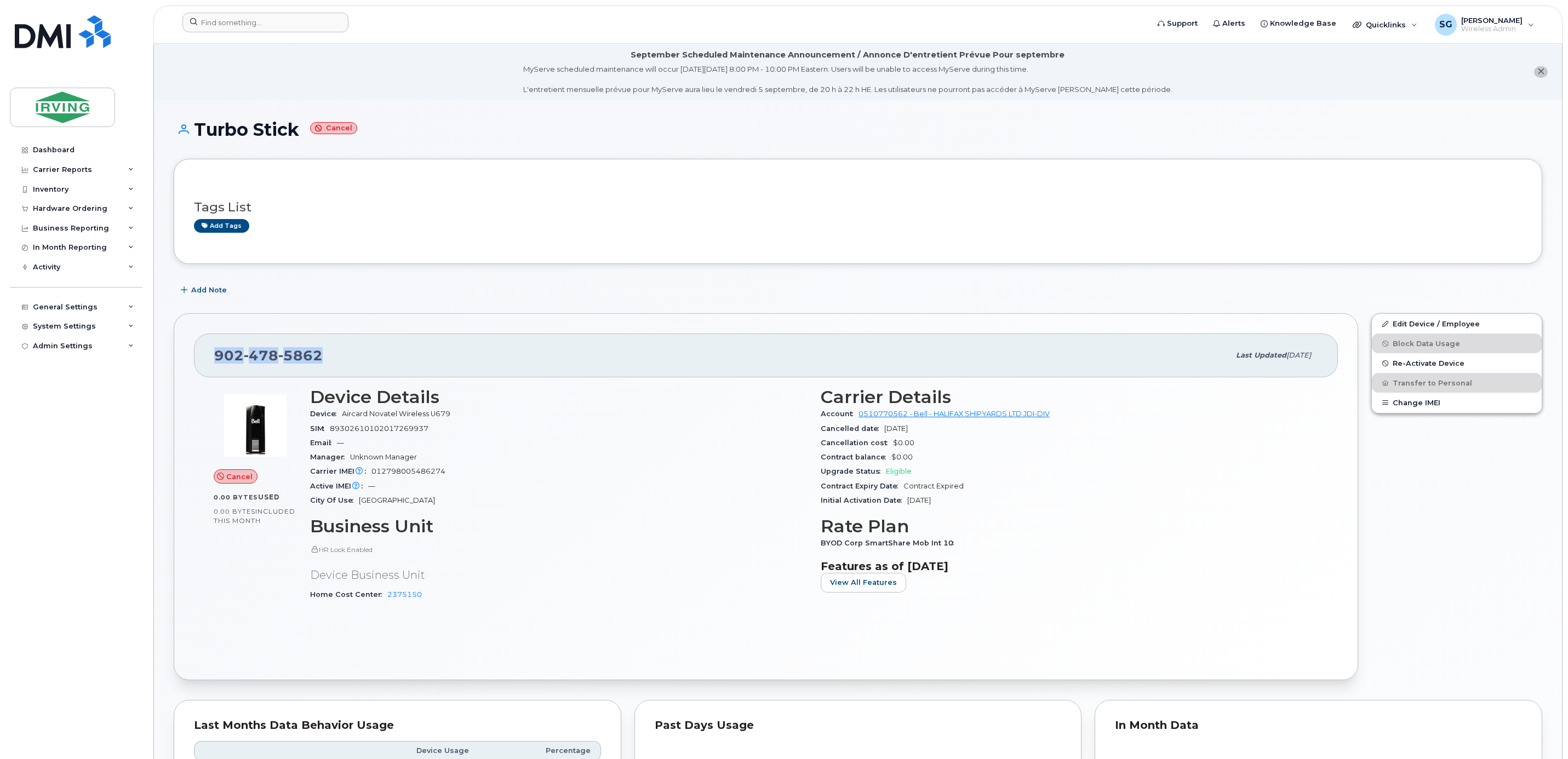
drag, startPoint x: 326, startPoint y: 360, endPoint x: 210, endPoint y: 360, distance: 116.0
click at [210, 360] on div "[PHONE_NUMBER] Last updated [DATE]" at bounding box center [765, 355] width 1144 height 44
copy span "[PHONE_NUMBER]"
